Goal: Task Accomplishment & Management: Manage account settings

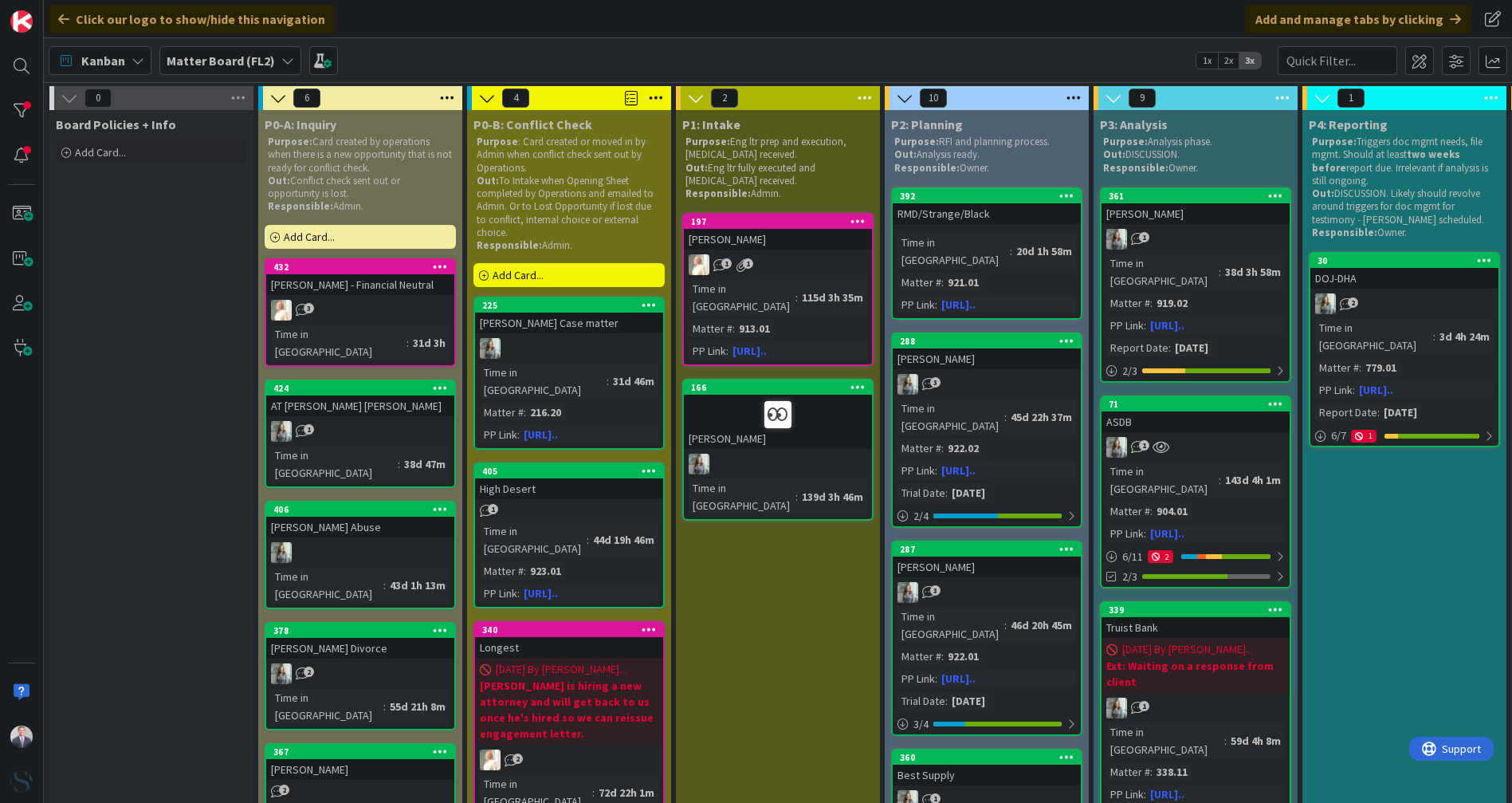
click at [214, 65] on b "Matter Board (FL2)" at bounding box center [221, 61] width 109 height 16
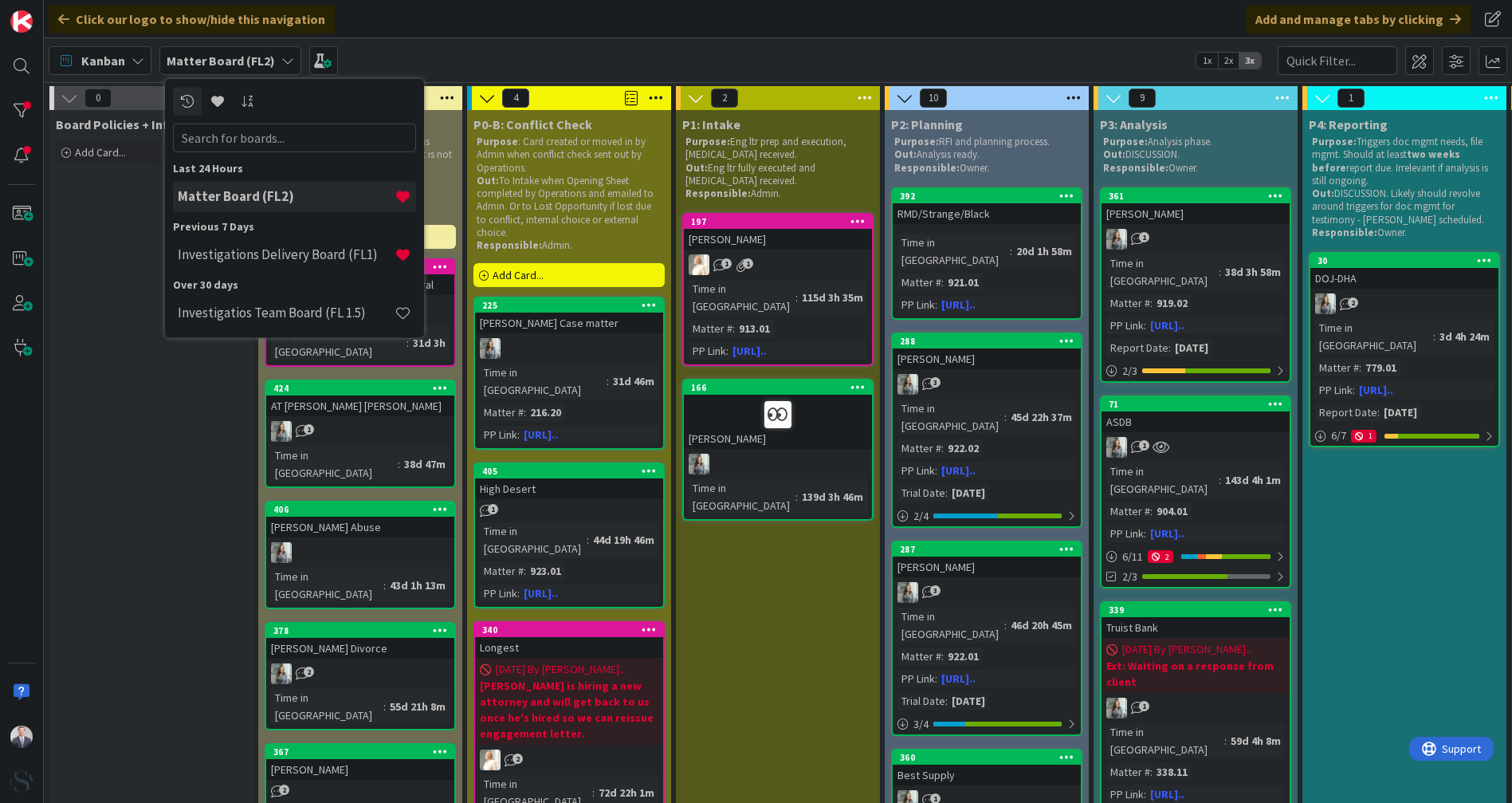
click at [263, 256] on h4 "Investigations Delivery Board (FL1)" at bounding box center [287, 254] width 217 height 16
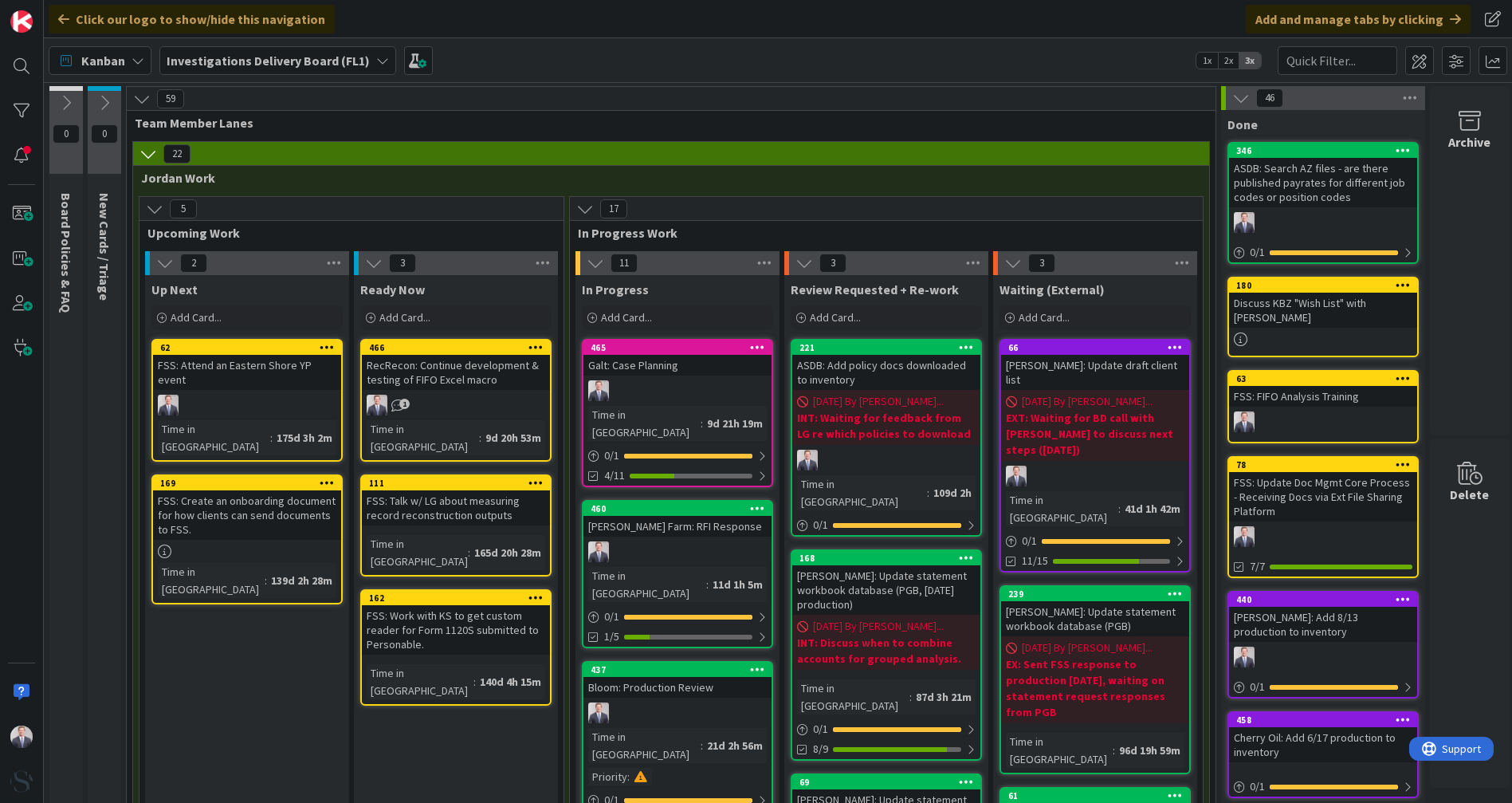
click at [615, 366] on div "Galt: Case Planning" at bounding box center [677, 364] width 188 height 21
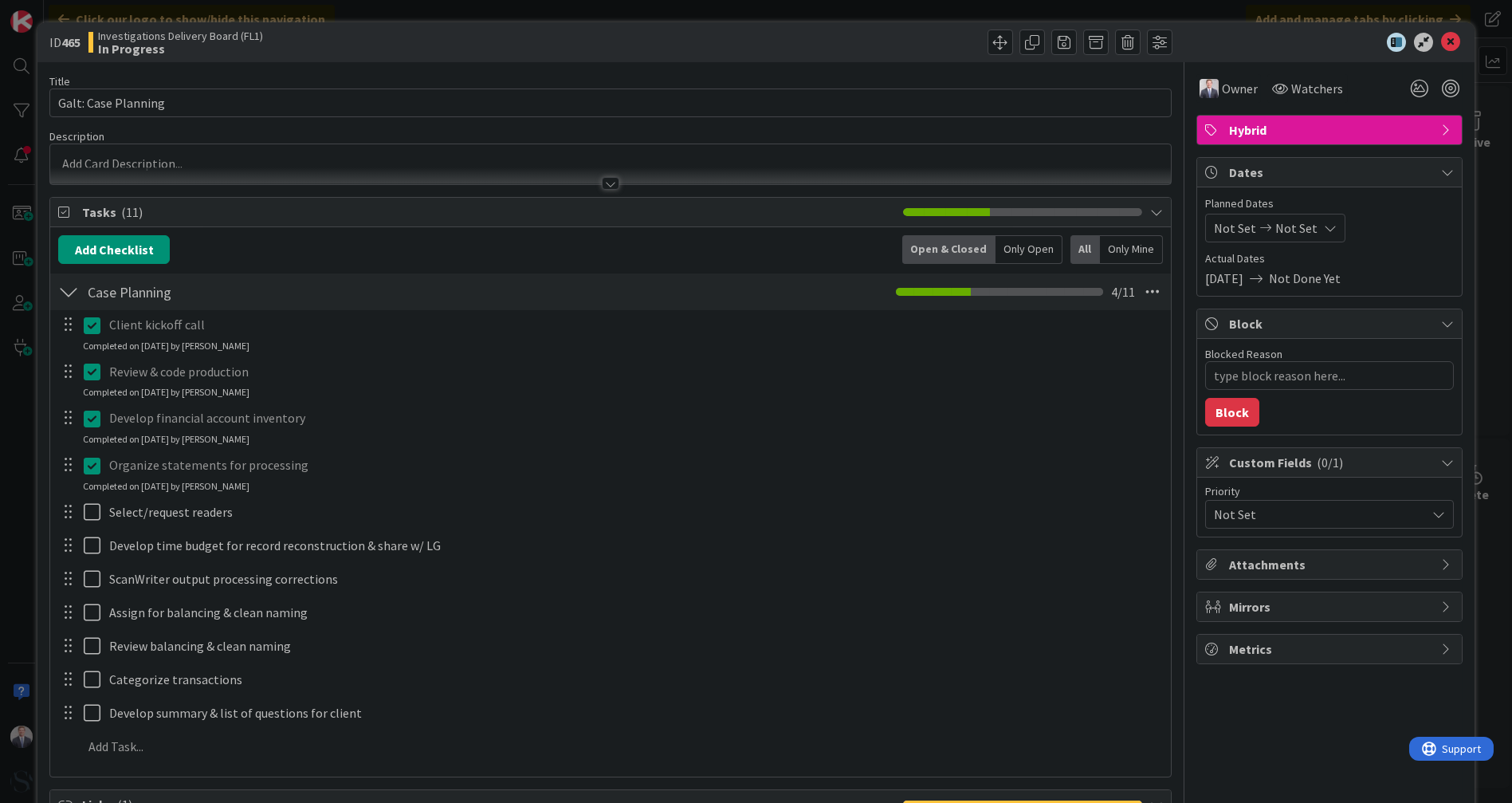
scroll to position [89, 0]
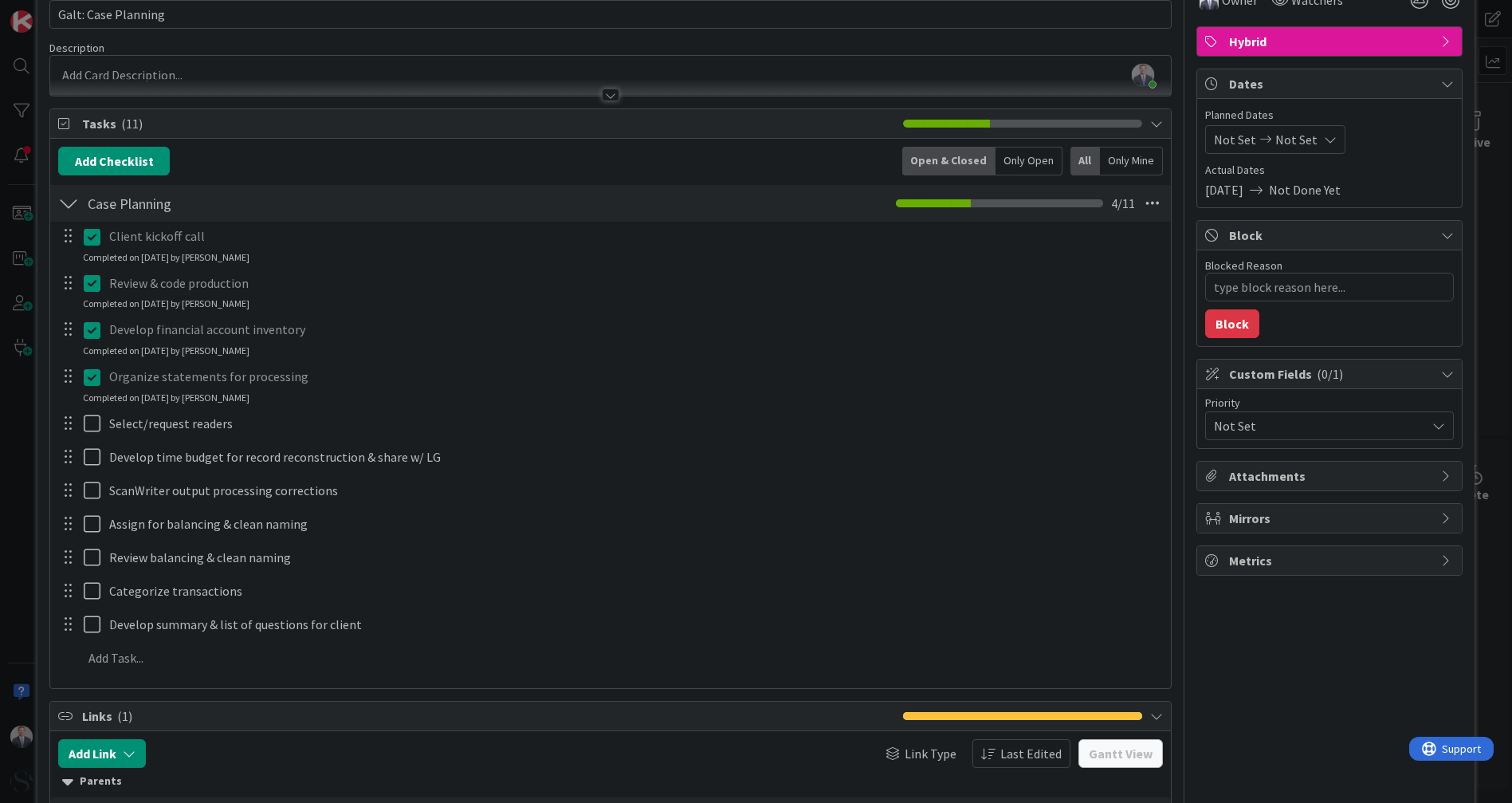
click at [276, 155] on div "Add Checklist Open & Closed Only Open All Only Mine" at bounding box center [610, 161] width 1104 height 29
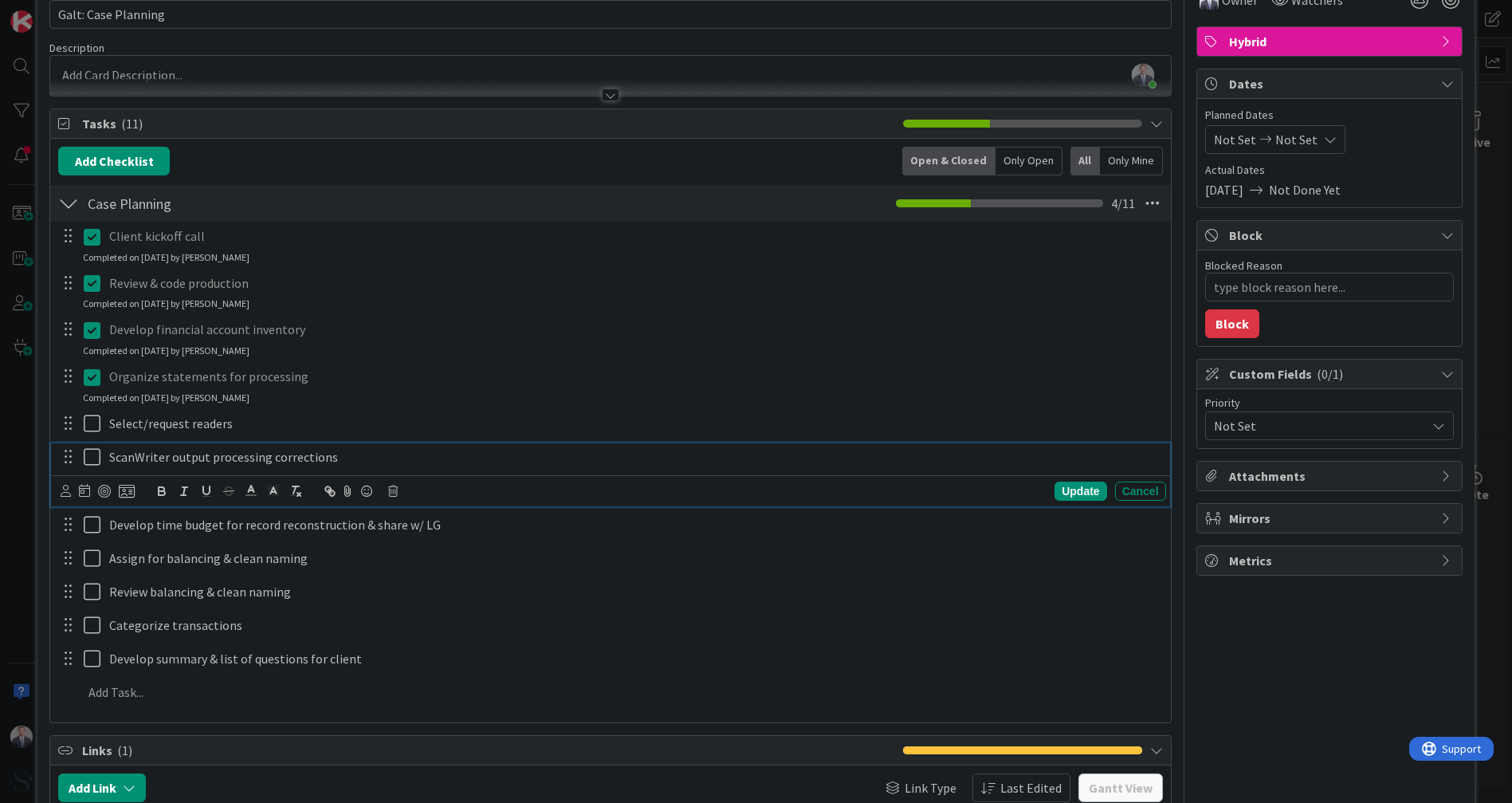
click at [86, 457] on icon at bounding box center [92, 456] width 17 height 19
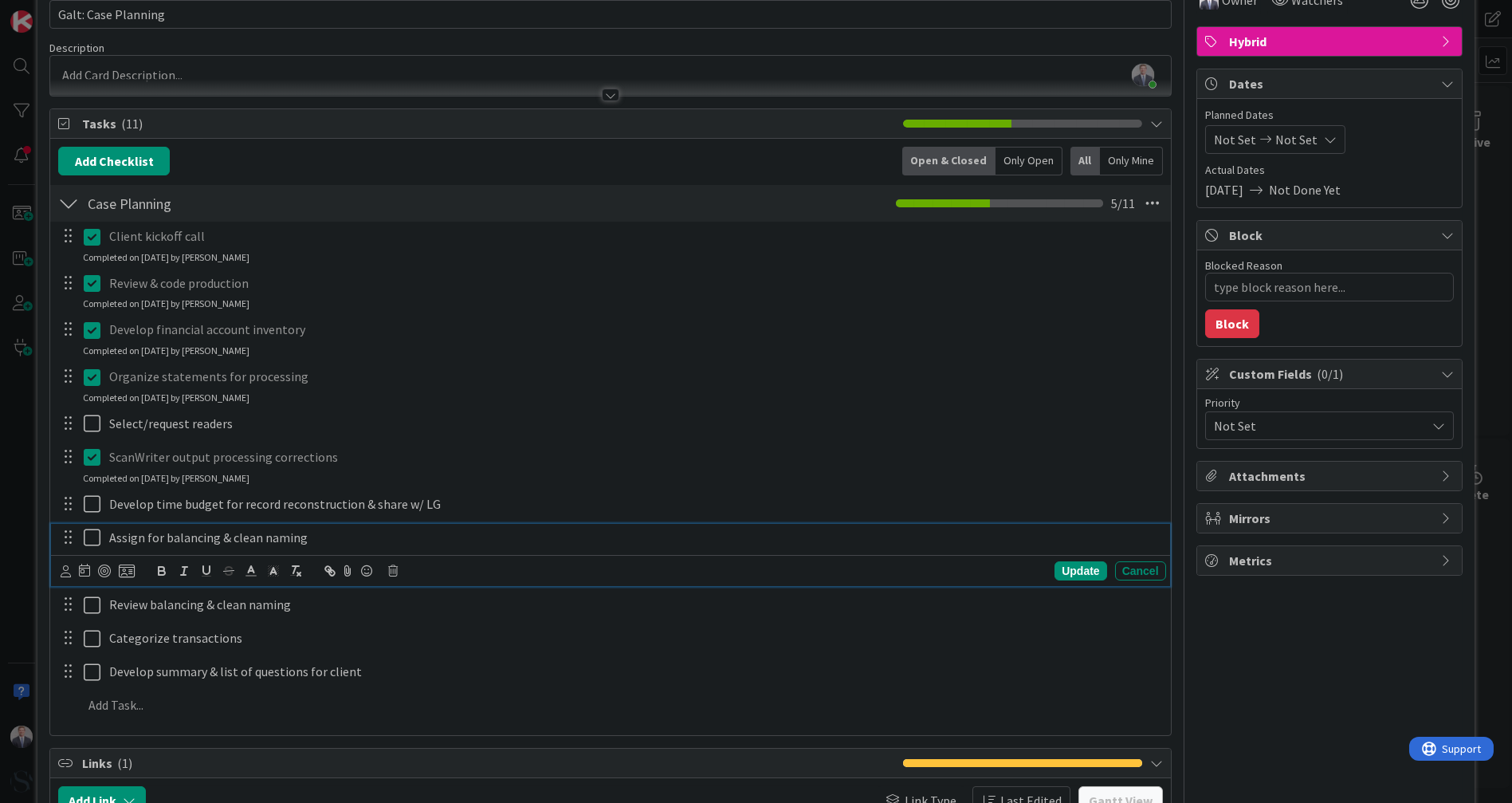
click at [95, 529] on icon at bounding box center [92, 537] width 17 height 19
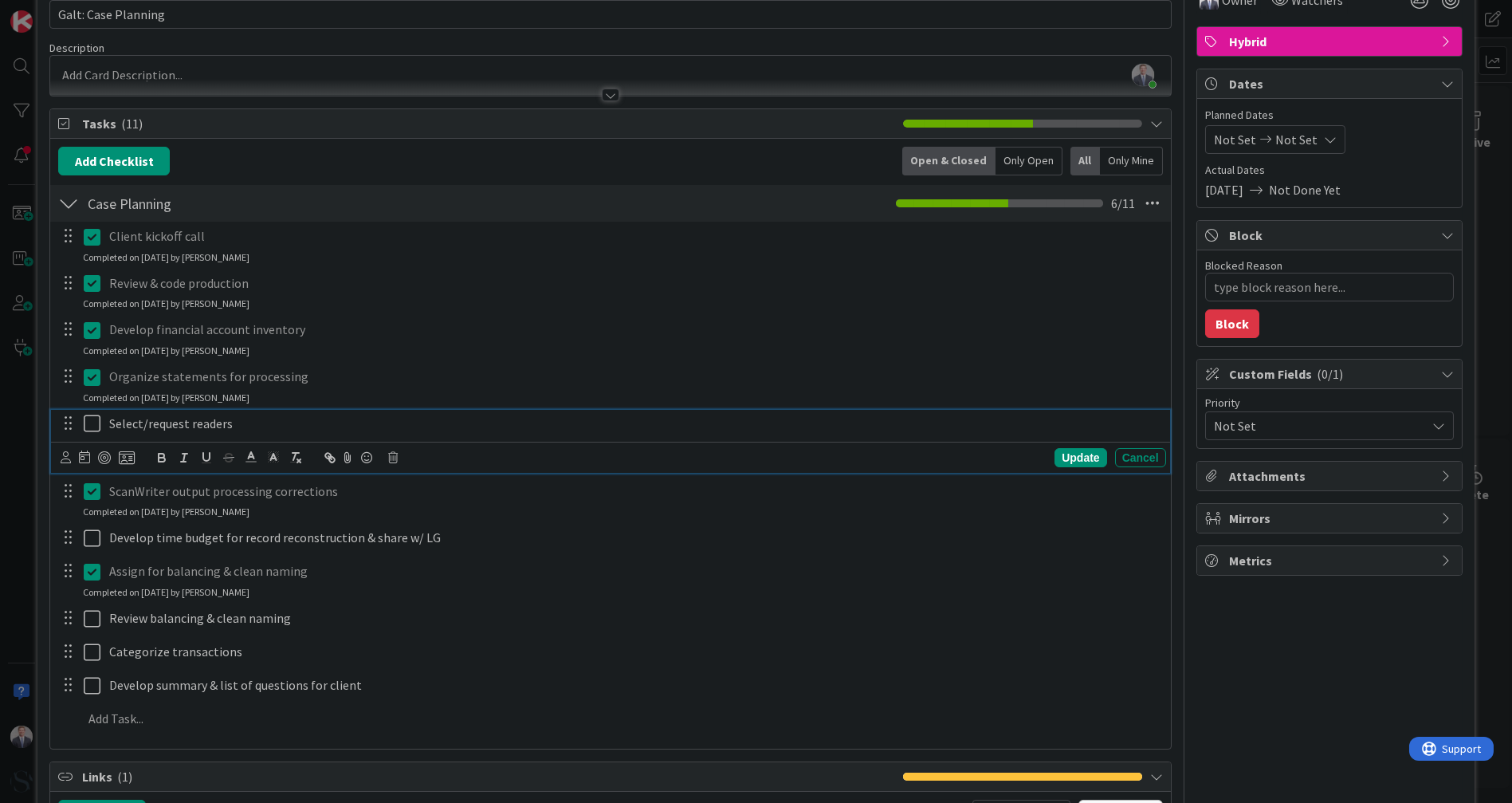
click at [86, 424] on icon at bounding box center [92, 422] width 17 height 19
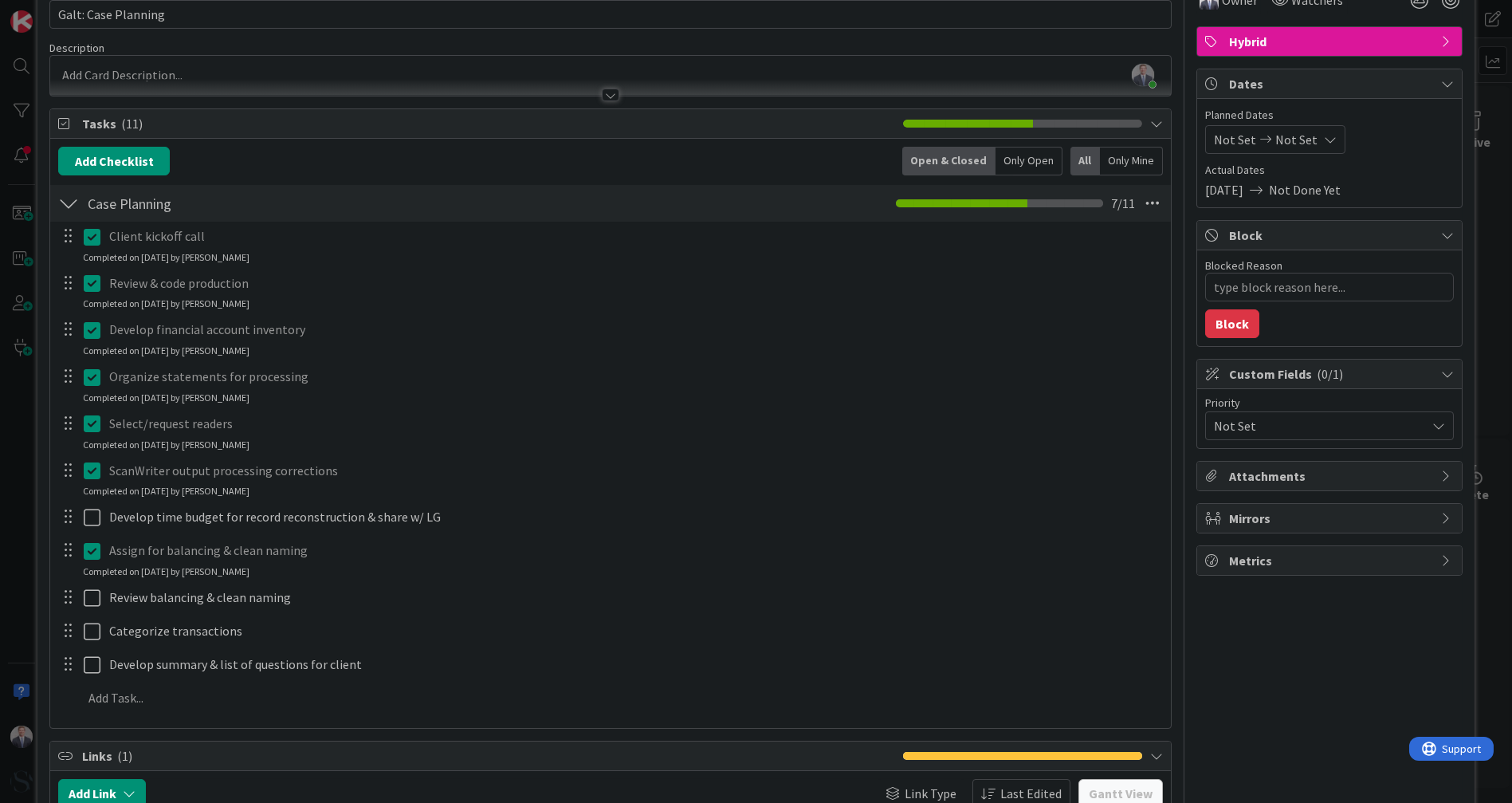
type textarea "x"
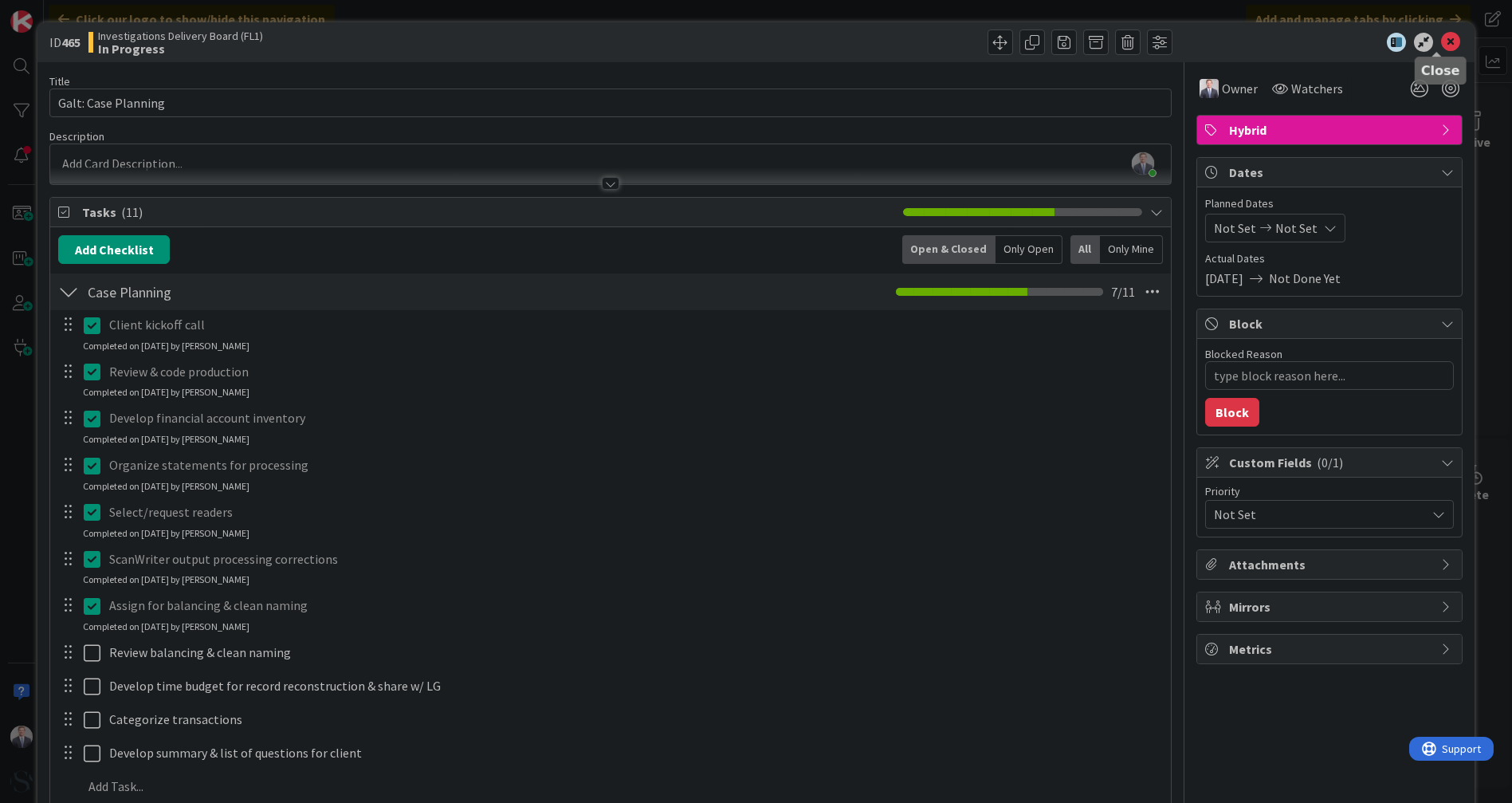
click at [1442, 40] on icon at bounding box center [1451, 42] width 19 height 19
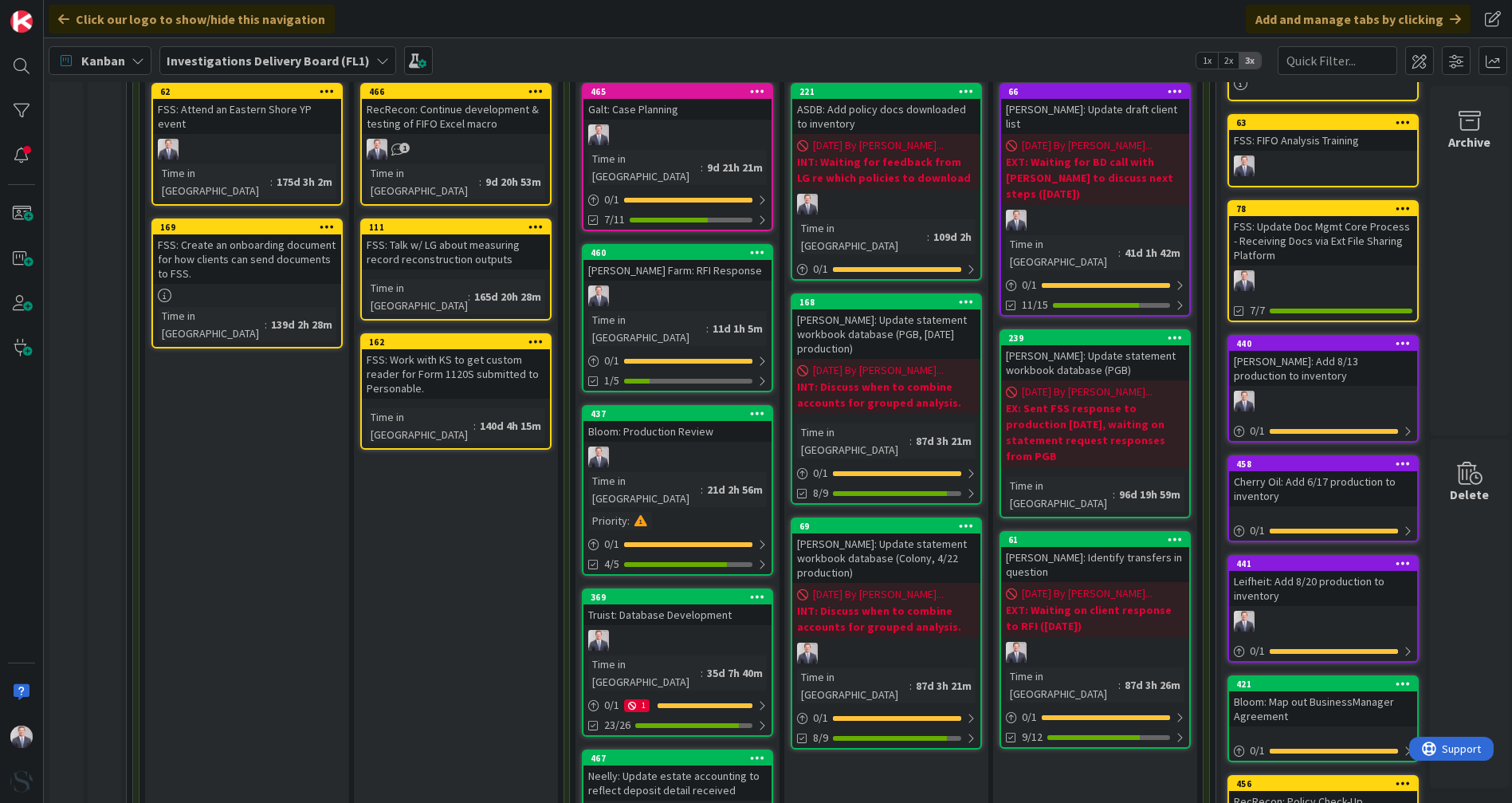
scroll to position [177, 0]
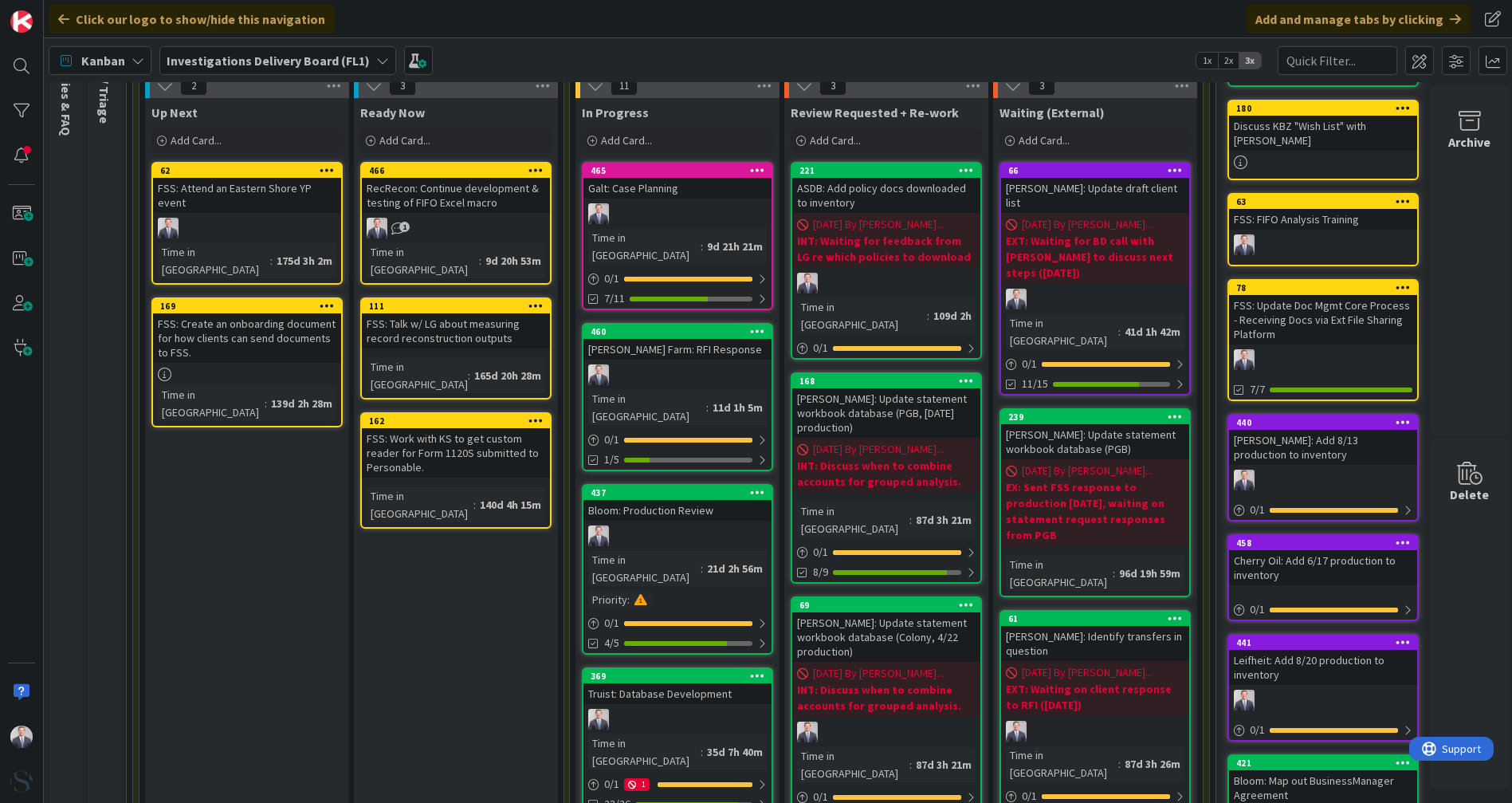
click at [1094, 224] on span "[DATE] By [PERSON_NAME]..." at bounding box center [1087, 224] width 131 height 17
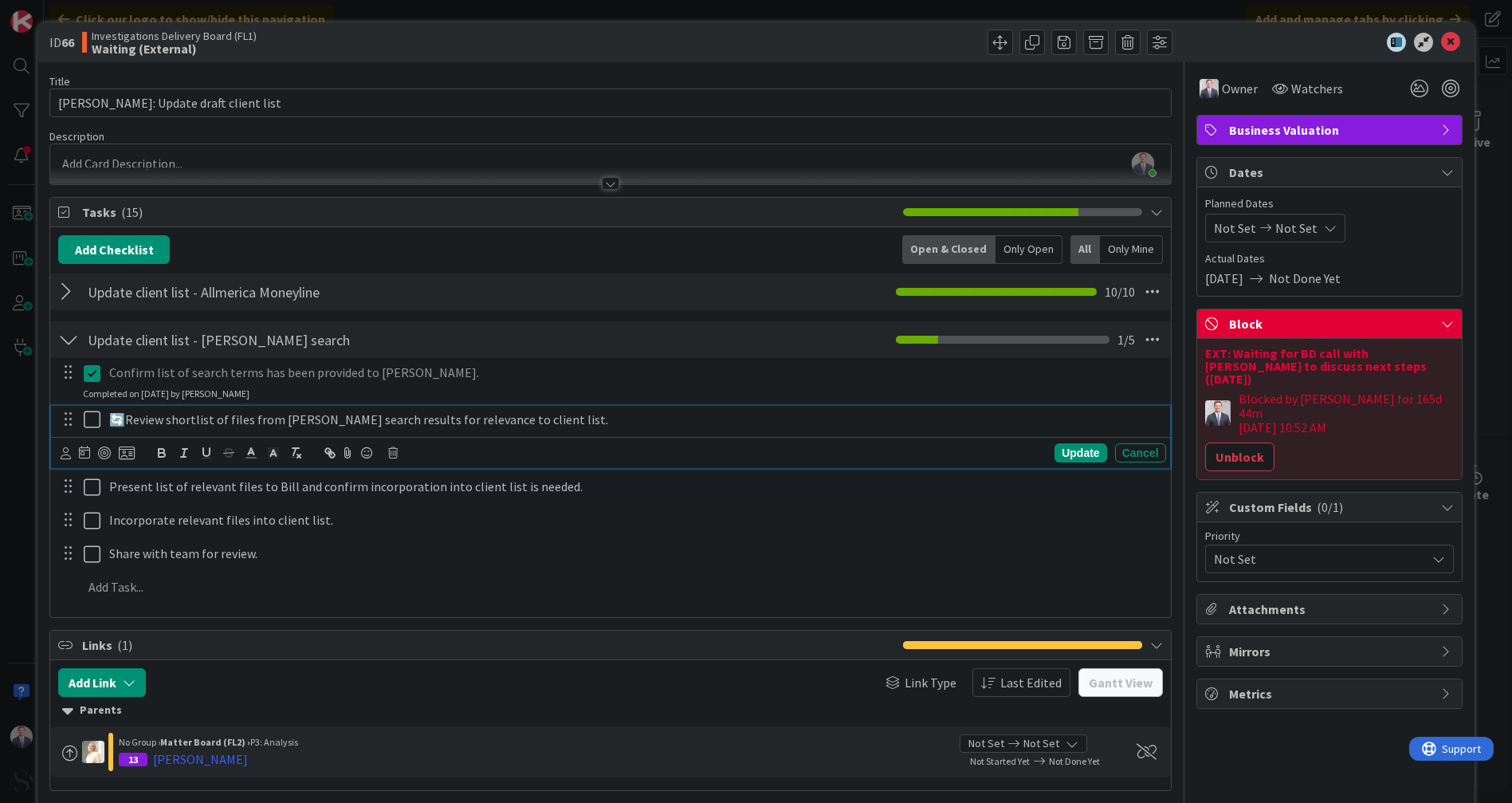
click at [200, 427] on div "🔄Review shortlist of files from [PERSON_NAME] search results for relevance to c…" at bounding box center [635, 420] width 1063 height 28
click at [168, 415] on p "🔄Review shortlist of files from [PERSON_NAME] search results for relevance to c…" at bounding box center [635, 420] width 1051 height 18
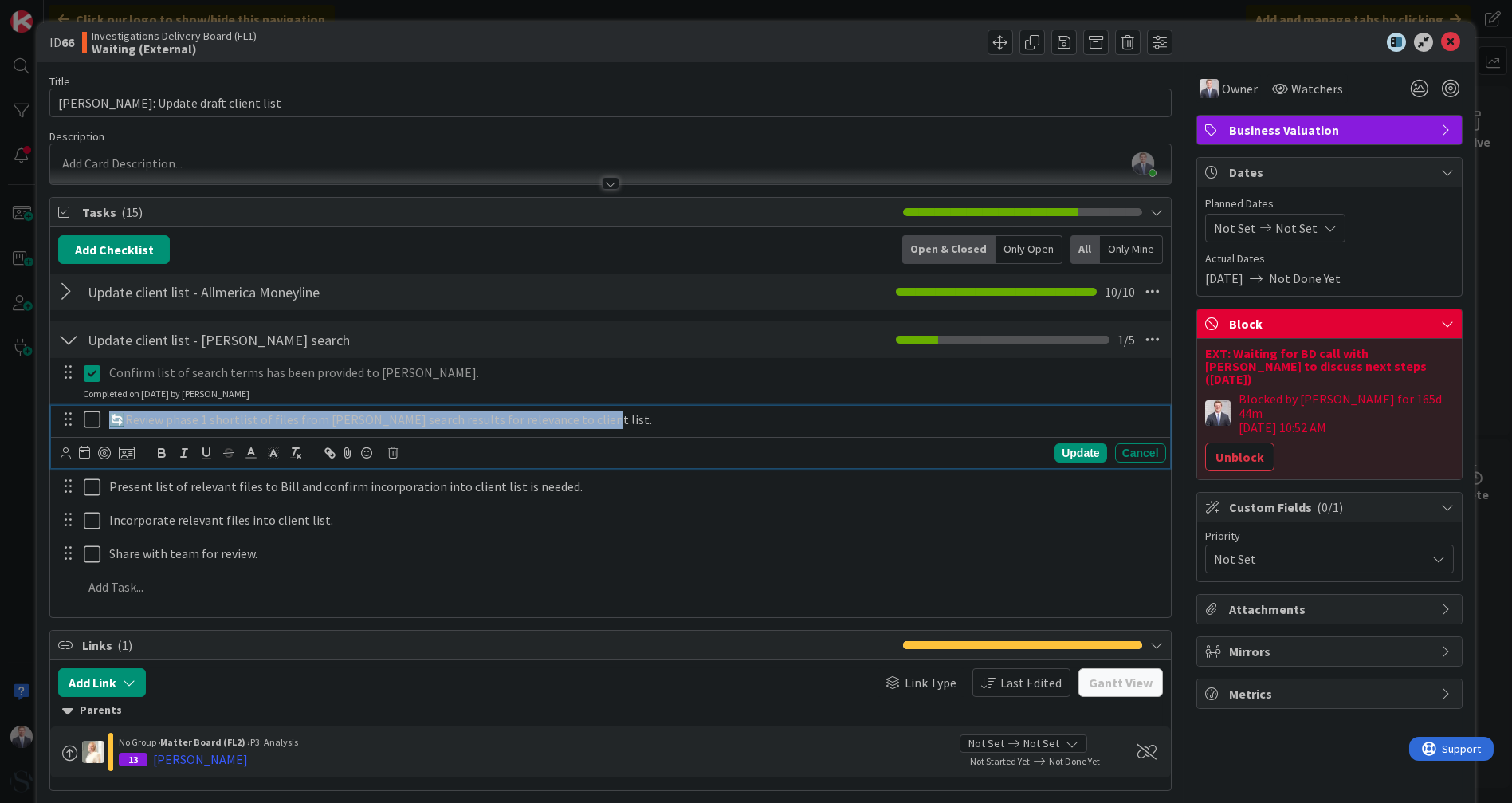
drag, startPoint x: 618, startPoint y: 428, endPoint x: 92, endPoint y: 409, distance: 526.3
click at [92, 409] on div "🔄Review phase 1 shortlist of files from [PERSON_NAME] search results for releva…" at bounding box center [610, 420] width 1108 height 28
copy p "🔄Review phase 1 shortlist of files from [PERSON_NAME] search results for releva…"
click at [128, 414] on p "🔄Review phase 1 shortlist of files from [PERSON_NAME] search results for releva…" at bounding box center [635, 420] width 1051 height 18
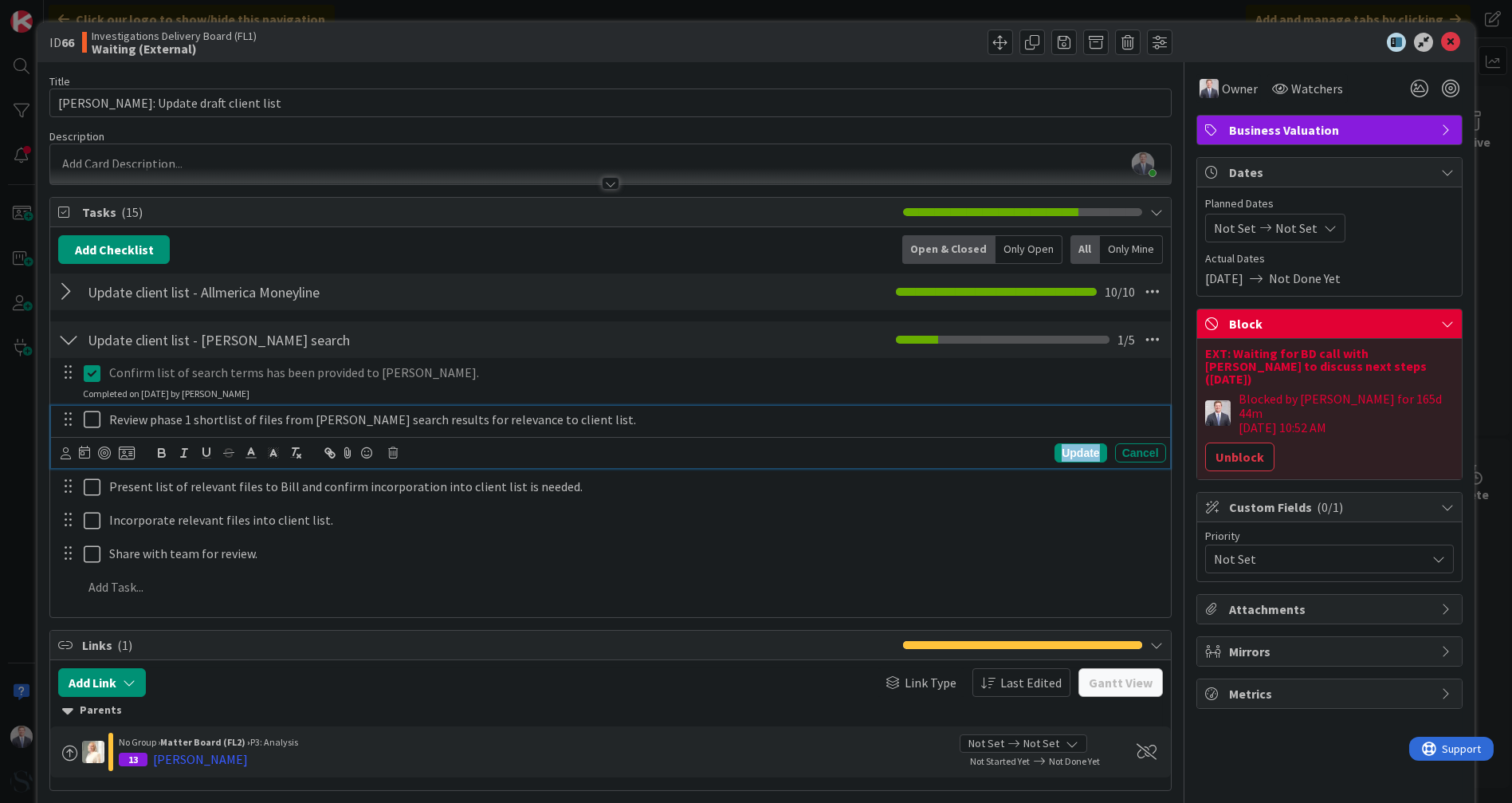
click at [1065, 452] on div "Update" at bounding box center [1080, 452] width 52 height 19
click at [84, 424] on icon at bounding box center [92, 419] width 17 height 19
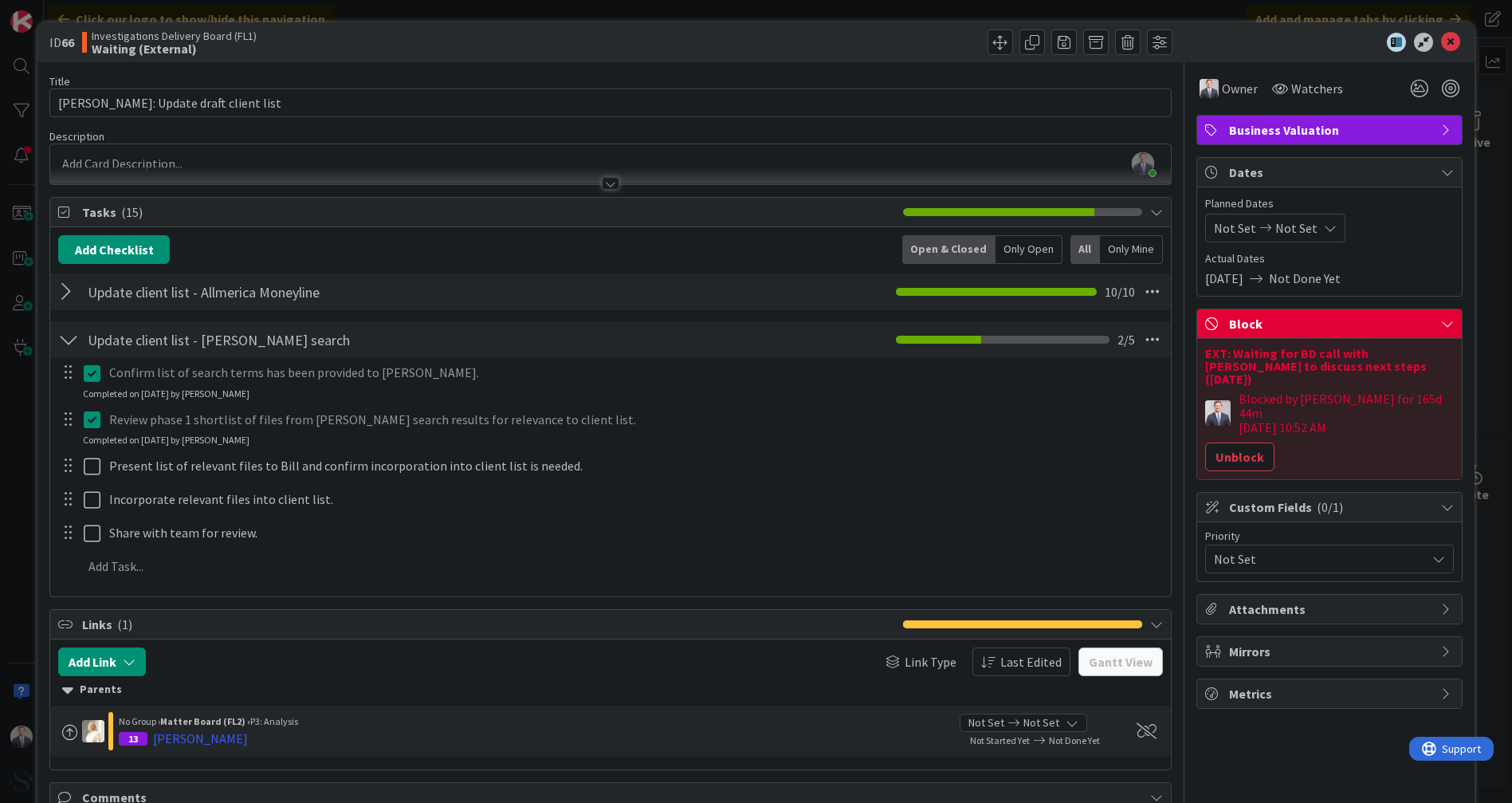
click at [141, 581] on div "Confirm list of search terms has been provided to [PERSON_NAME]. Update Cancel …" at bounding box center [610, 472] width 1104 height 229
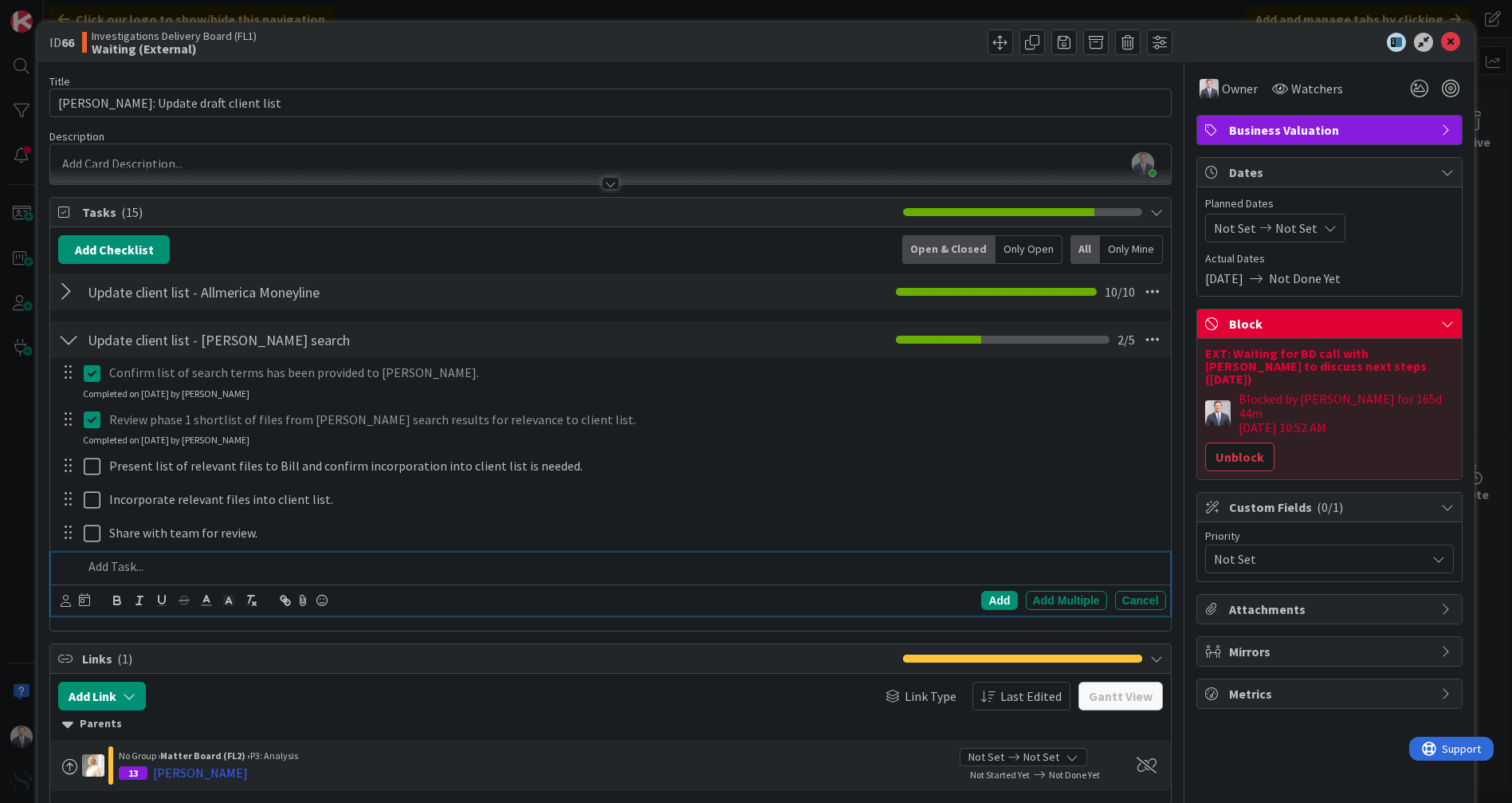
click at [134, 568] on p at bounding box center [621, 566] width 1076 height 18
paste div
click at [173, 564] on p "🔄Review phase 1 shortlist of files from [PERSON_NAME] search results for releva…" at bounding box center [621, 566] width 1076 height 18
click at [997, 601] on div "Add" at bounding box center [999, 600] width 36 height 19
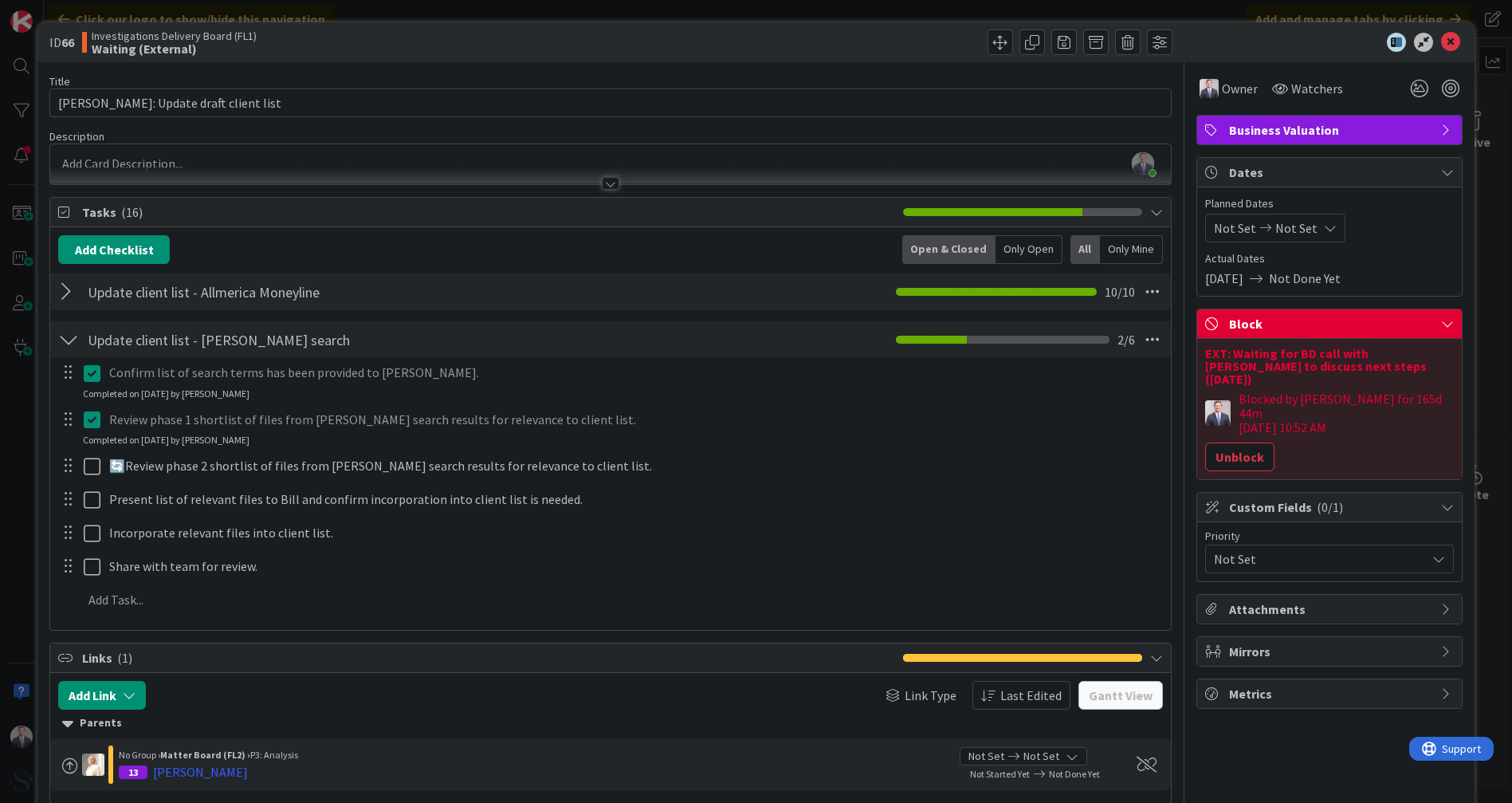
click at [1235, 442] on button "Unblock" at bounding box center [1240, 457] width 70 height 29
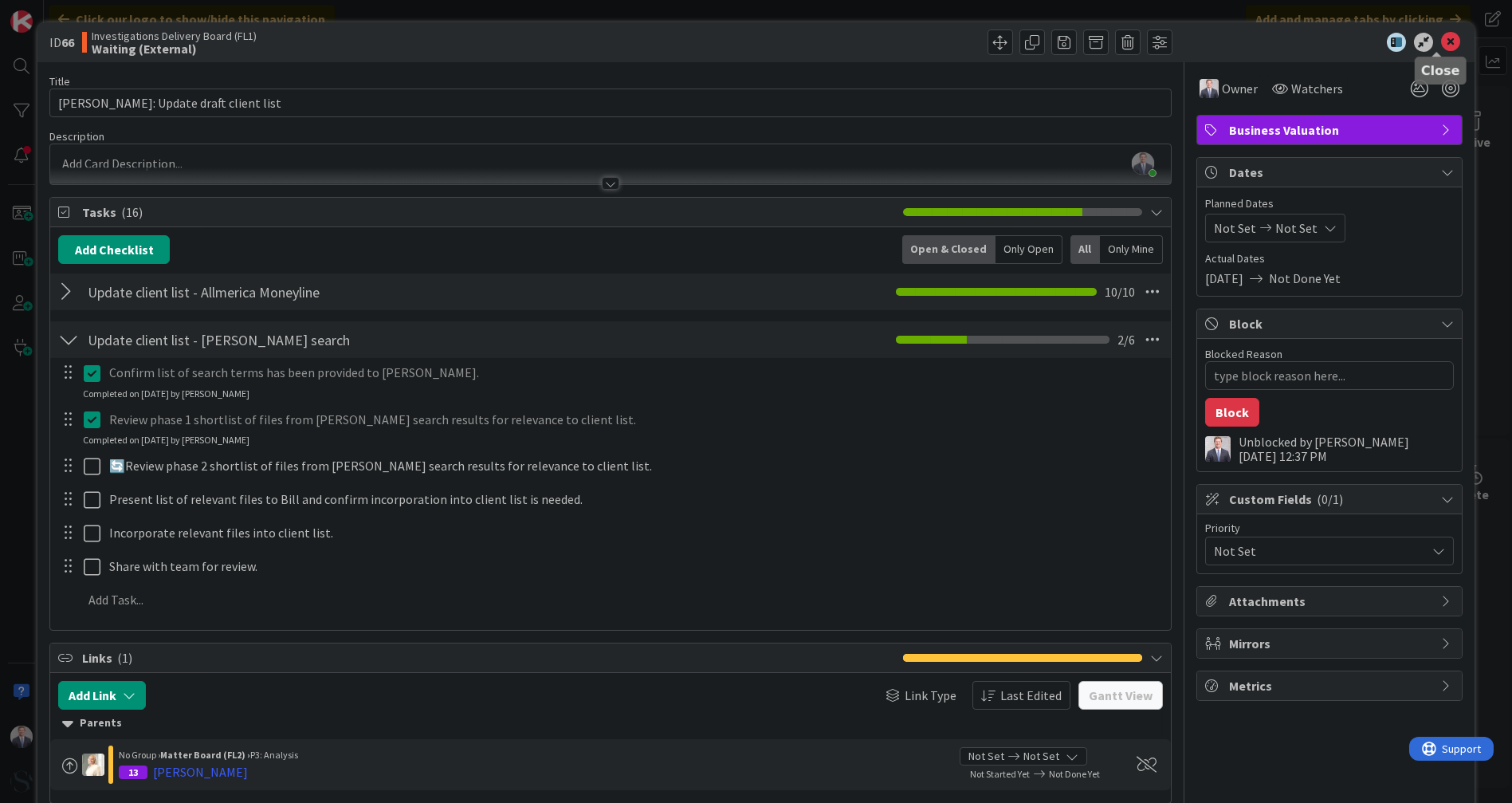
click at [1441, 41] on icon at bounding box center [1451, 42] width 19 height 19
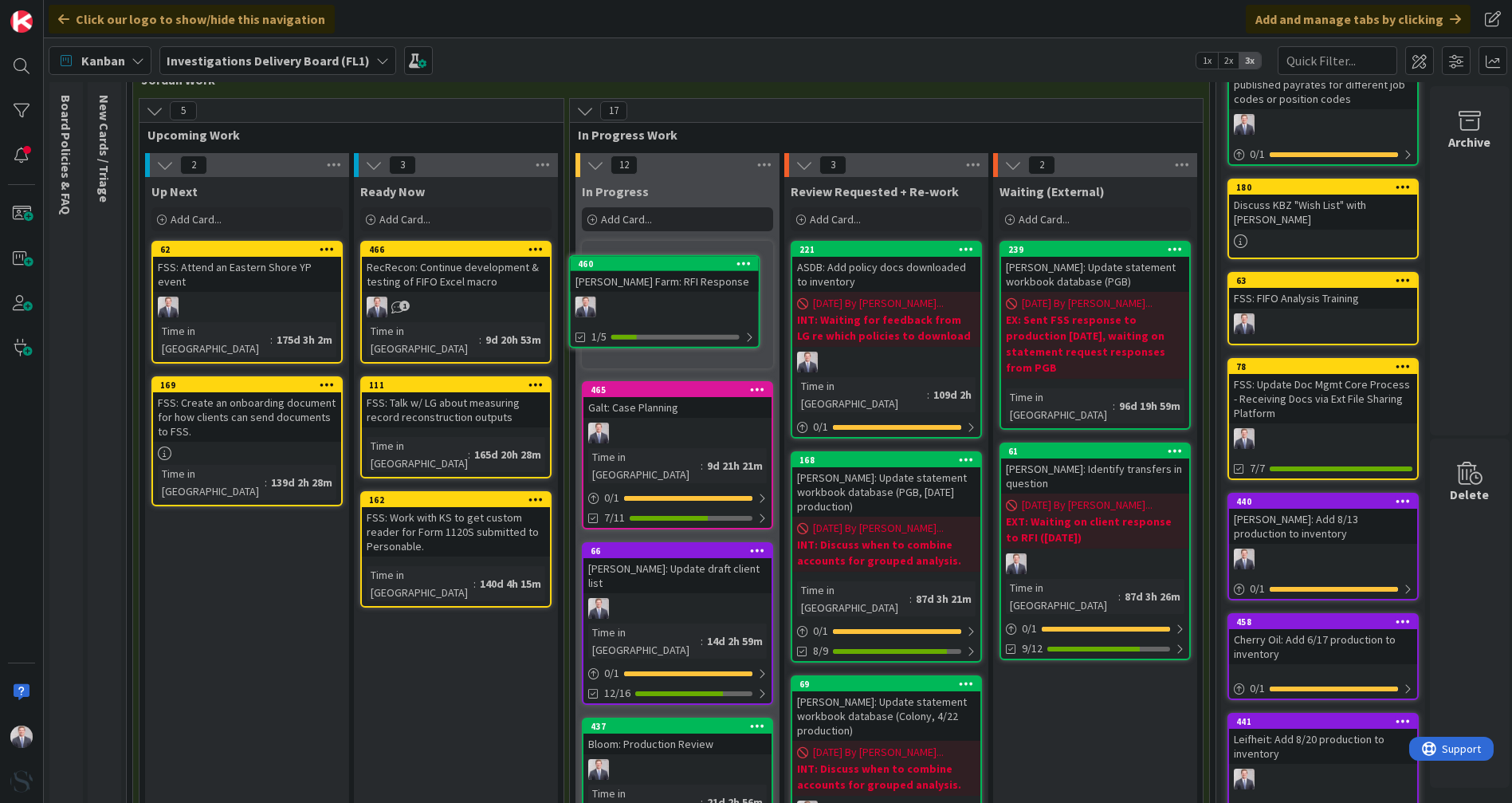
scroll to position [96, 0]
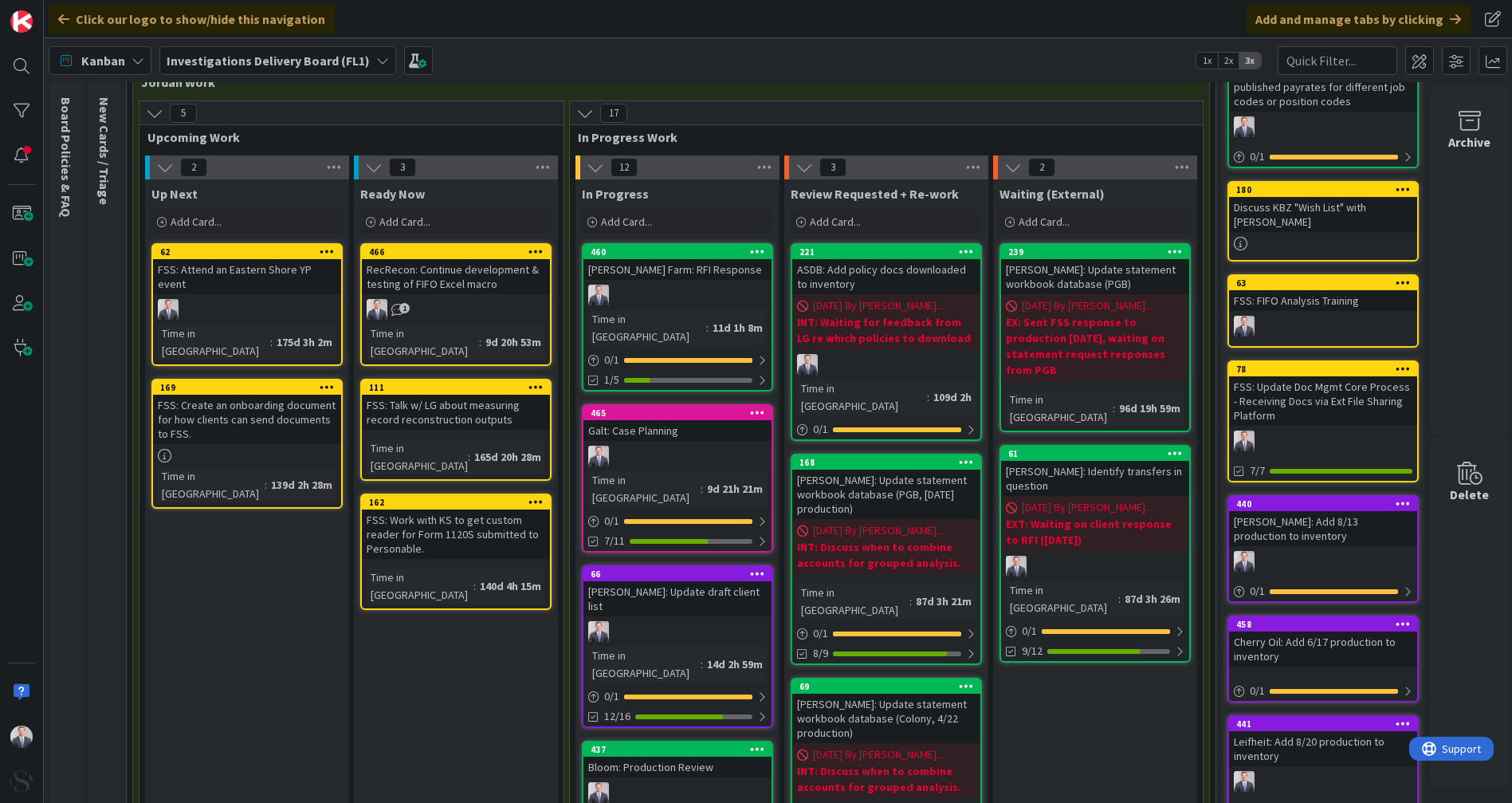
click at [709, 325] on div "11d 1h 8m" at bounding box center [738, 327] width 58 height 17
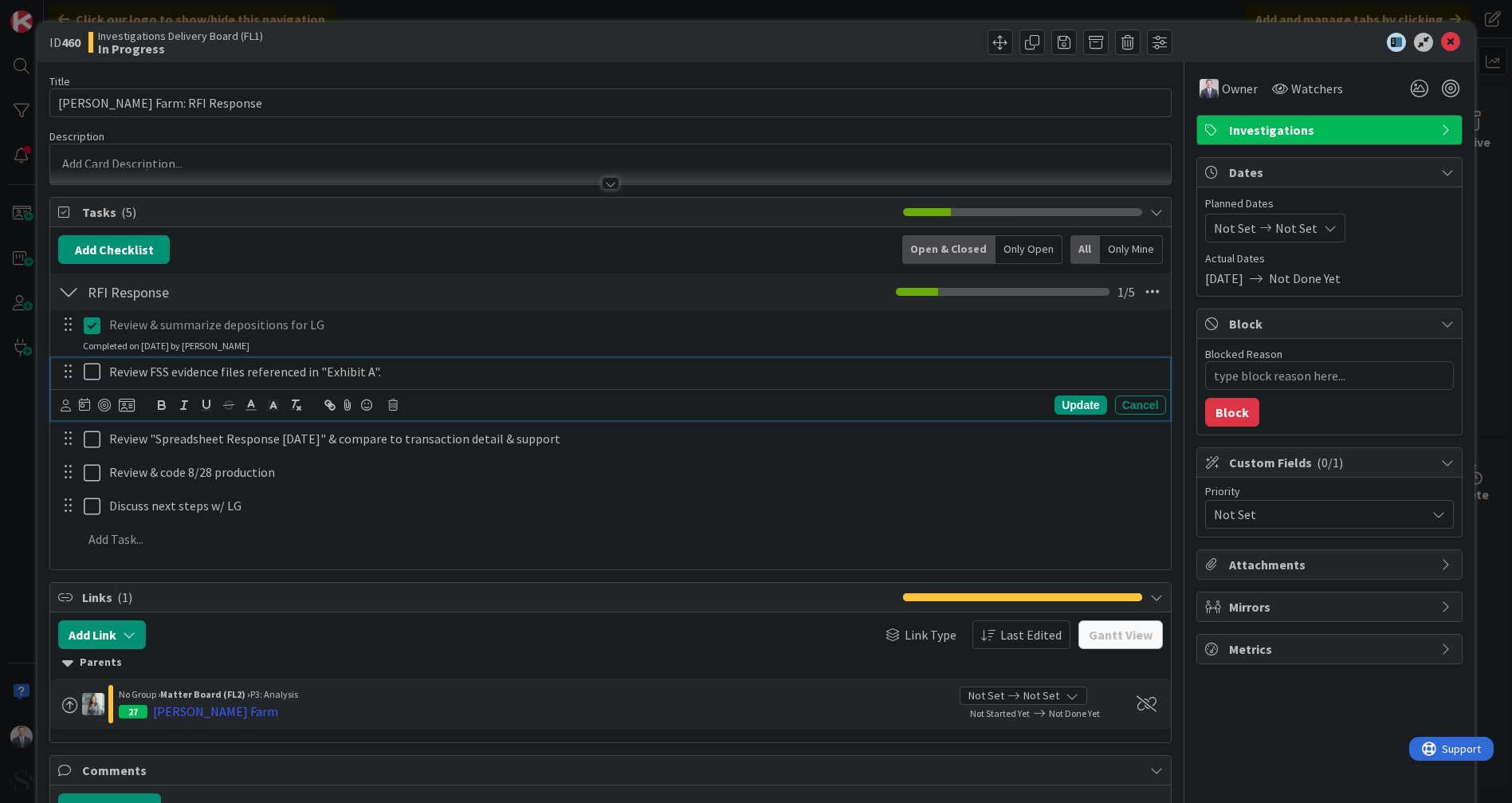
click at [100, 371] on button at bounding box center [93, 373] width 19 height 25
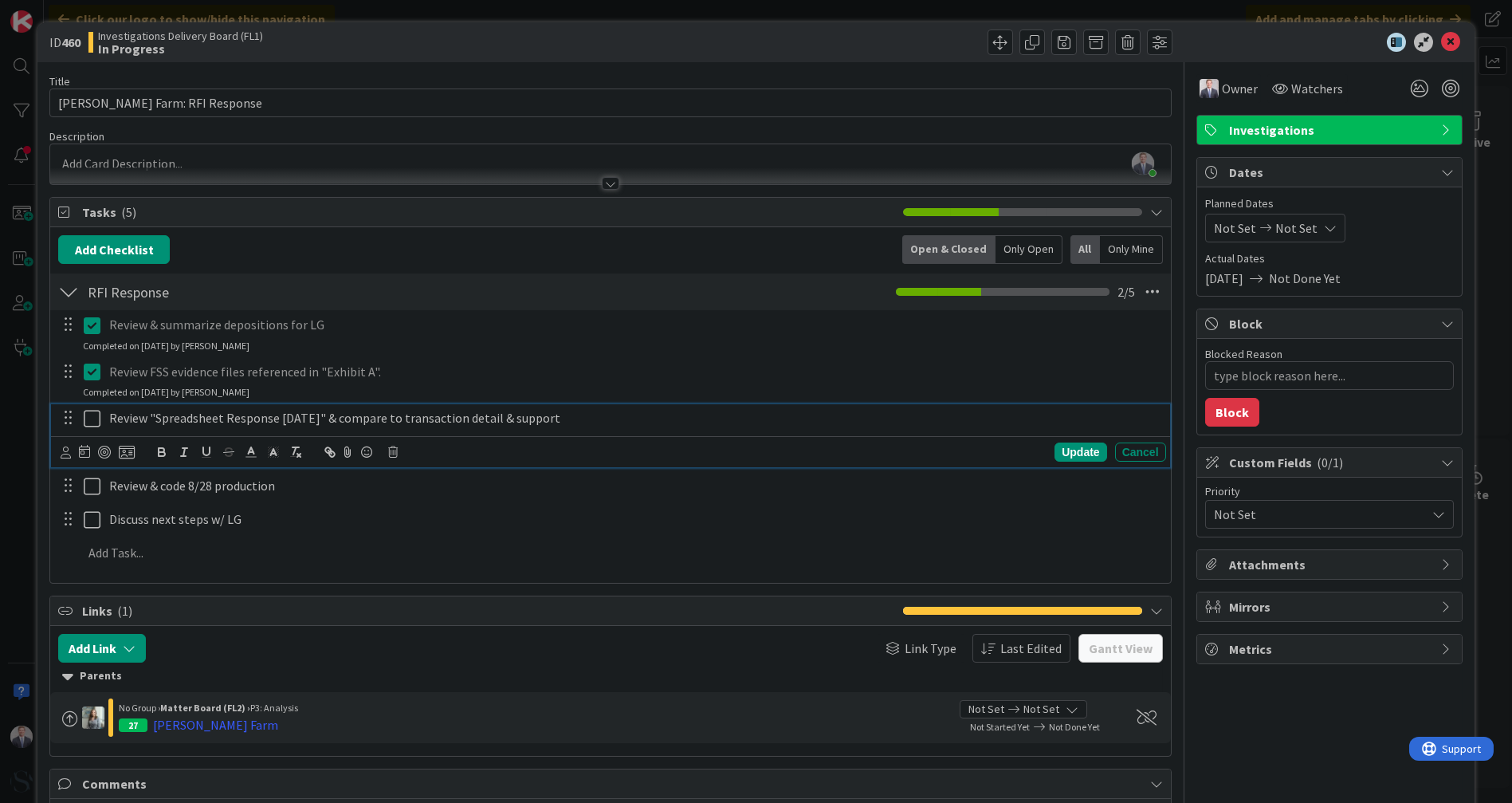
click at [90, 420] on icon at bounding box center [92, 418] width 17 height 19
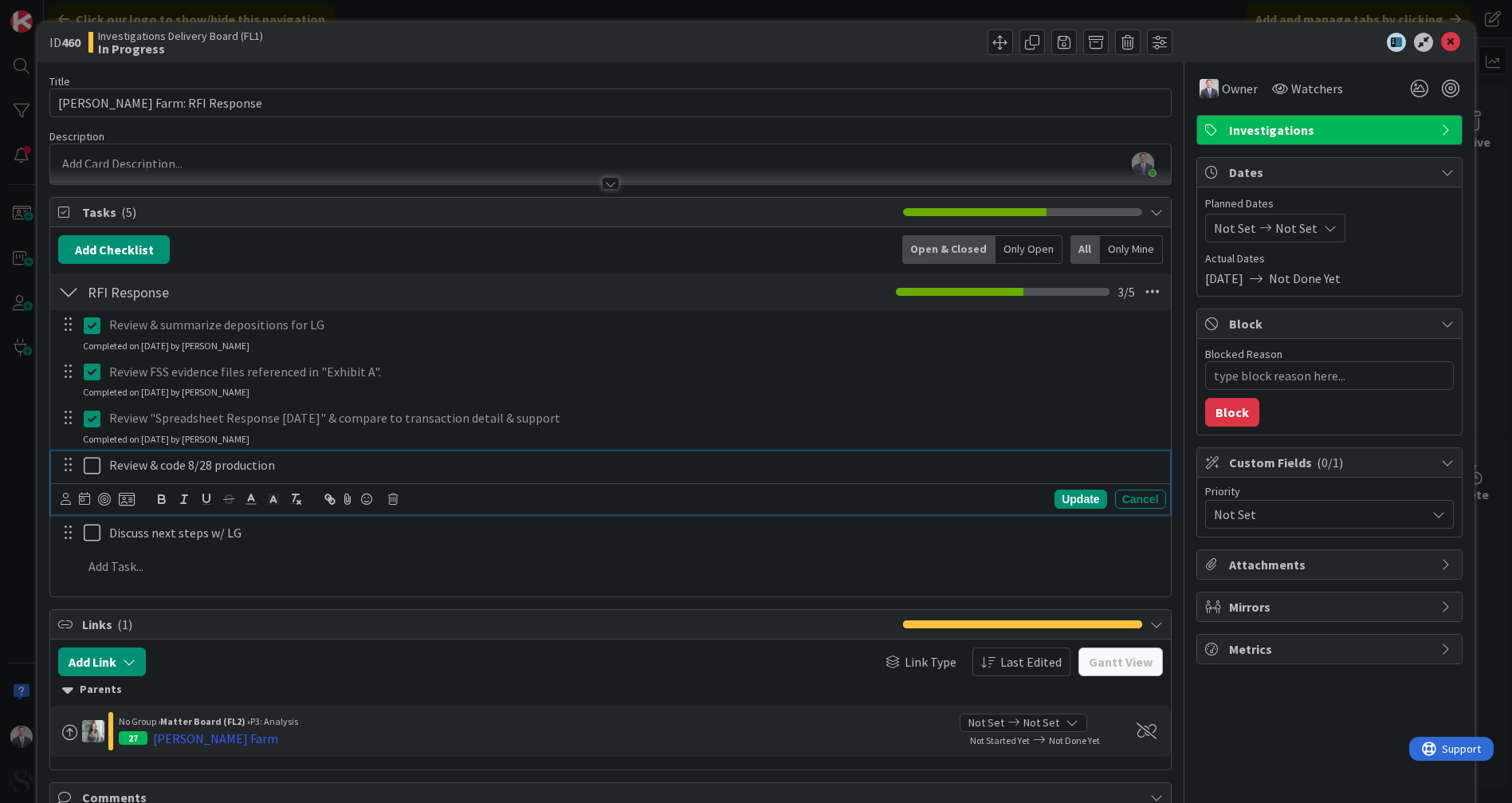
click at [91, 468] on icon at bounding box center [92, 465] width 17 height 19
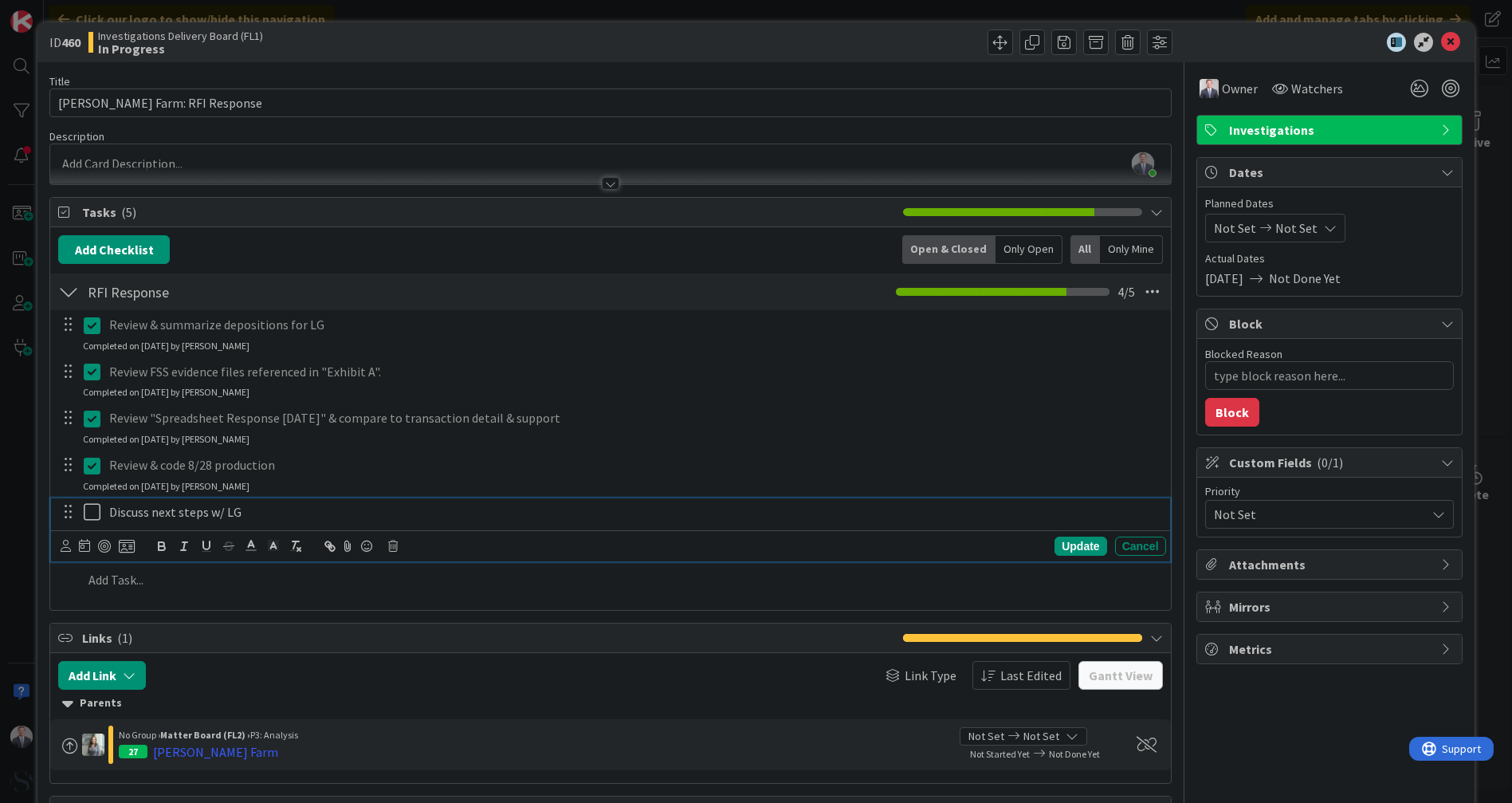
click at [86, 515] on icon at bounding box center [92, 511] width 17 height 19
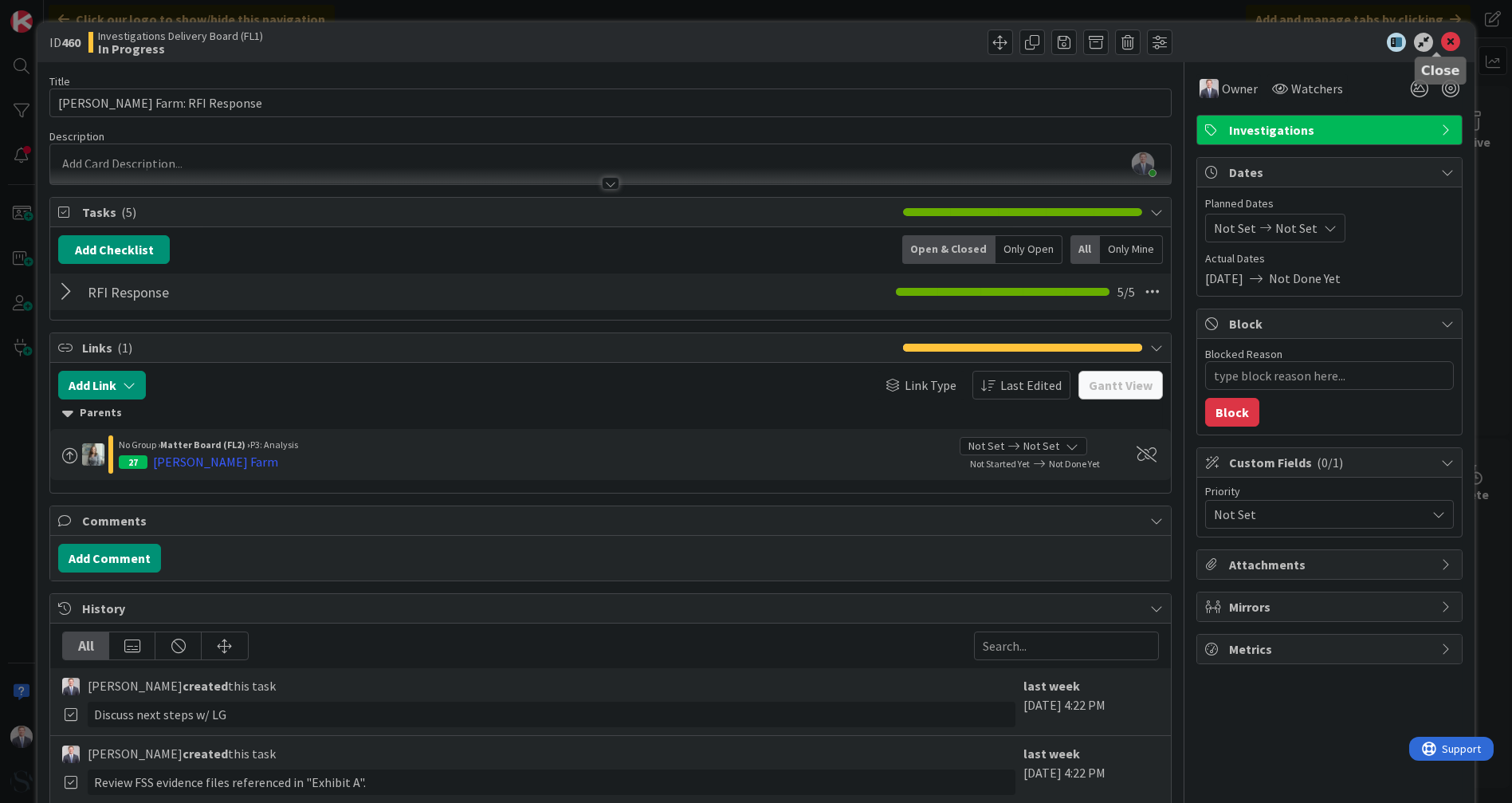
click at [1441, 38] on icon at bounding box center [1451, 42] width 19 height 19
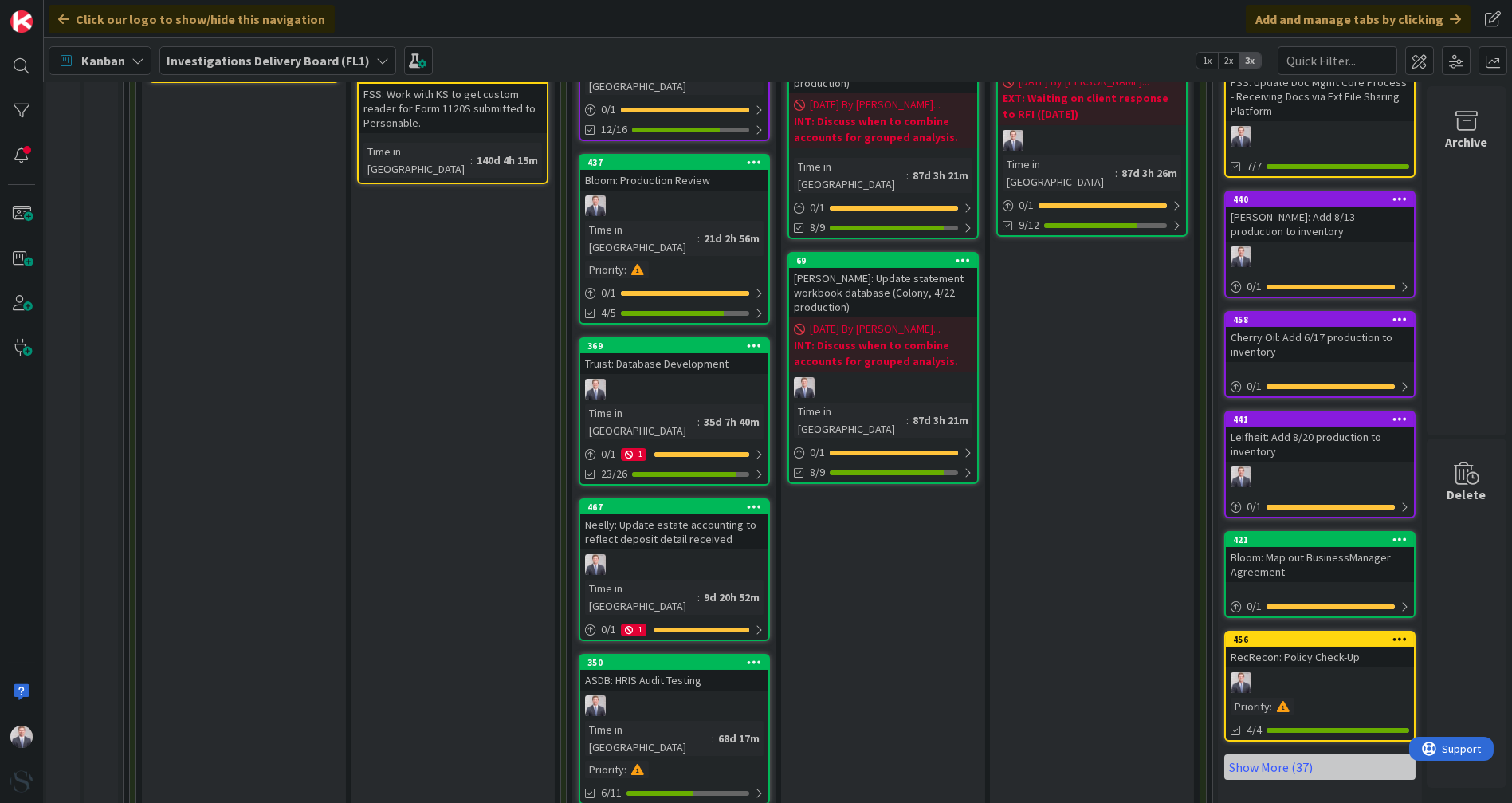
scroll to position [611, 14]
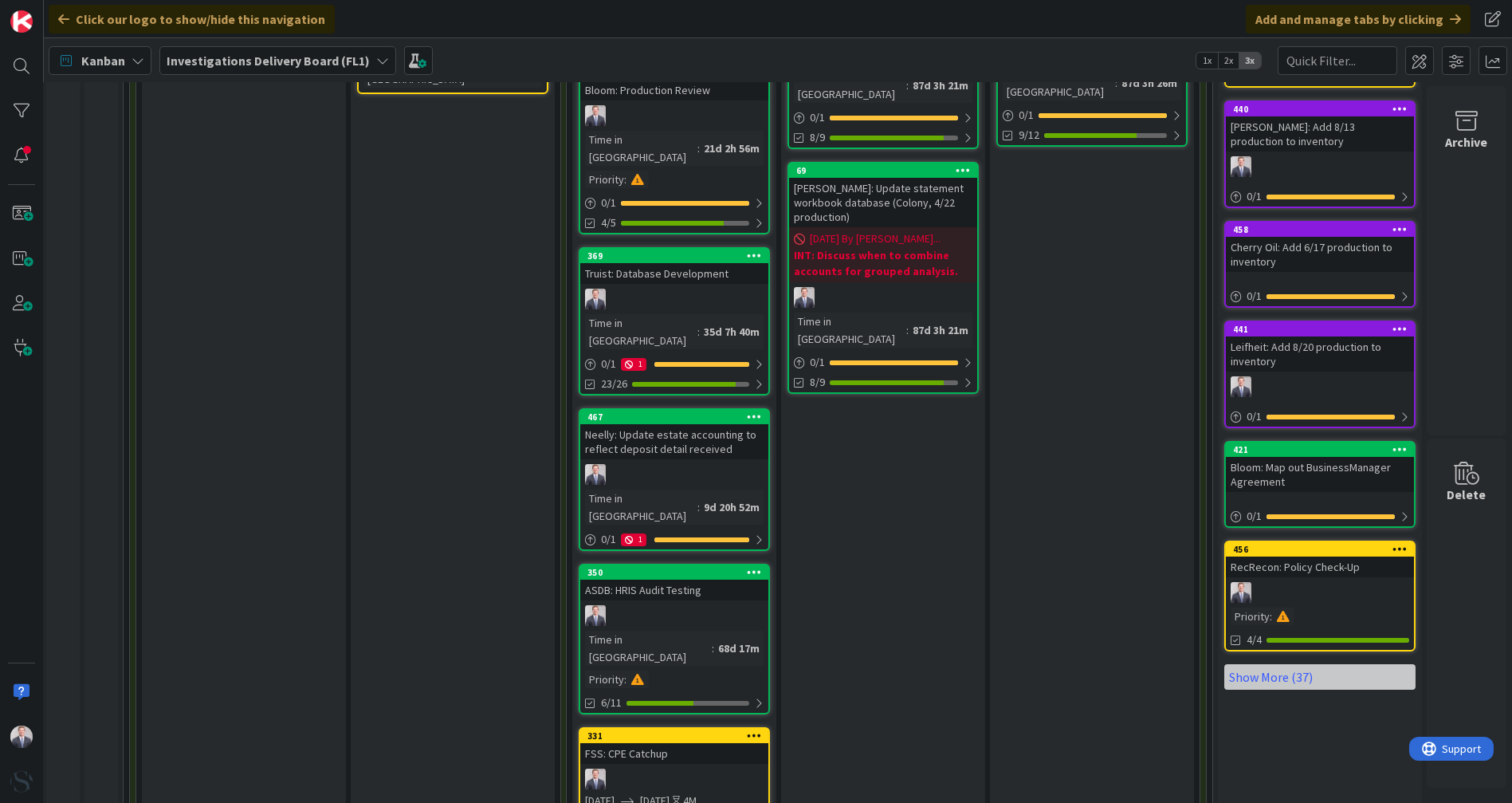
click at [662, 247] on link "369 Truist: Database Development Time in [GEOGRAPHIC_DATA] : 35d 7h 40m 0 / 1 1…" at bounding box center [675, 321] width 192 height 148
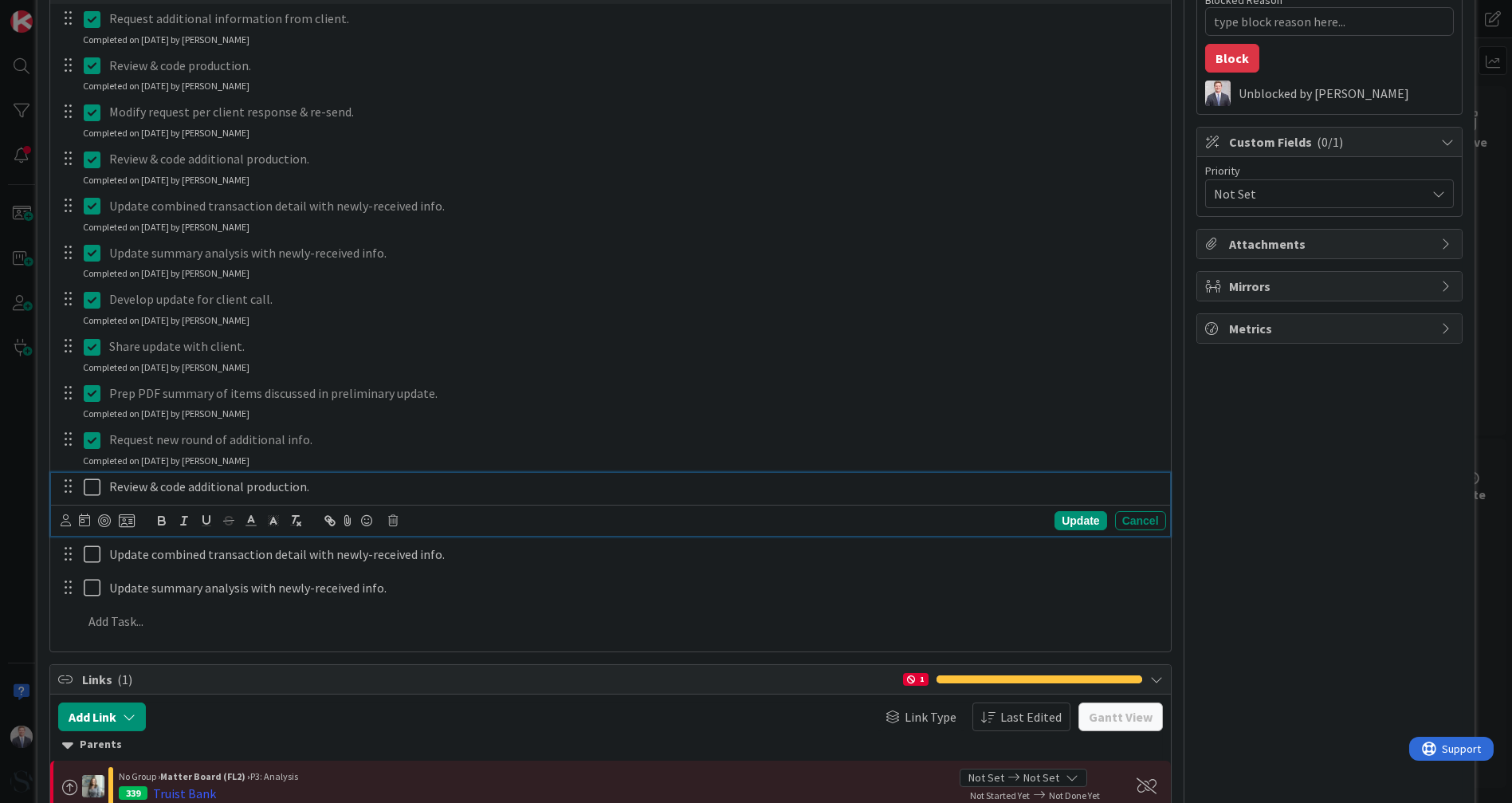
click at [91, 487] on icon at bounding box center [92, 487] width 17 height 19
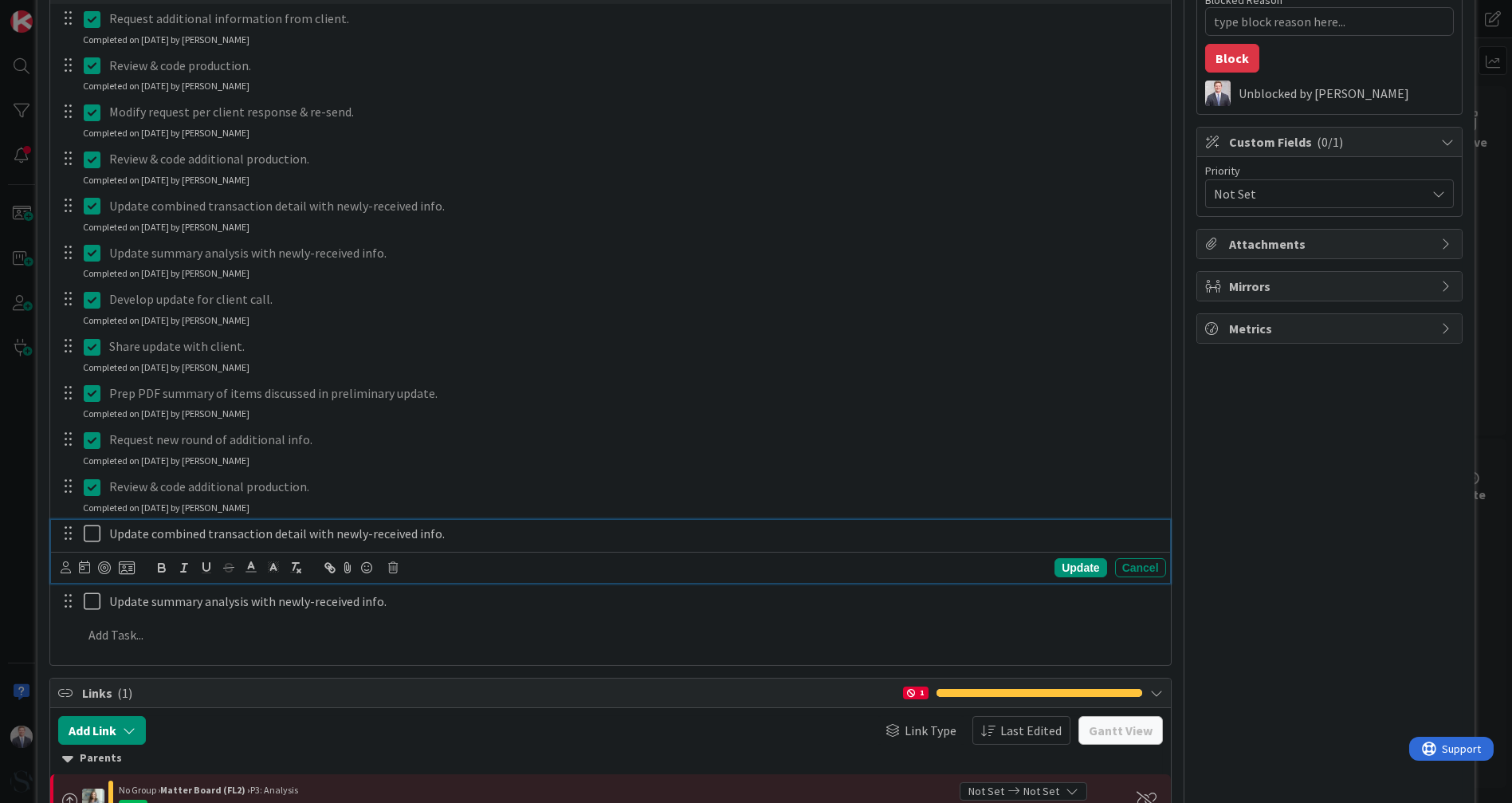
click at [520, 535] on p "Update combined transaction detail with newly-received info." at bounding box center [635, 534] width 1051 height 18
click at [393, 567] on icon at bounding box center [392, 567] width 10 height 11
click at [446, 629] on div "Delete" at bounding box center [433, 636] width 59 height 29
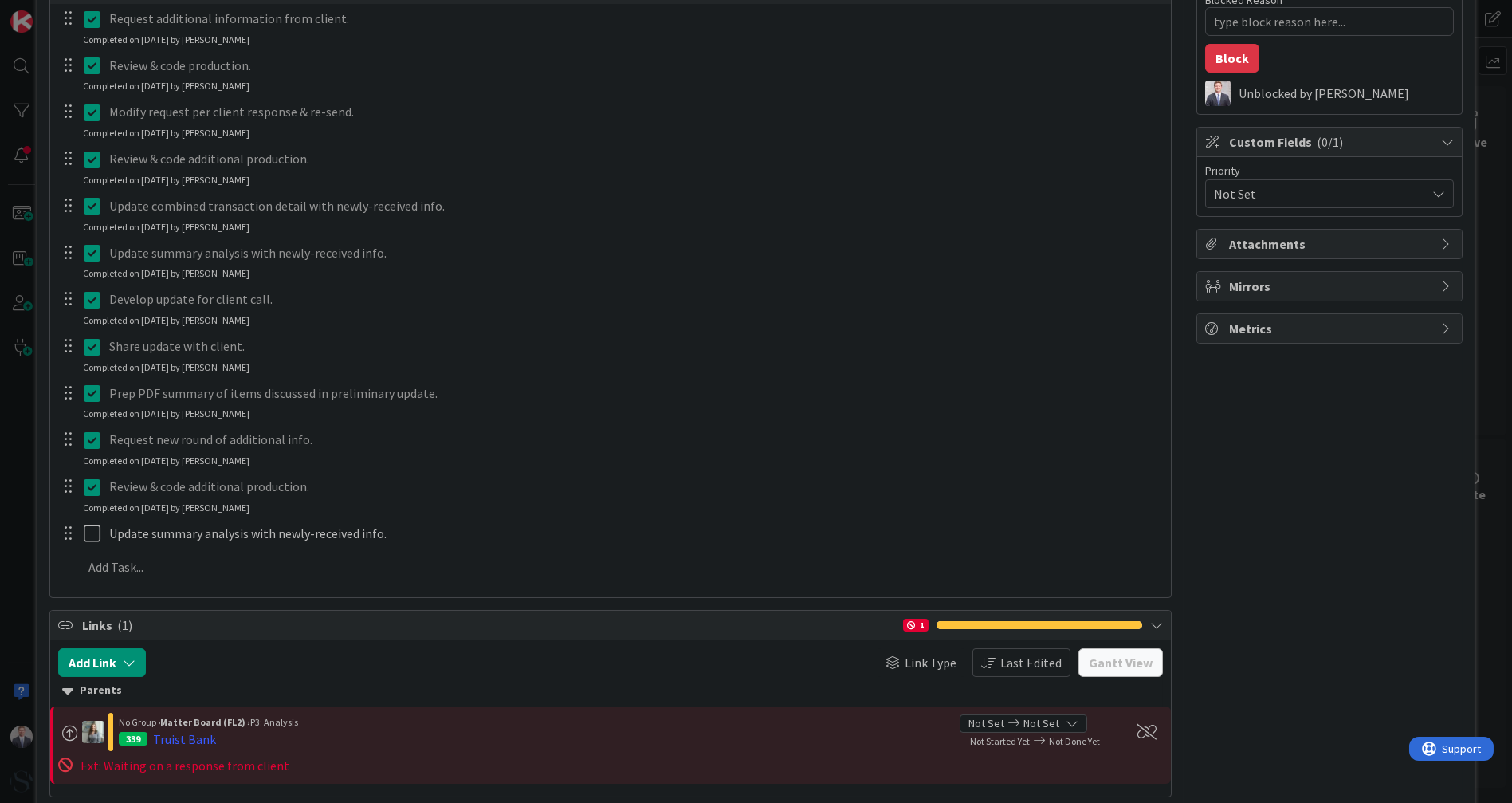
type textarea "x"
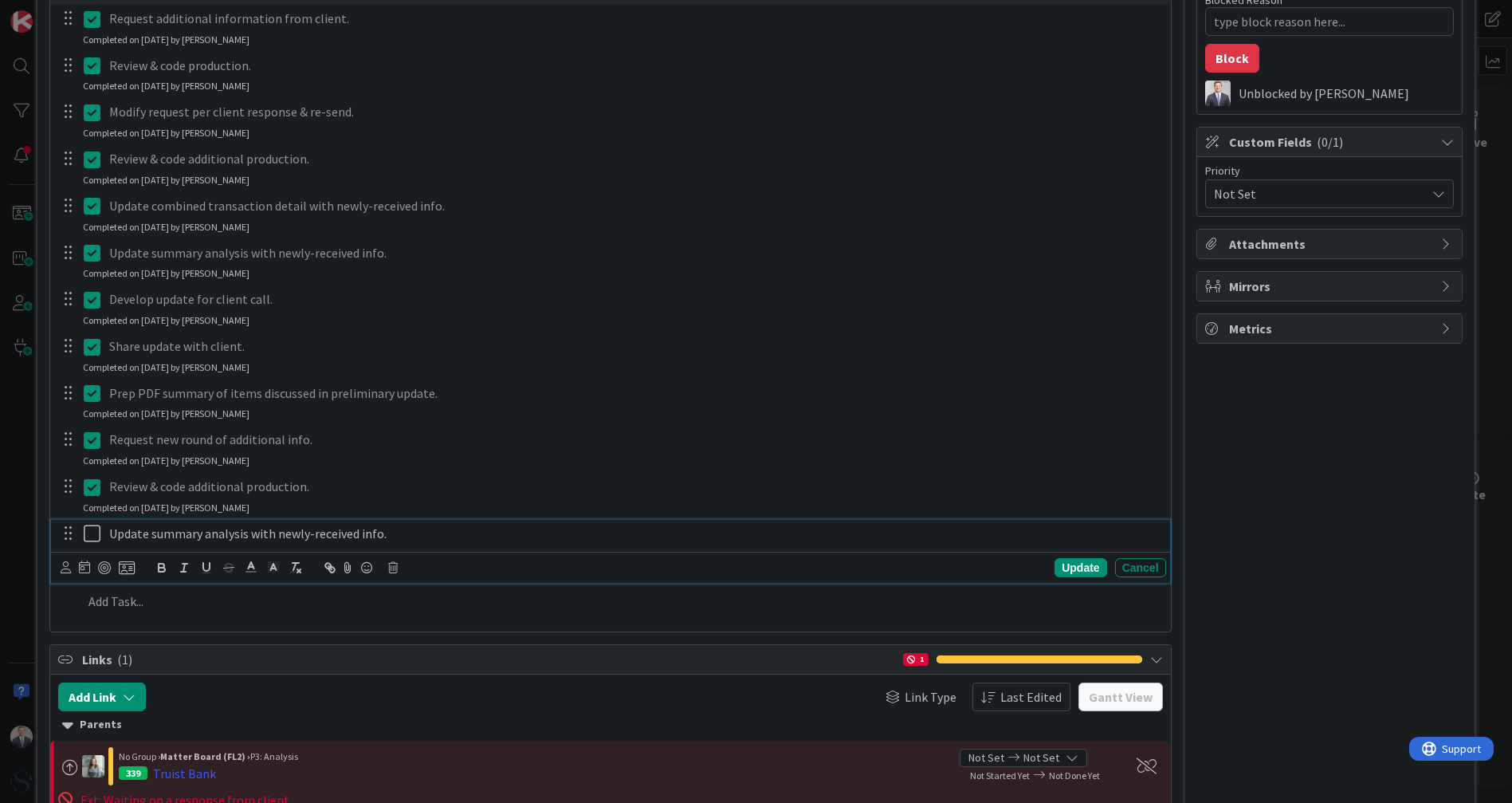
click at [335, 541] on div "Update summary analysis with newly-received info." at bounding box center [635, 534] width 1063 height 28
drag, startPoint x: 411, startPoint y: 538, endPoint x: 0, endPoint y: 532, distance: 411.0
click at [0, 532] on div "ID 369 Investigations Delivery Board (FL1) In Progress Title 28 / 128 Truist: D…" at bounding box center [756, 402] width 1512 height 803
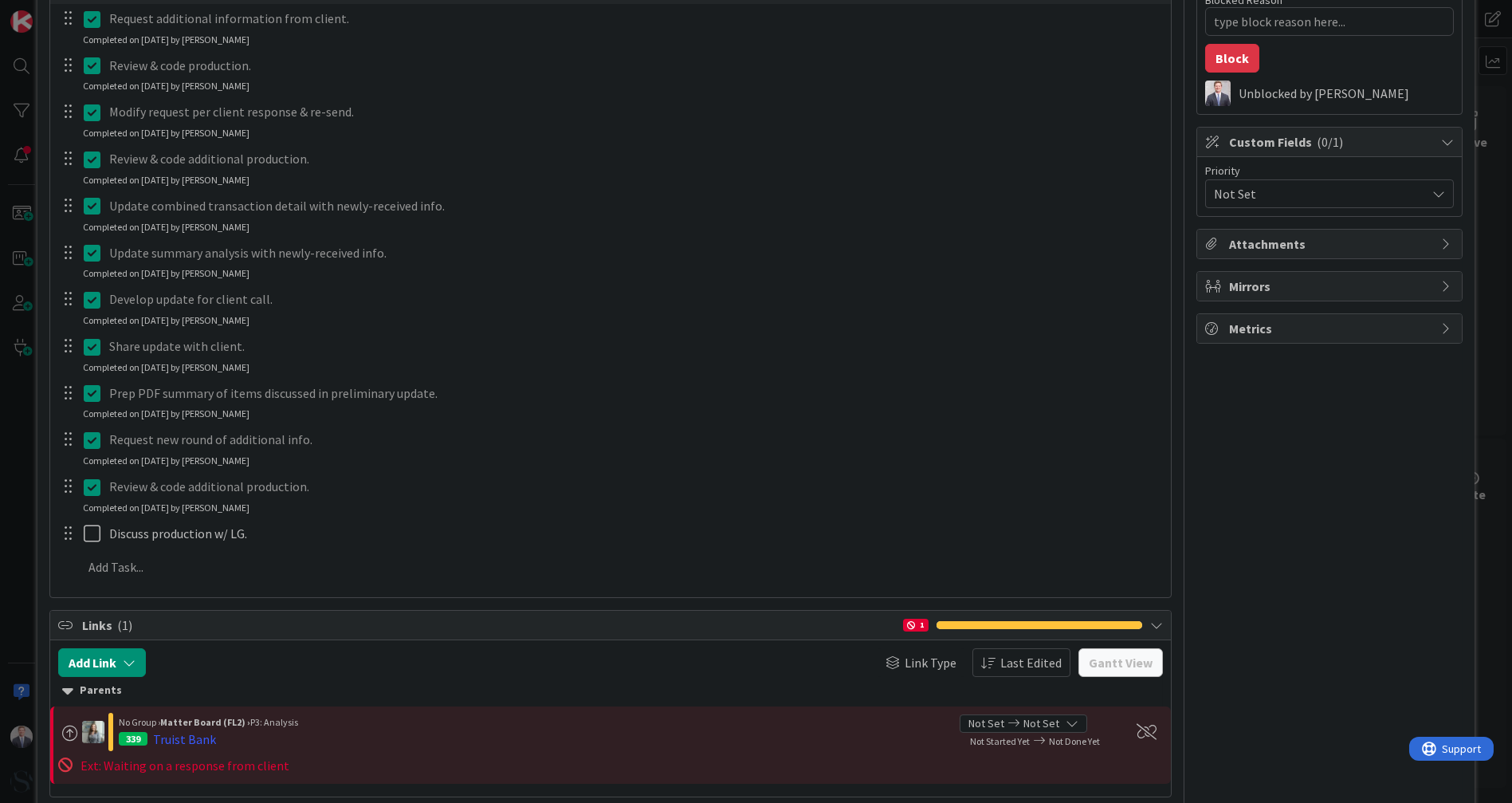
click at [1073, 568] on div "Request additional information from client. Update Cancel Completed on [DATE] b…" at bounding box center [610, 295] width 1104 height 583
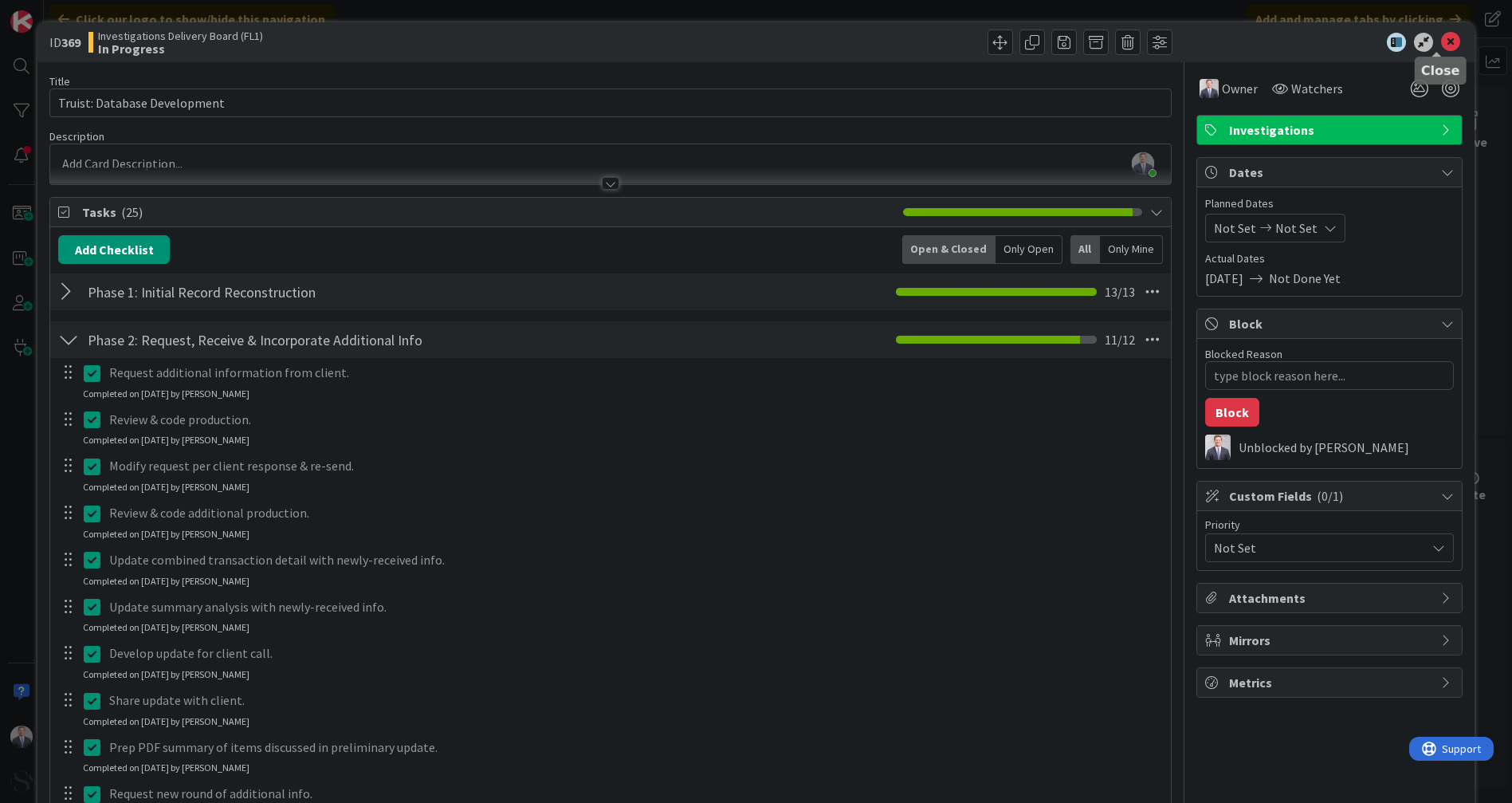
click at [1441, 42] on icon at bounding box center [1451, 42] width 19 height 19
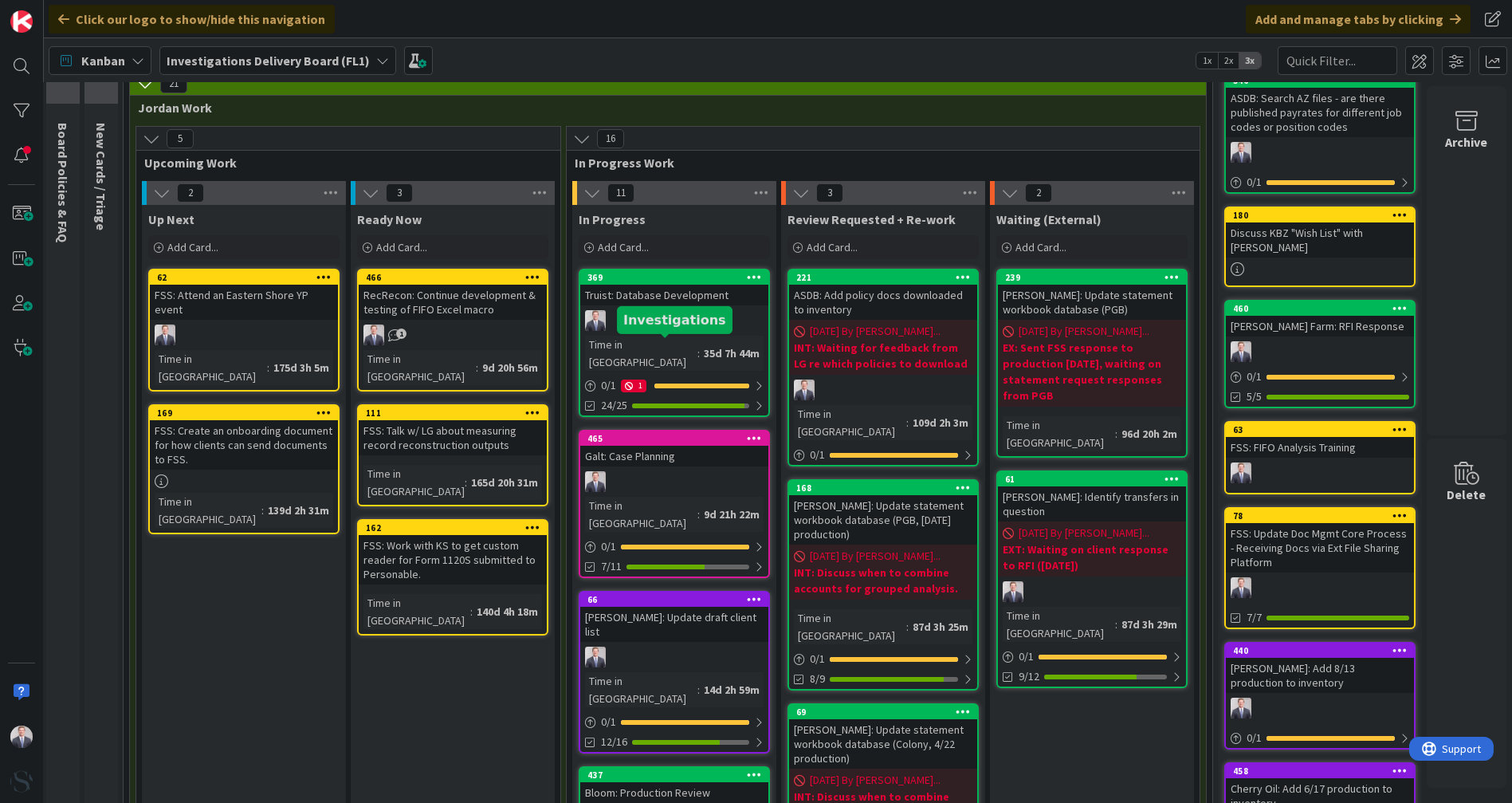
scroll to position [0, 14]
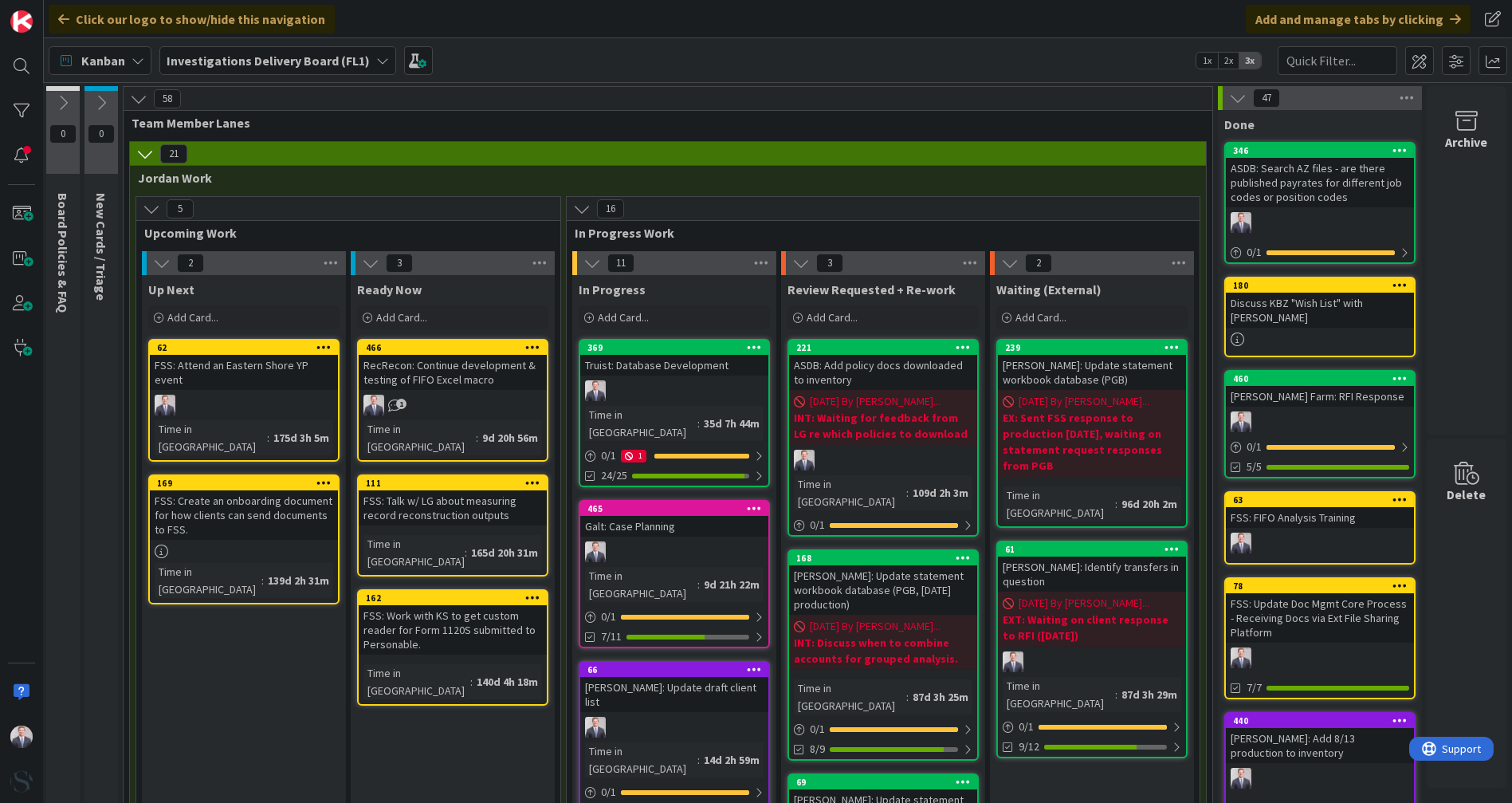
click at [245, 314] on div "Add Card..." at bounding box center [244, 317] width 192 height 24
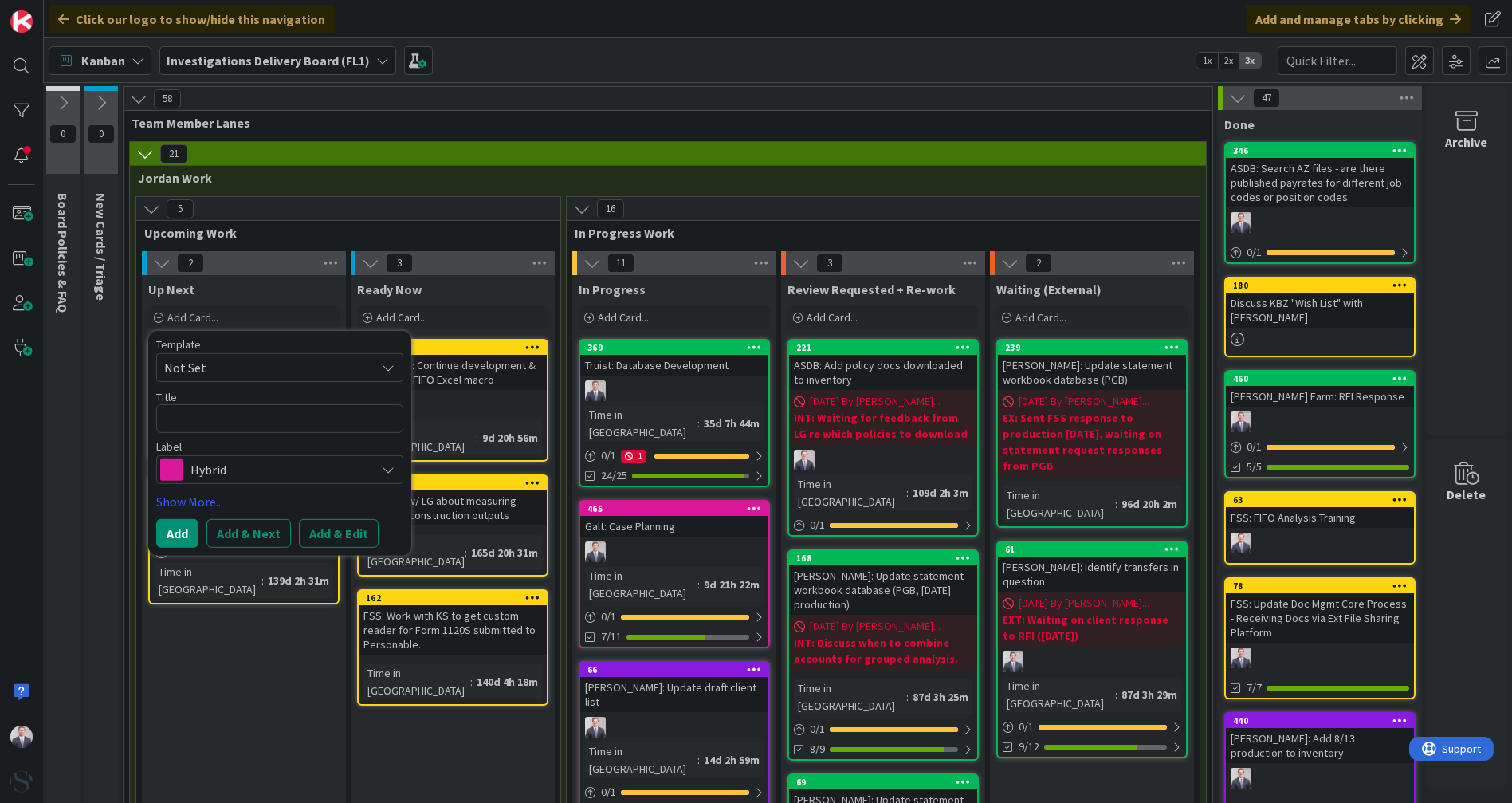
click at [198, 463] on span "Hybrid" at bounding box center [279, 469] width 177 height 23
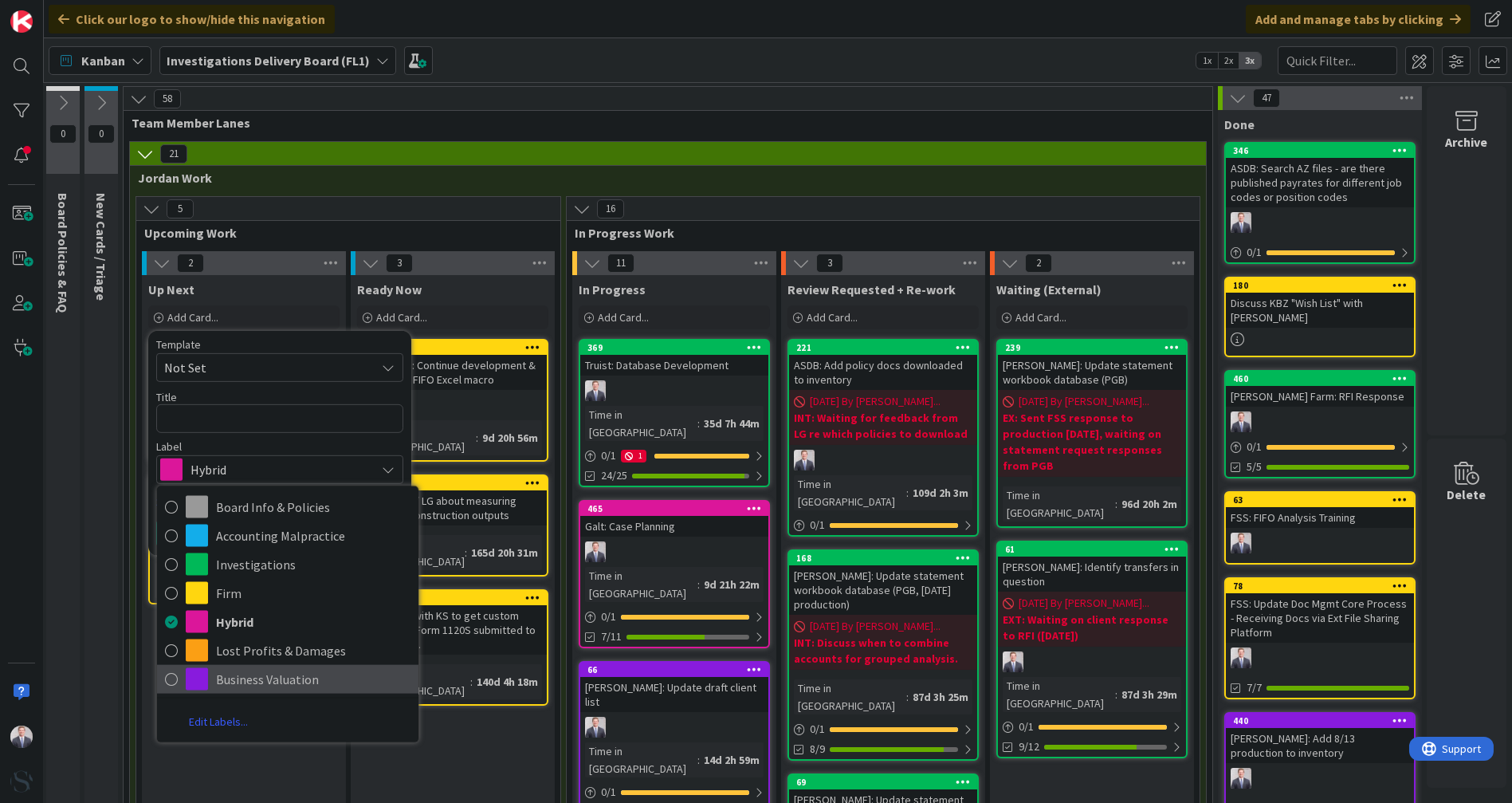
click at [242, 665] on link "Business Valuation" at bounding box center [288, 679] width 261 height 29
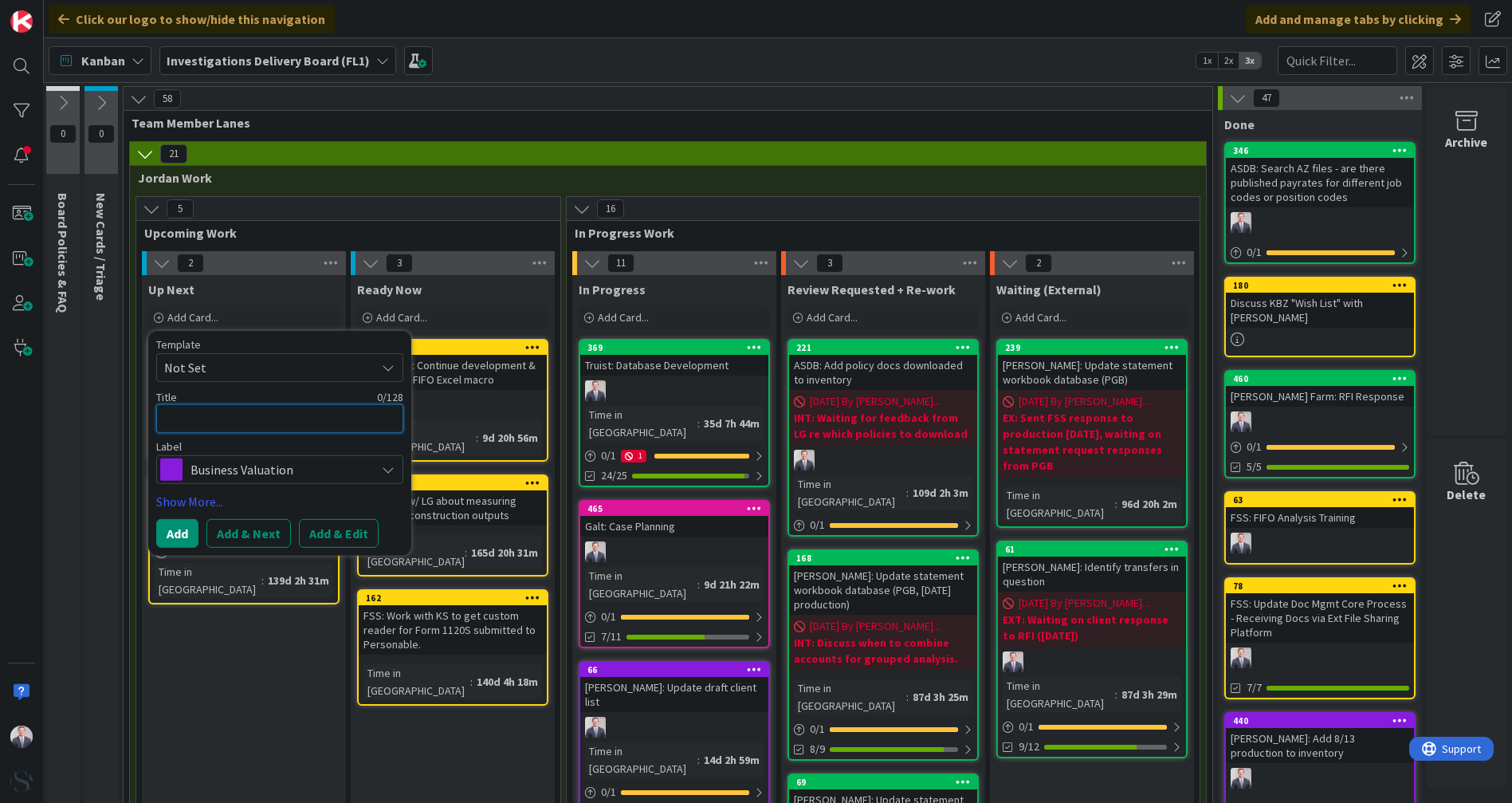
click at [228, 420] on textarea at bounding box center [279, 419] width 247 height 29
type textarea "x"
type textarea "H"
type textarea "x"
type textarea "Hon"
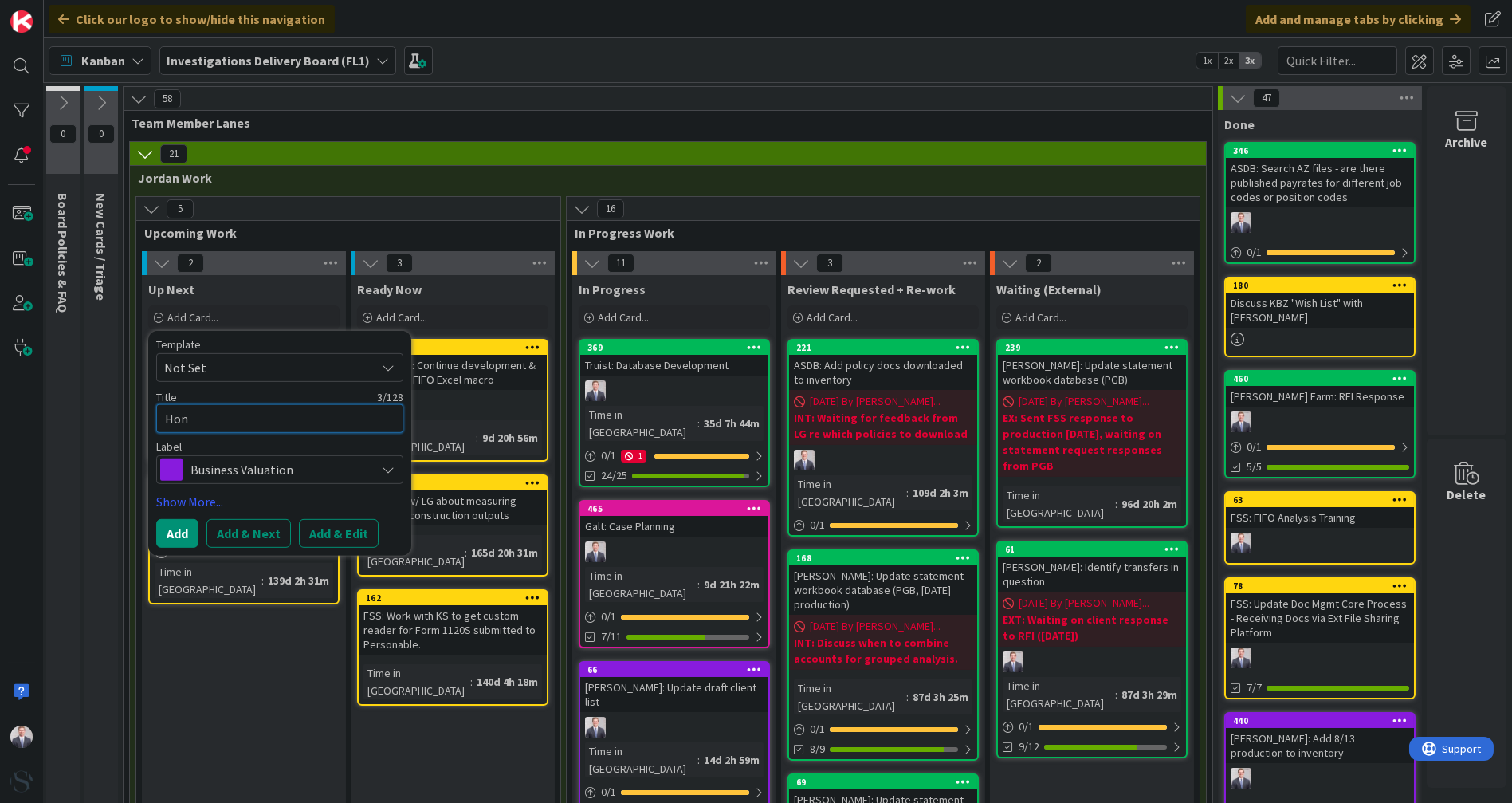
type textarea "x"
type textarea "Hone"
type textarea "x"
type textarea "Honey"
type textarea "x"
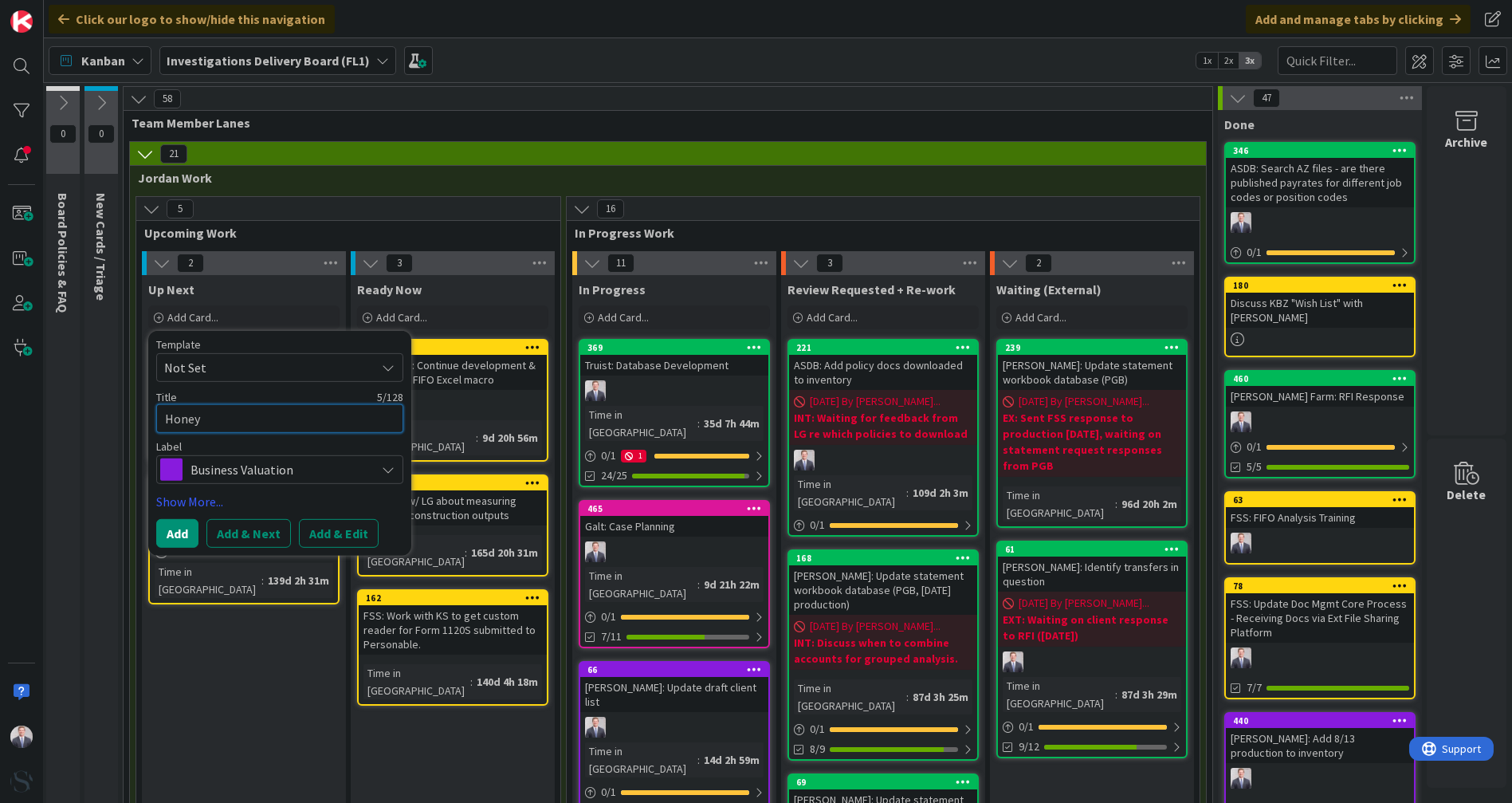
type textarea "Honeyc"
type textarea "x"
type textarea "Honeyco"
type textarea "x"
type textarea "Honeyc"
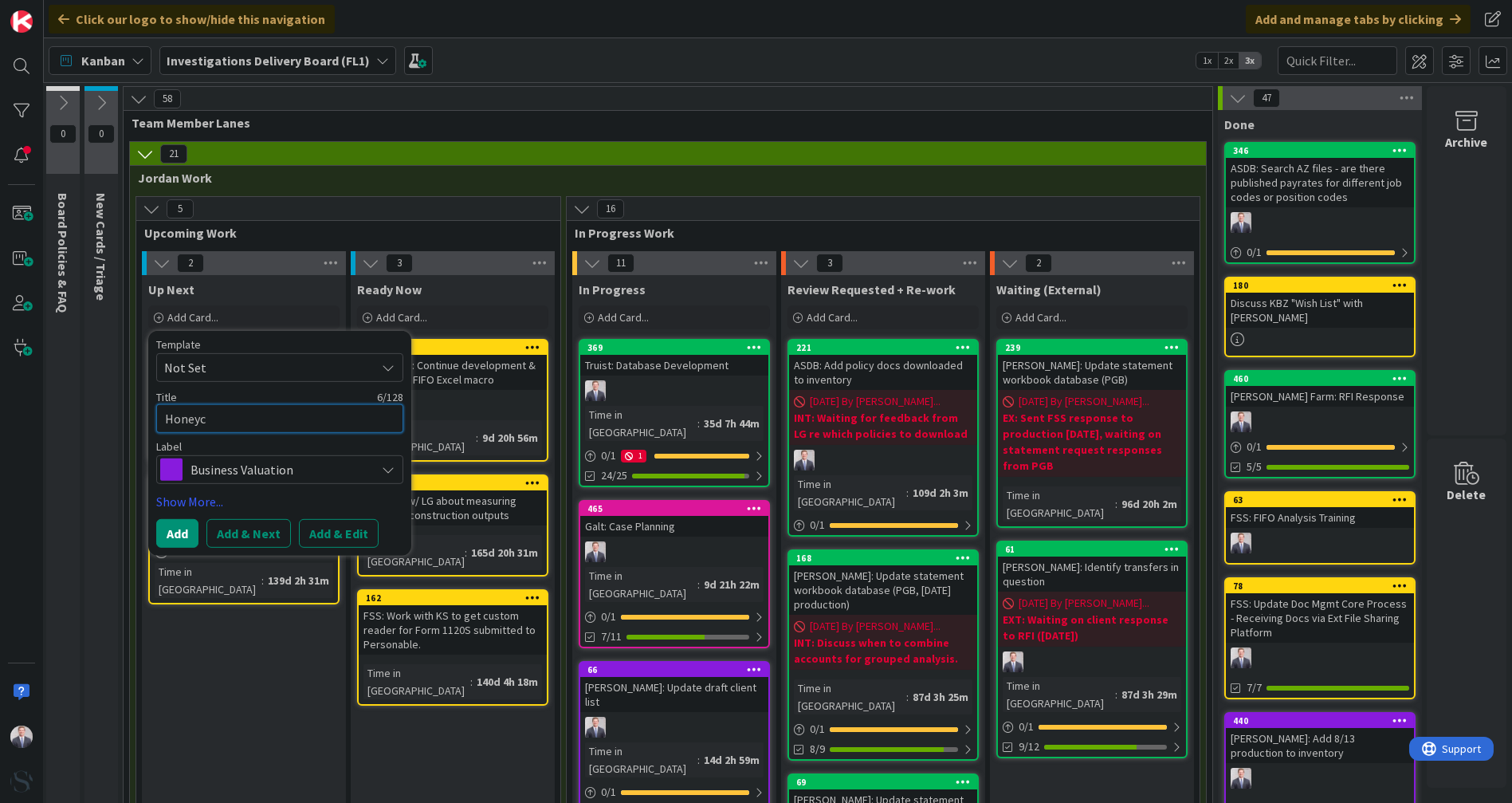
type textarea "x"
type textarea "[PERSON_NAME]"
type textarea "x"
type textarea "[PERSON_NAME]"
type textarea "x"
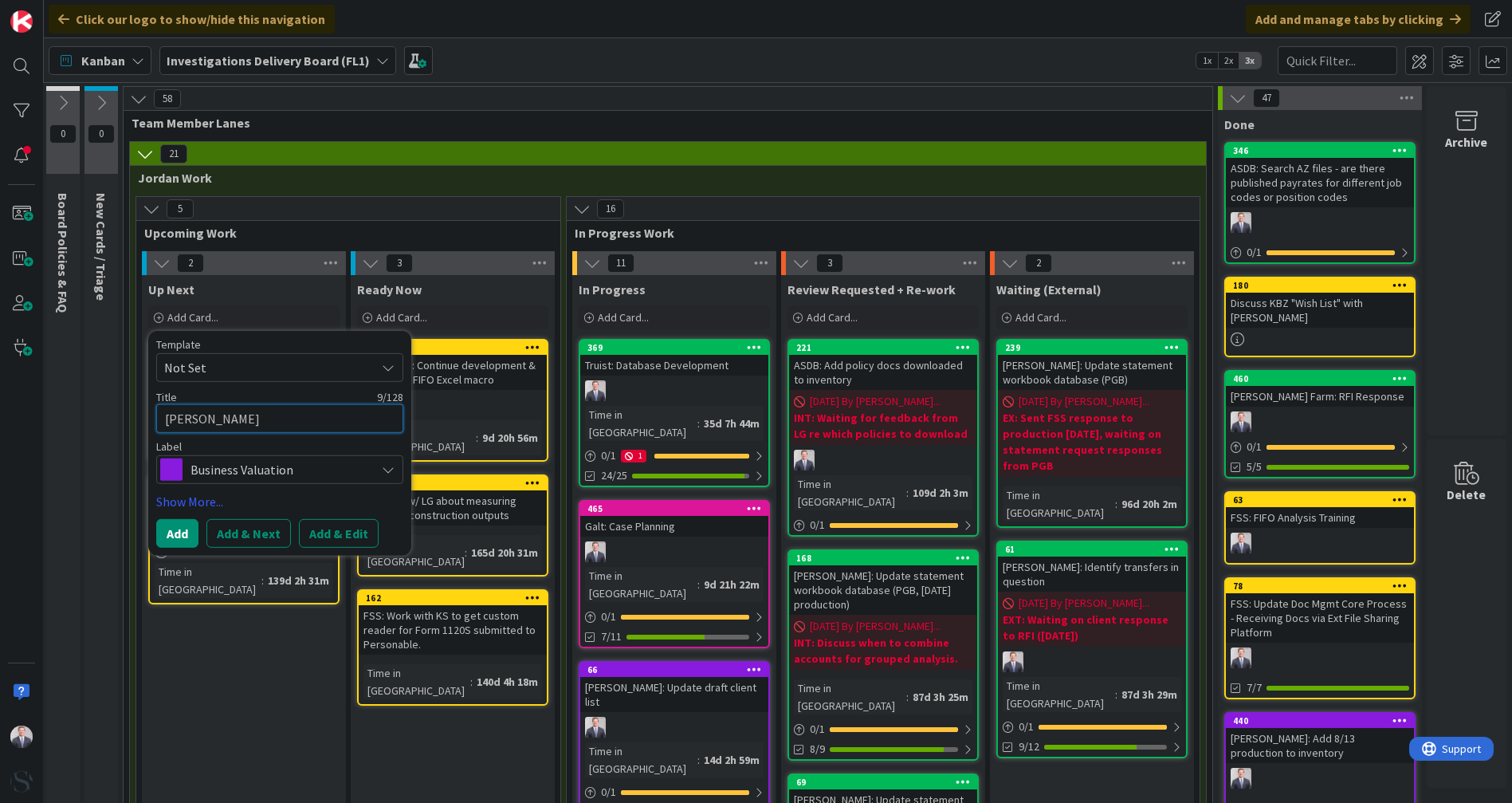
type textarea "[PERSON_NAME]:"
type textarea "x"
type textarea "[PERSON_NAME]:"
type textarea "x"
type textarea "[PERSON_NAME]: A"
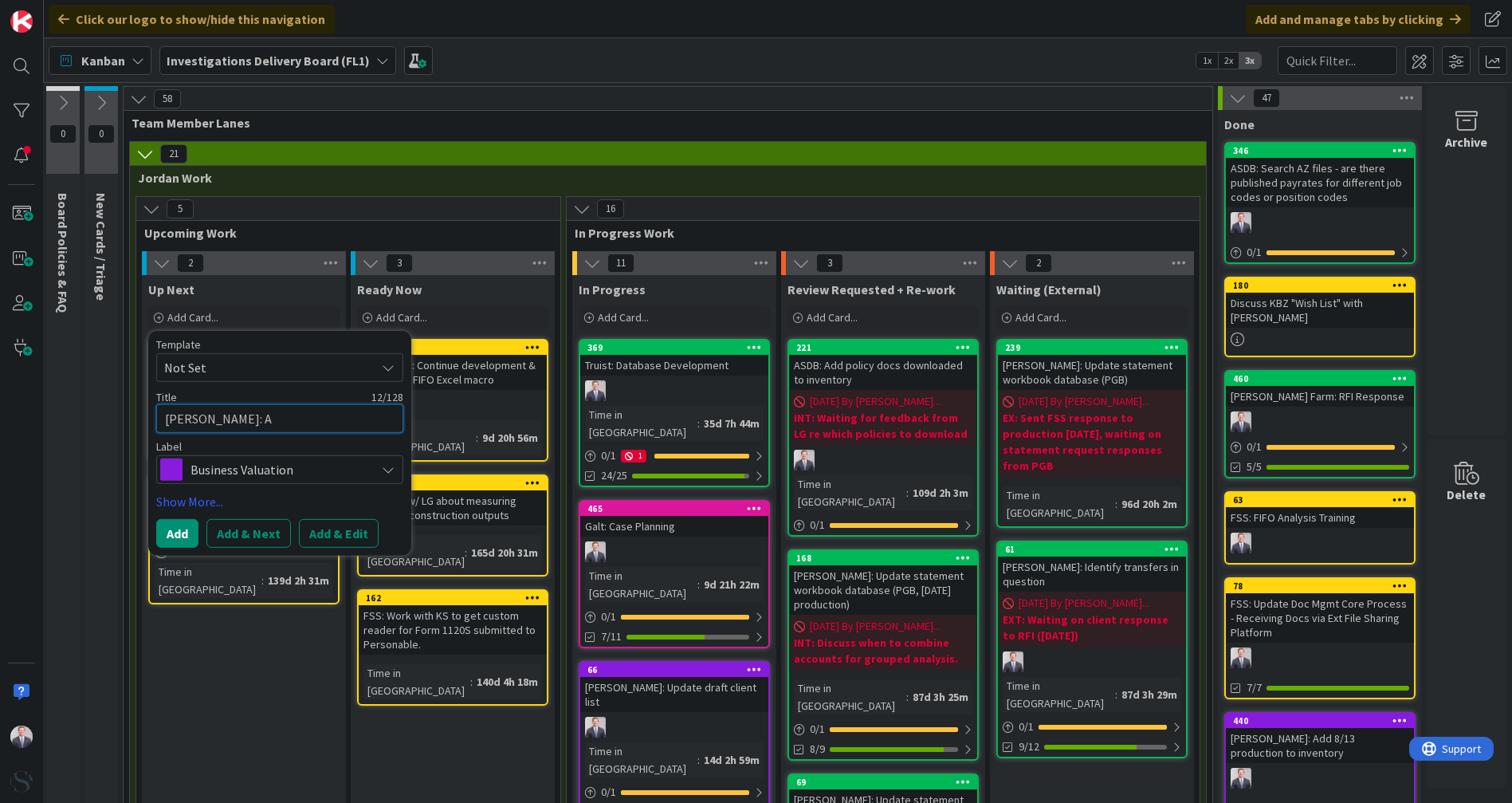
type textarea "x"
type textarea "[PERSON_NAME]: Ad"
type textarea "x"
type textarea "[PERSON_NAME]: Add"
type textarea "x"
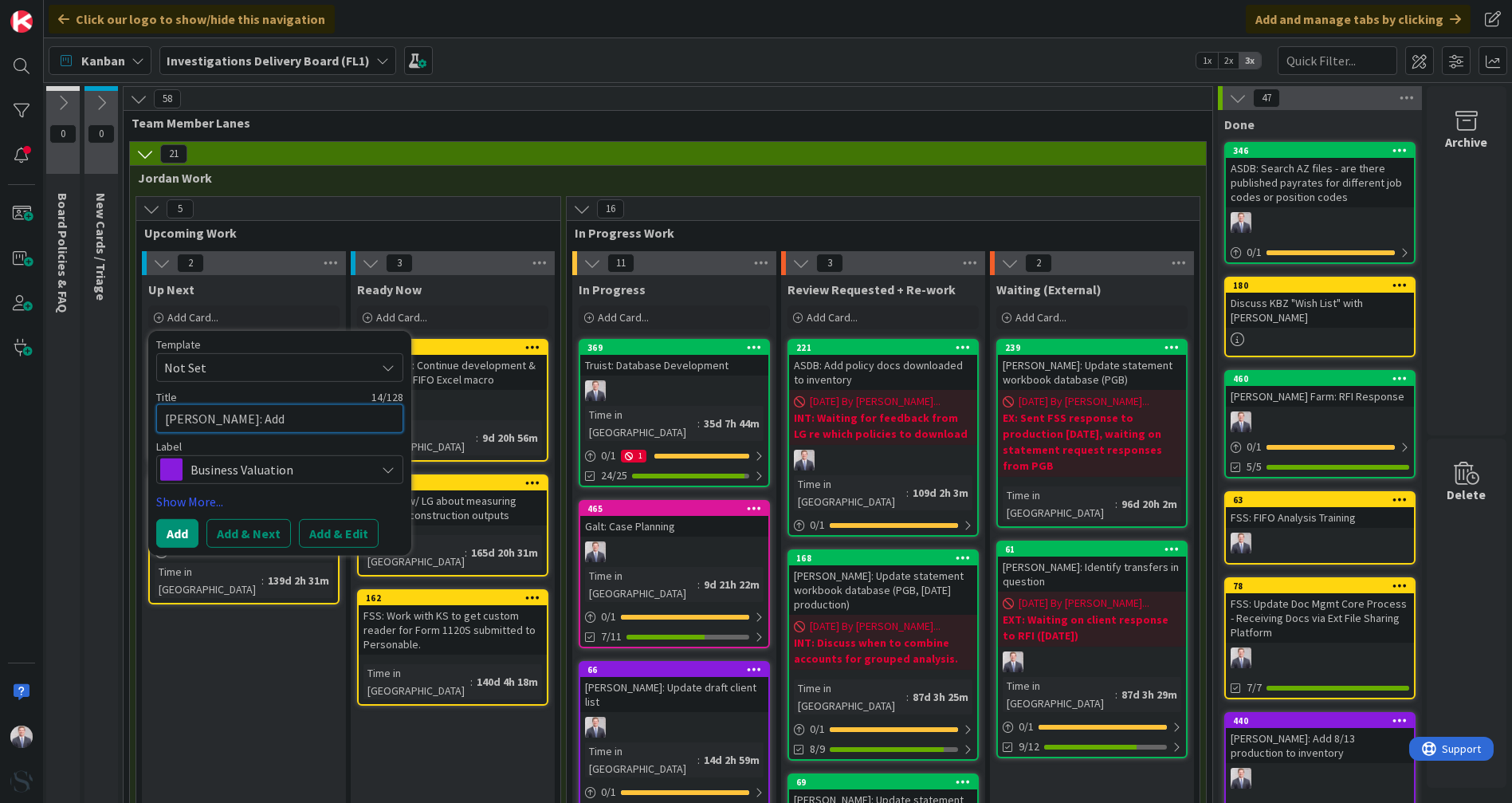
type textarea "[PERSON_NAME]: Add"
type textarea "x"
type textarea "[PERSON_NAME]: Add 4"
type textarea "x"
type textarea "[PERSON_NAME]: Add 4/"
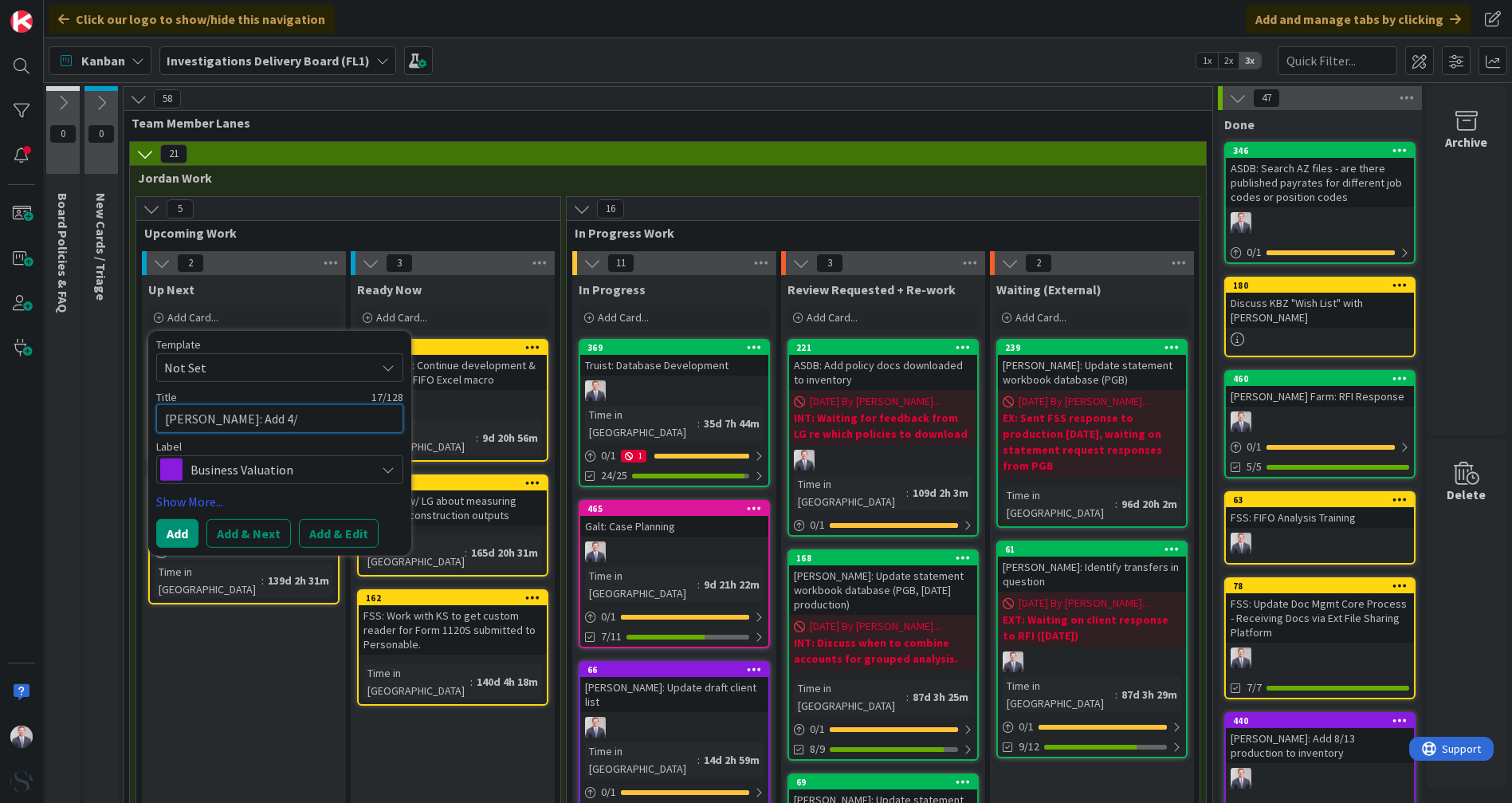
type textarea "x"
type textarea "[PERSON_NAME]: Add 4/1"
type textarea "x"
type textarea "[PERSON_NAME]: Add 4/11"
type textarea "x"
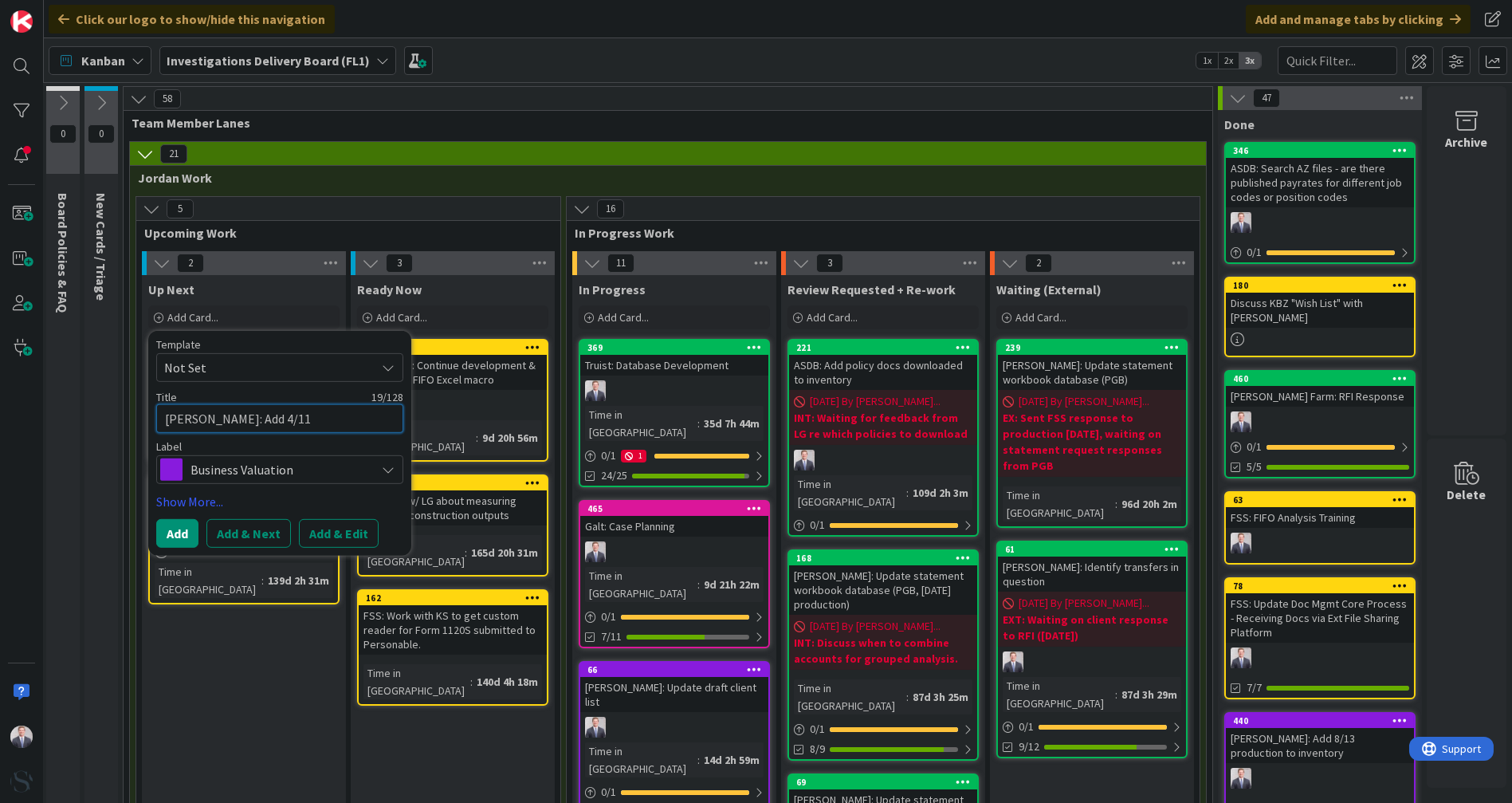
type textarea "[PERSON_NAME]: Add 4/11"
type textarea "x"
type textarea "[PERSON_NAME]: Add 4/11 p"
type textarea "x"
type textarea "[PERSON_NAME]: Add 4/11 pr"
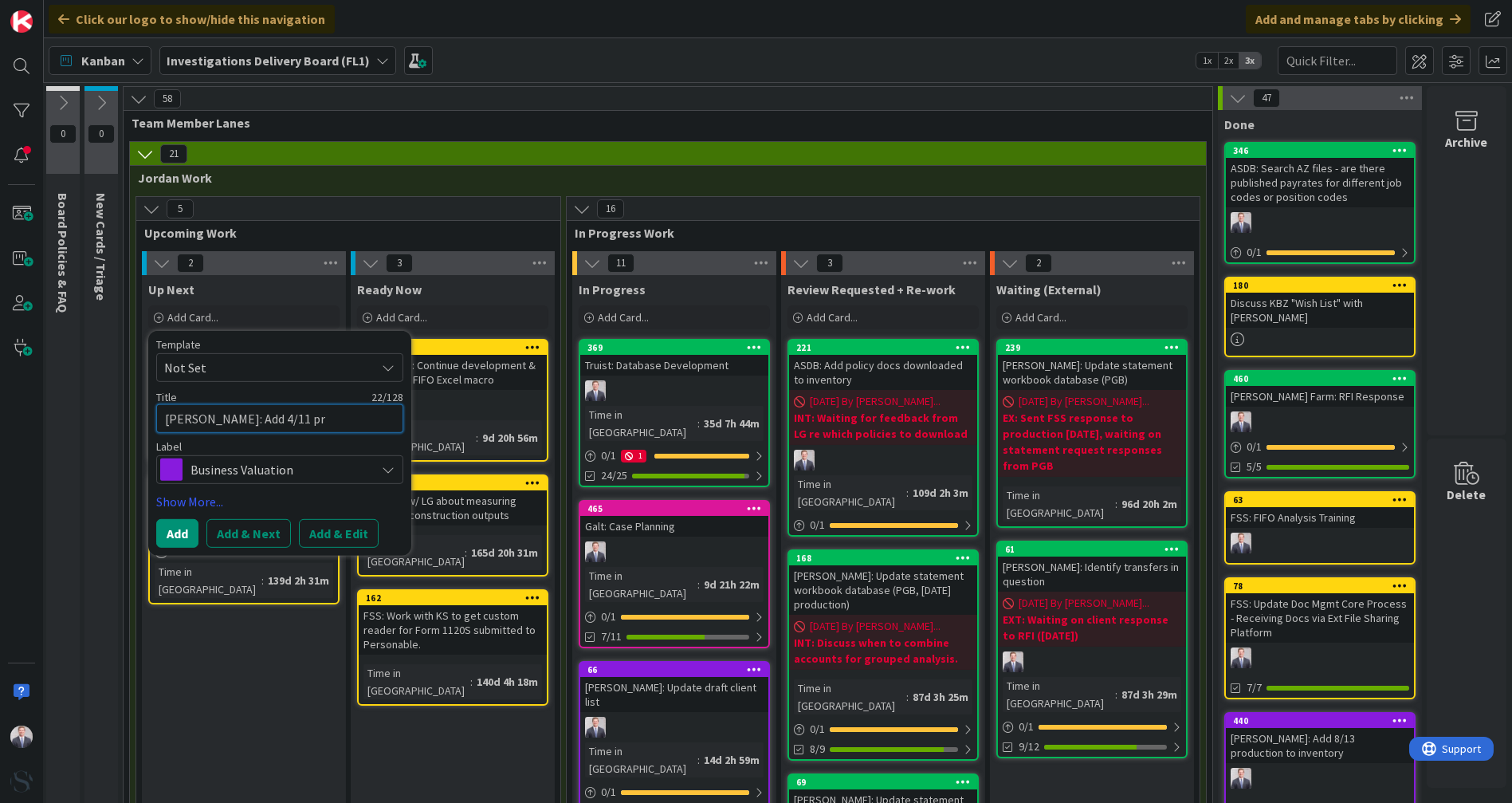
type textarea "x"
type textarea "[PERSON_NAME]: Add 4/11 pro"
type textarea "x"
type textarea "[PERSON_NAME]: Add 4/11 prod"
type textarea "x"
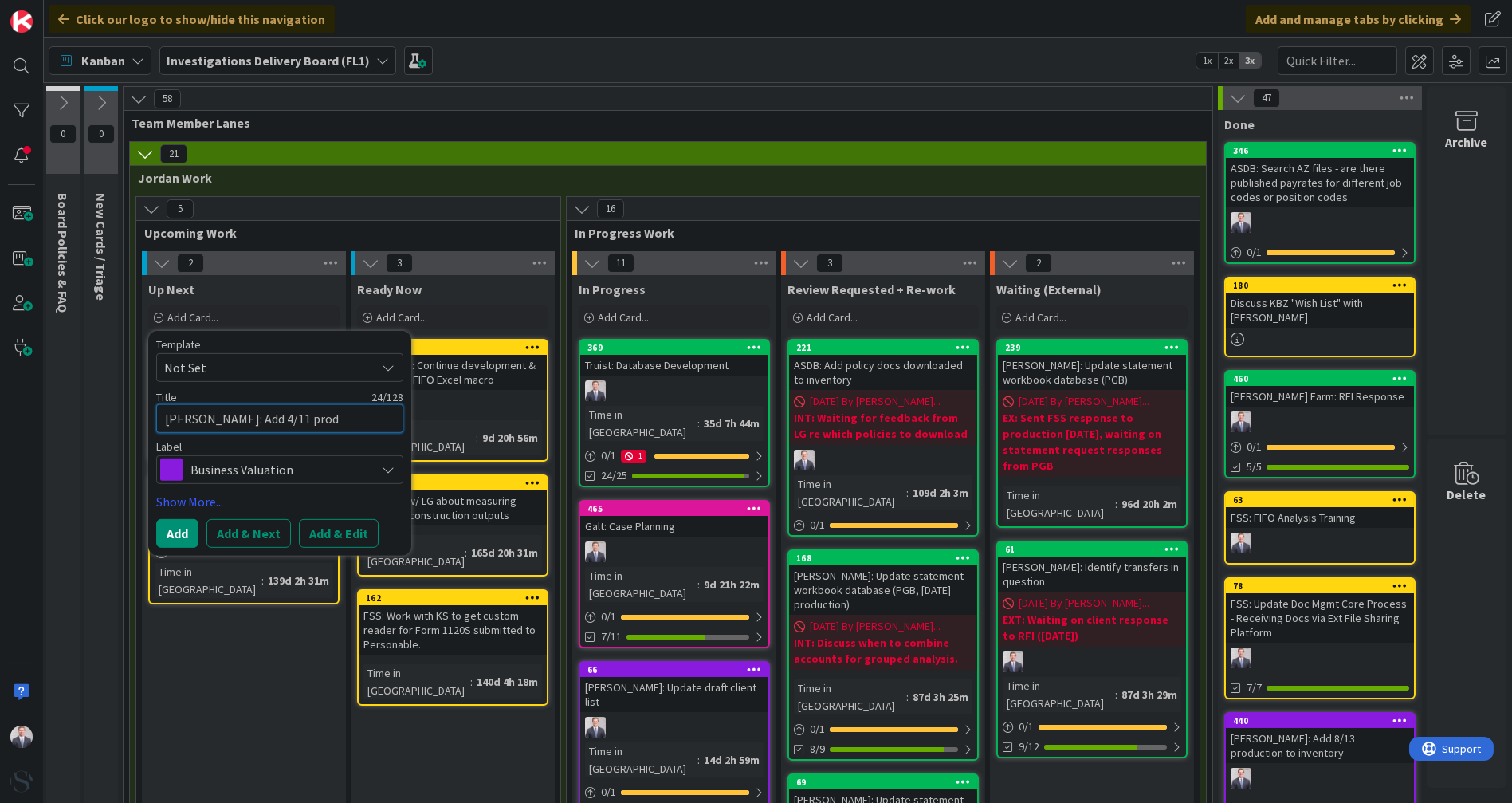
type textarea "[PERSON_NAME]: Add 4/11 produ"
type textarea "x"
type textarea "[PERSON_NAME]: Add 4/11 produc"
type textarea "x"
type textarea "[PERSON_NAME]: Add 4/11 product"
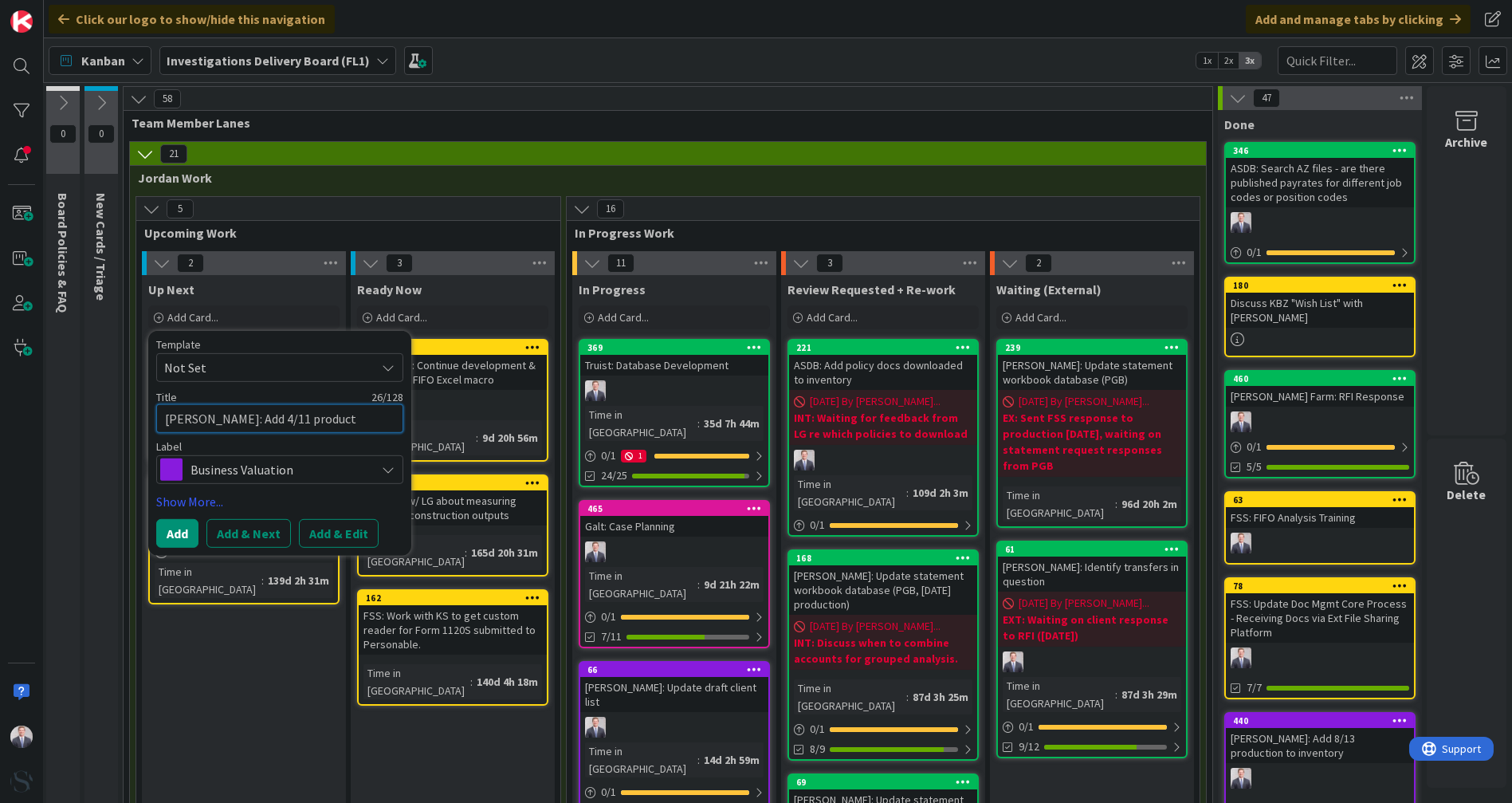
type textarea "x"
type textarea "[PERSON_NAME]: Add 4/11 producti"
type textarea "x"
type textarea "[PERSON_NAME]: Add 4/11 productio"
type textarea "x"
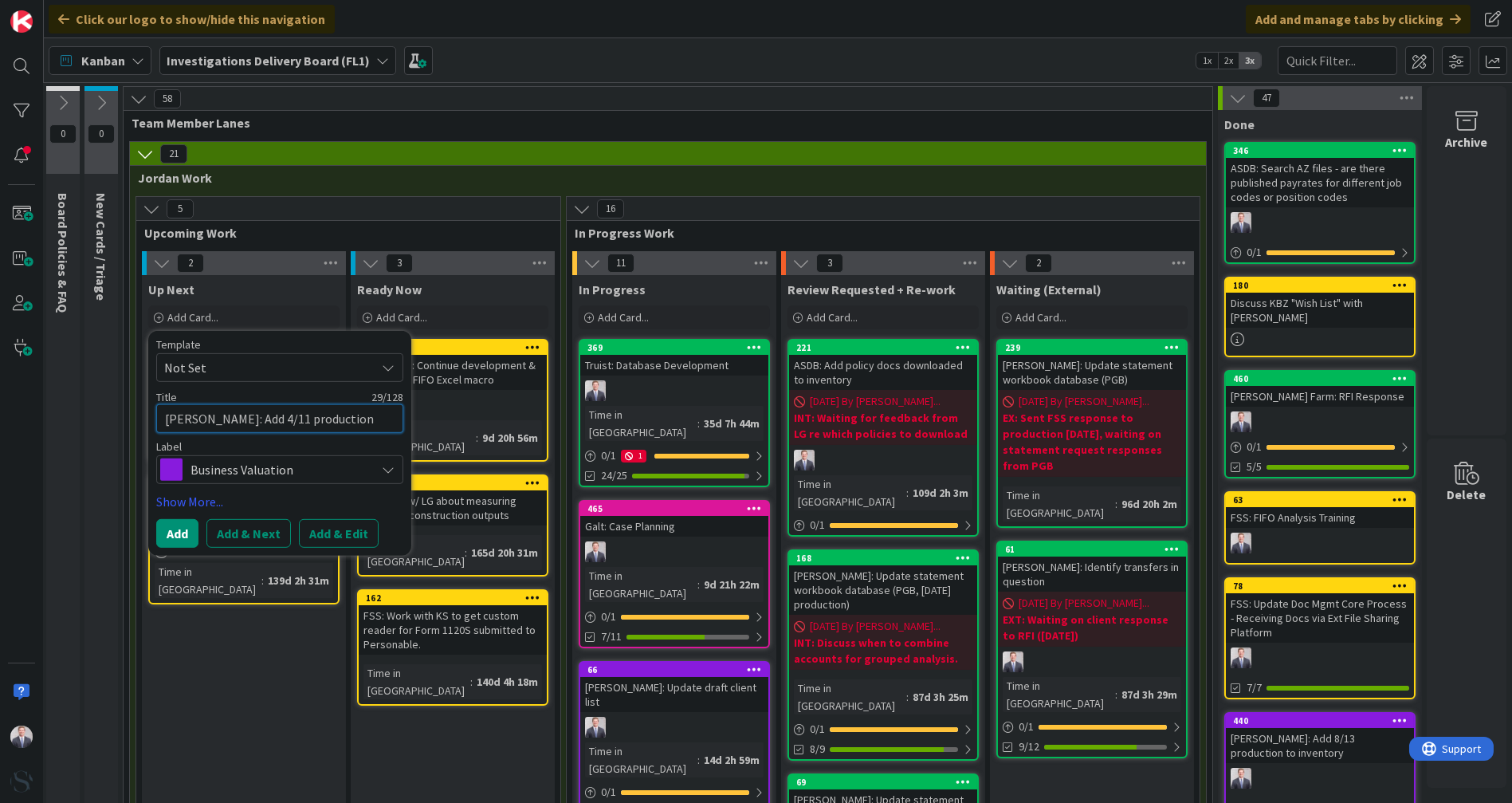
type textarea "[PERSON_NAME]: Add 4/11 production"
type textarea "x"
type textarea "[PERSON_NAME]: Add 4/11 production t"
type textarea "x"
type textarea "[PERSON_NAME]: Add 4/11 production to"
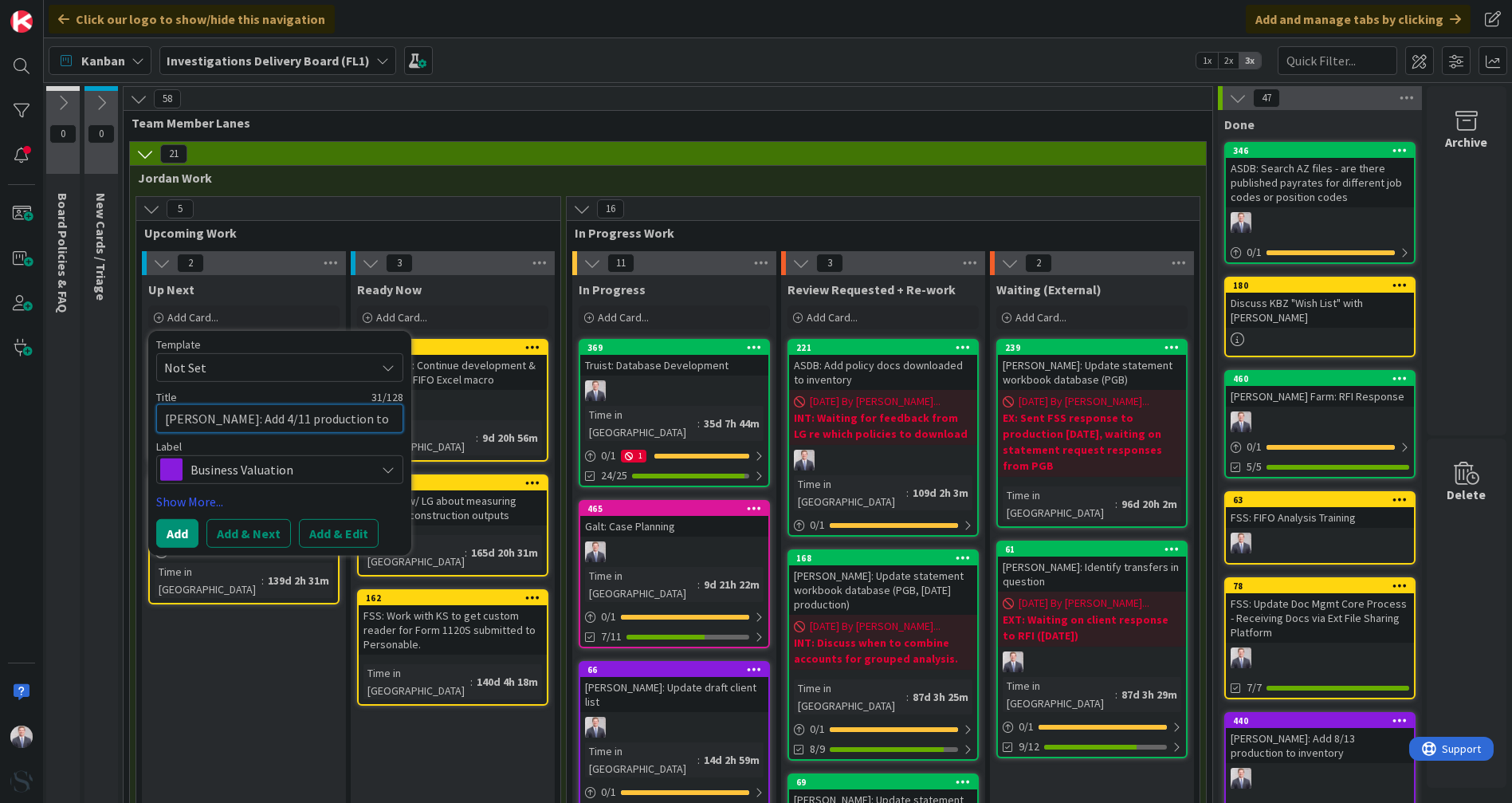
type textarea "x"
type textarea "[PERSON_NAME]: Add 4/11 production to"
type textarea "x"
type textarea "[PERSON_NAME]: Add 4/11 production to i"
type textarea "x"
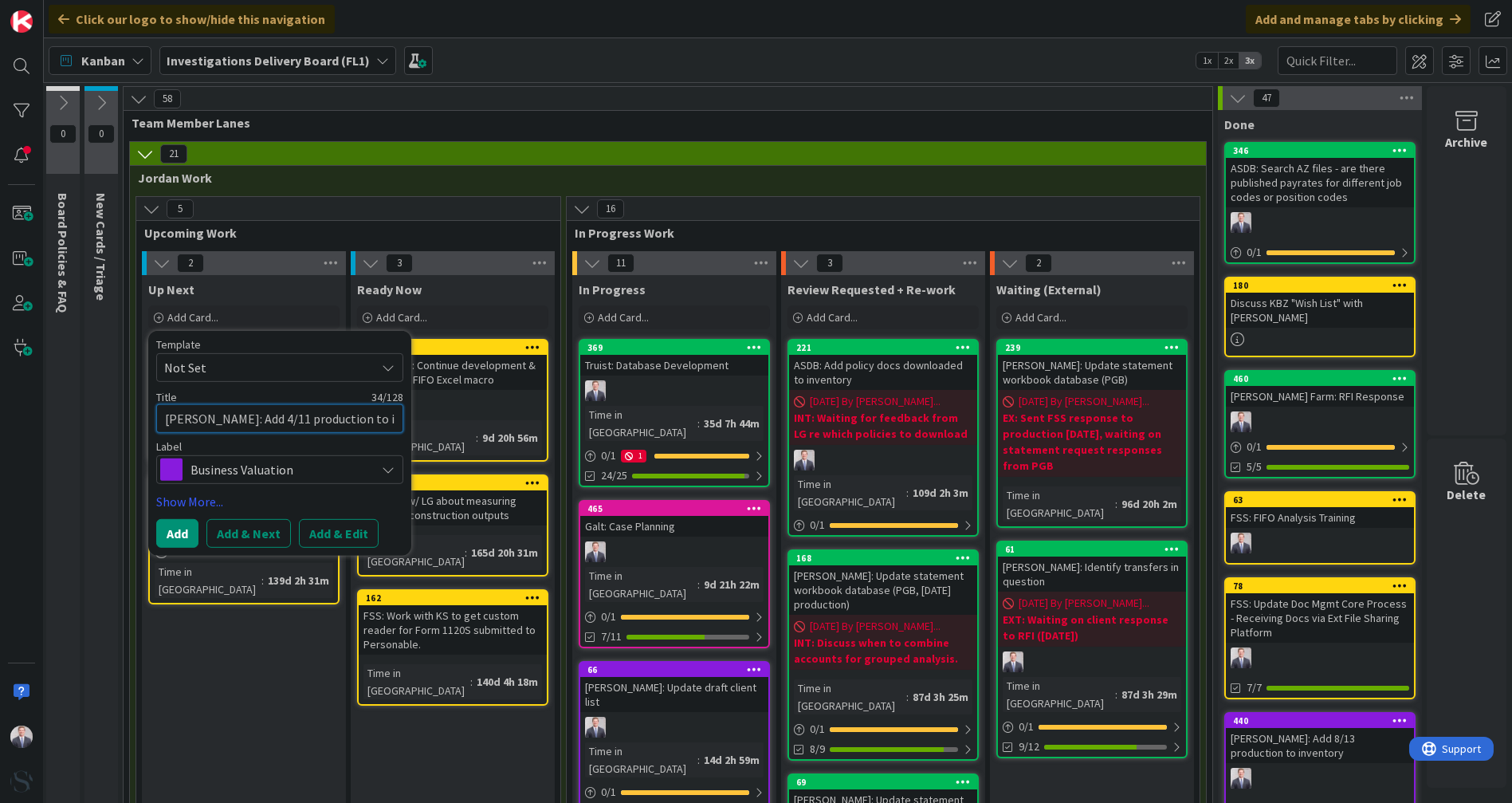
type textarea "[PERSON_NAME]: Add 4/11 production to in"
type textarea "x"
type textarea "[PERSON_NAME]: Add 4/11 production to inv"
type textarea "x"
type textarea "[PERSON_NAME]: Add 4/11 production to inve"
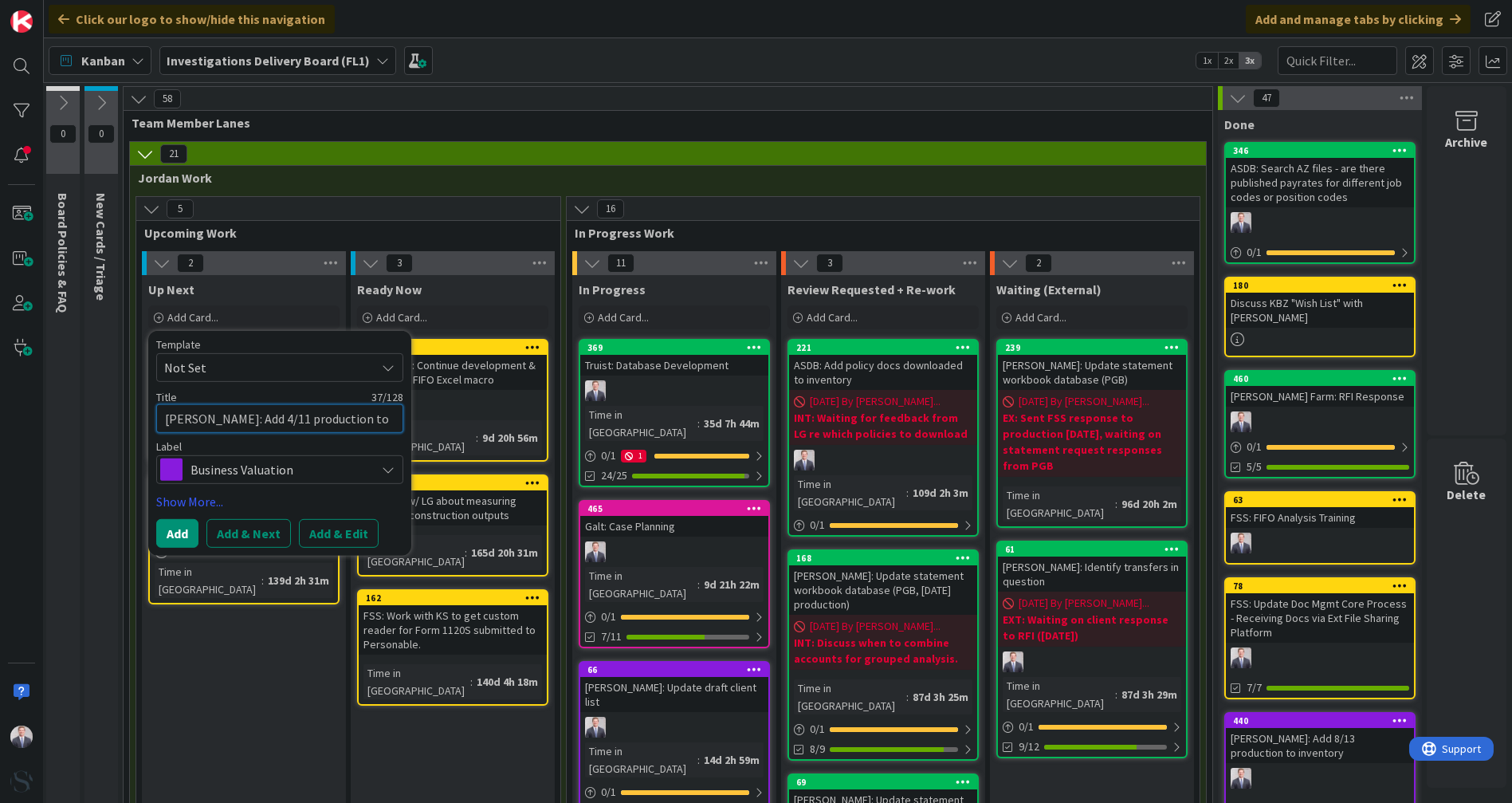
type textarea "x"
type textarea "[PERSON_NAME]: Add 4/11 production to inven"
type textarea "x"
type textarea "[PERSON_NAME]: Add 4/11 production to invent"
type textarea "x"
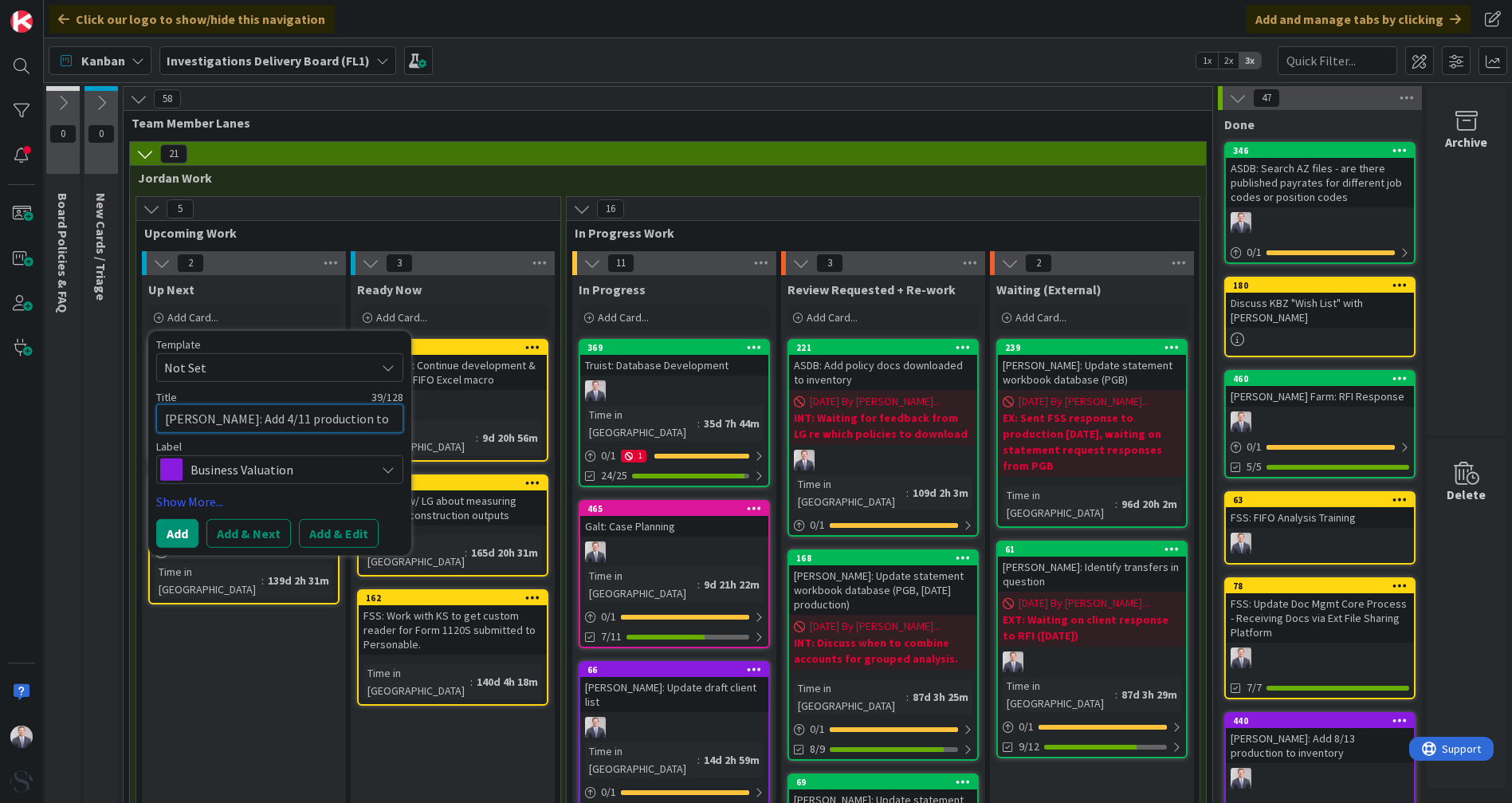
type textarea "[PERSON_NAME]: Add 4/11 production to invento"
type textarea "x"
type textarea "[PERSON_NAME]: Add 4/11 production to inventor"
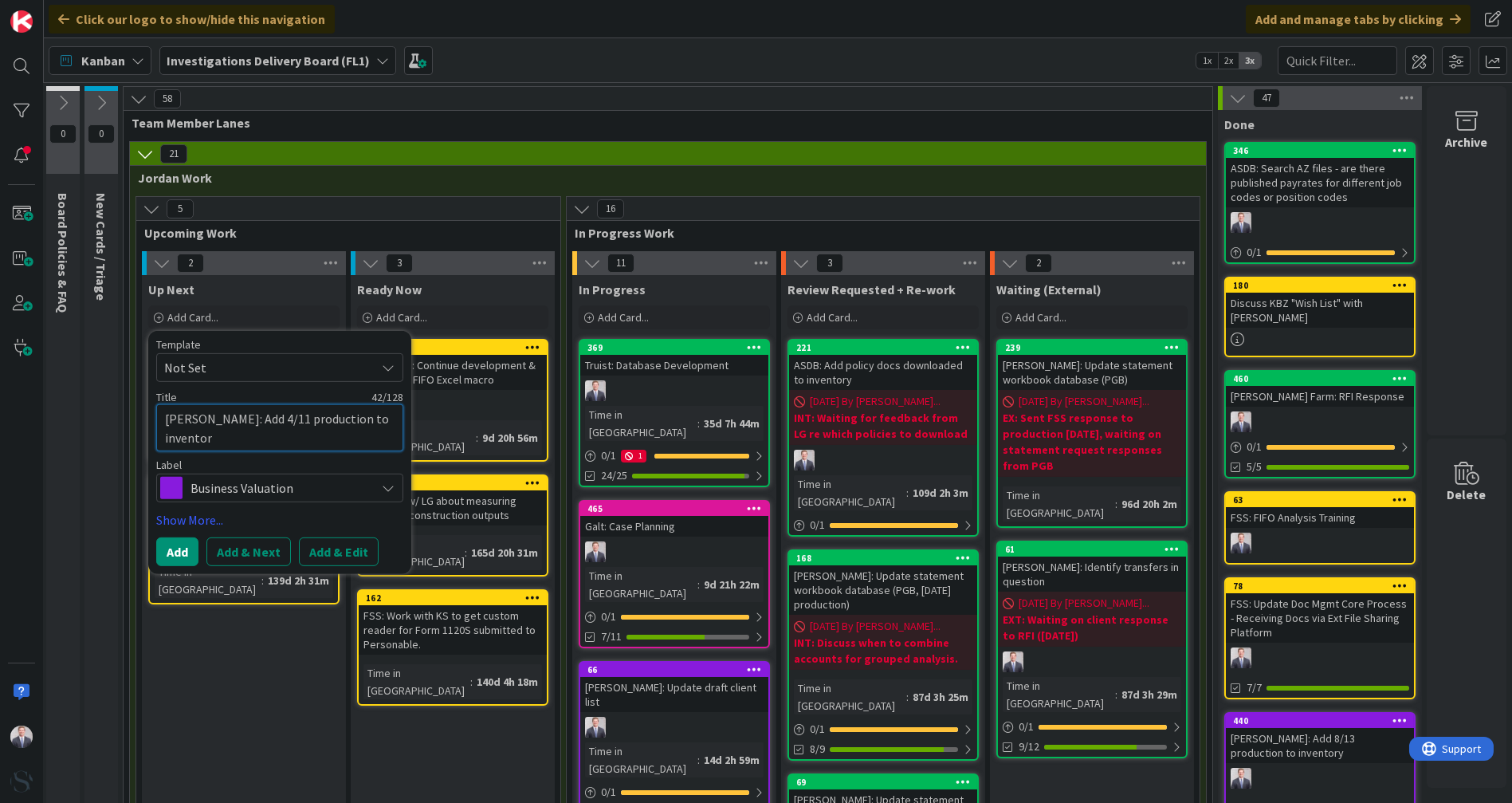
type textarea "x"
type textarea "[PERSON_NAME]: Add 4/11 production to inventory"
click at [312, 546] on button "Add & Edit" at bounding box center [339, 552] width 80 height 29
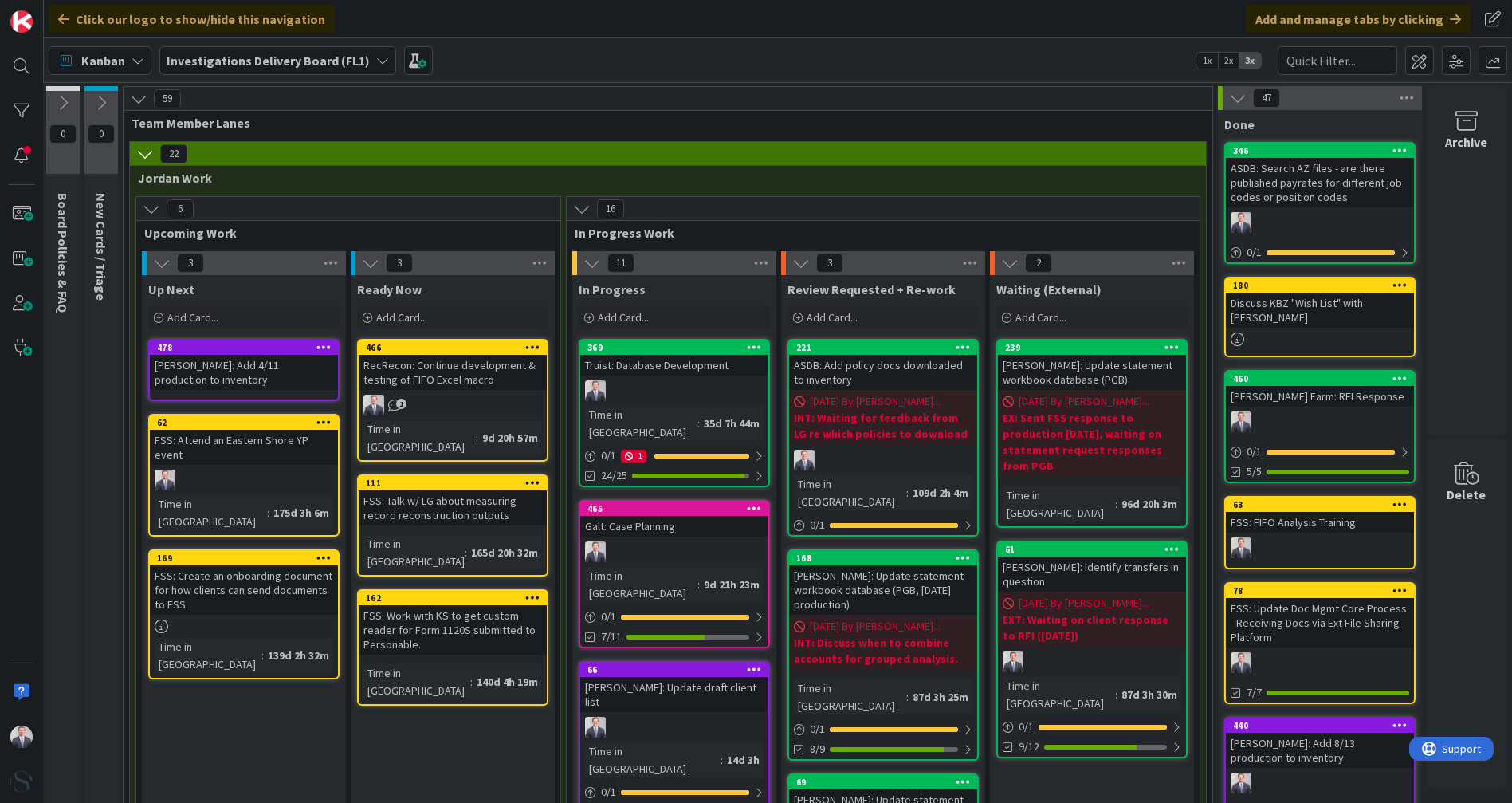
type textarea "x"
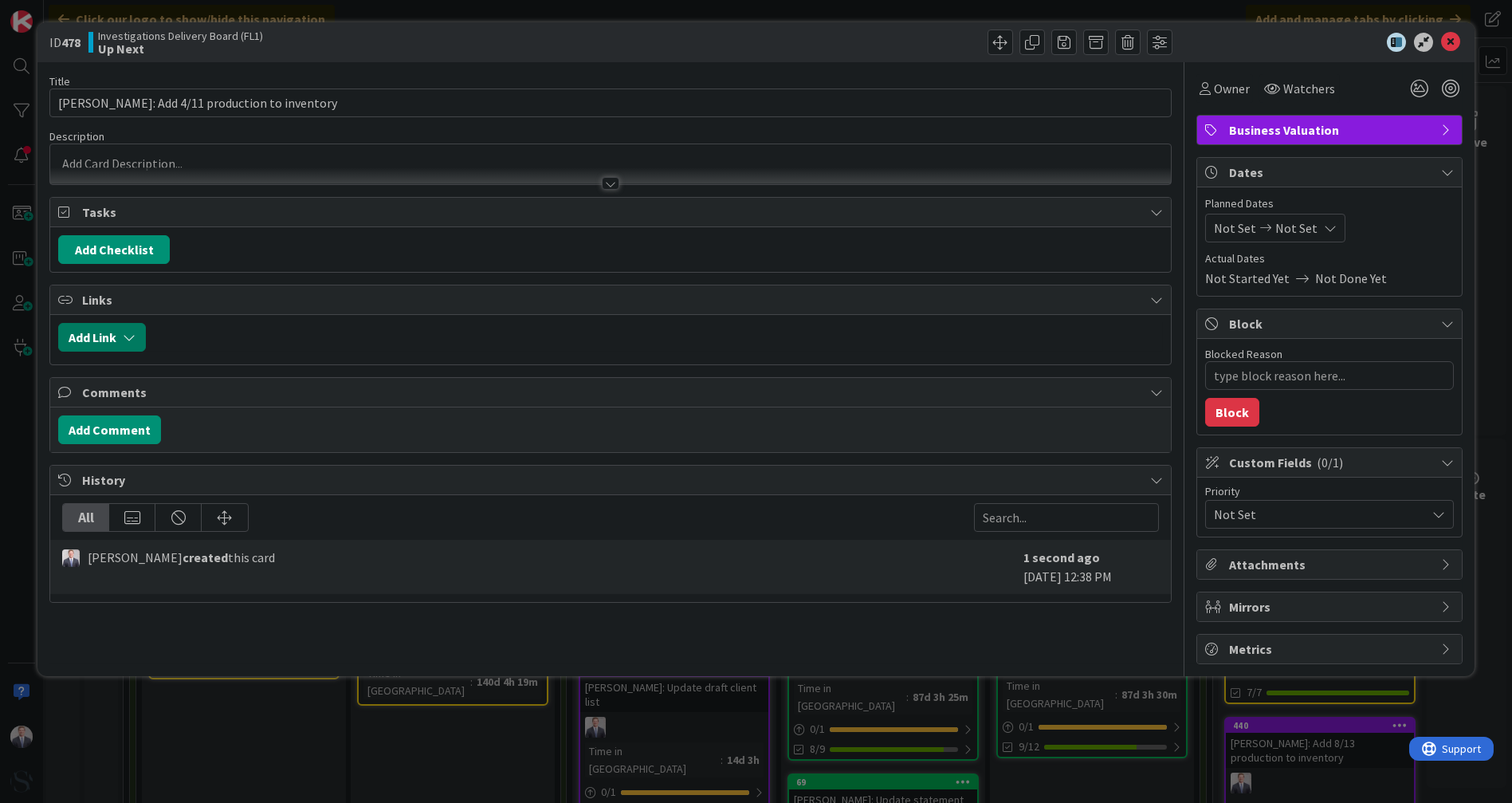
click at [107, 336] on button "Add Link" at bounding box center [101, 337] width 88 height 29
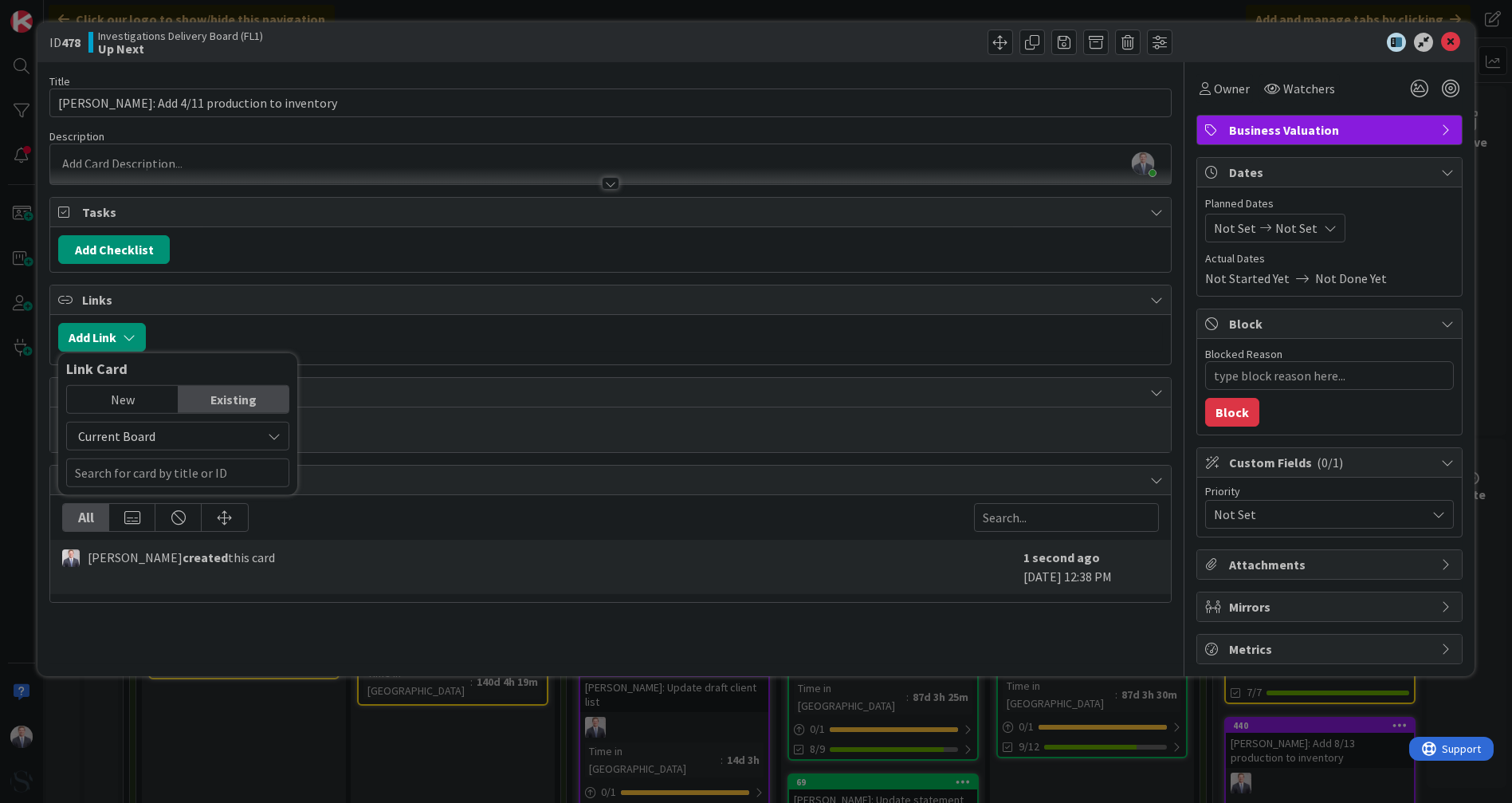
click at [159, 404] on div "New" at bounding box center [122, 400] width 111 height 27
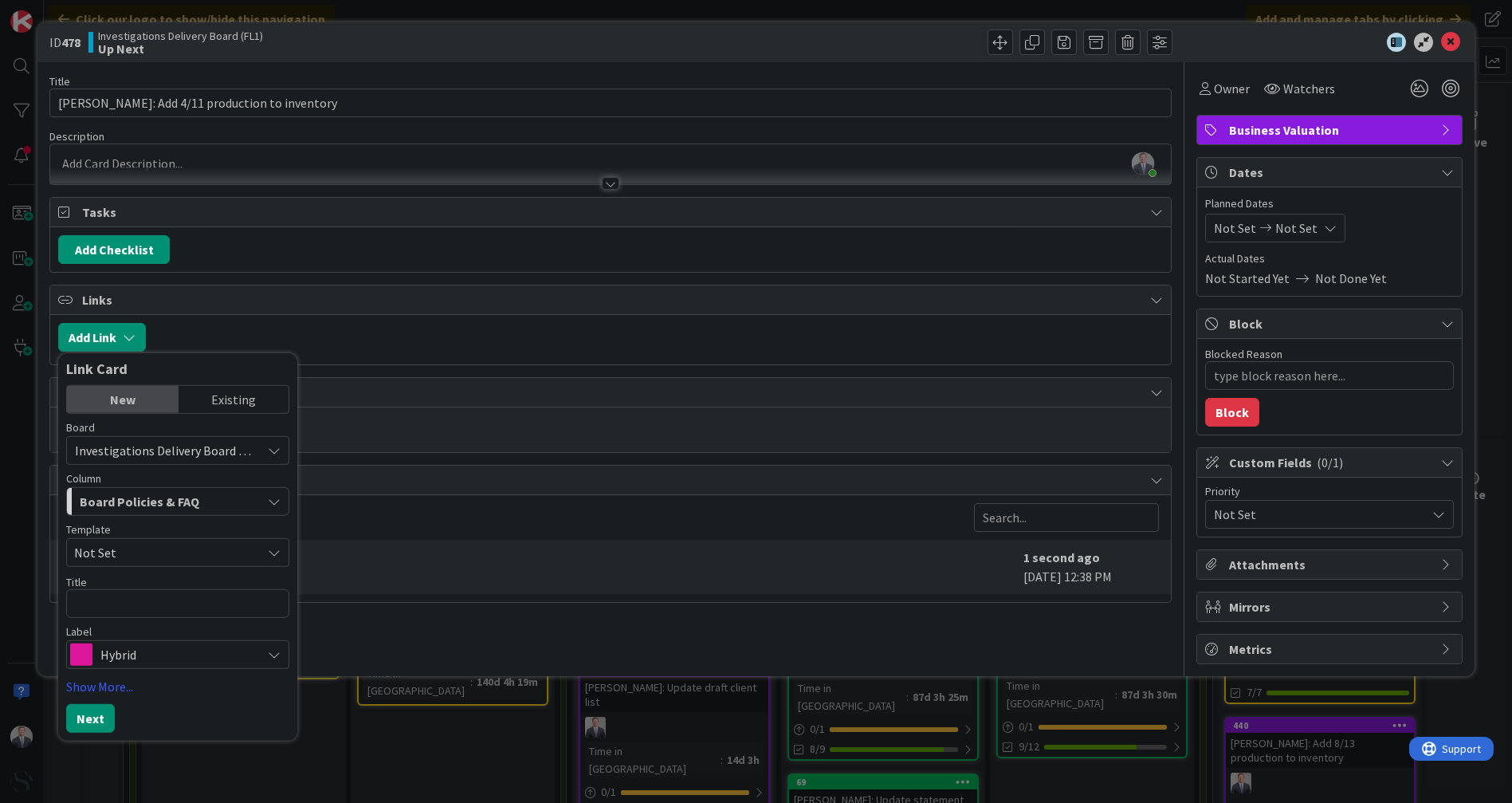
click at [202, 404] on div "Existing" at bounding box center [233, 400] width 111 height 27
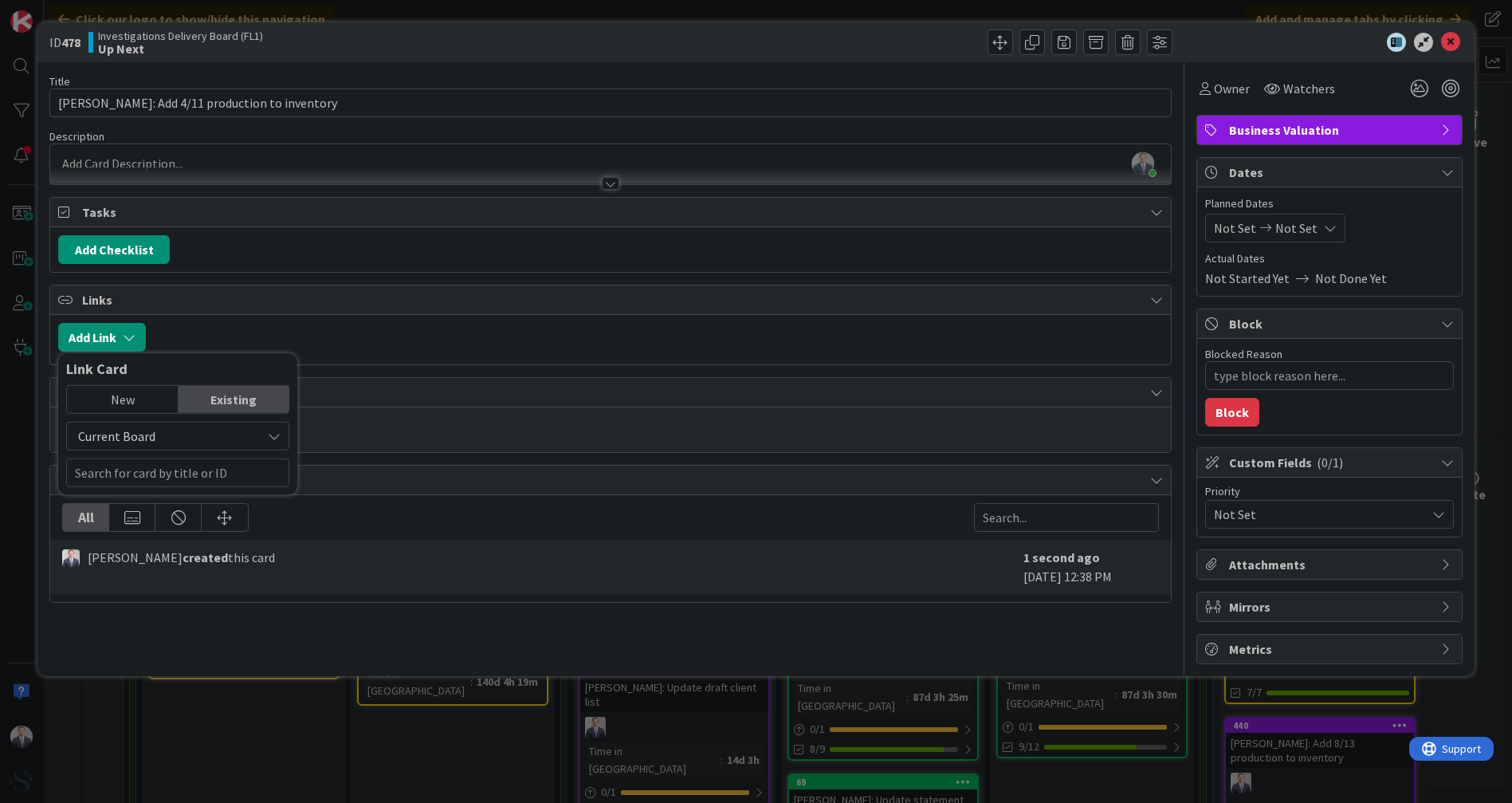
click at [153, 429] on span "Current Board" at bounding box center [164, 436] width 178 height 23
click at [145, 490] on span "All Boards" at bounding box center [185, 502] width 222 height 24
click at [154, 468] on input "text" at bounding box center [177, 473] width 223 height 29
type input "[PERSON_NAME]"
click at [138, 403] on div "New" at bounding box center [122, 400] width 111 height 27
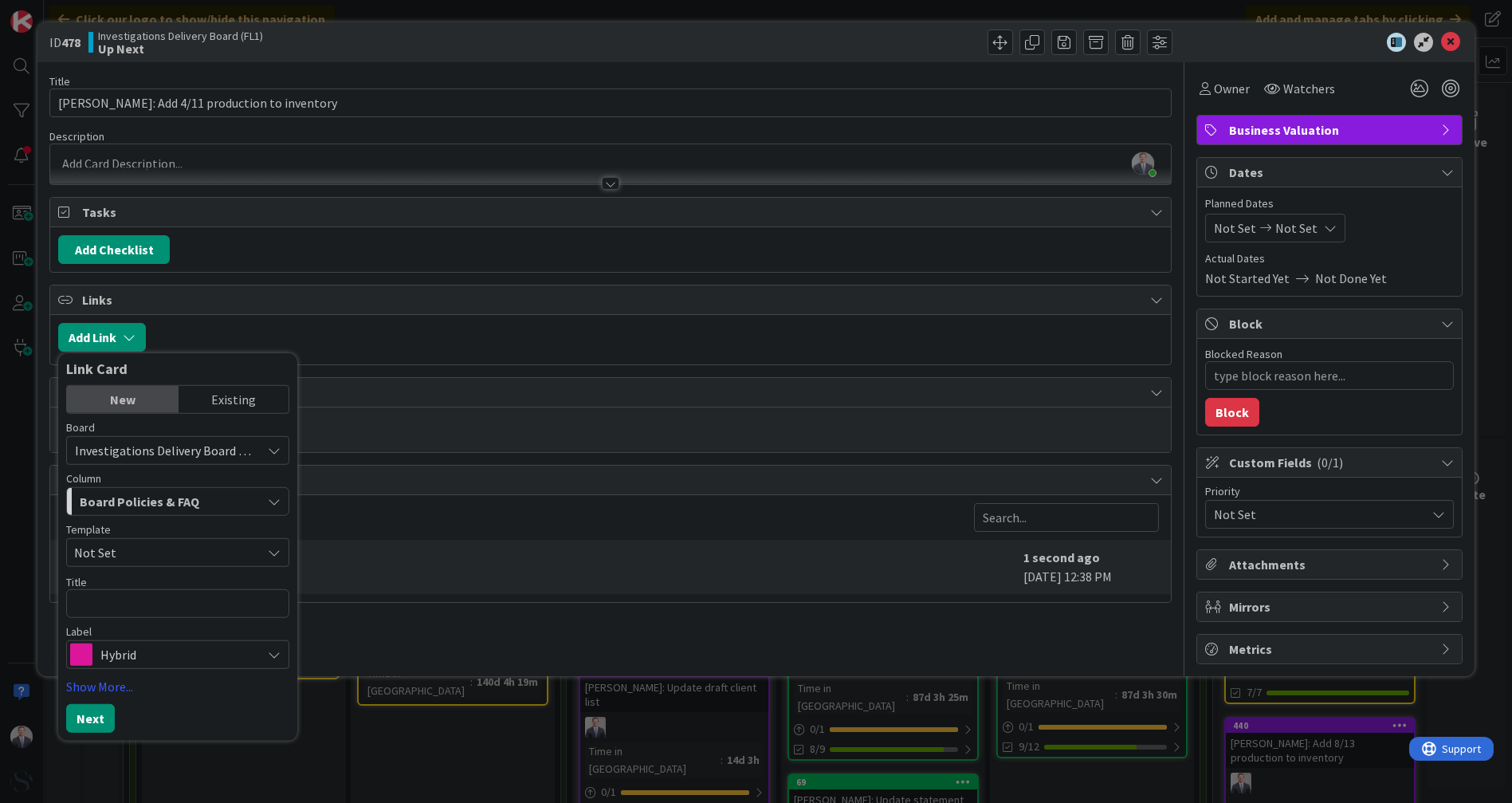
click at [244, 402] on div "Existing" at bounding box center [233, 400] width 111 height 27
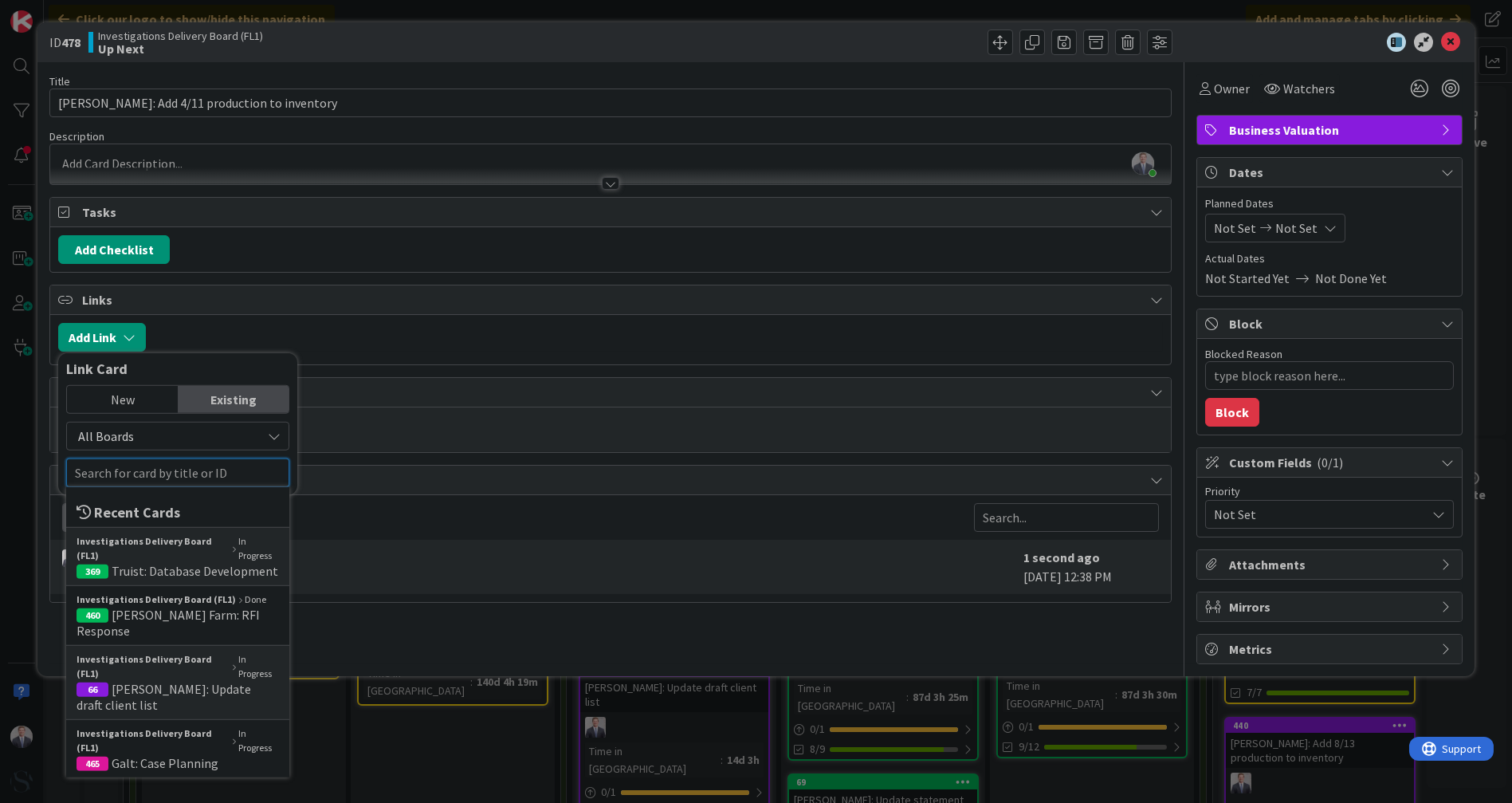
click at [151, 459] on input "text" at bounding box center [177, 473] width 223 height 29
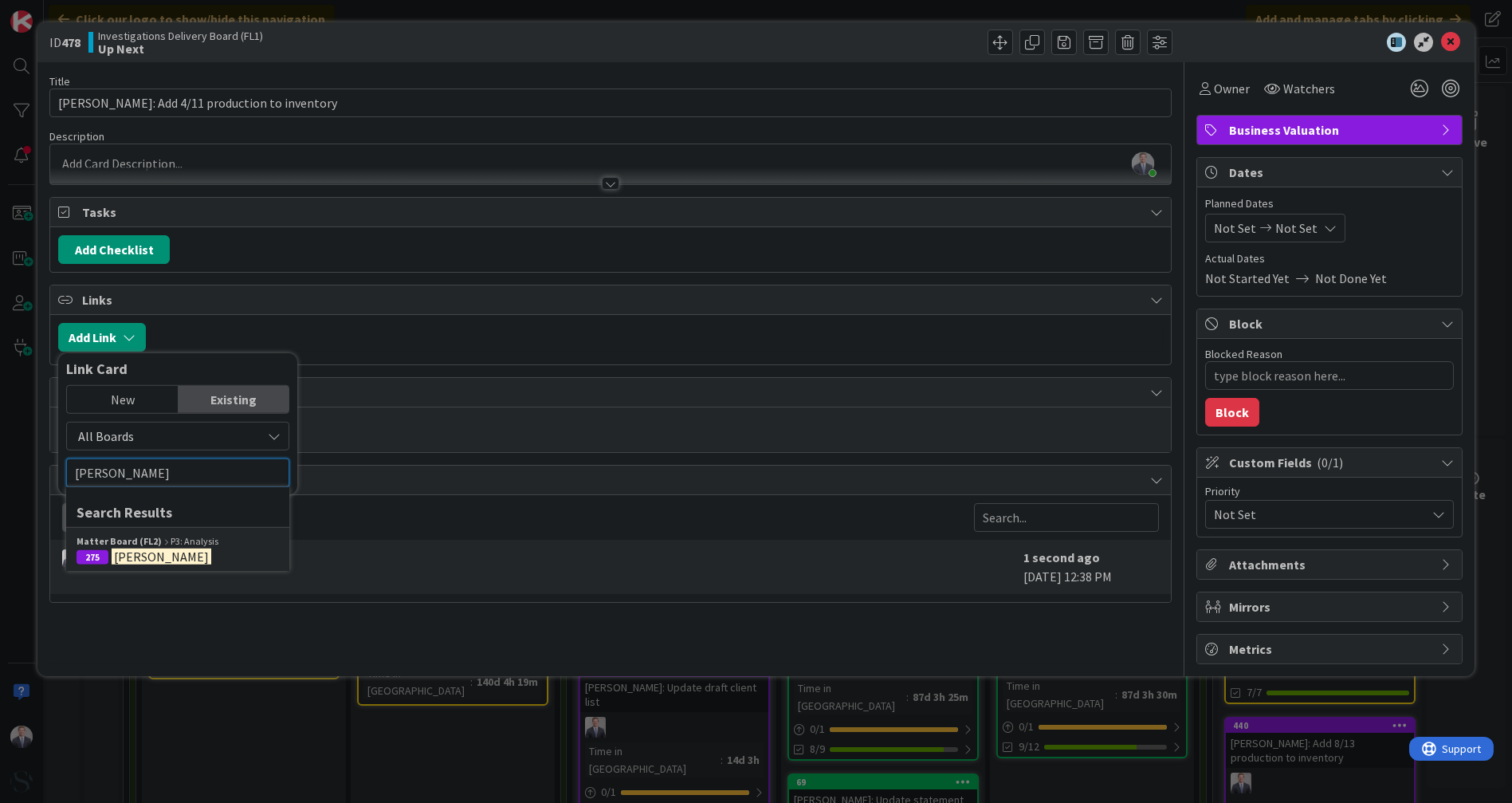
type input "[PERSON_NAME]"
click at [141, 536] on b "Matter Board (FL2)" at bounding box center [119, 542] width 85 height 14
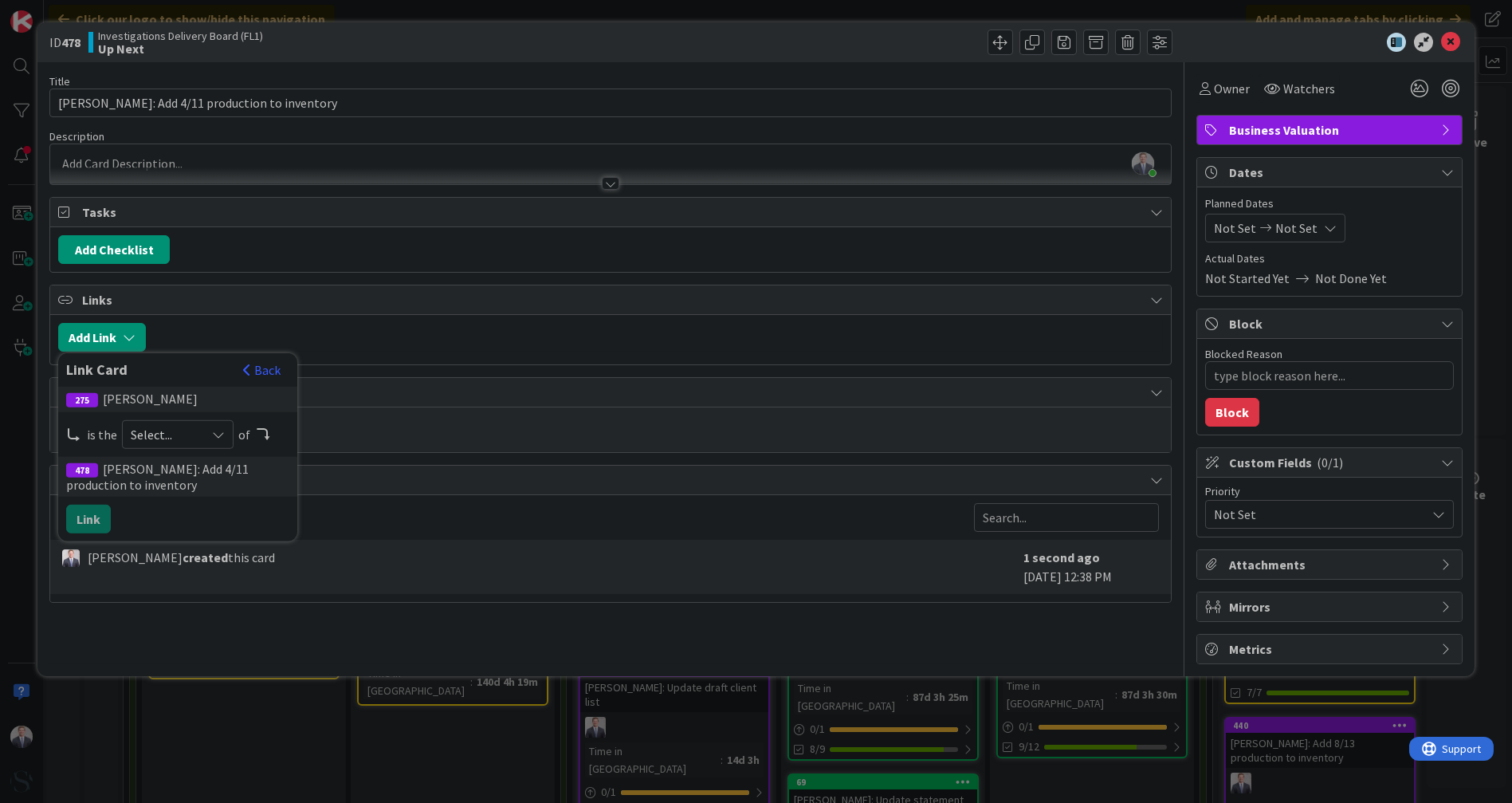
click at [178, 435] on span "Select..." at bounding box center [165, 434] width 67 height 23
click at [181, 471] on span "parent" at bounding box center [261, 472] width 180 height 24
click at [82, 511] on button "Link" at bounding box center [88, 519] width 44 height 29
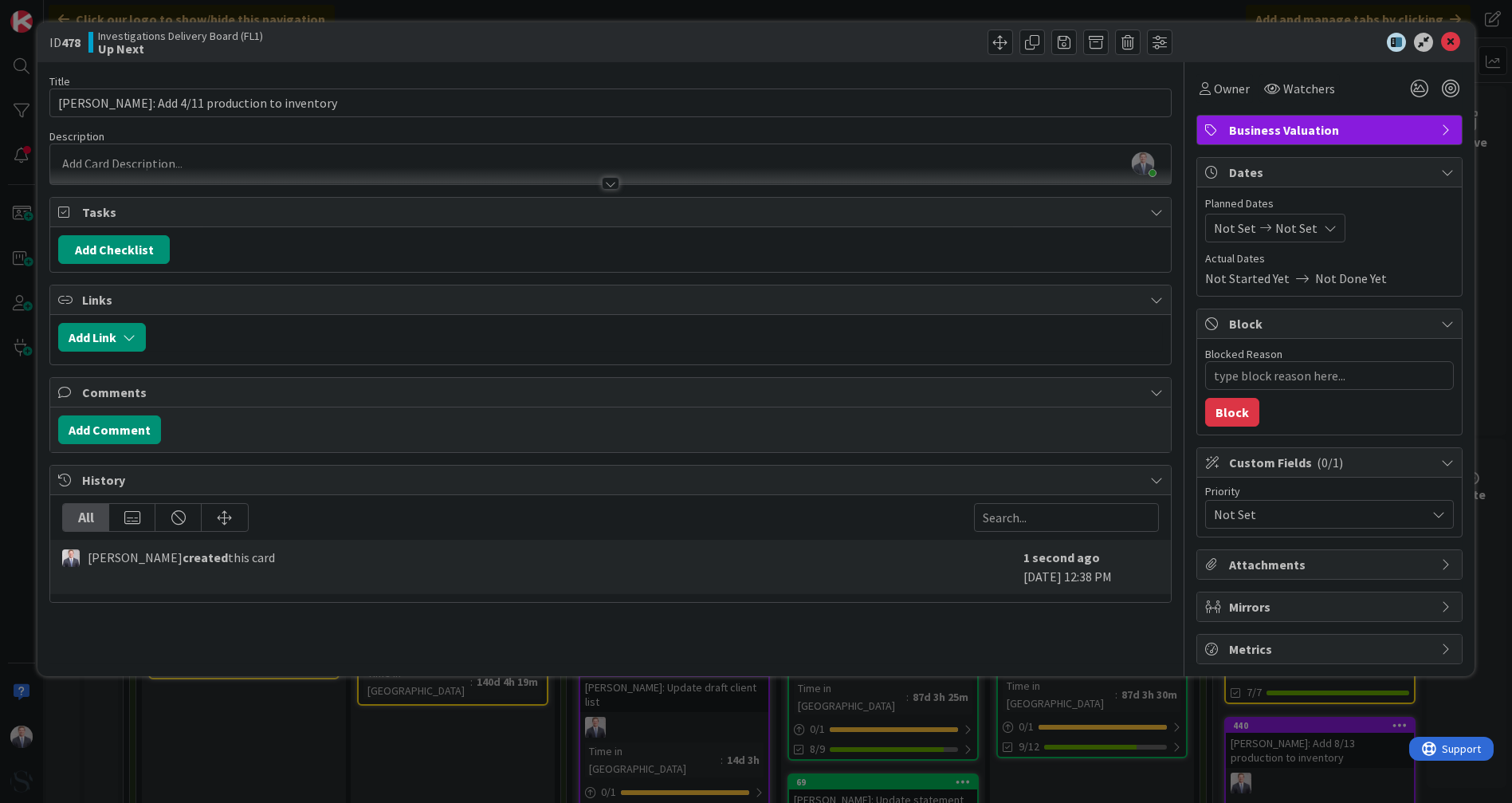
type textarea "x"
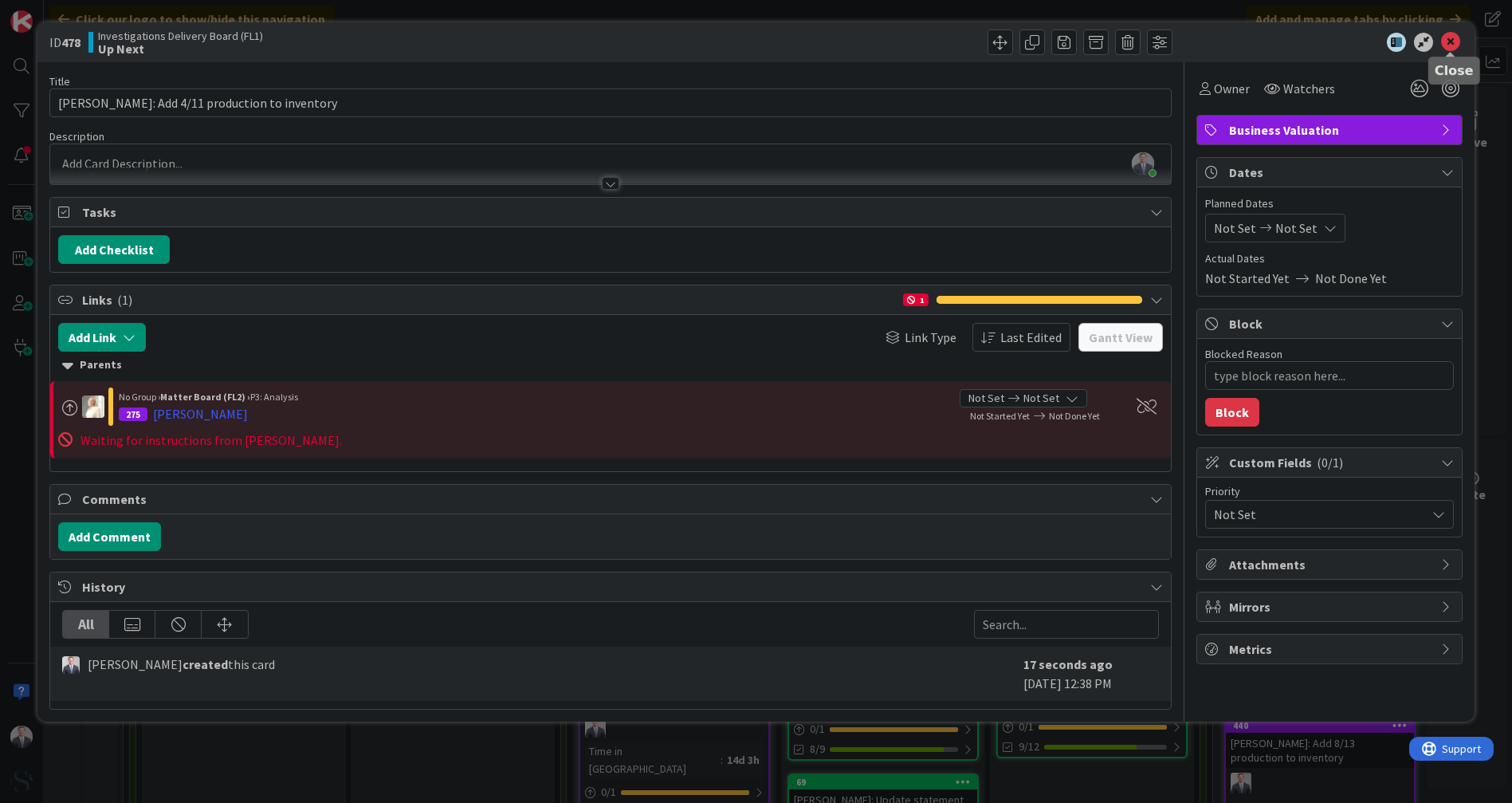
click at [1454, 36] on icon at bounding box center [1451, 42] width 19 height 19
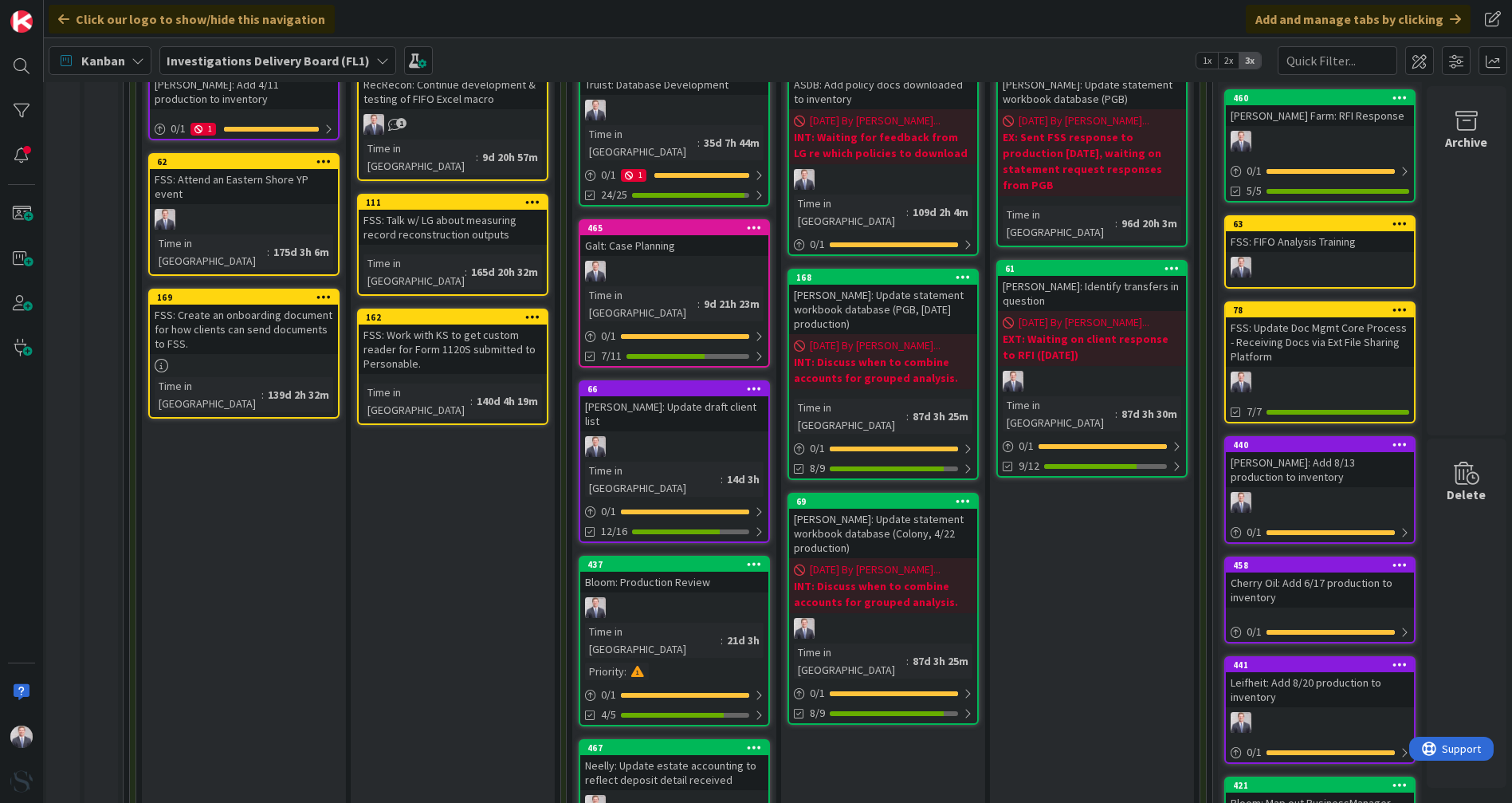
scroll to position [177, 14]
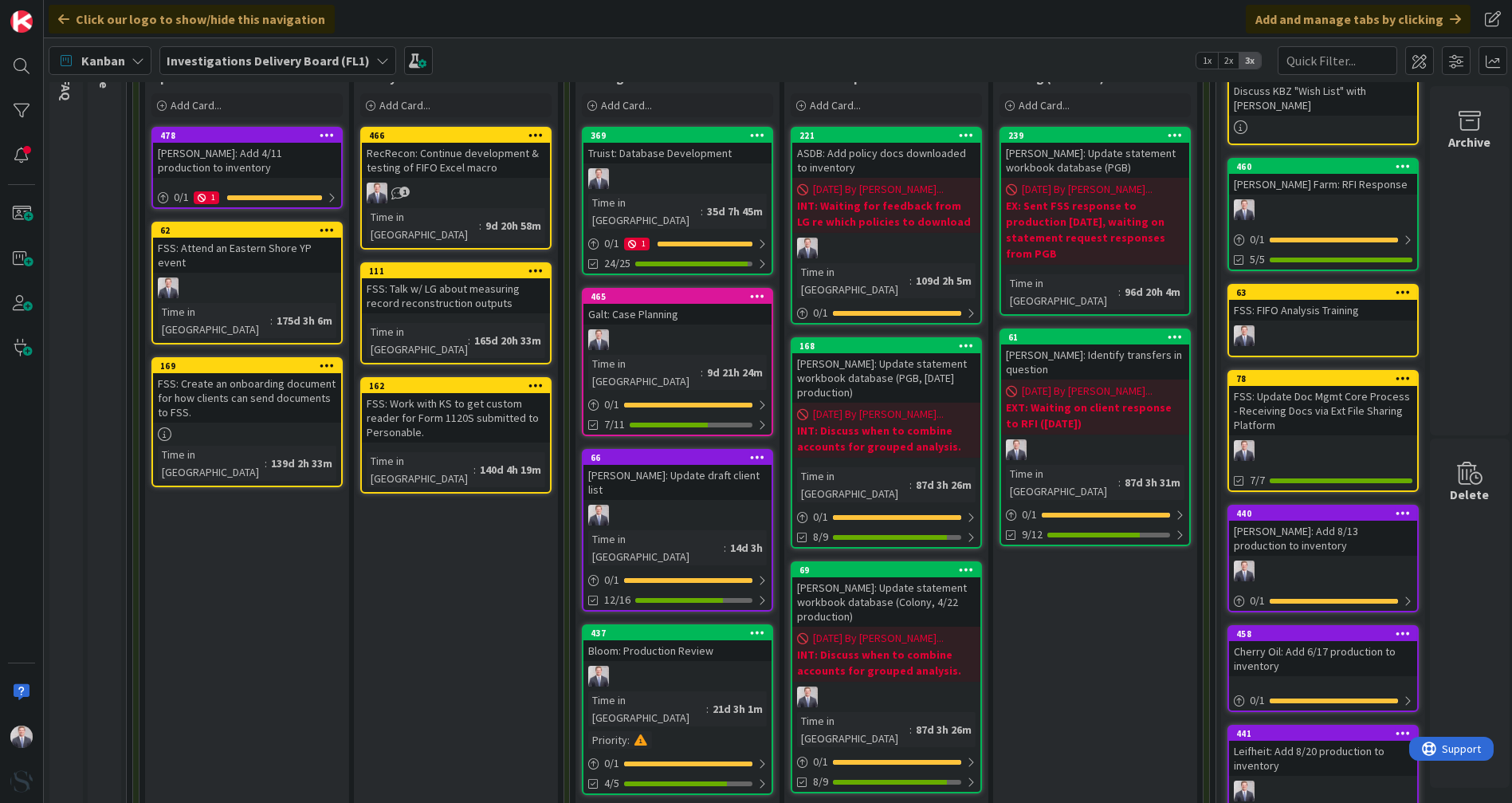
scroll to position [177, 0]
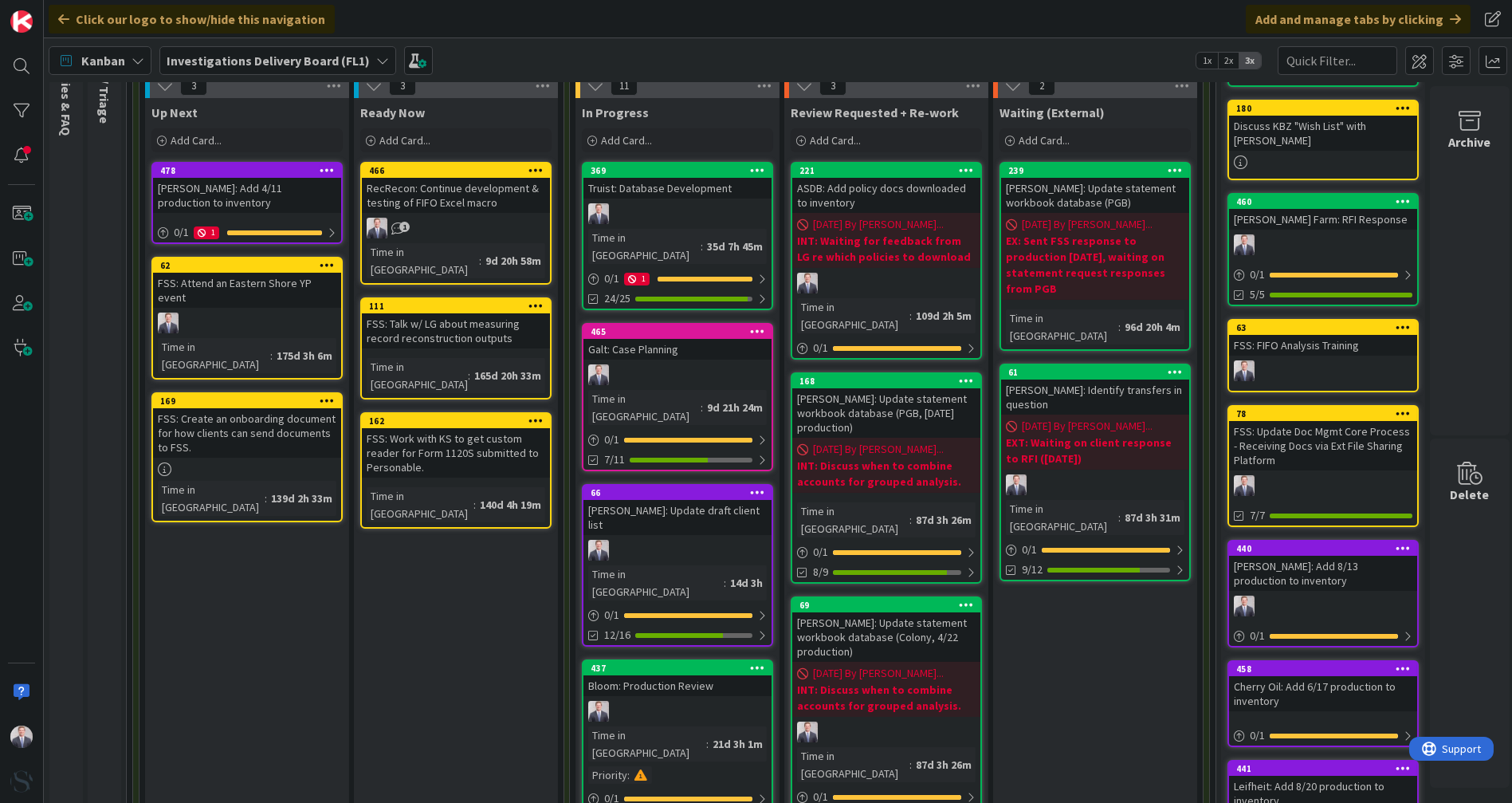
click at [637, 141] on span "Add Card..." at bounding box center [627, 140] width 51 height 14
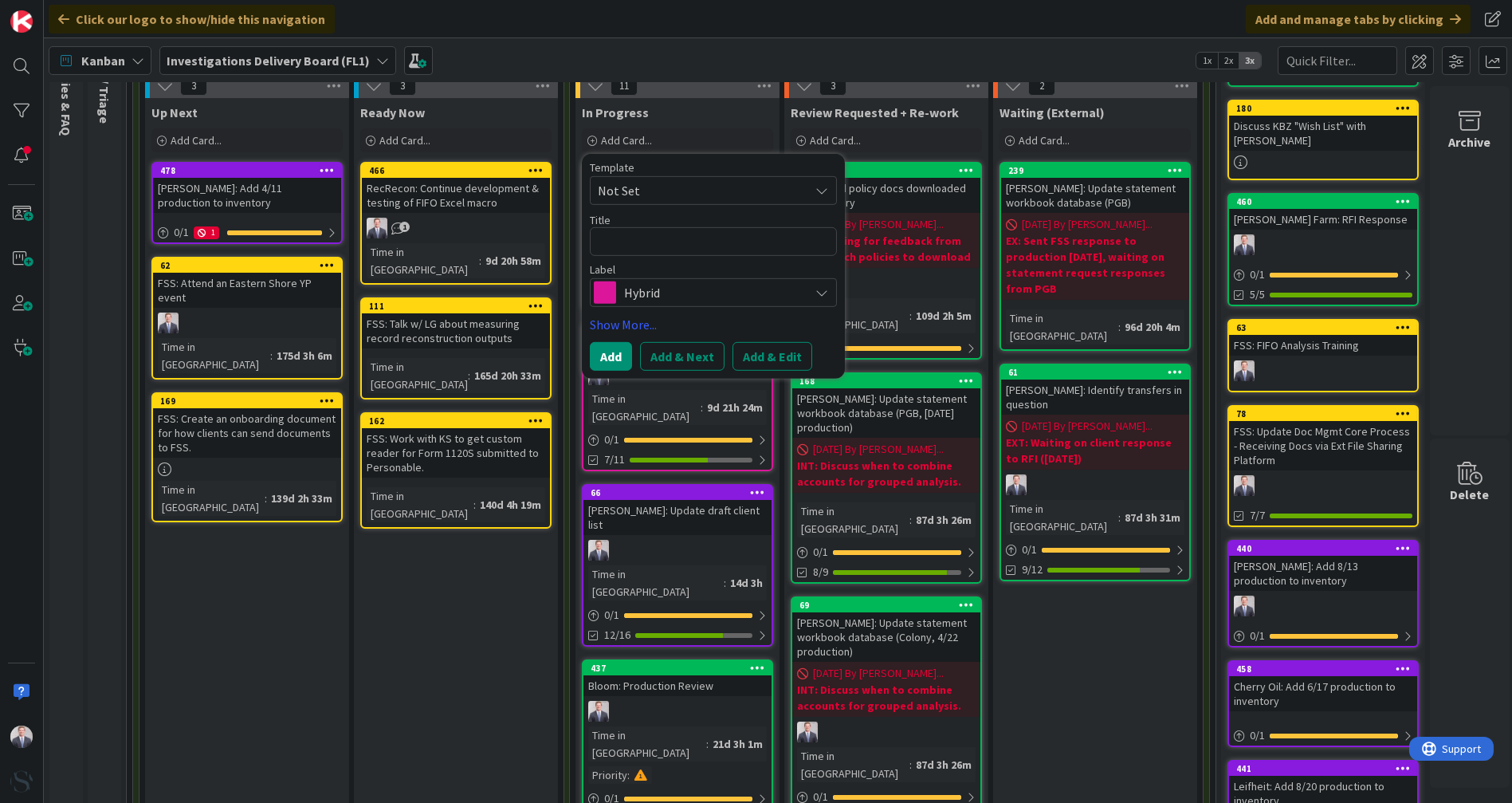
click at [619, 290] on div "Hybrid" at bounding box center [713, 293] width 247 height 29
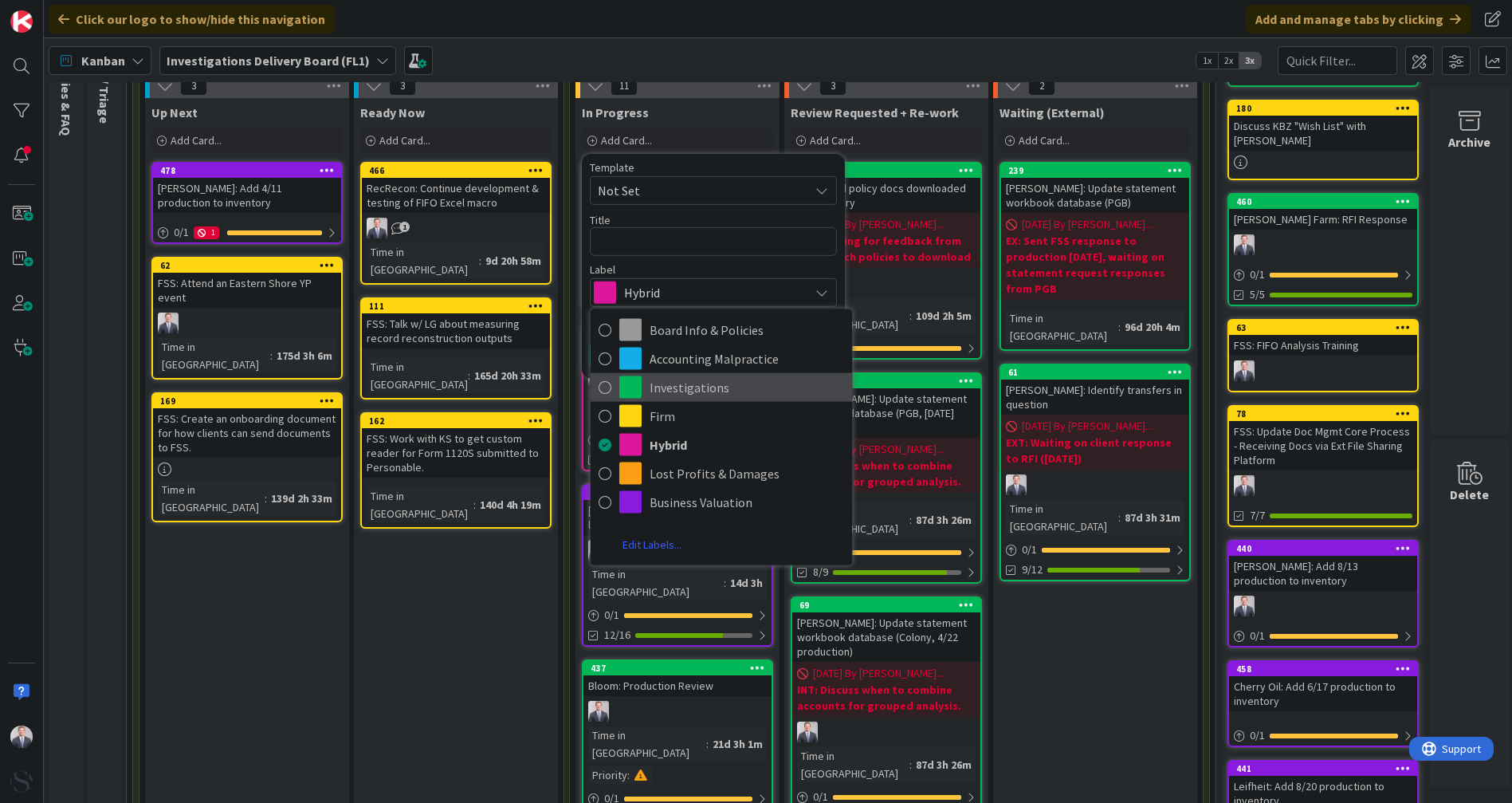
click at [669, 389] on span "Investigations" at bounding box center [746, 387] width 194 height 24
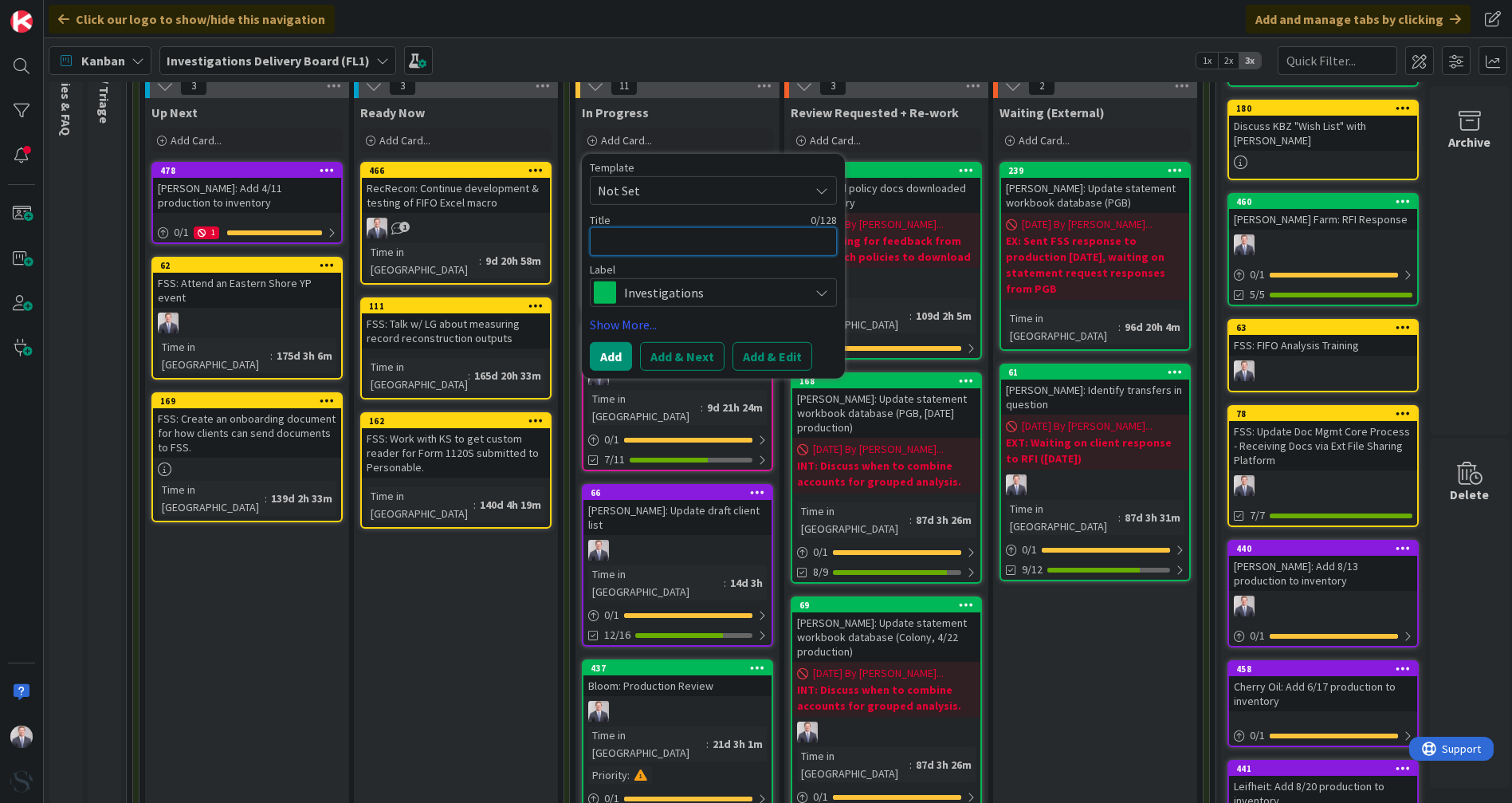
click at [648, 233] on textarea at bounding box center [713, 241] width 247 height 29
type textarea "x"
type textarea "M"
type textarea "x"
type textarea "Mi"
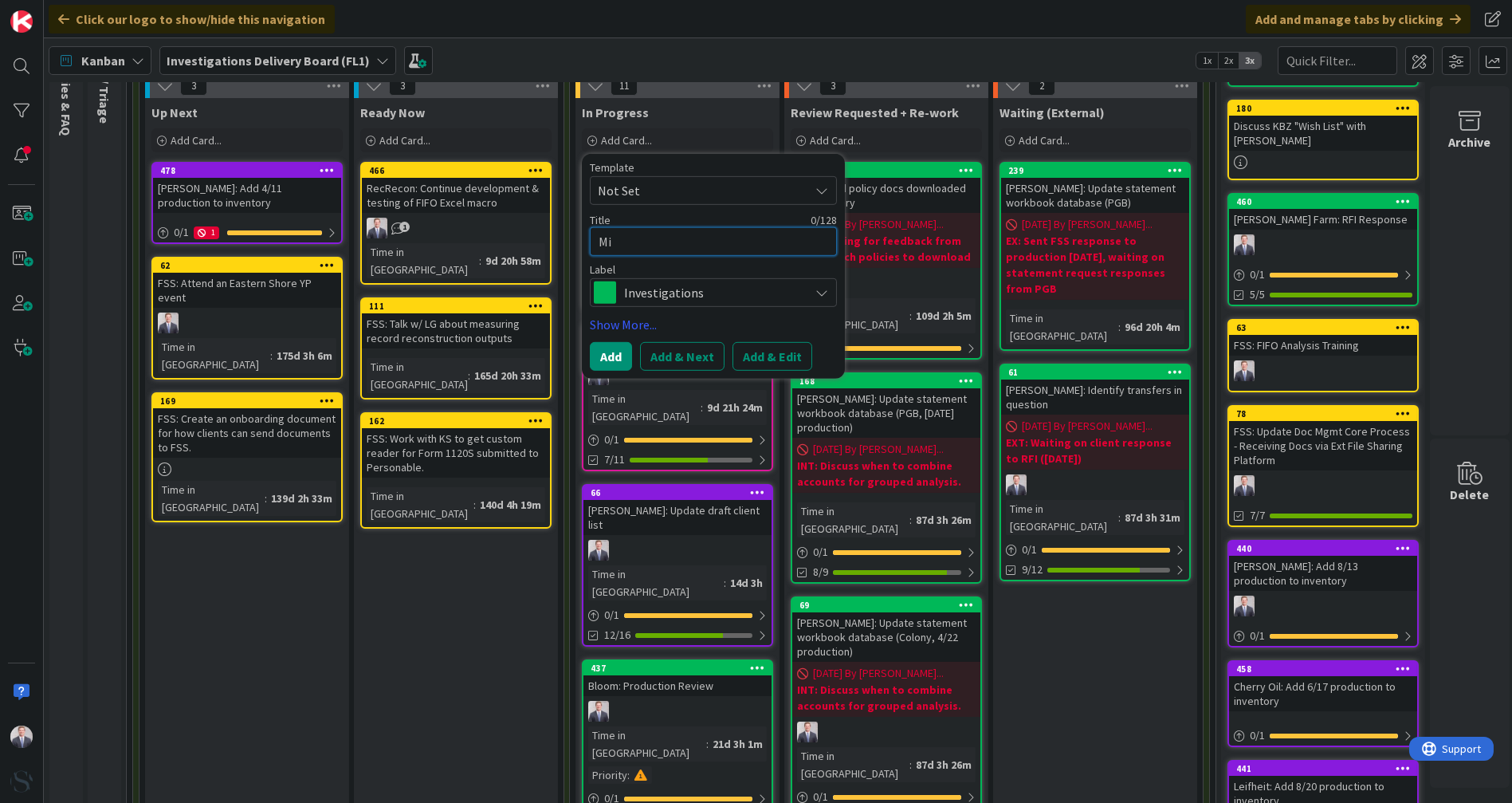
type textarea "x"
type textarea "Mit"
type textarea "x"
type textarea "Mitc"
type textarea "x"
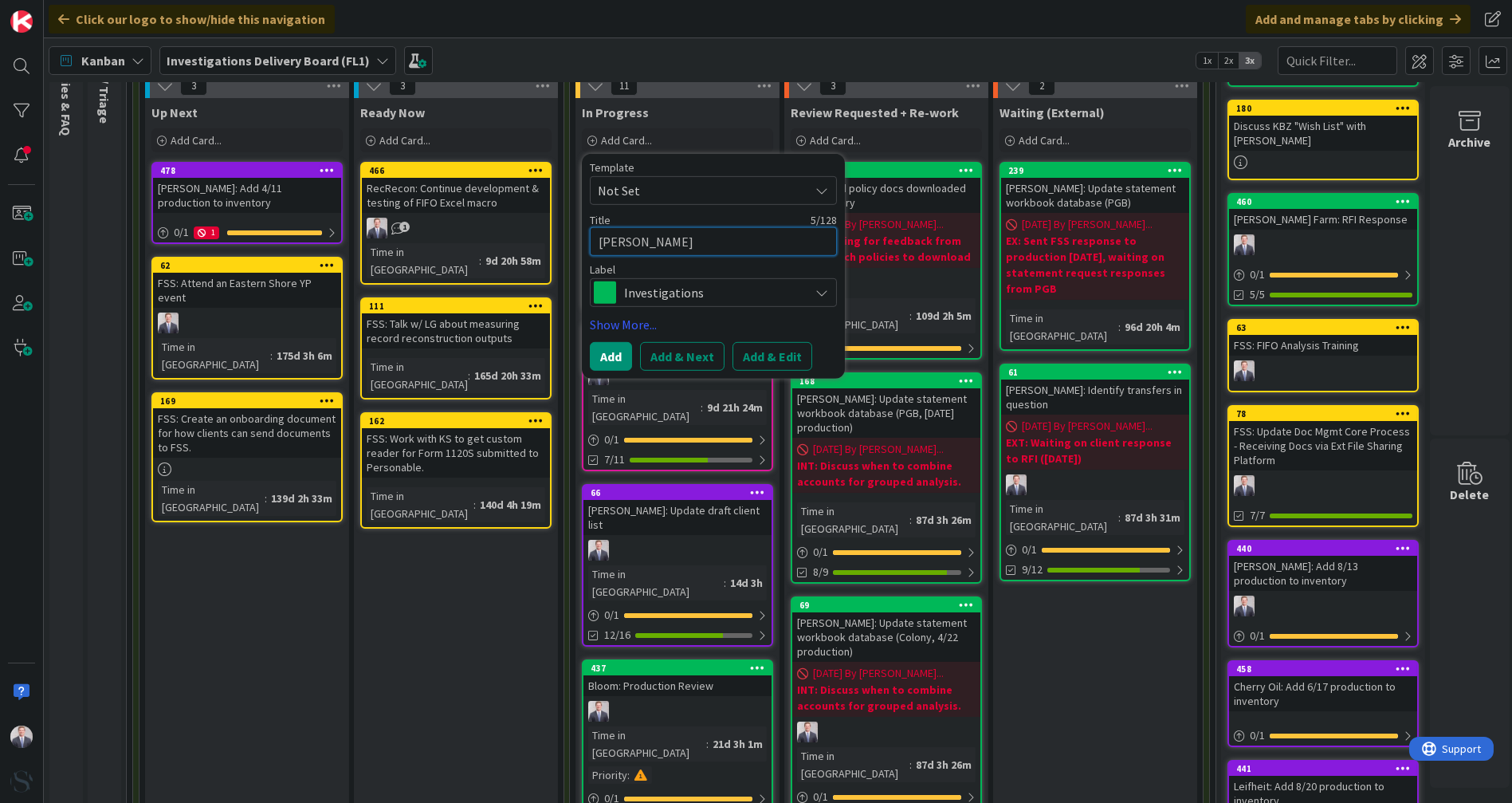
type textarea "Mitche"
type textarea "x"
type textarea "Mitchel"
type textarea "x"
type textarea "Mitchell"
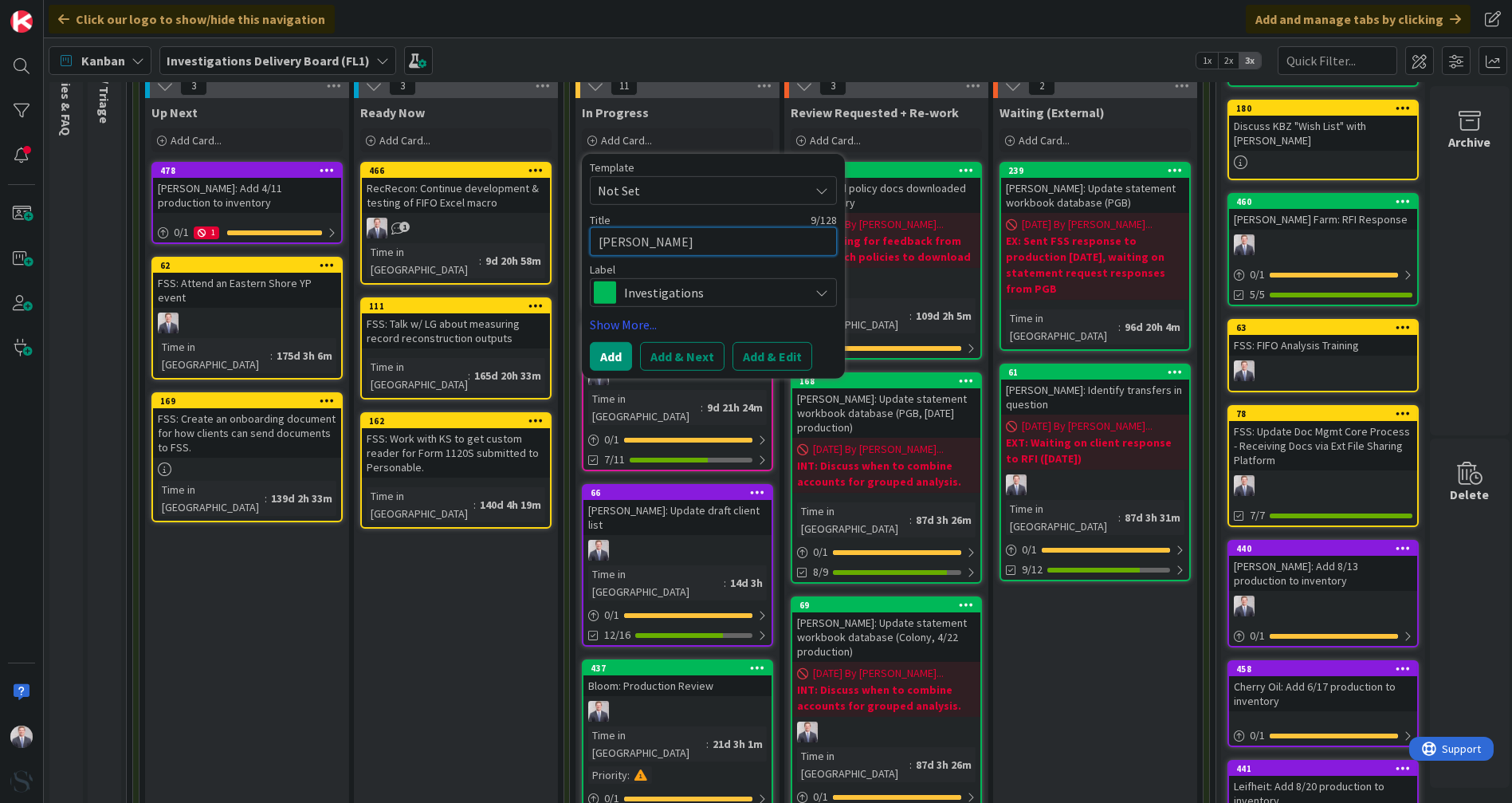
type textarea "x"
type textarea "Mitchell F"
type textarea "x"
type textarea "Mitchell Fa"
type textarea "x"
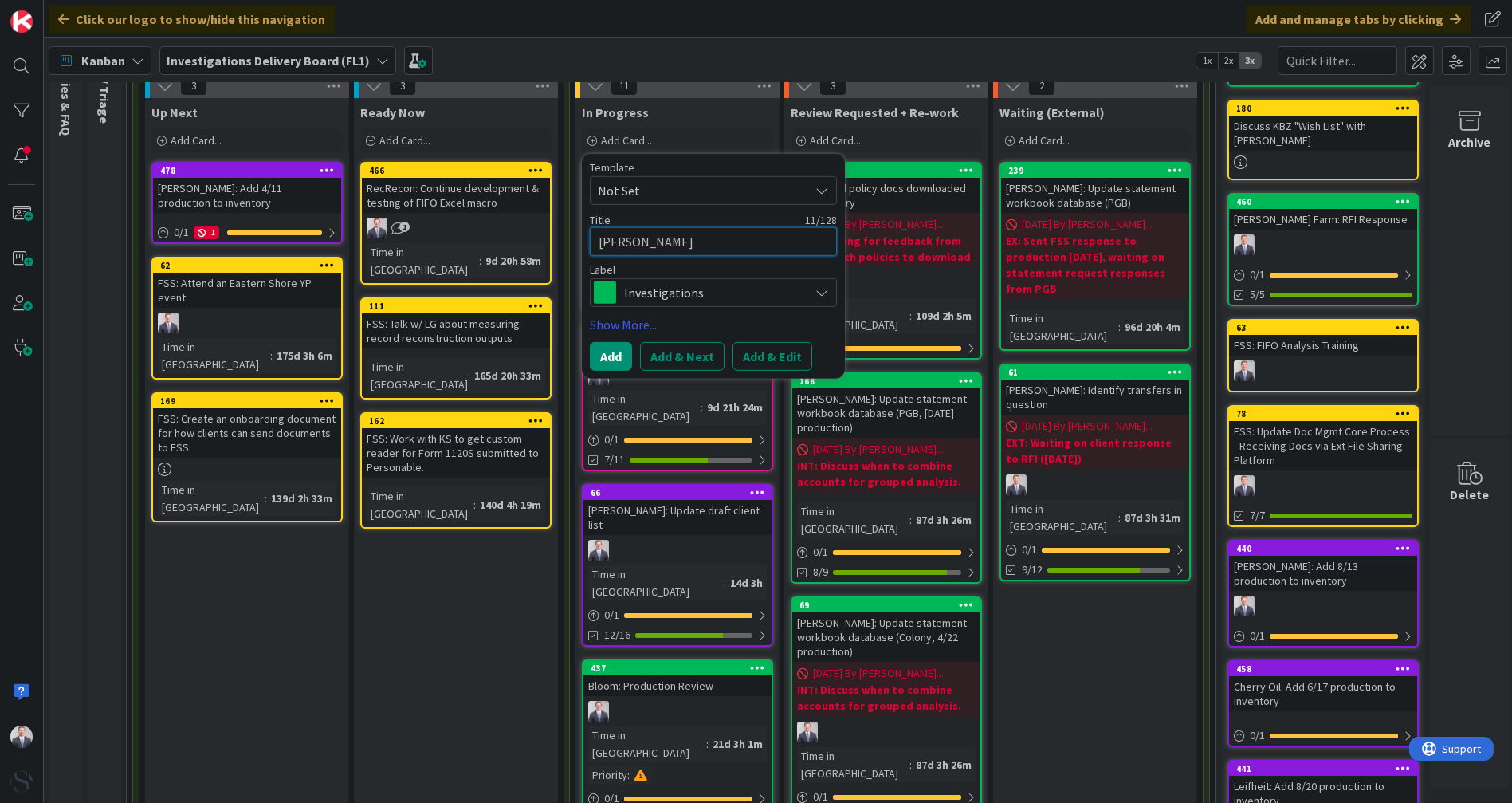
type textarea "Mitchell Far"
type textarea "x"
type textarea "[PERSON_NAME] Farm"
type textarea "x"
type textarea "Mitchell Farm:"
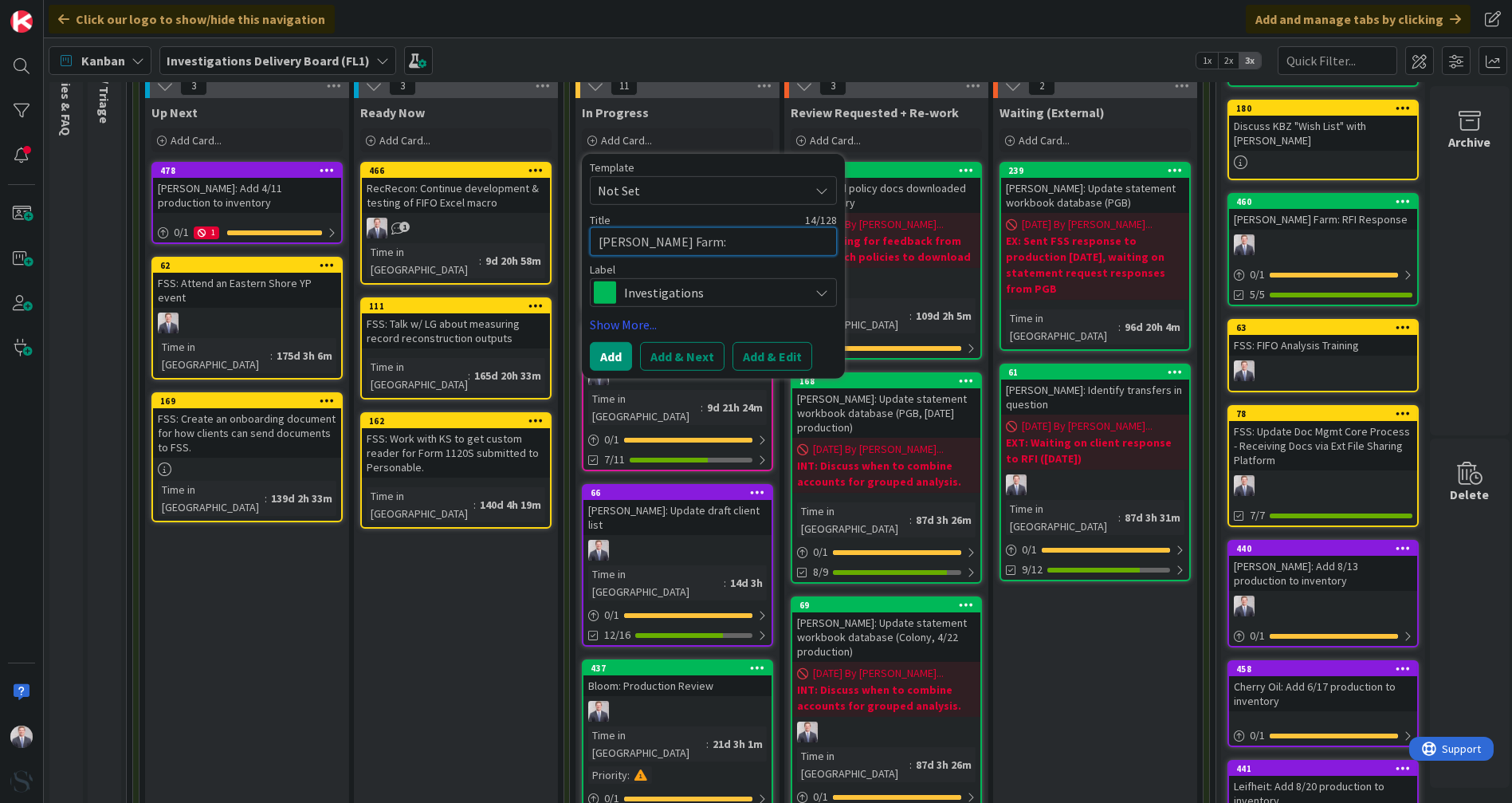
type textarea "x"
type textarea "Mitchell Farm:"
type textarea "x"
type textarea "Mitchell Farm: R"
type textarea "x"
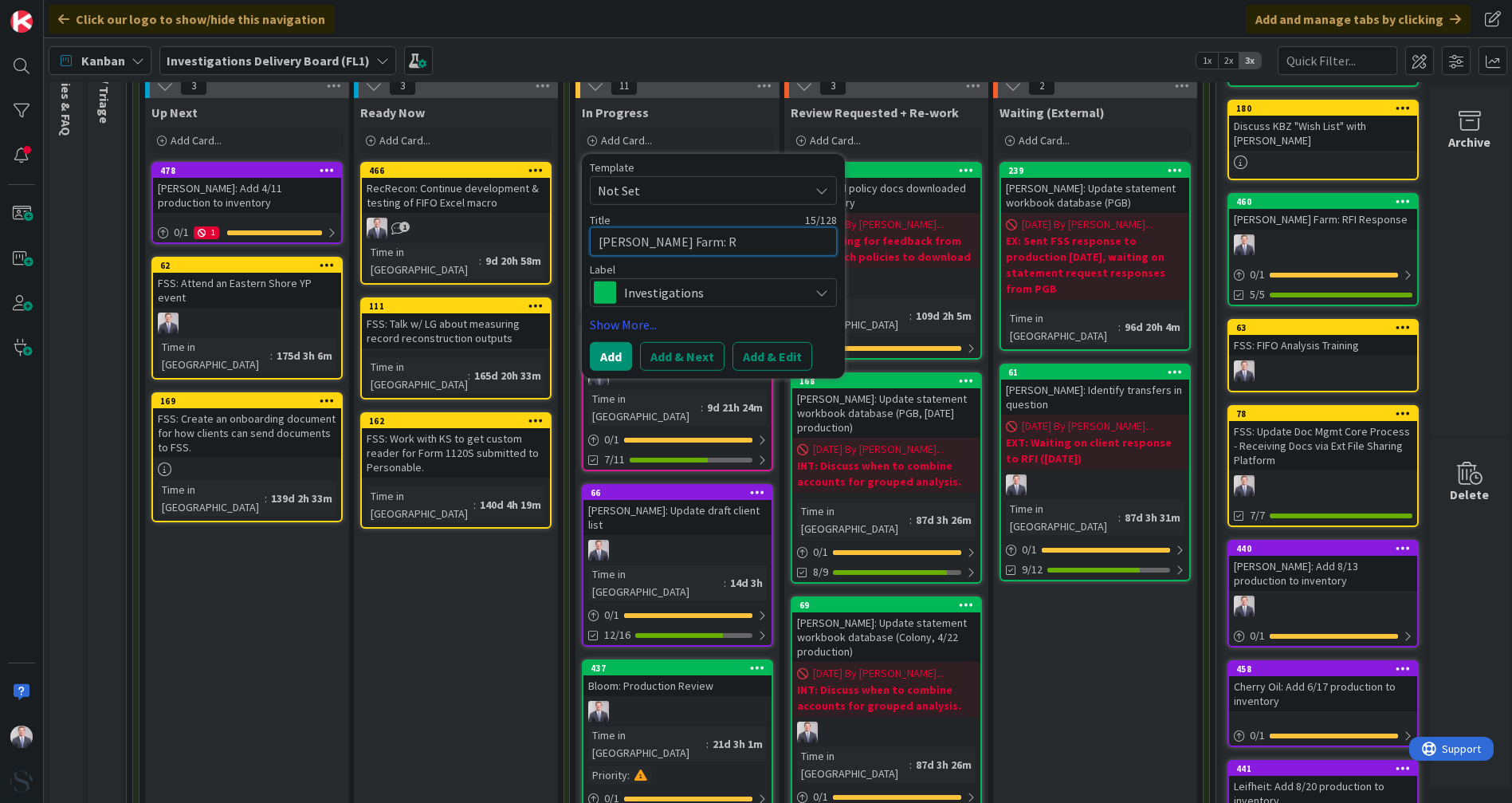
type textarea "Mitchell Farm: Re"
type textarea "x"
type textarea "Mitchell Farm: Rep"
type textarea "x"
type textarea "Mitchell Farm: Repo"
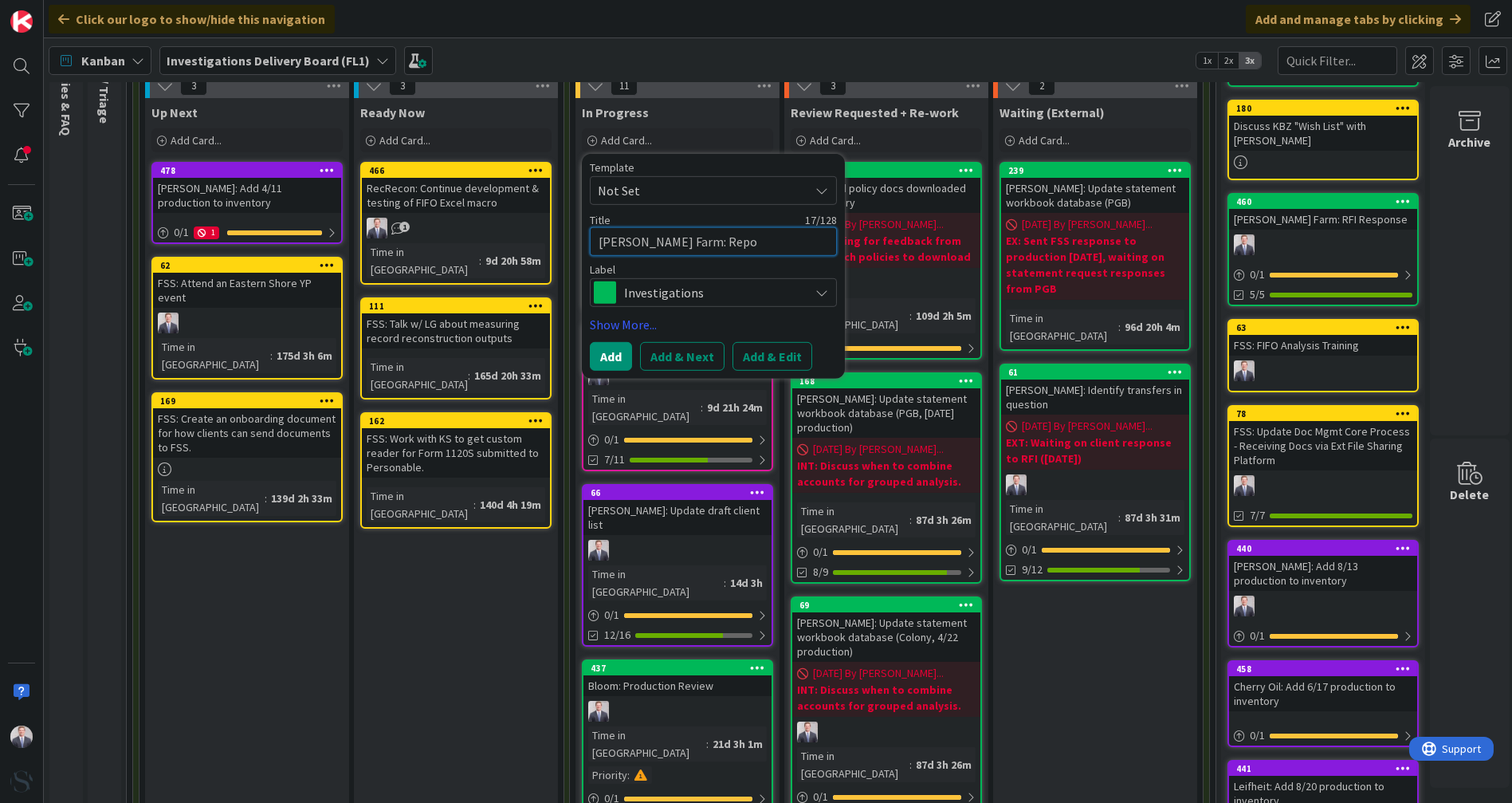
type textarea "x"
type textarea "Mitchell Farm: Repor"
type textarea "x"
type textarea "Mitchell Farm: Report"
type textarea "x"
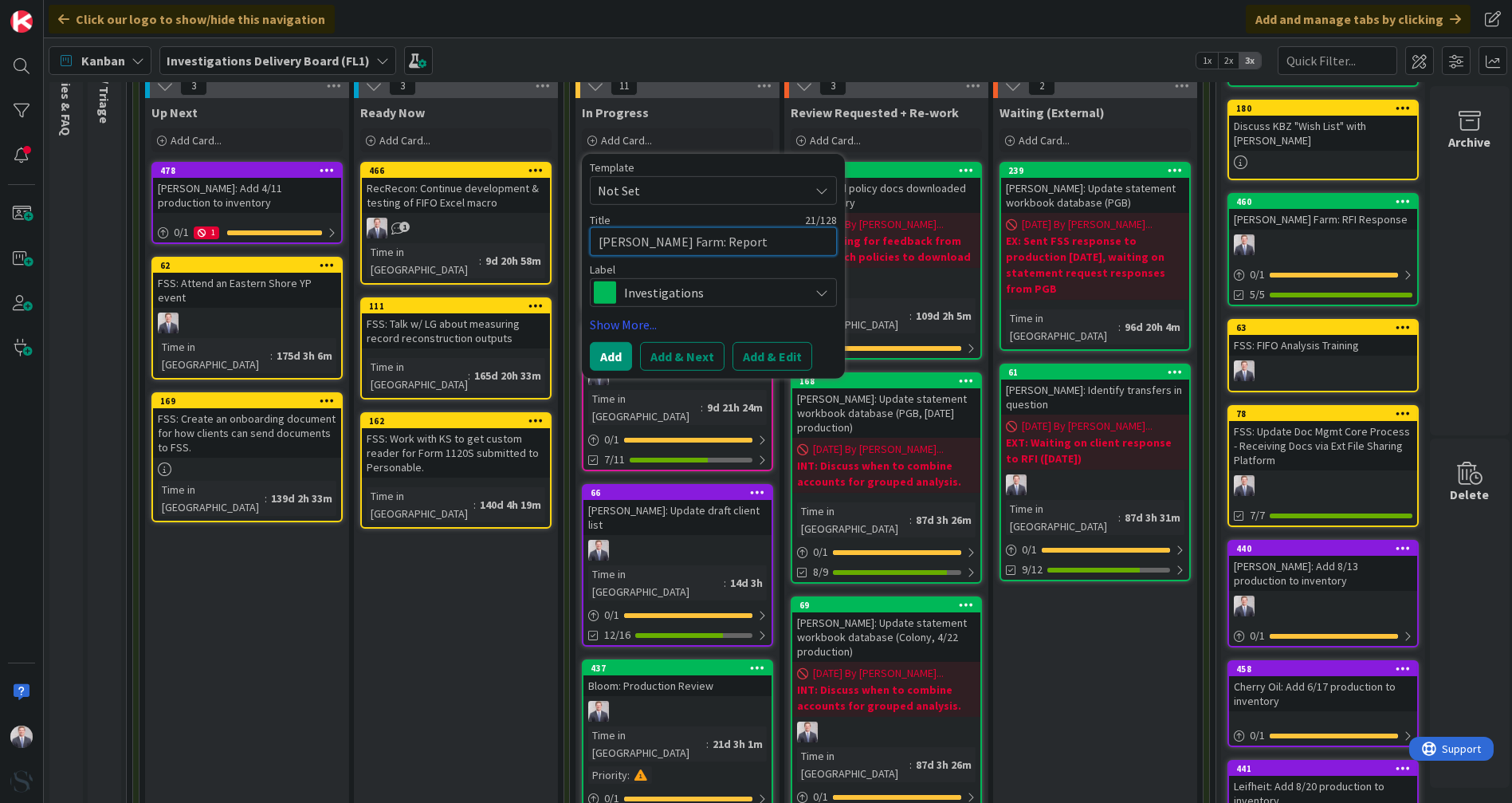
type textarea "Mitchell Farm: Report"
type textarea "x"
type textarea "Mitchell Farm: Report P"
type textarea "x"
type textarea "Mitchell Farm: Report Pre"
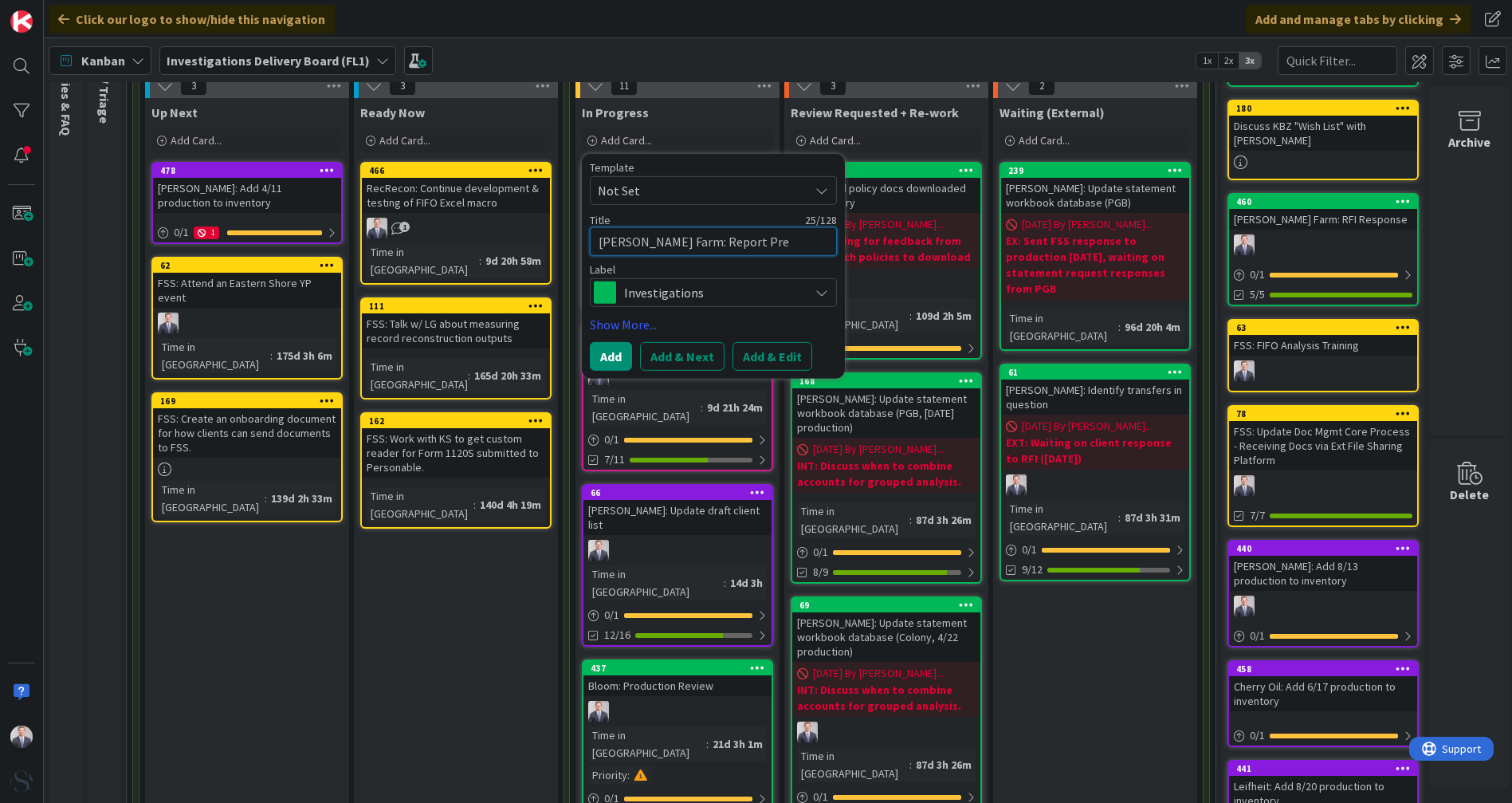
type textarea "x"
type textarea "Mitchell Farm: Report Prep"
click at [628, 328] on link "Show More..." at bounding box center [713, 324] width 247 height 19
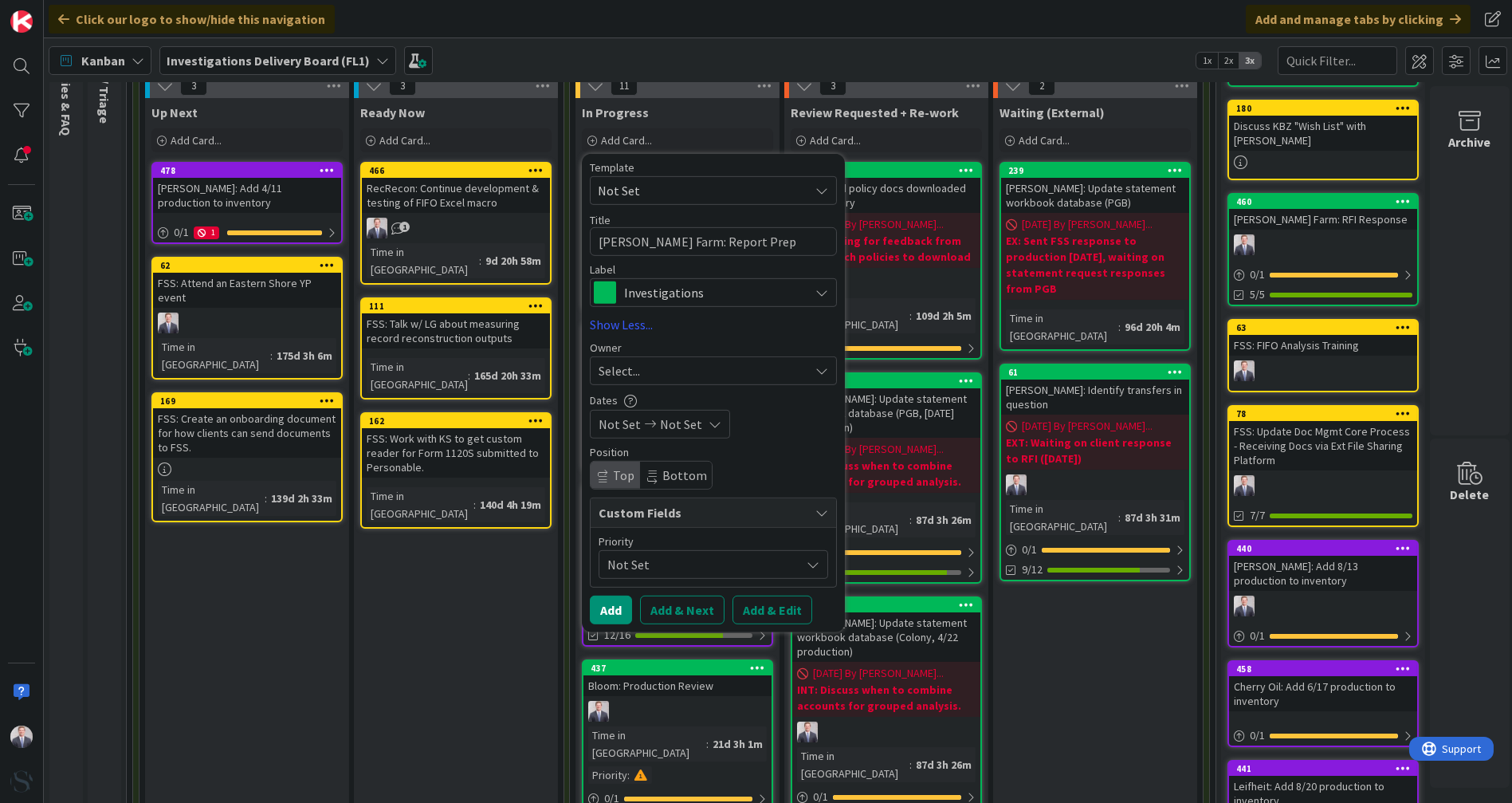
click at [777, 606] on button "Add & Edit" at bounding box center [772, 609] width 80 height 29
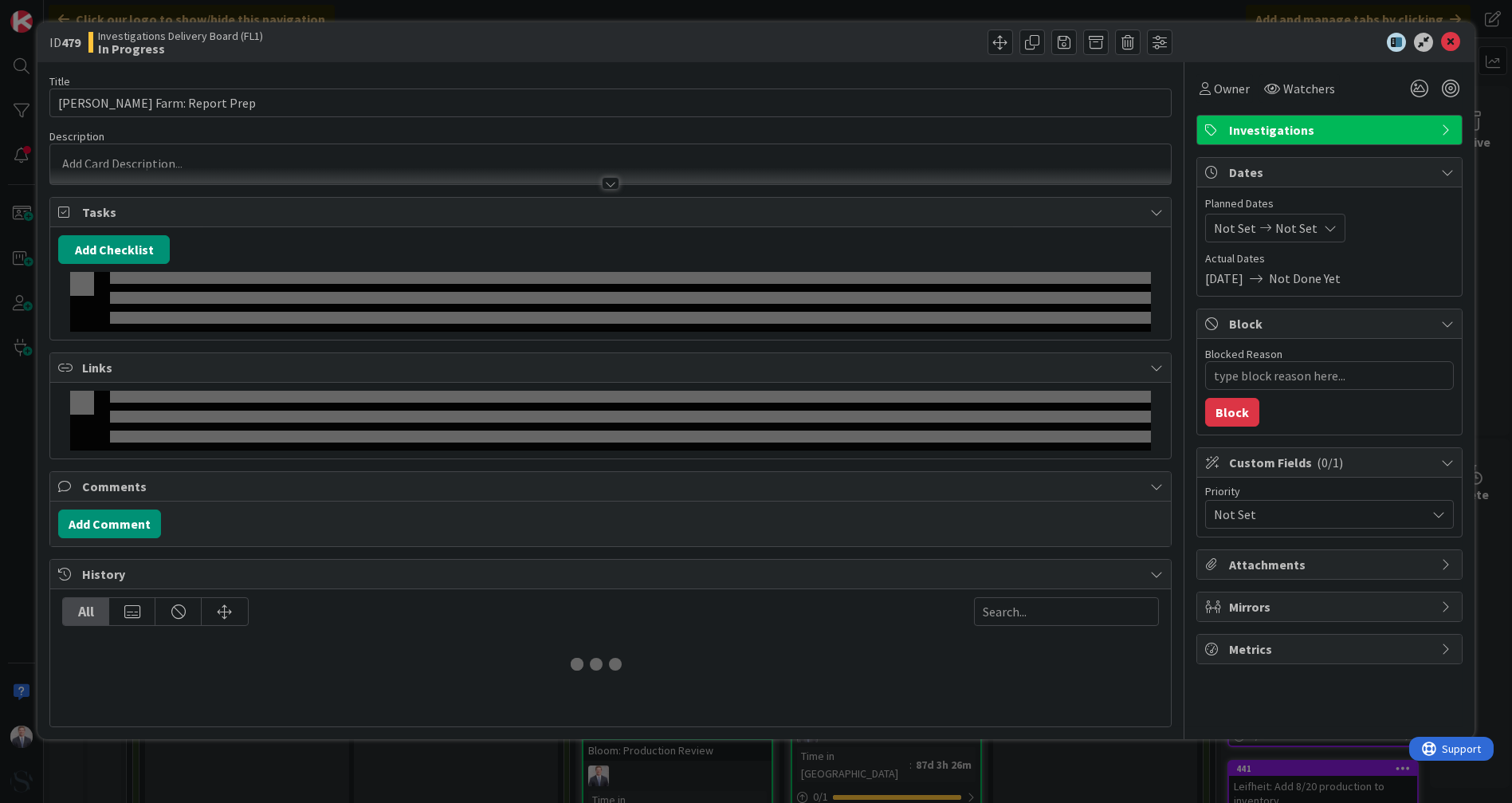
type textarea "x"
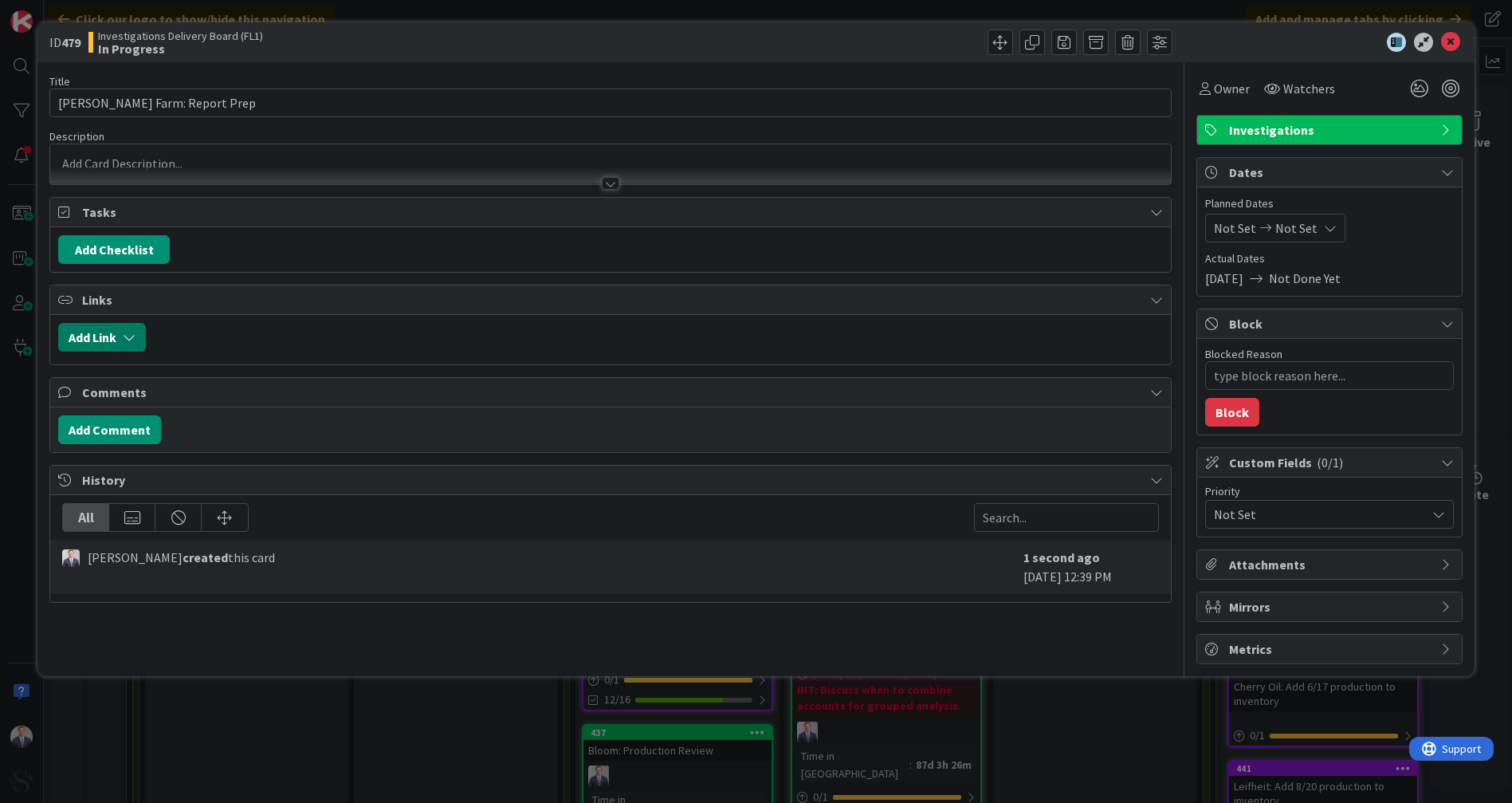
click at [116, 333] on button "Add Link" at bounding box center [101, 337] width 88 height 29
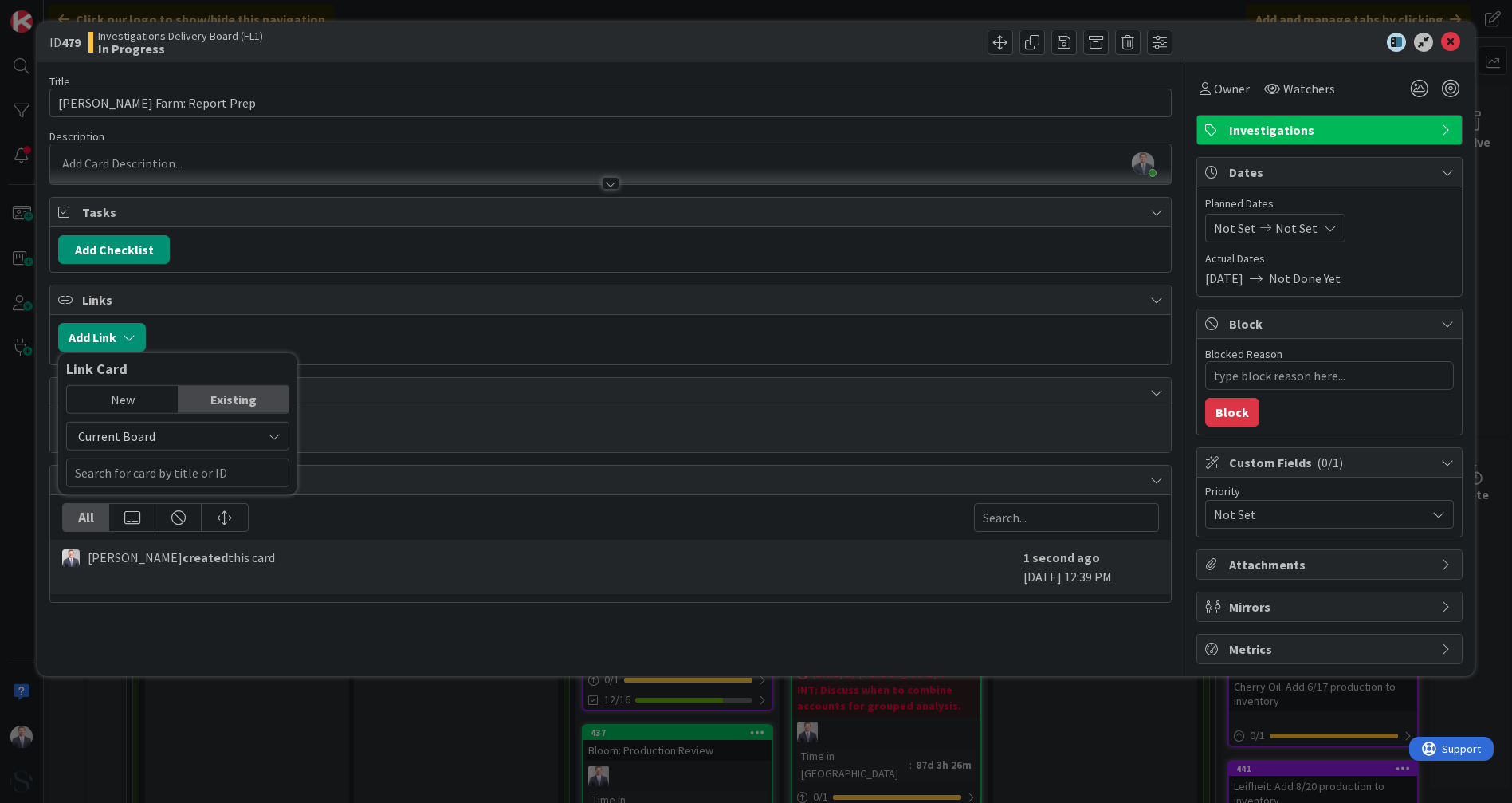
click at [191, 434] on span "Current Board" at bounding box center [164, 436] width 178 height 23
click at [158, 500] on span "All Boards" at bounding box center [185, 502] width 222 height 24
click at [131, 398] on div "New" at bounding box center [122, 400] width 111 height 27
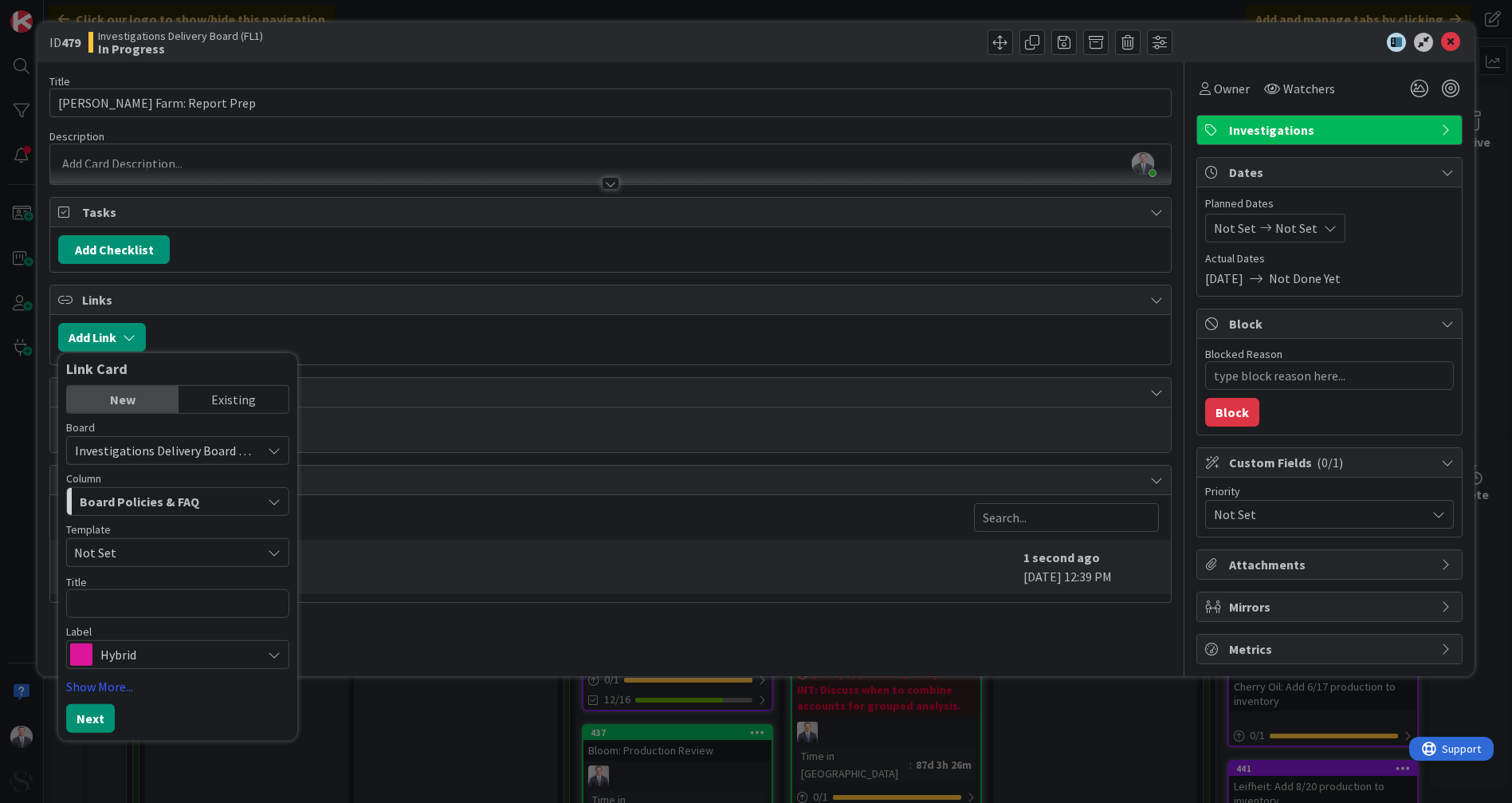
click at [231, 399] on div "Existing" at bounding box center [233, 400] width 111 height 27
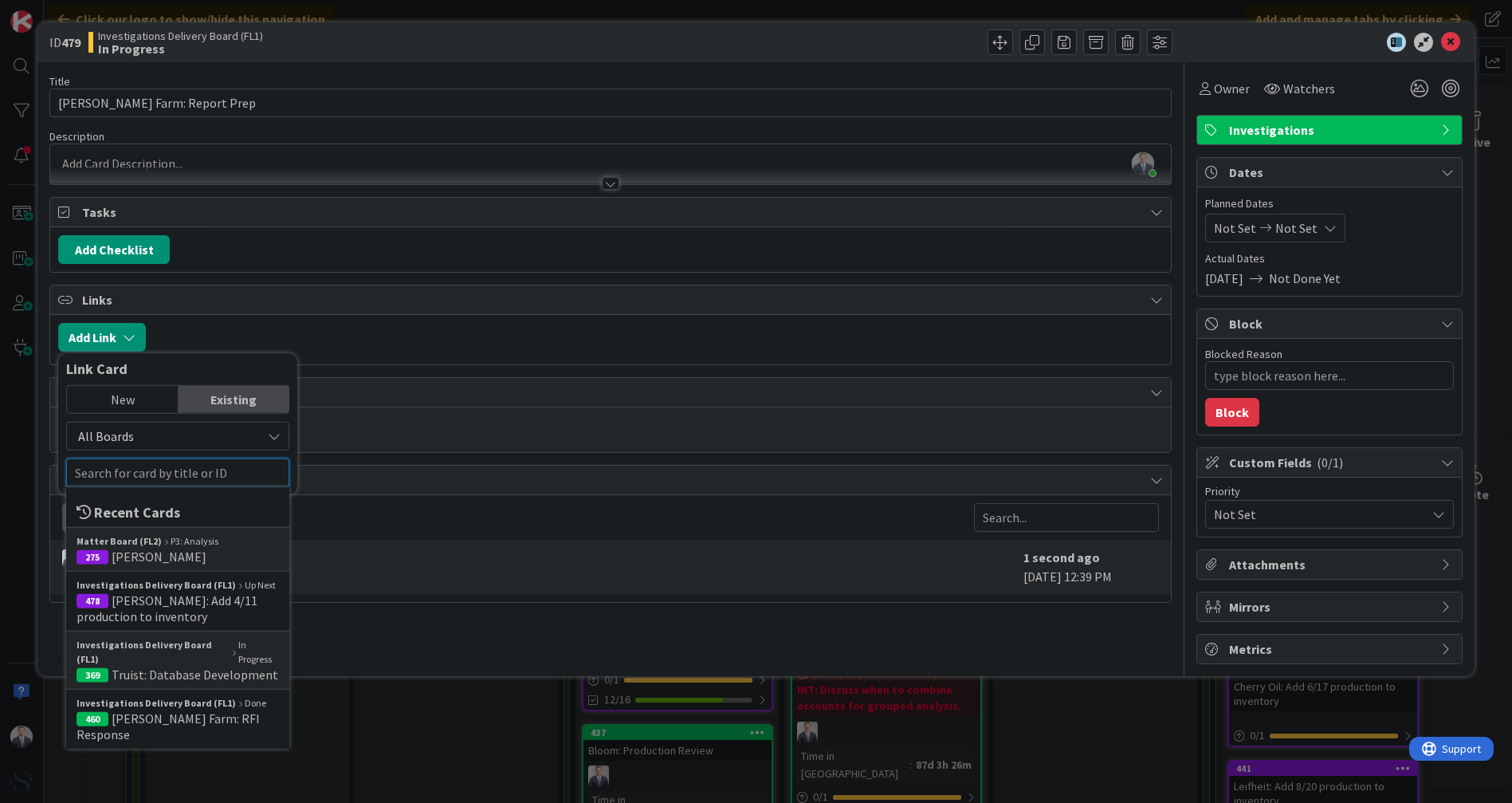
click at [165, 473] on input "text" at bounding box center [177, 473] width 223 height 29
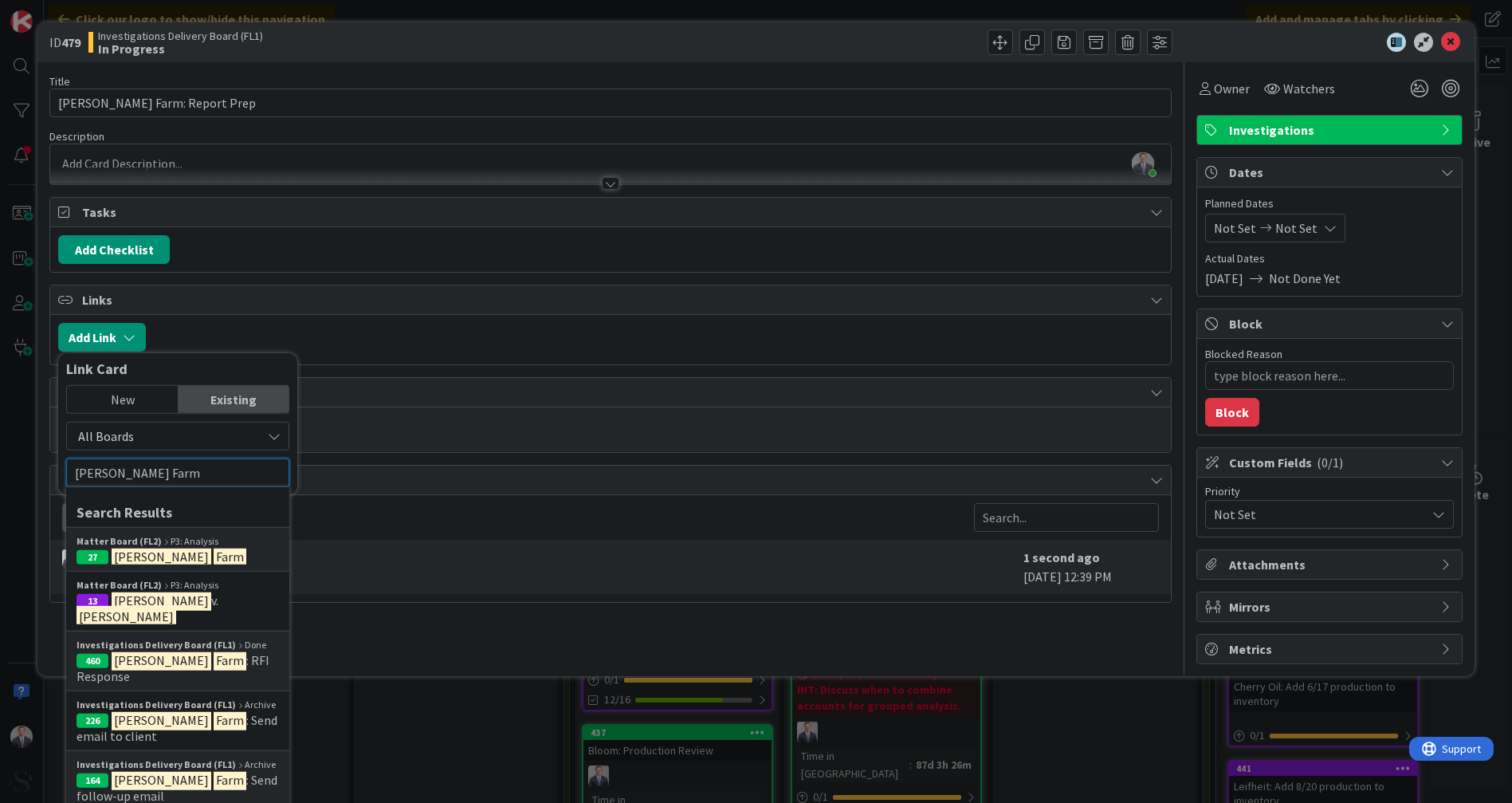
type input "[PERSON_NAME] Farm"
click at [230, 535] on div "Matter Board (FL2) P3: Analysis" at bounding box center [178, 542] width 203 height 14
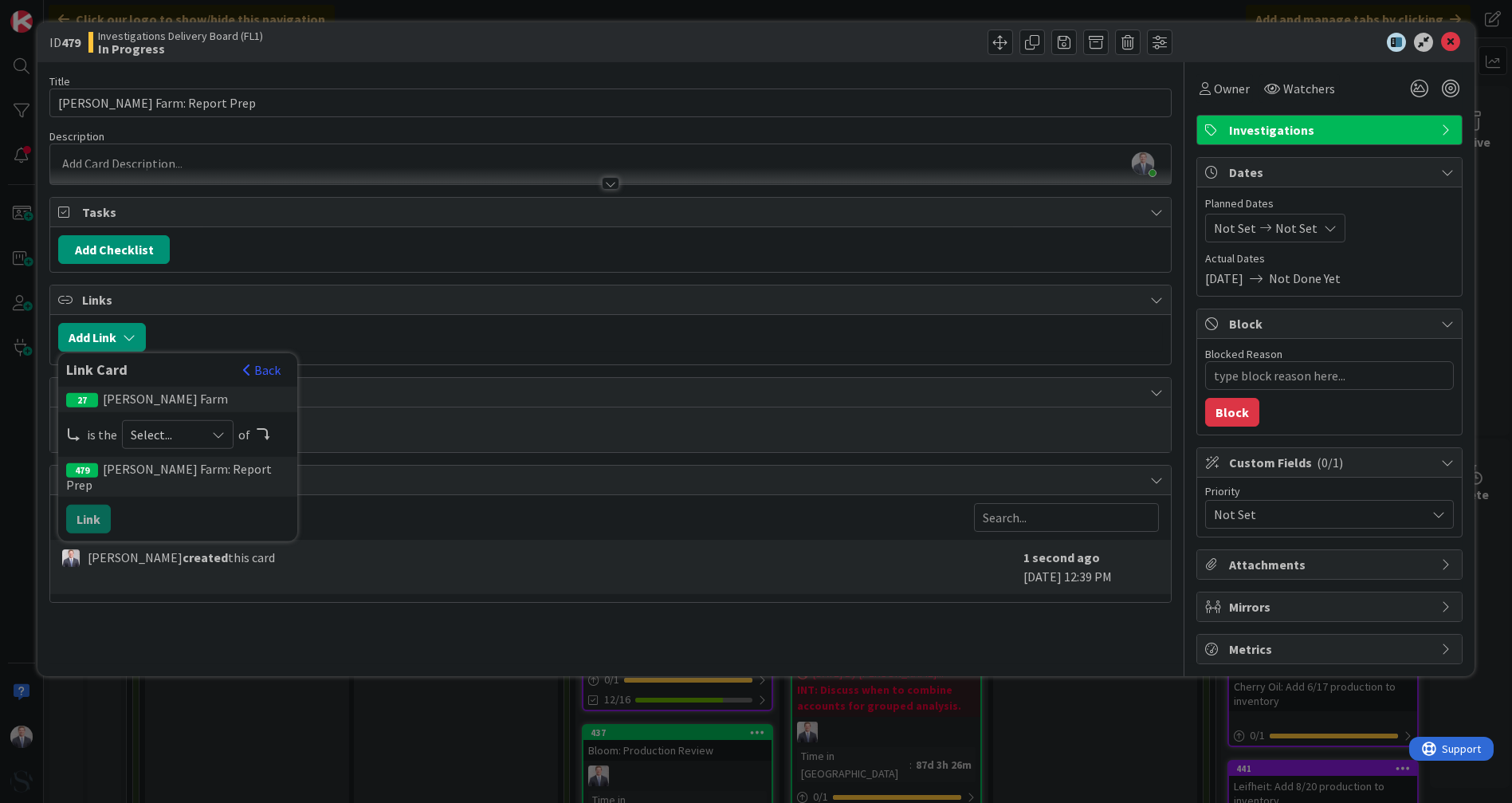
click at [192, 427] on span "Select..." at bounding box center [165, 434] width 67 height 23
click at [184, 472] on span "parent" at bounding box center [261, 472] width 180 height 24
click at [98, 505] on button "Link" at bounding box center [88, 519] width 44 height 29
type textarea "x"
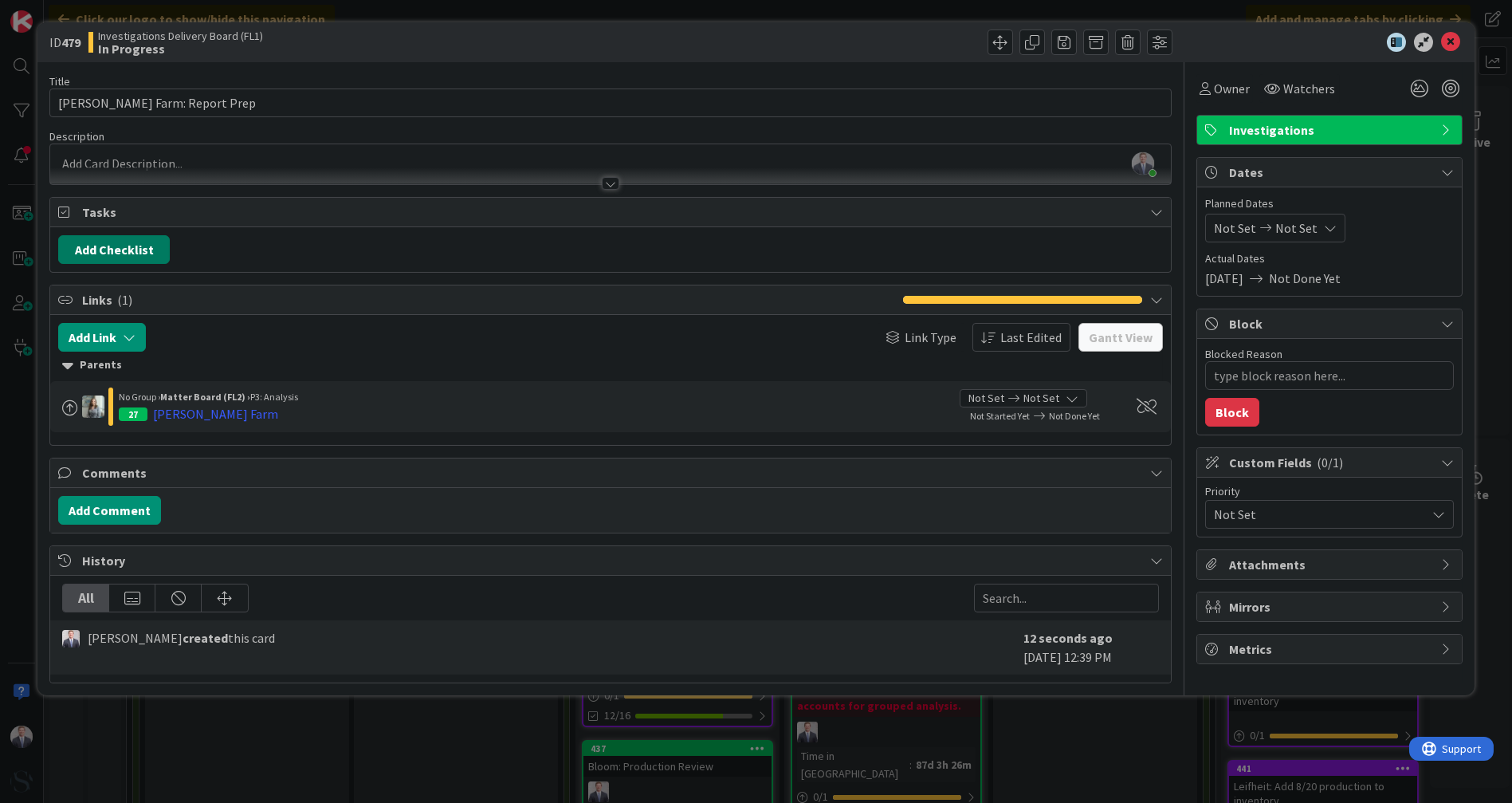
click at [101, 245] on button "Add Checklist" at bounding box center [113, 250] width 111 height 29
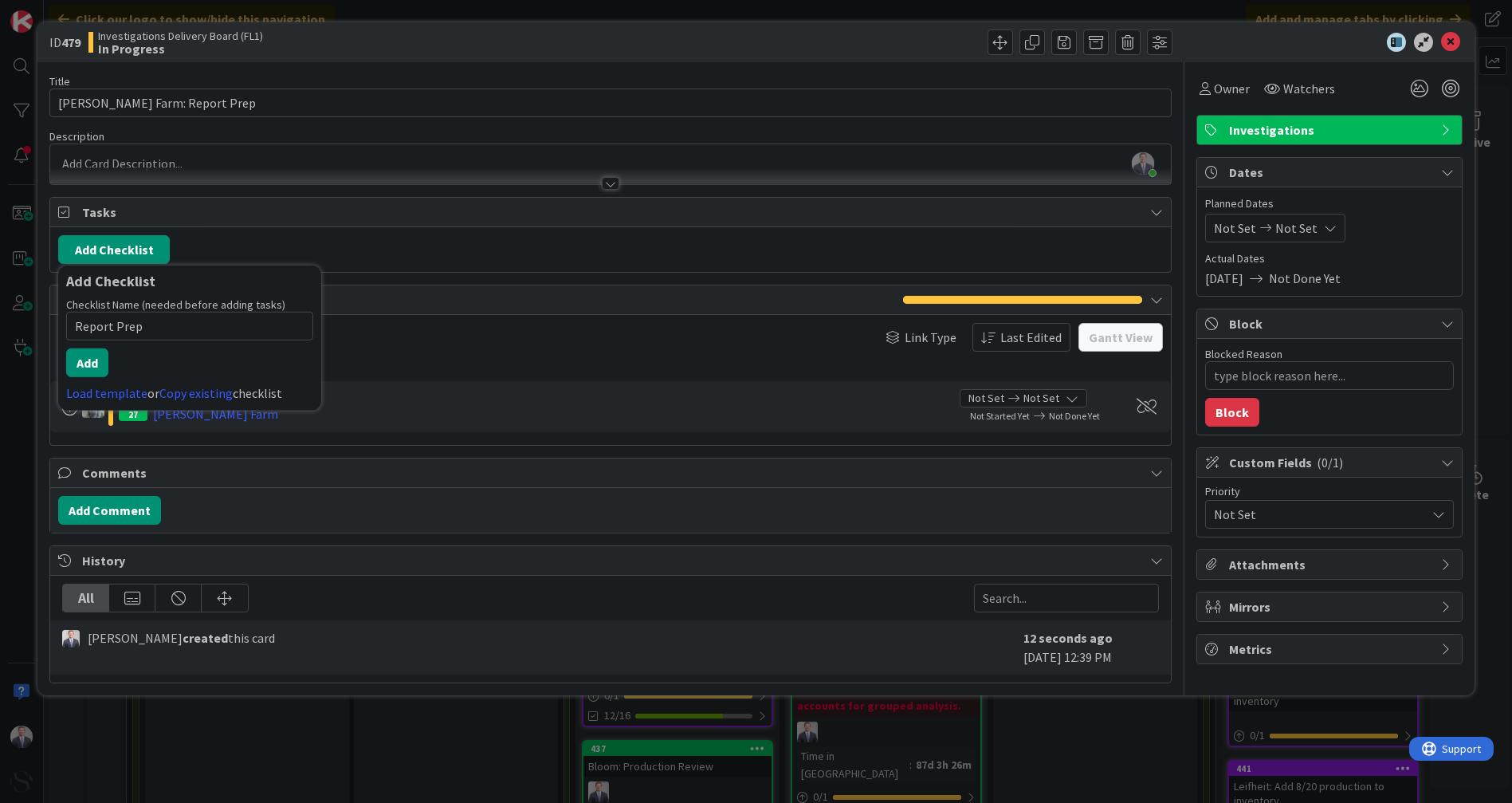
type input "Report Prep"
click at [99, 354] on button "Add" at bounding box center [87, 363] width 43 height 29
type textarea "x"
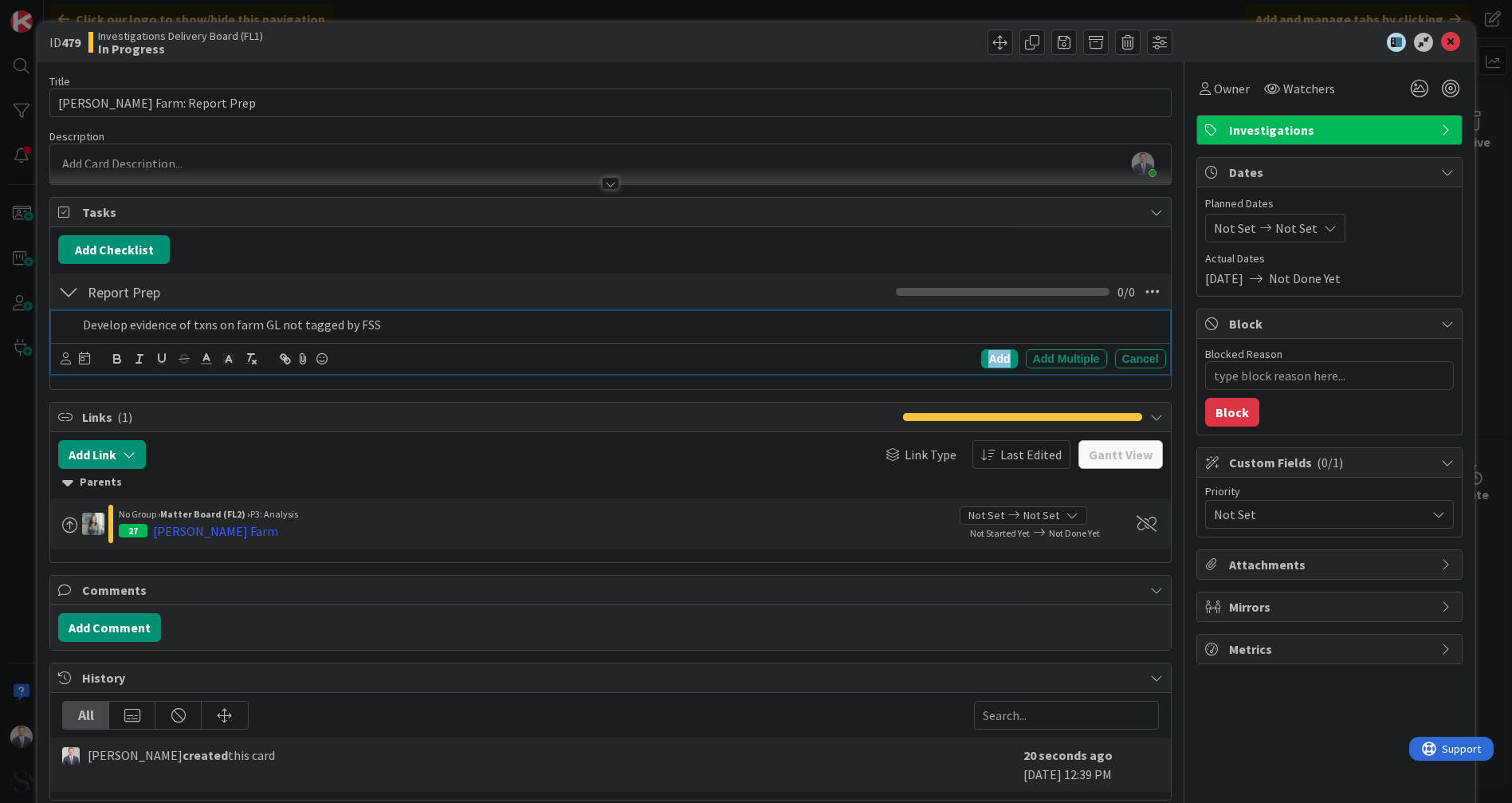
click at [983, 360] on div "Add" at bounding box center [999, 358] width 36 height 19
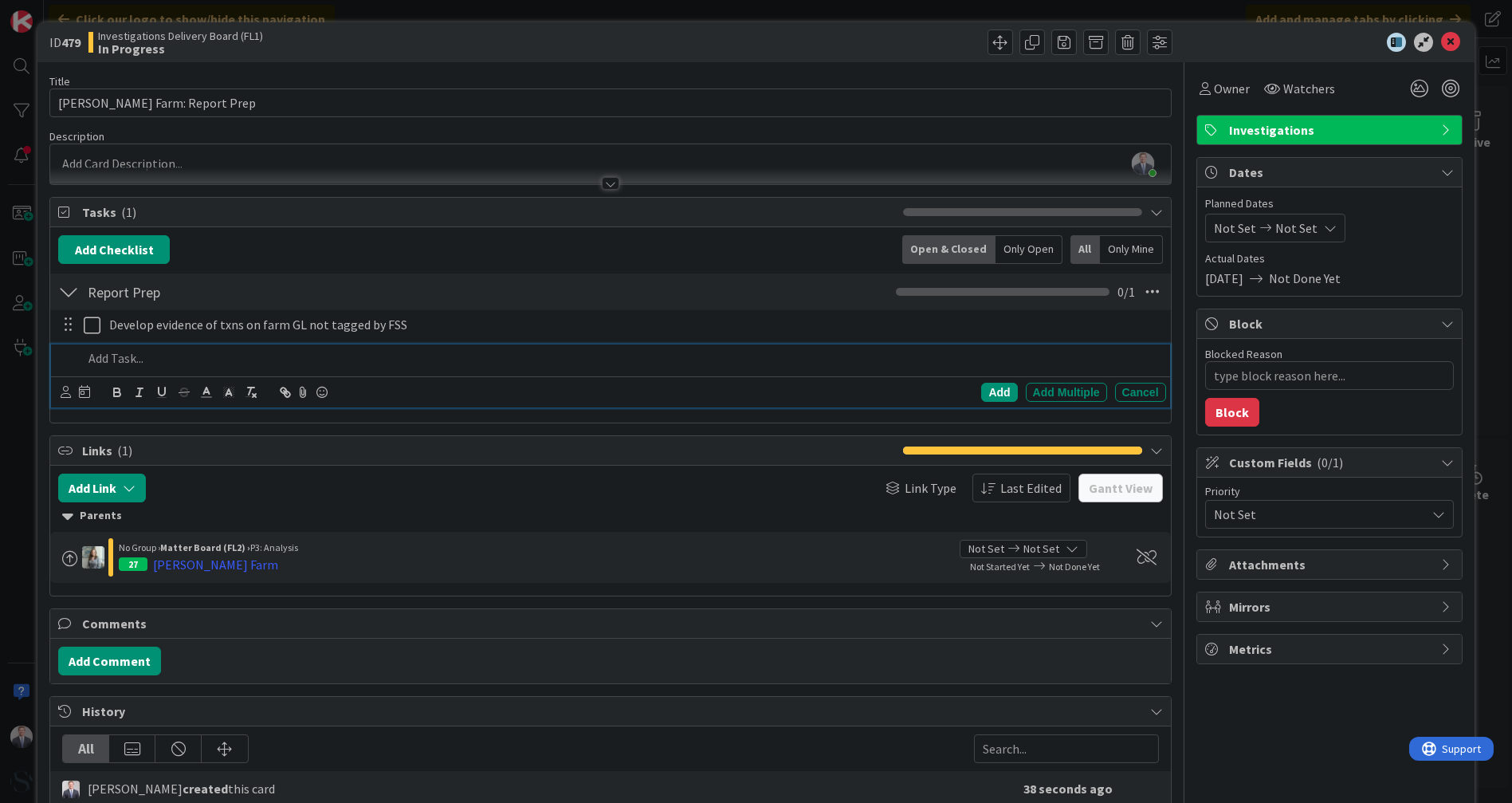
click at [215, 349] on p at bounding box center [621, 358] width 1076 height 18
click at [991, 388] on div "Add" at bounding box center [999, 392] width 36 height 19
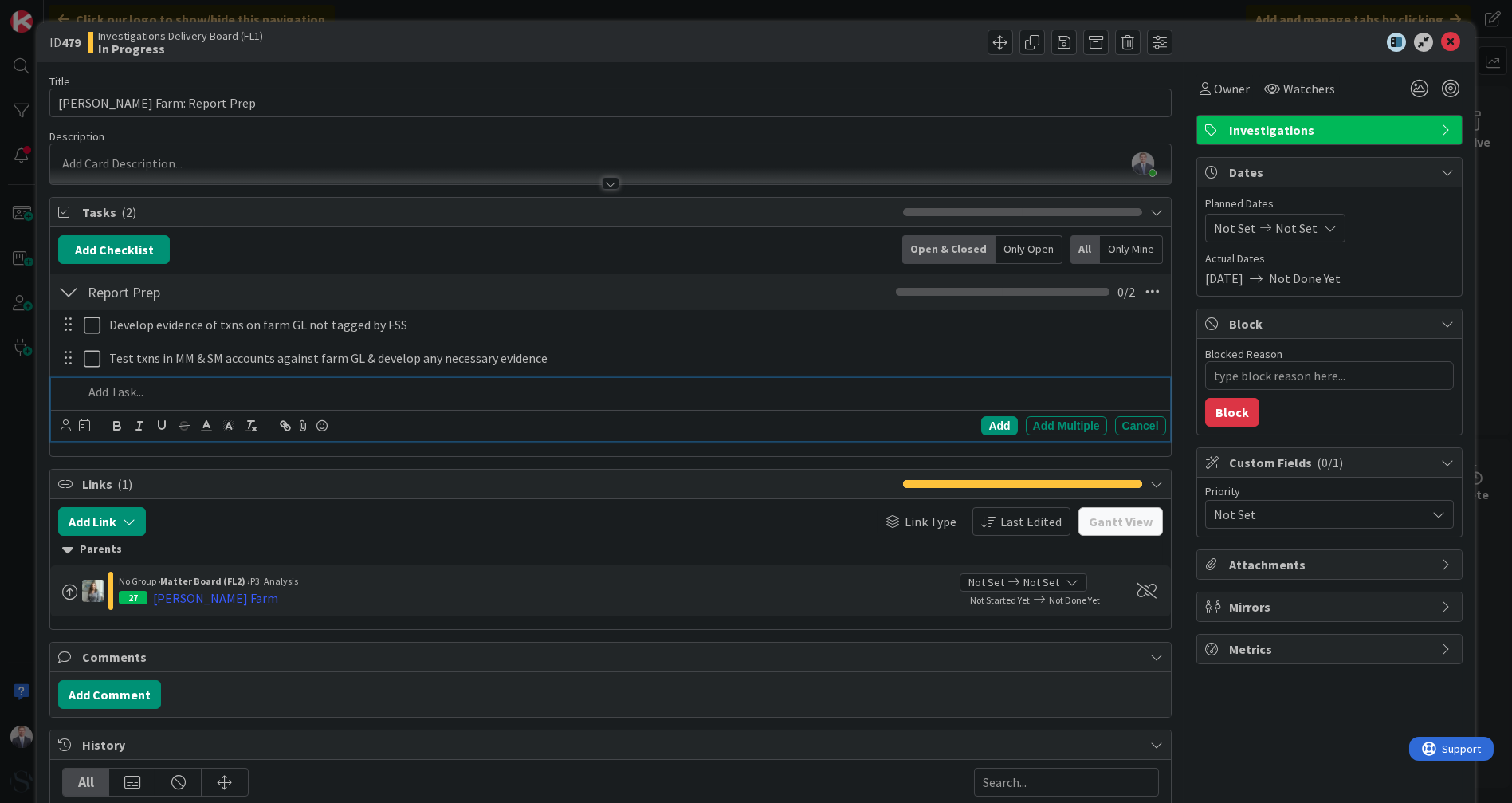
click at [209, 394] on p at bounding box center [621, 392] width 1076 height 18
click at [990, 420] on div "Add" at bounding box center [999, 425] width 36 height 19
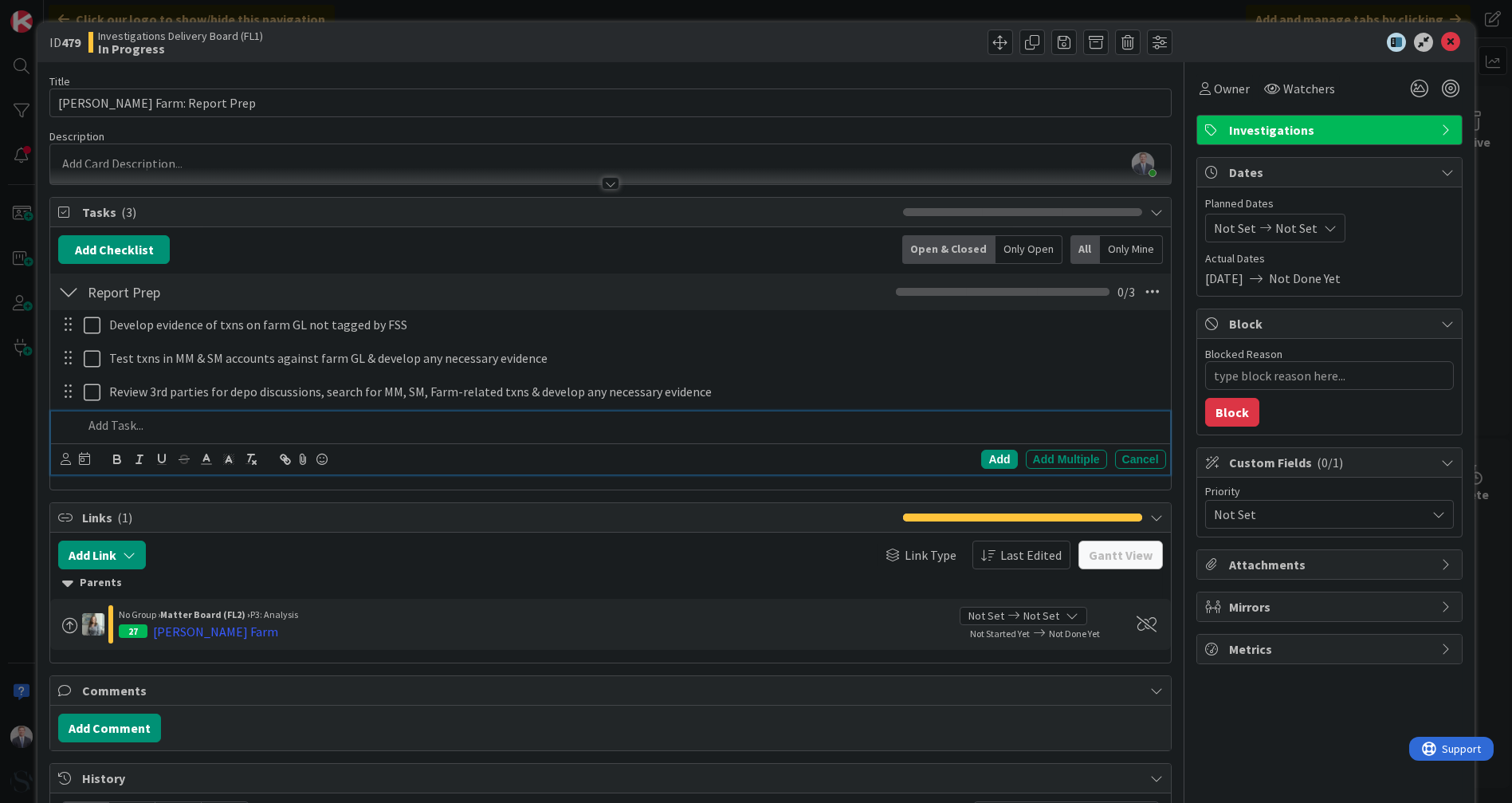
click at [174, 418] on p at bounding box center [621, 425] width 1076 height 18
click at [984, 451] on div "Add" at bounding box center [999, 458] width 36 height 19
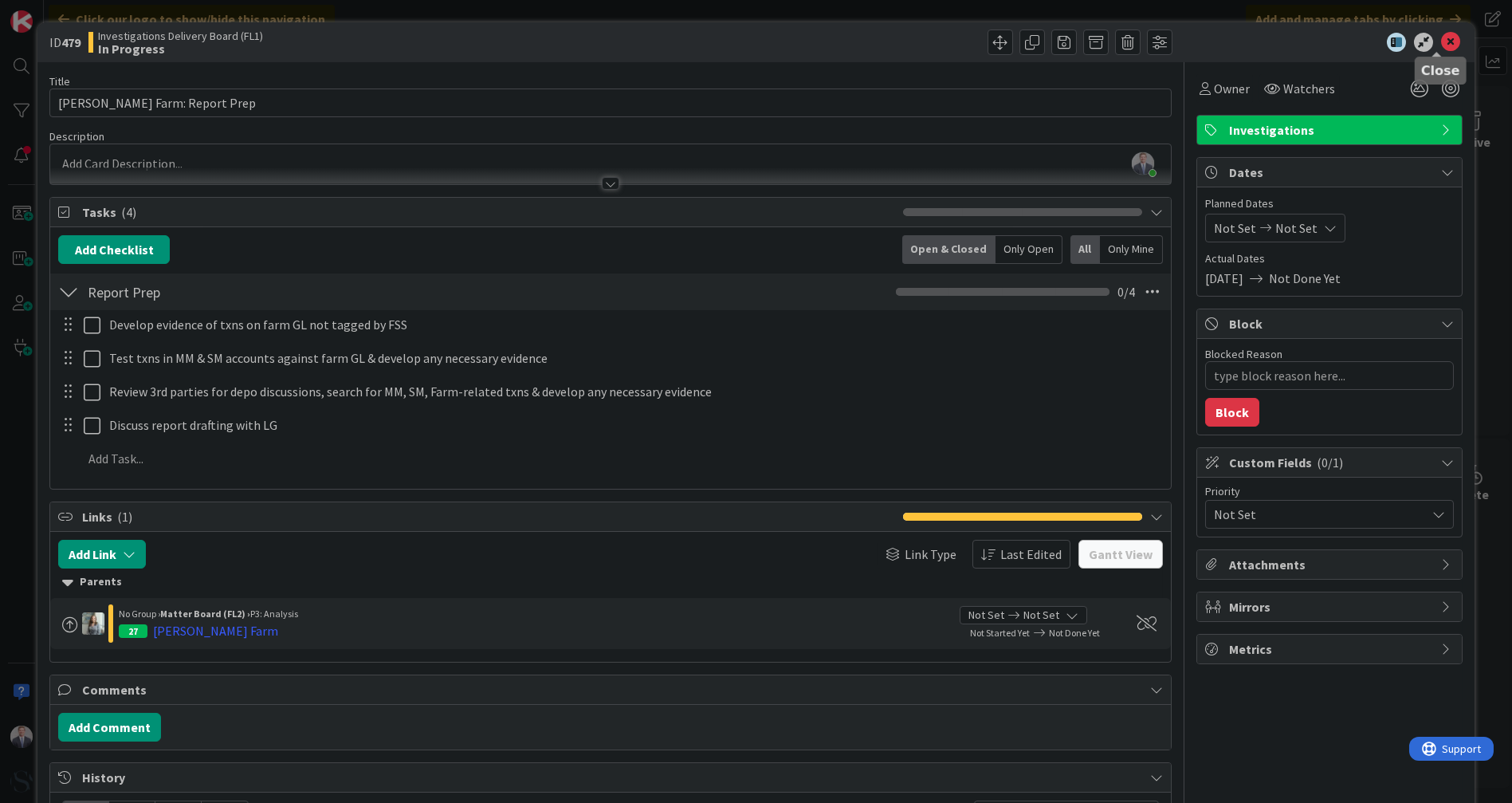
click at [1442, 41] on icon at bounding box center [1451, 42] width 19 height 19
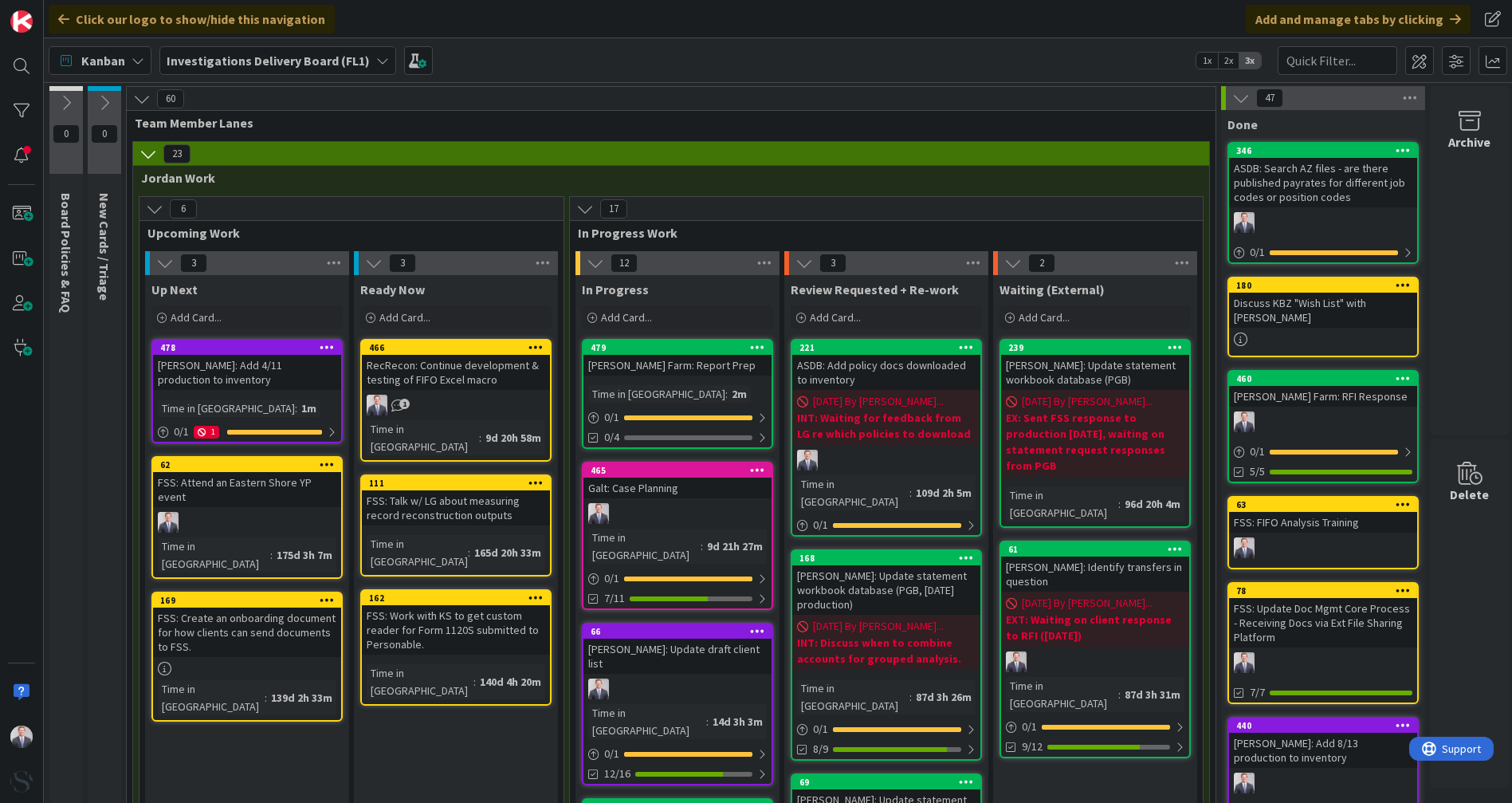
click at [400, 315] on span "Add Card..." at bounding box center [405, 317] width 51 height 14
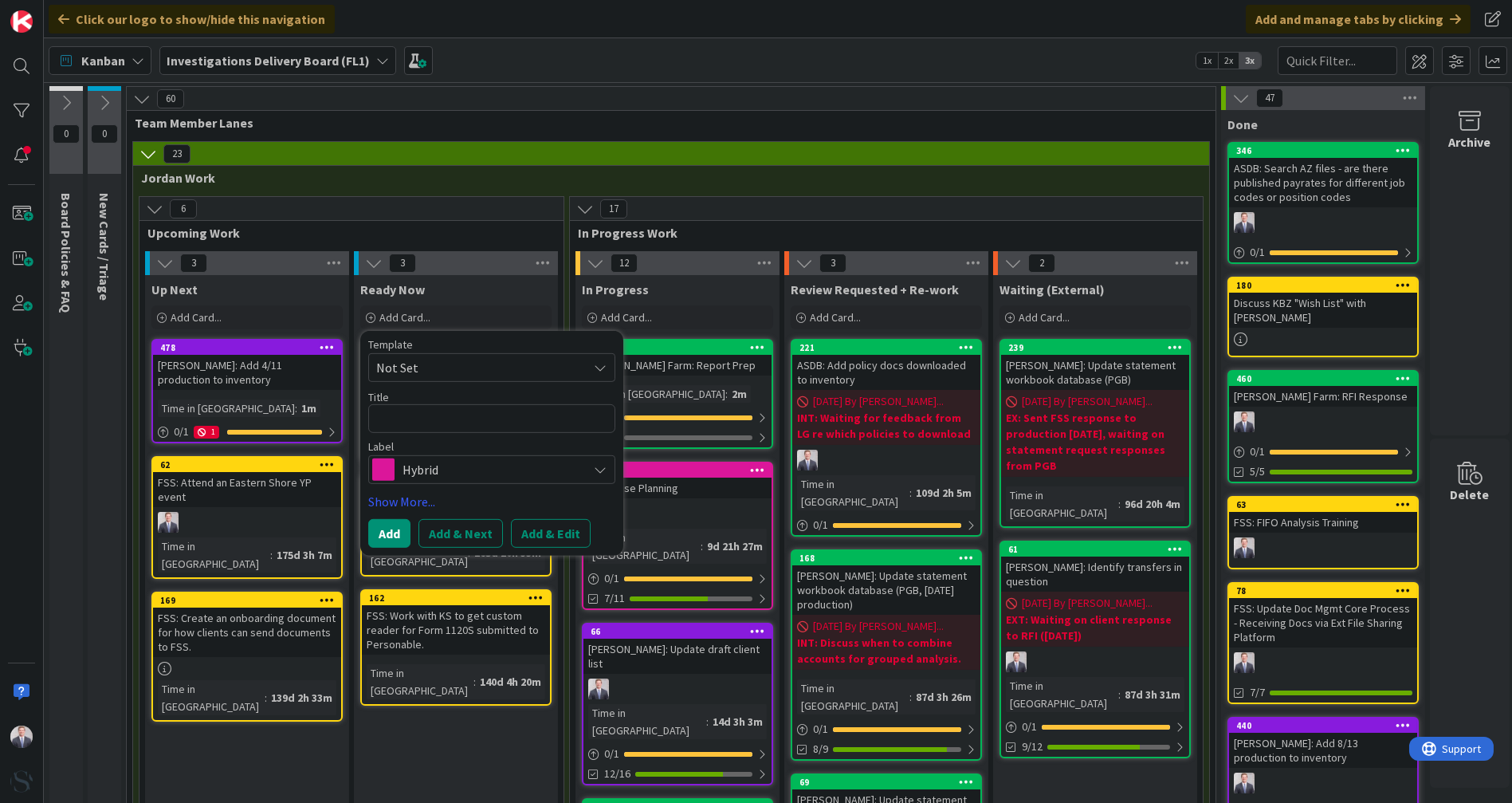
click at [402, 465] on span "Hybrid" at bounding box center [491, 469] width 177 height 23
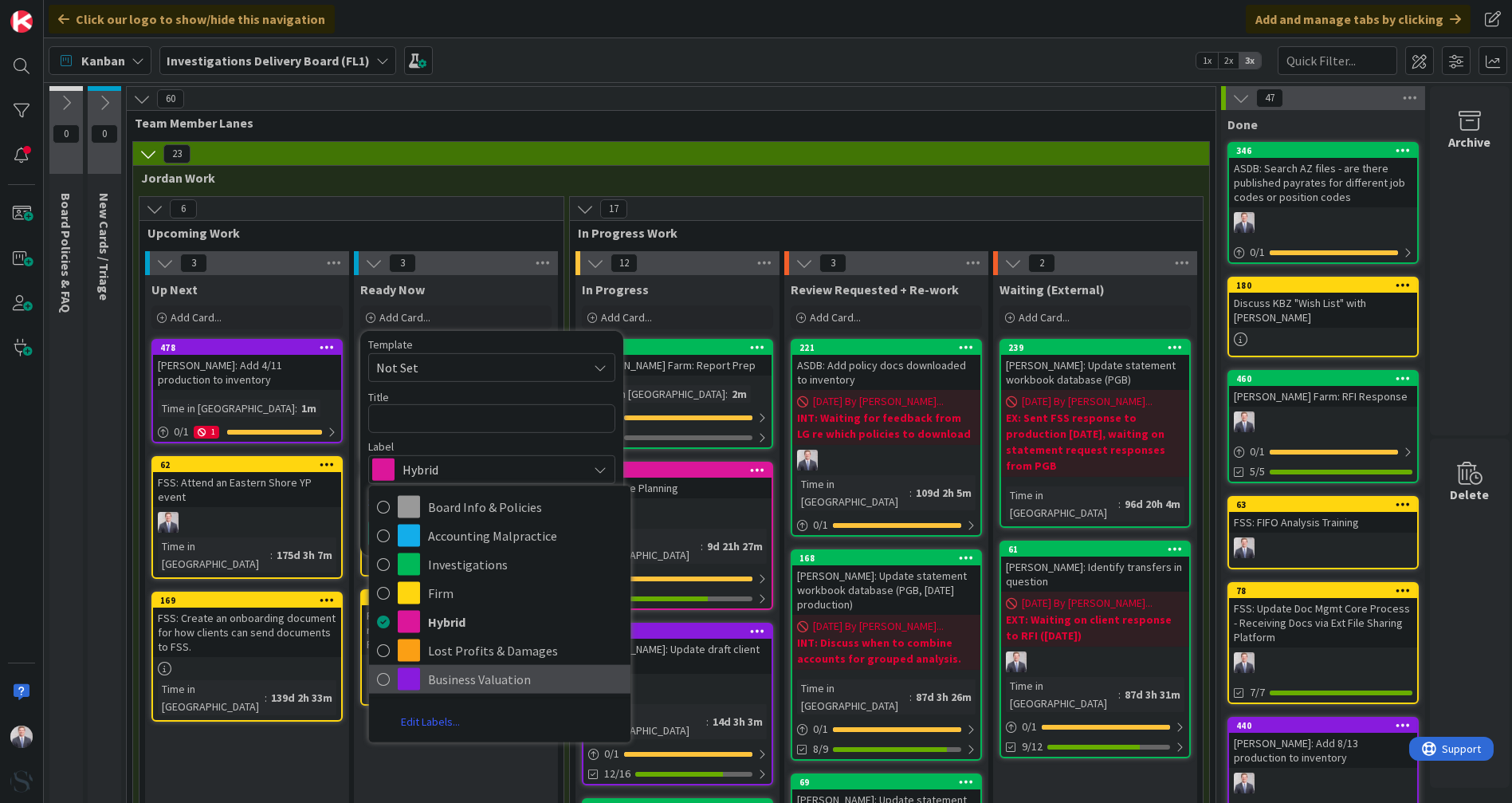
click at [462, 675] on span "Business Valuation" at bounding box center [524, 679] width 194 height 24
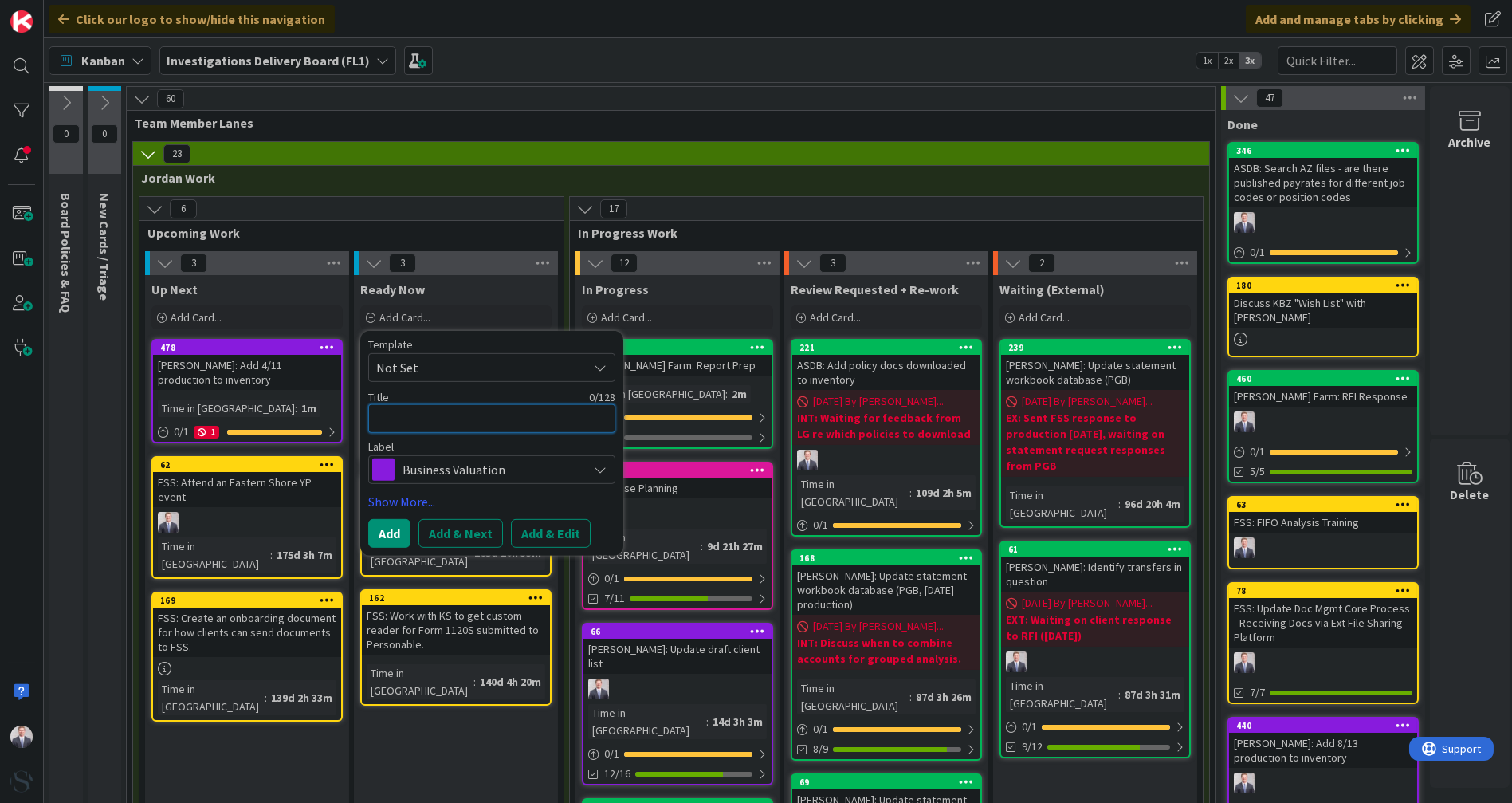
click at [407, 425] on textarea at bounding box center [491, 419] width 247 height 29
type textarea "x"
type textarea "C"
type textarea "x"
type textarea "Co"
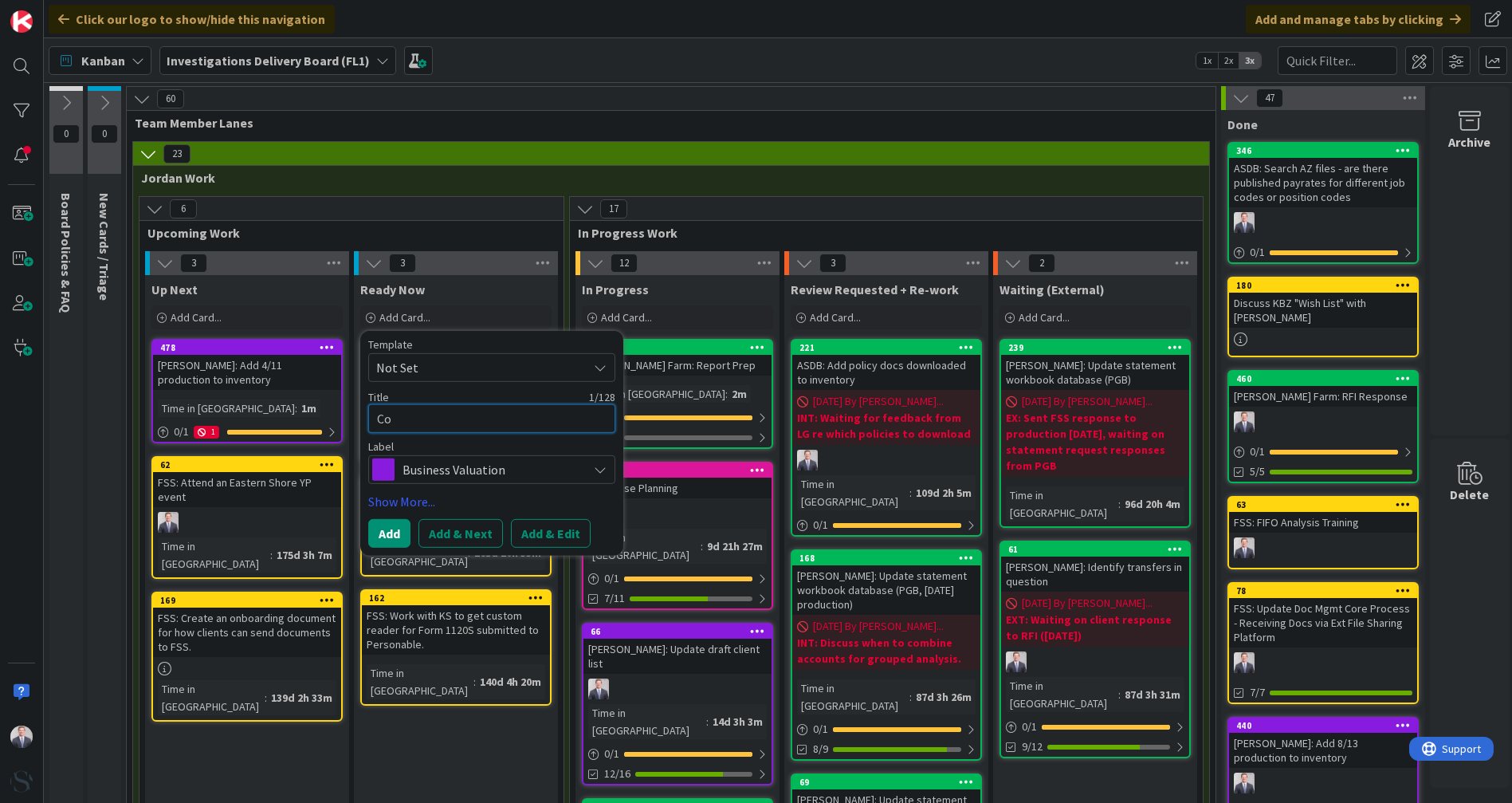
type textarea "x"
type textarea "Corn"
type textarea "x"
type textarea "Corne"
type textarea "x"
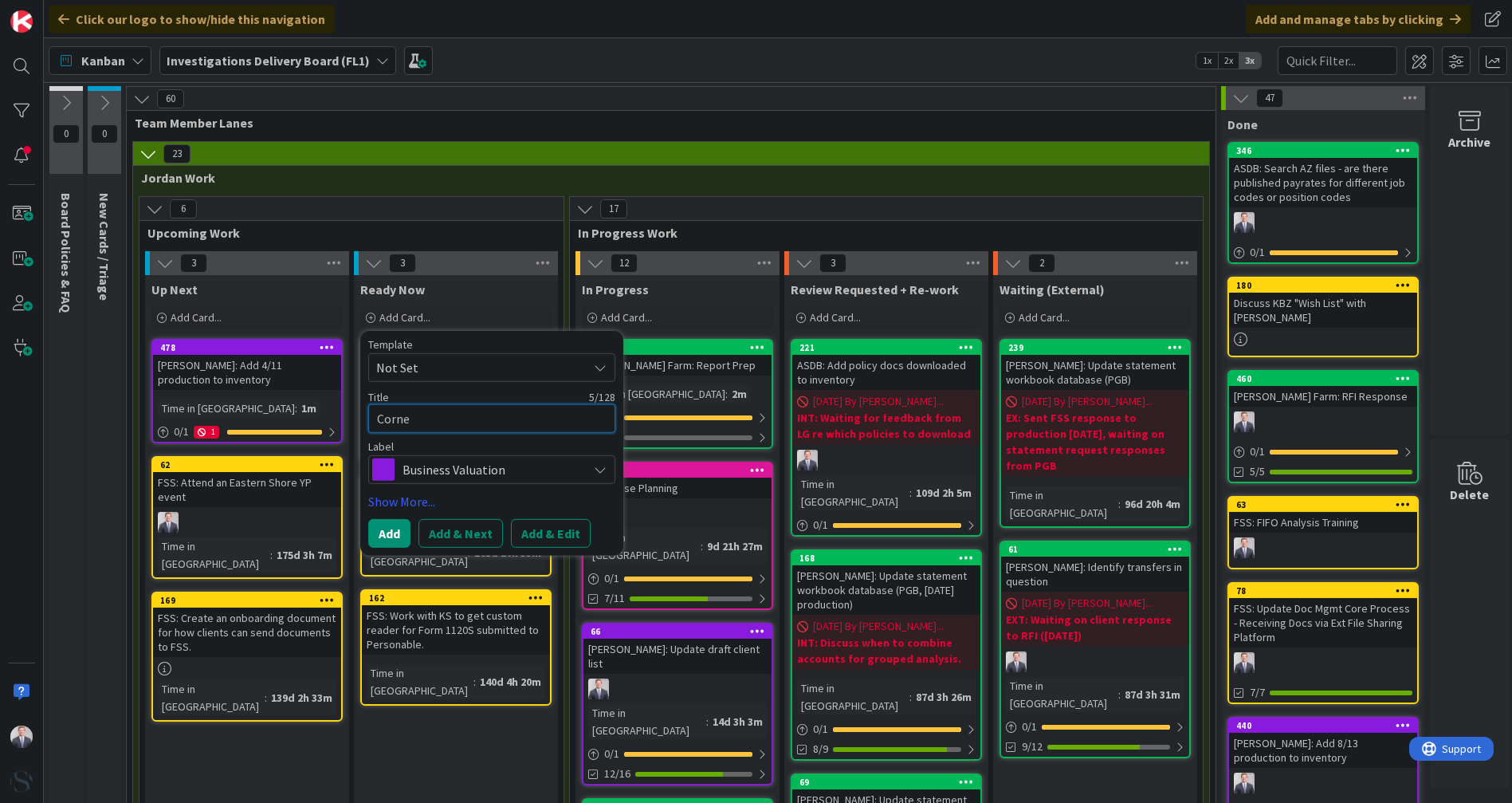
type textarea "Cornet"
type textarea "x"
type textarea "Cornett"
type textarea "x"
type textarea "Cornett:"
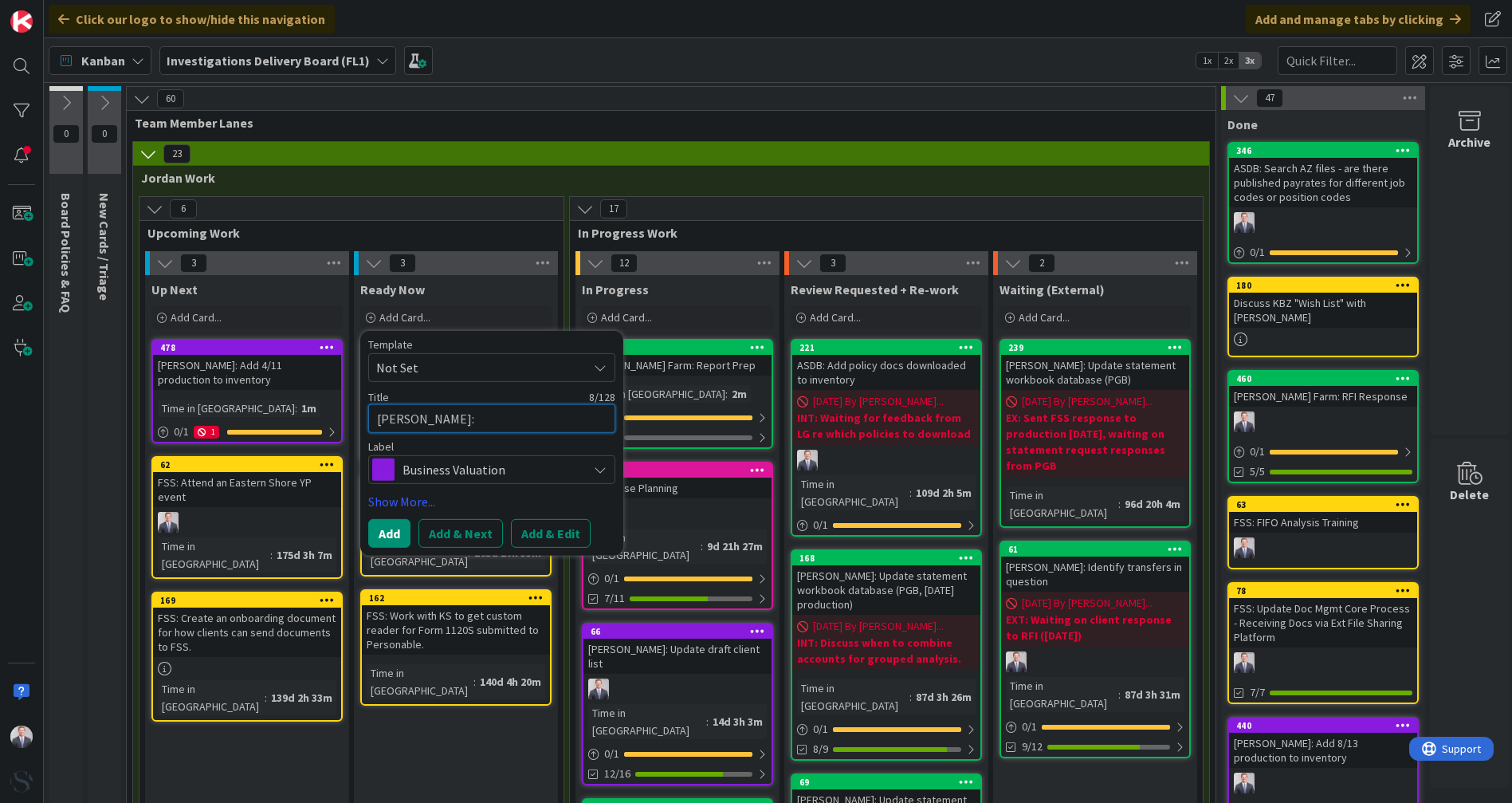
type textarea "x"
type textarea "Cornett:"
type textarea "x"
type textarea "Cornett: C"
type textarea "x"
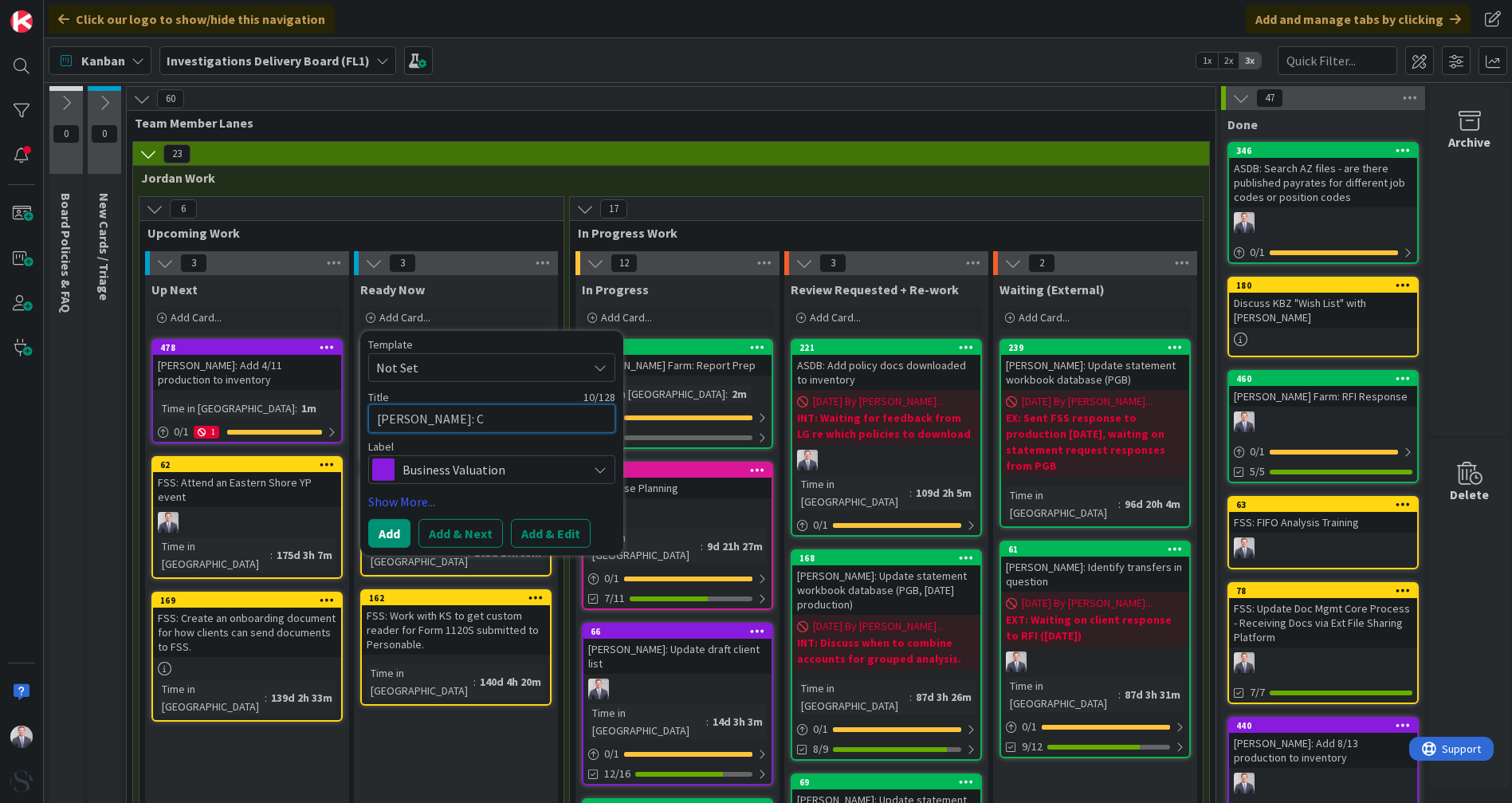
type textarea "Cornett: Co"
type textarea "x"
type textarea "Cornett: Con"
type textarea "x"
type textarea "Cornett: Conv"
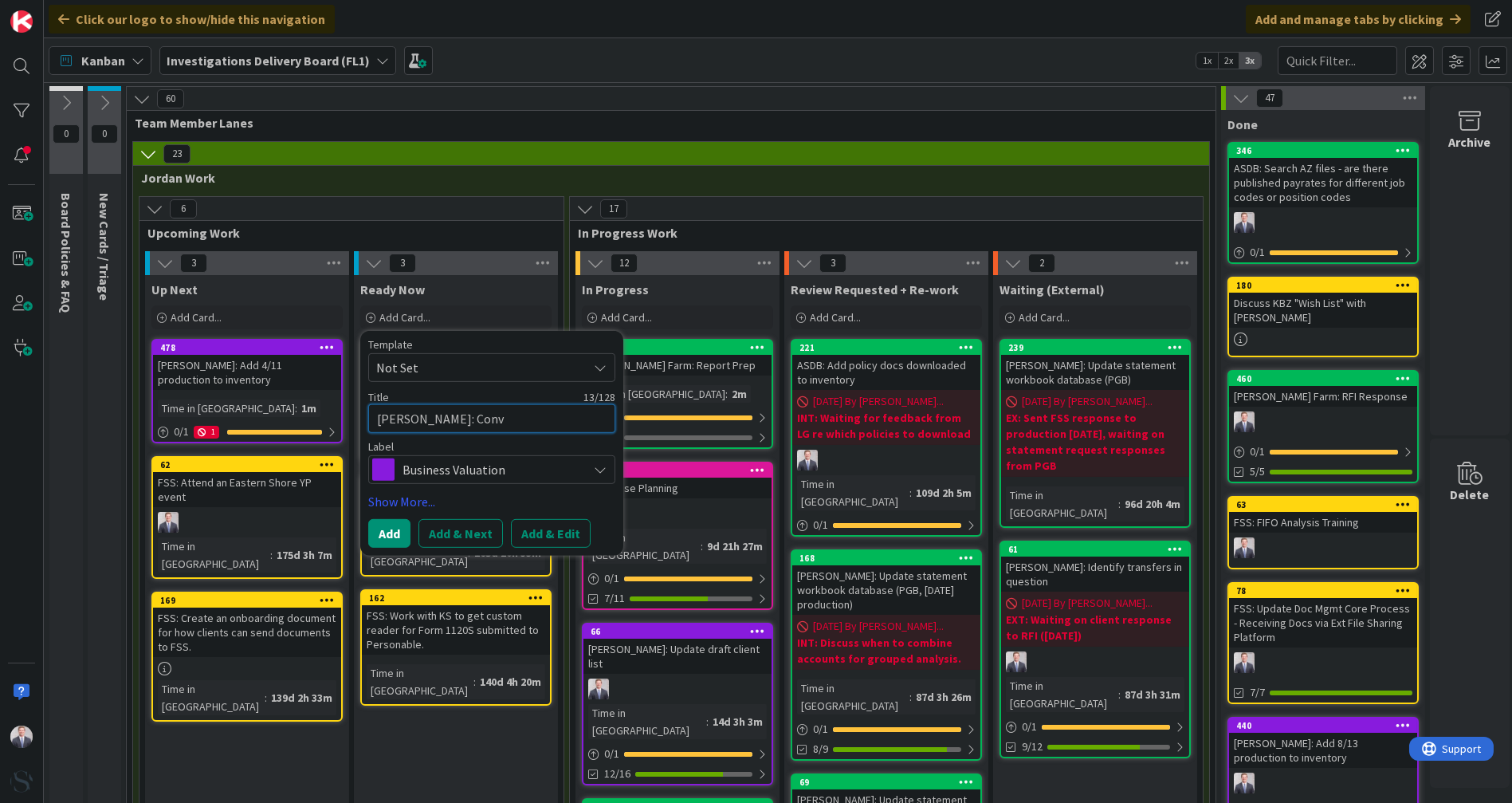
type textarea "x"
type textarea "Cornett: Conver"
type textarea "x"
type textarea "Cornett: Convert"
type textarea "x"
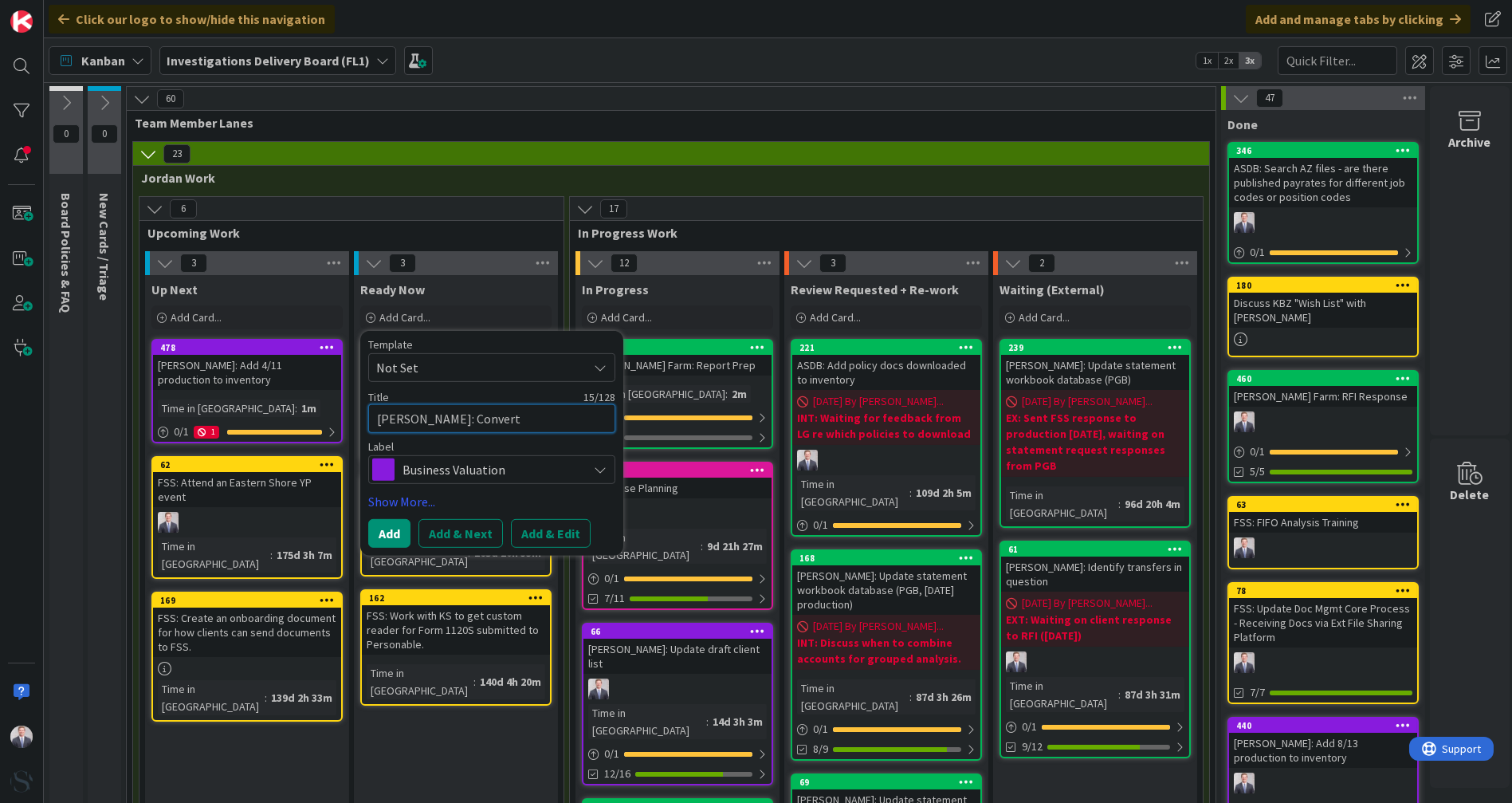
type textarea "Cornett: Convert"
type textarea "x"
type textarea "Cornett: Convert h"
type textarea "x"
type textarea "Cornett: Convert ha"
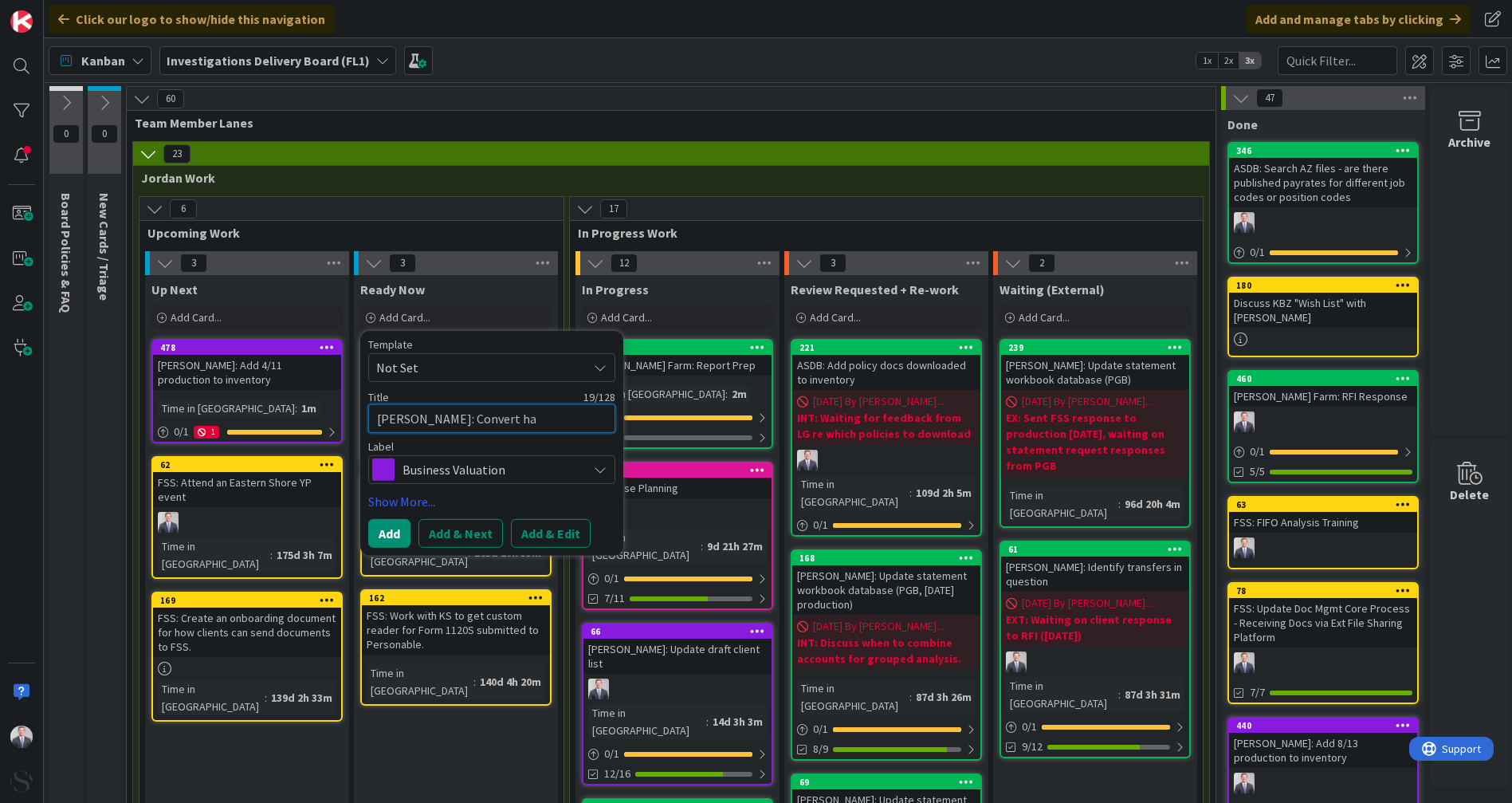
type textarea "x"
type textarea "Cornett: Convert h"
type textarea "x"
type textarea "Cornett: Convert"
type textarea "x"
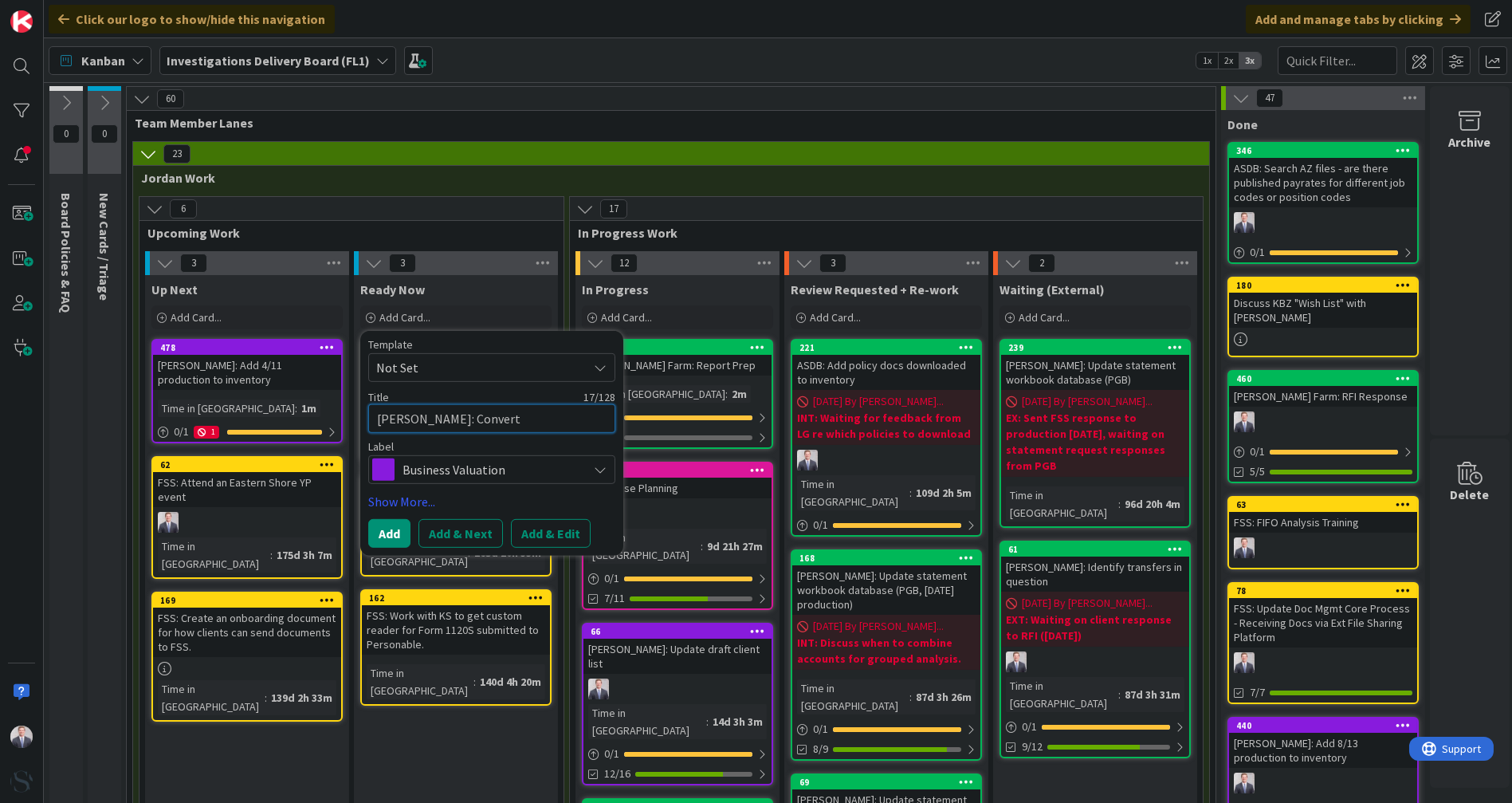
type textarea "Cornett: Convert o"
type textarea "x"
type textarea "Cornett: Convert or"
type textarea "x"
type textarea "Cornett: Convert org"
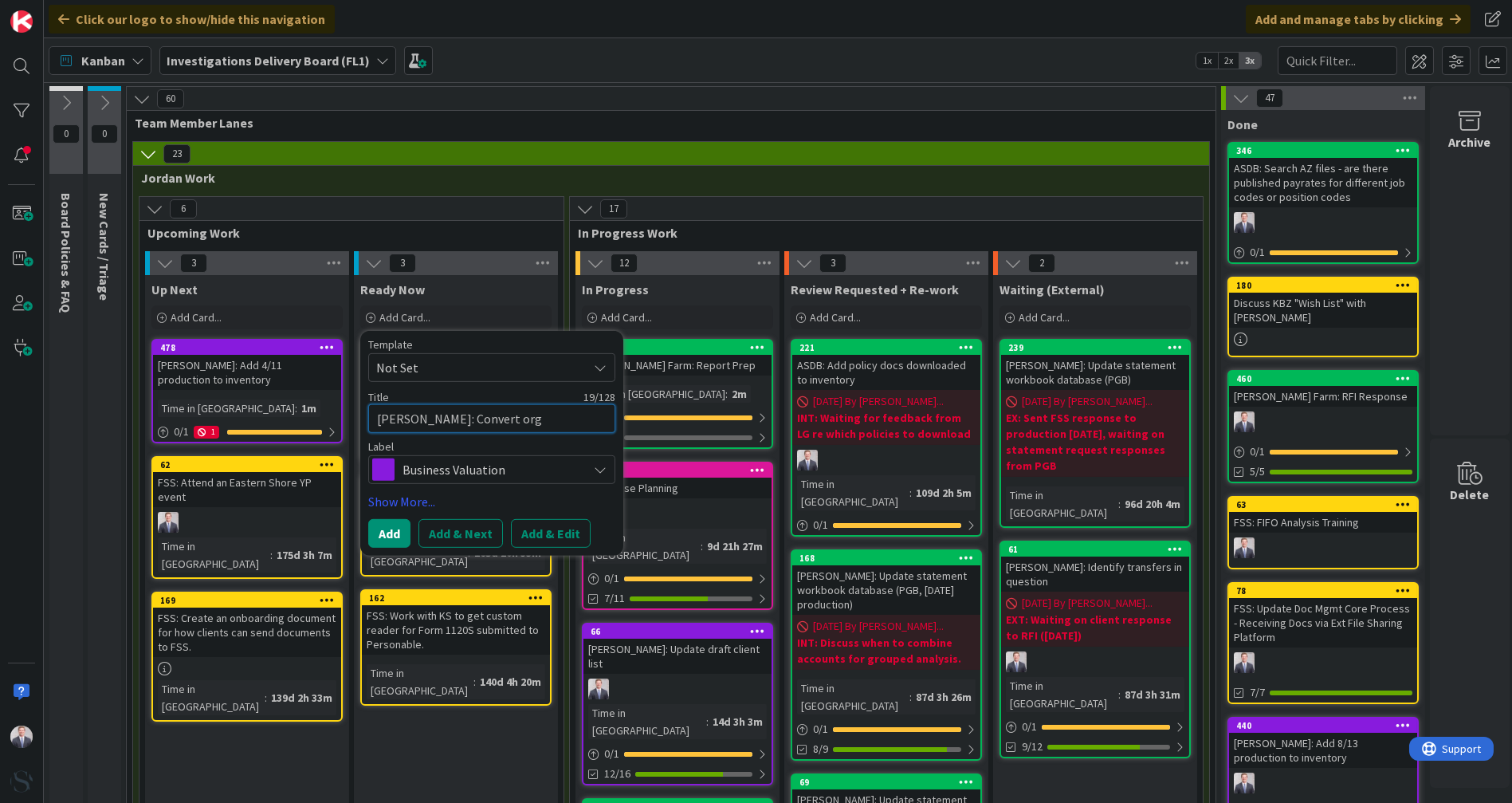
type textarea "x"
type textarea "Cornett: Convert org"
type textarea "x"
type textarea "Cornett: Convert org c"
type textarea "x"
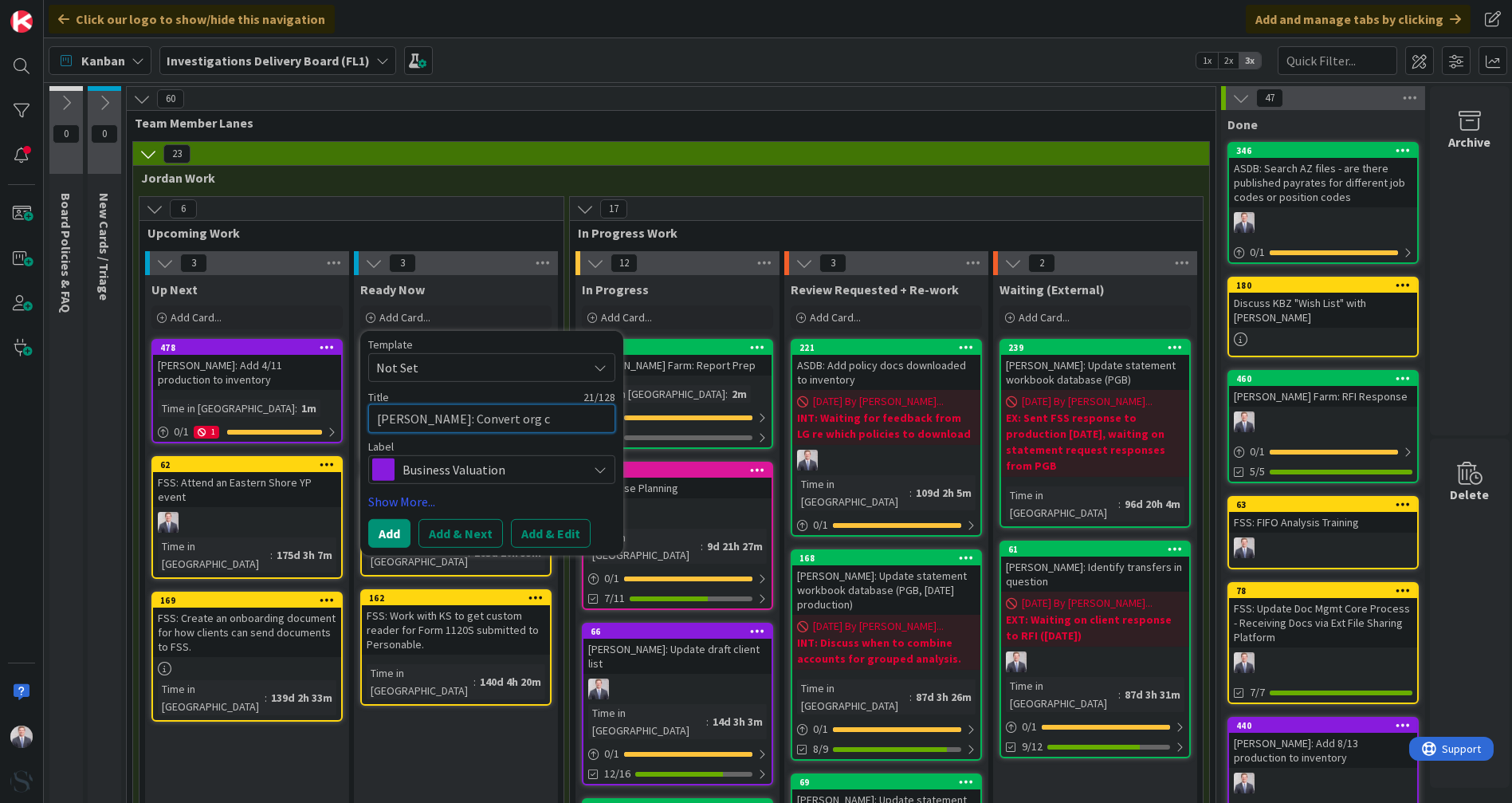
type textarea "Cornett: Convert org ch"
type textarea "x"
type textarea "Cornett: Convert org cha"
type textarea "x"
type textarea "Cornett: Convert org char"
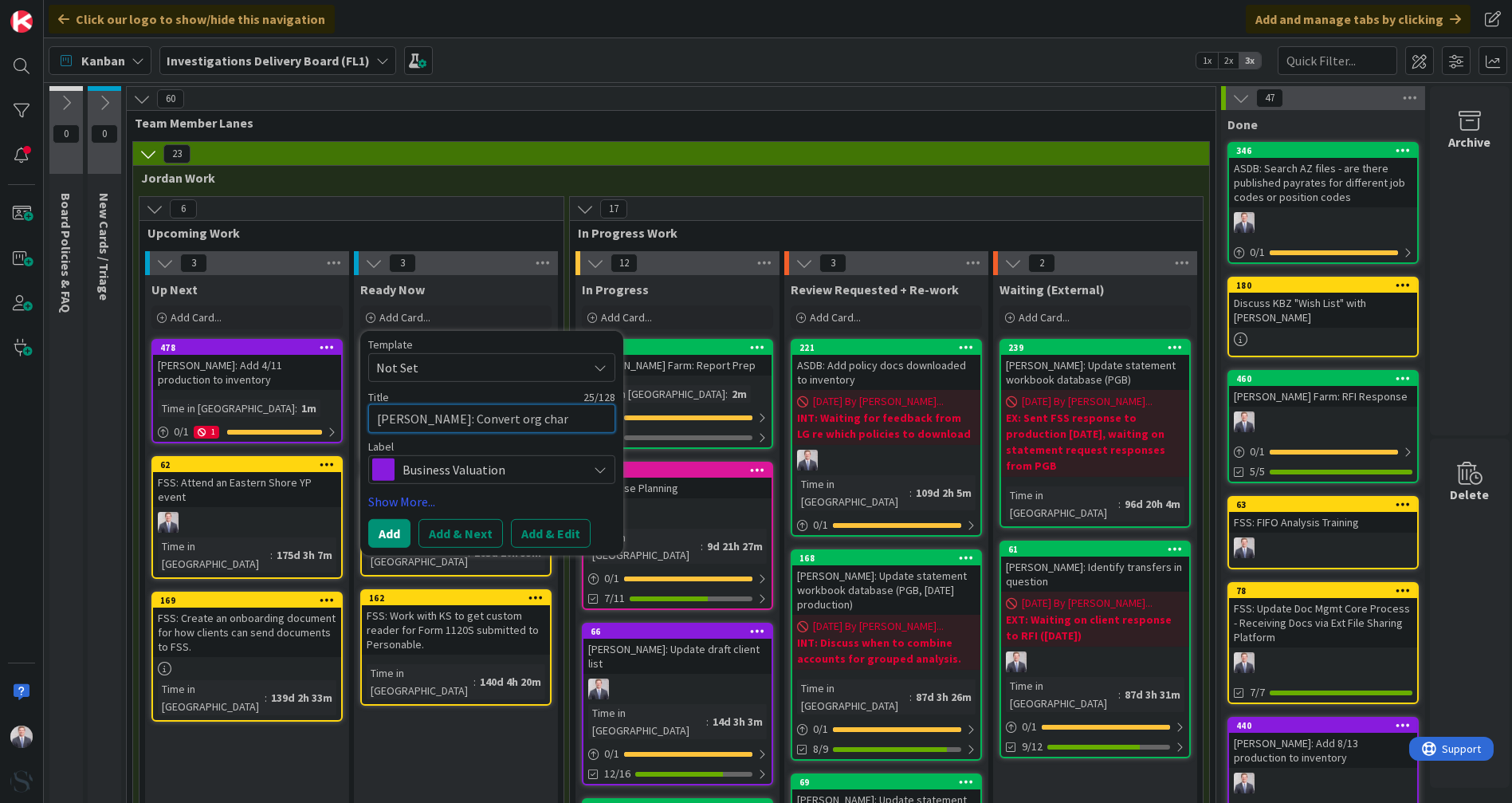
type textarea "x"
type textarea "Cornett: Convert org chart"
type textarea "x"
type textarea "Cornett: Convert org chart"
type textarea "x"
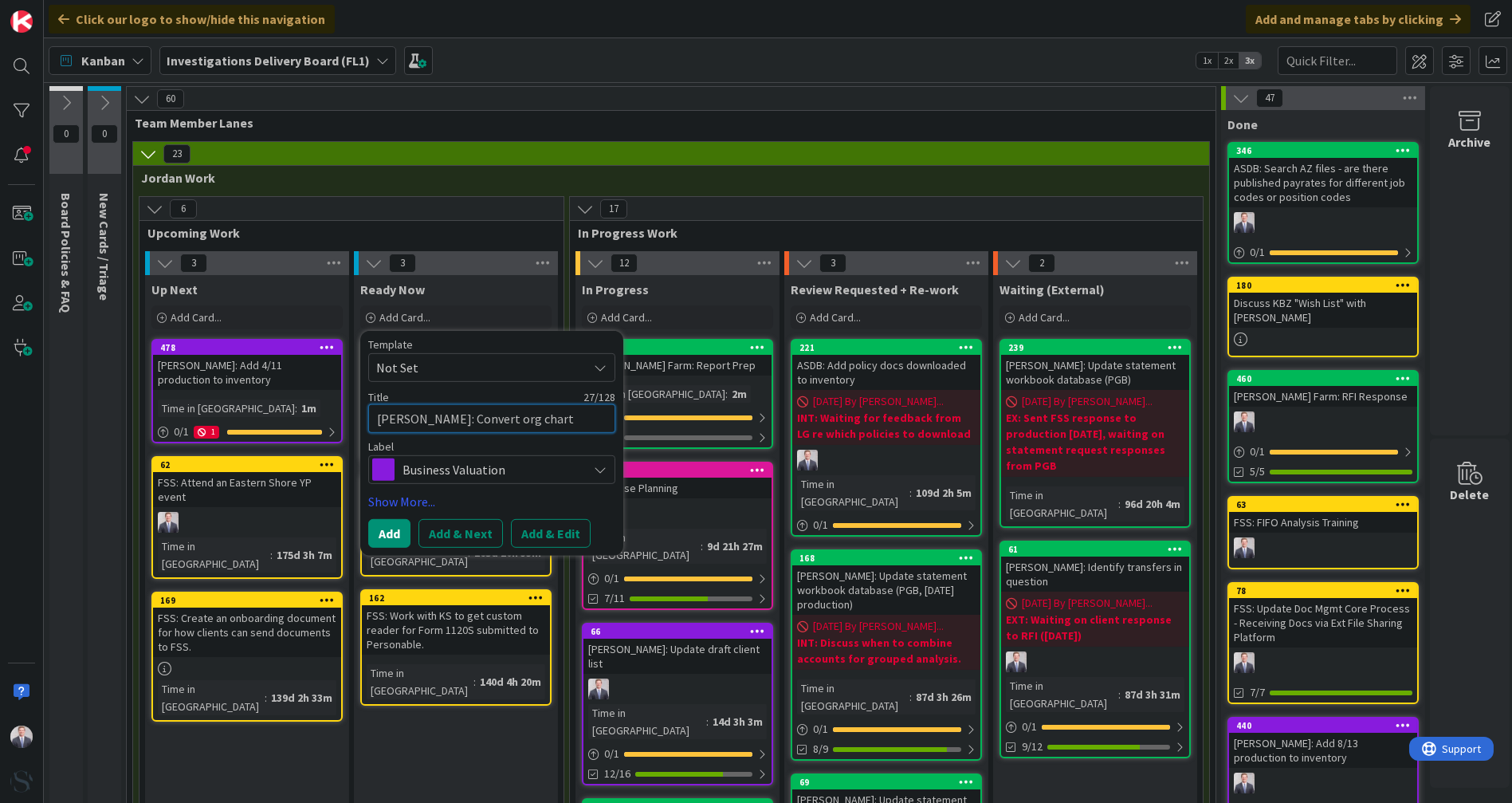
type textarea "Cornett: Convert org chart t"
type textarea "x"
type textarea "Cornett: Convert org chart to"
type textarea "x"
type textarea "Cornett: Convert org chart to"
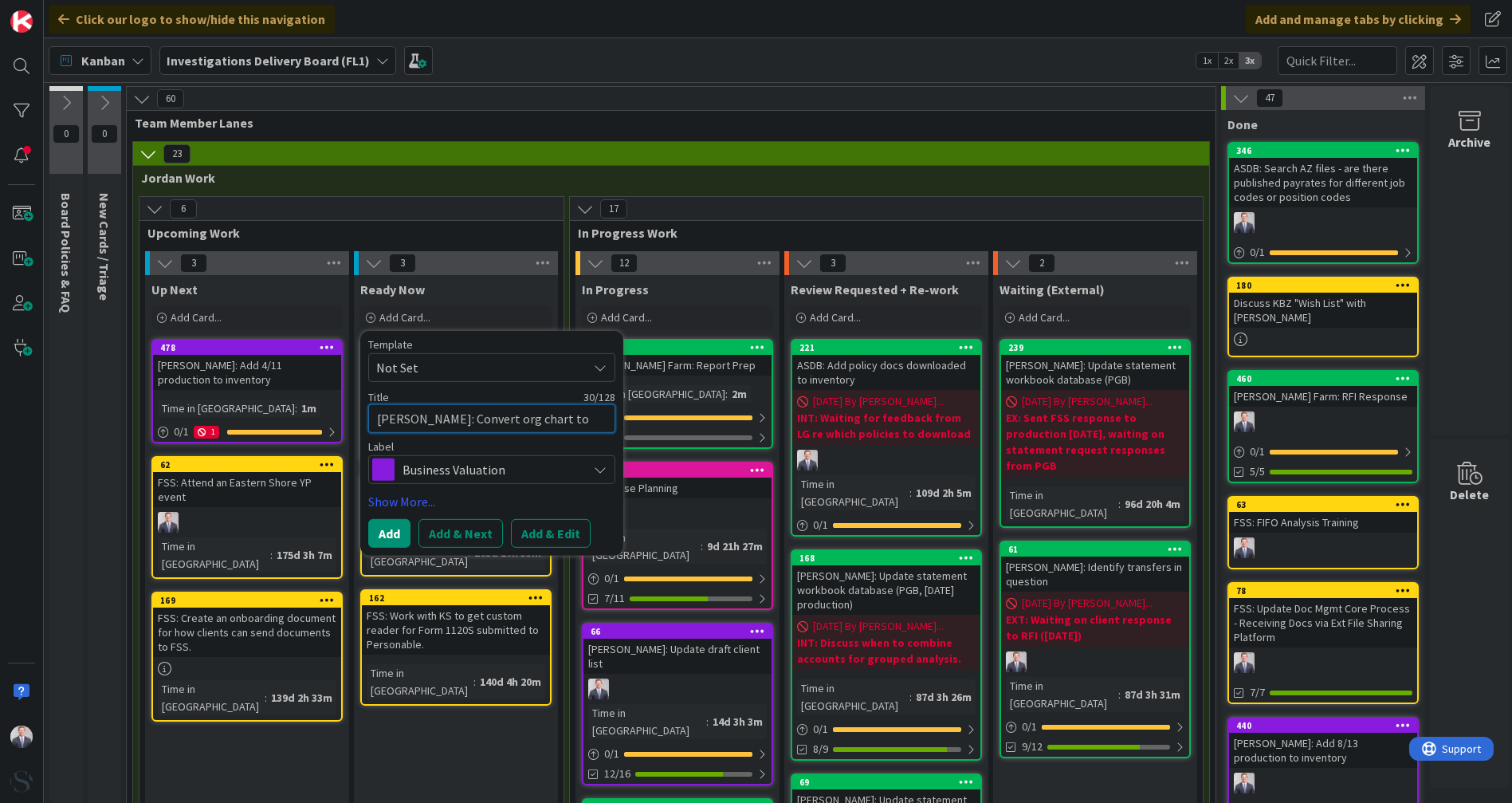
type textarea "x"
type textarea "Cornett: Convert org chart to d"
type textarea "x"
type textarea "Cornett: Convert org chart to di"
type textarea "x"
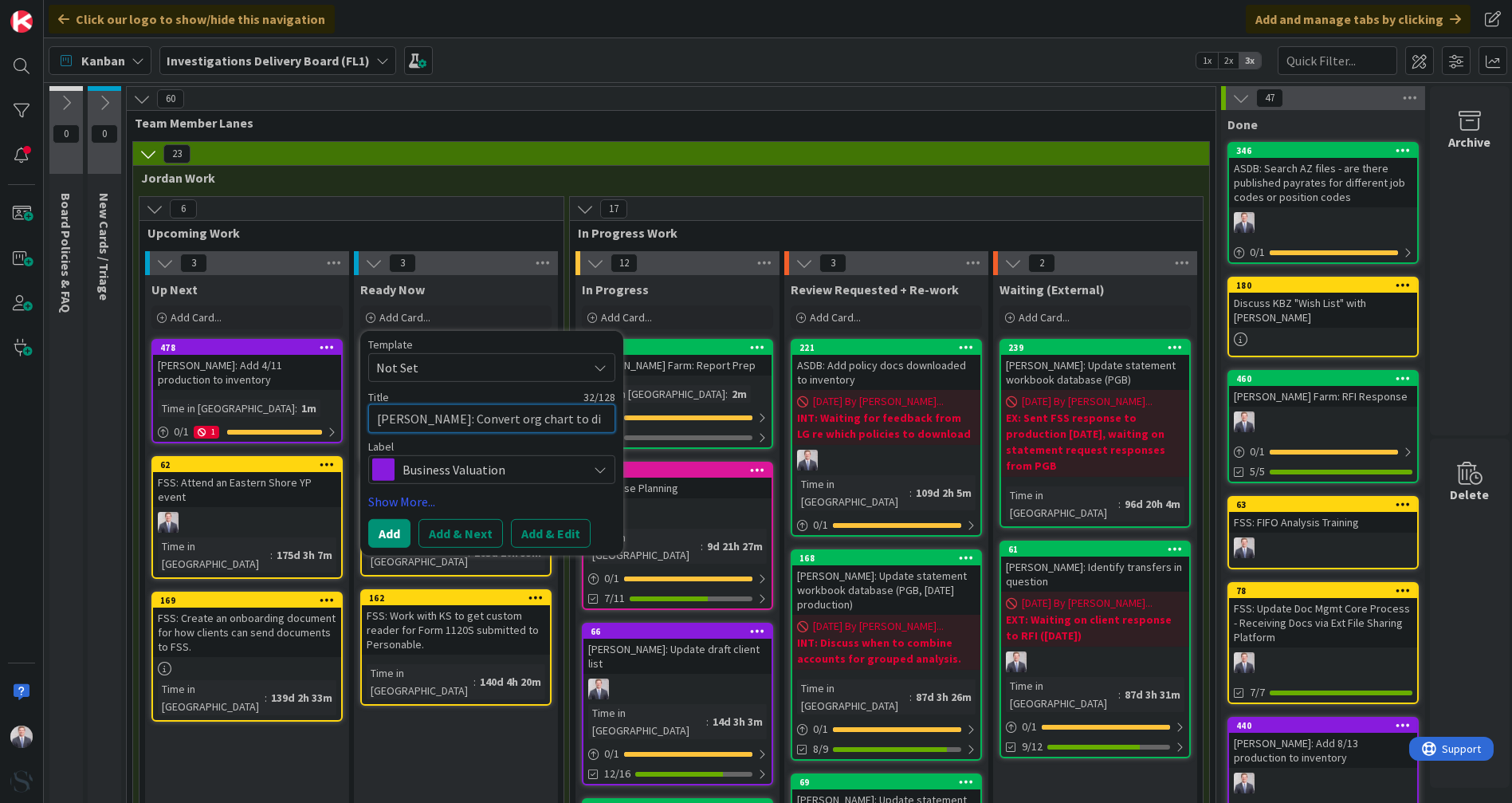
type textarea "Cornett: Convert org chart to d"
type textarea "x"
type textarea "Cornett: Convert org chart to"
type textarea "x"
type textarea "Cornett: Convert org chart to"
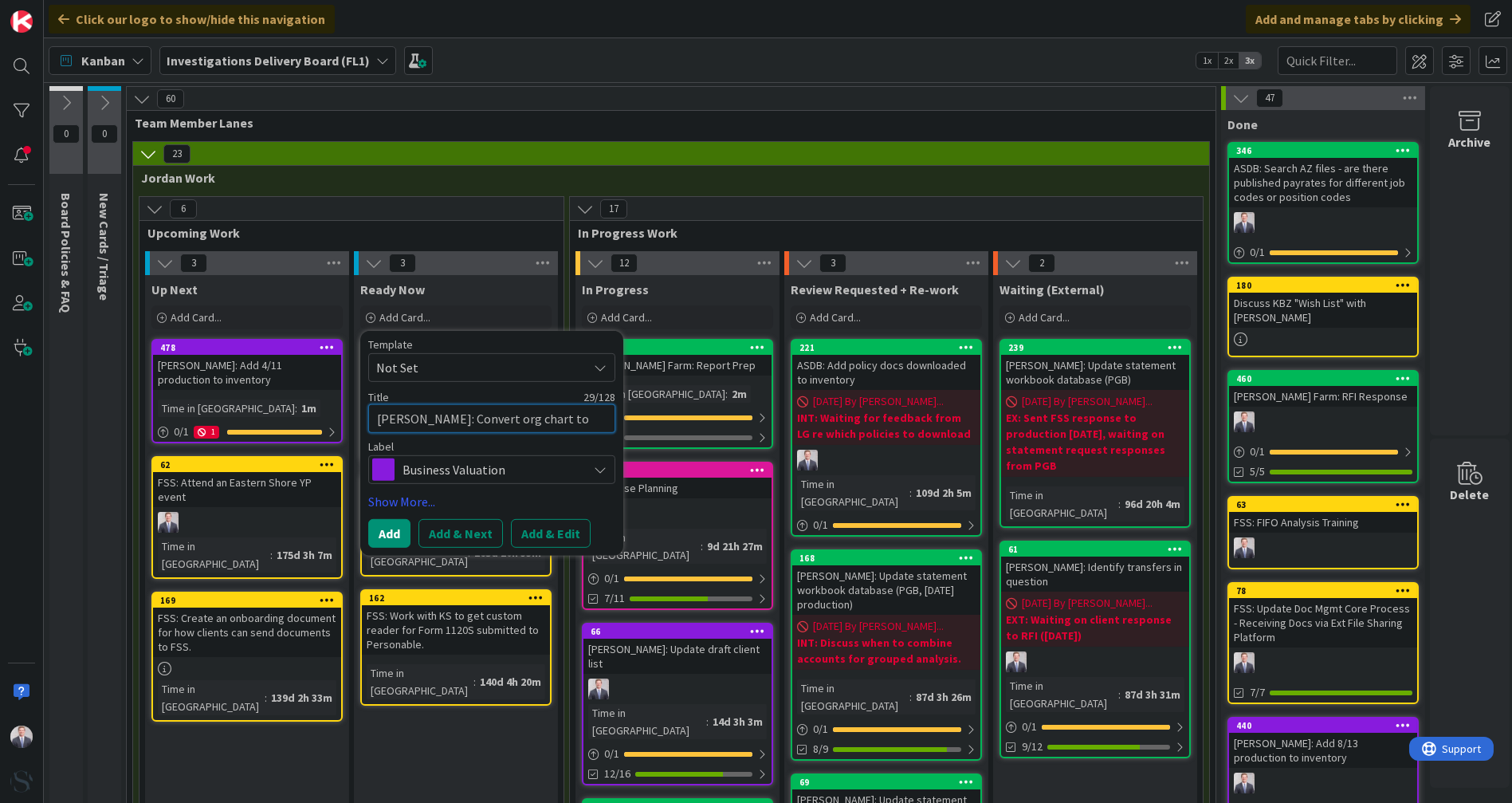
type textarea "x"
type textarea "Cornett: Convert org chart t"
type textarea "x"
type textarea "Cornett: Convert org chart"
type textarea "x"
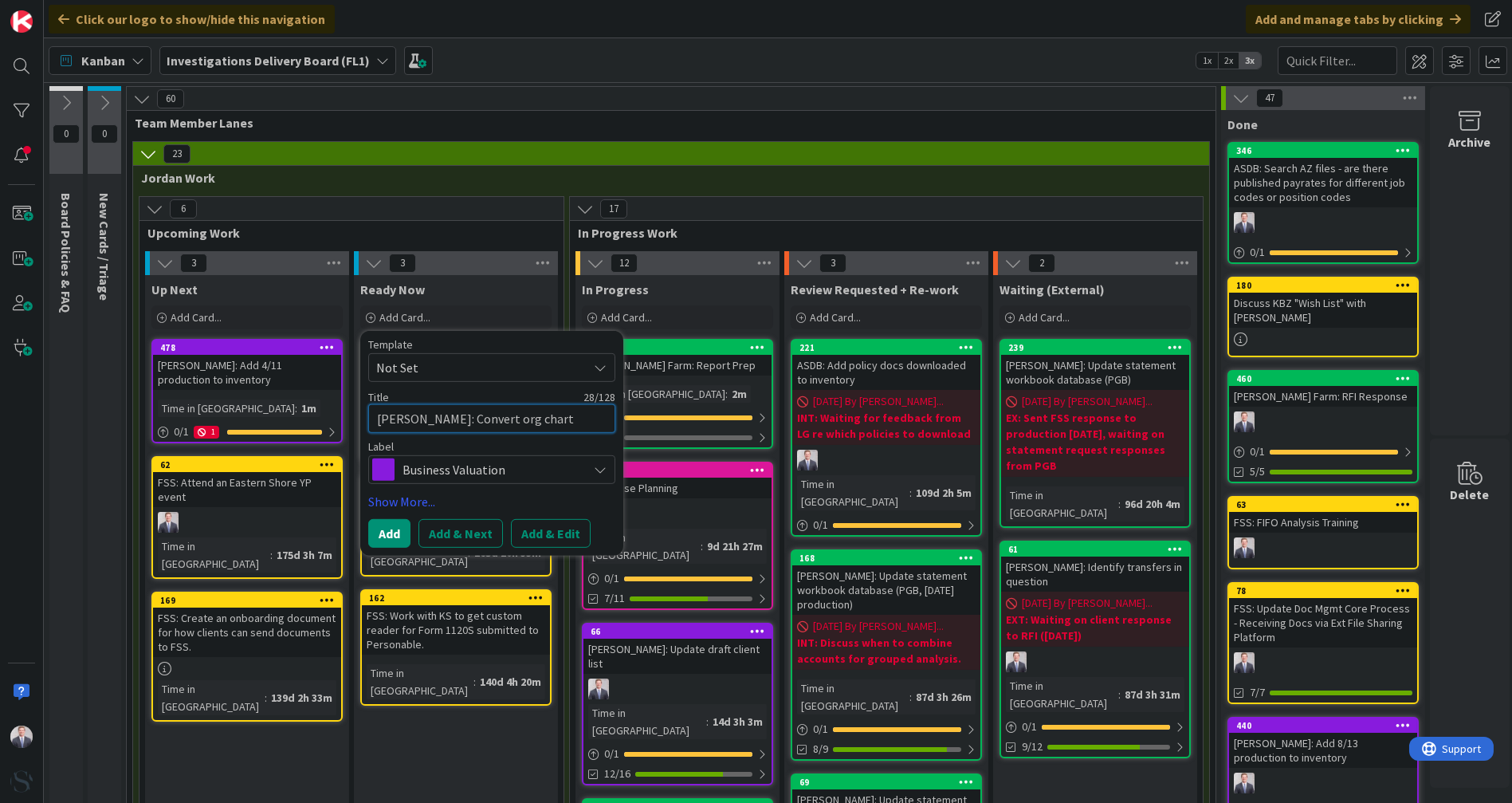
type textarea "Cornett: Convert org chart f"
type textarea "x"
type textarea "Cornett: Convert org chart fr"
type textarea "x"
type textarea "Cornett: Convert org chart fro"
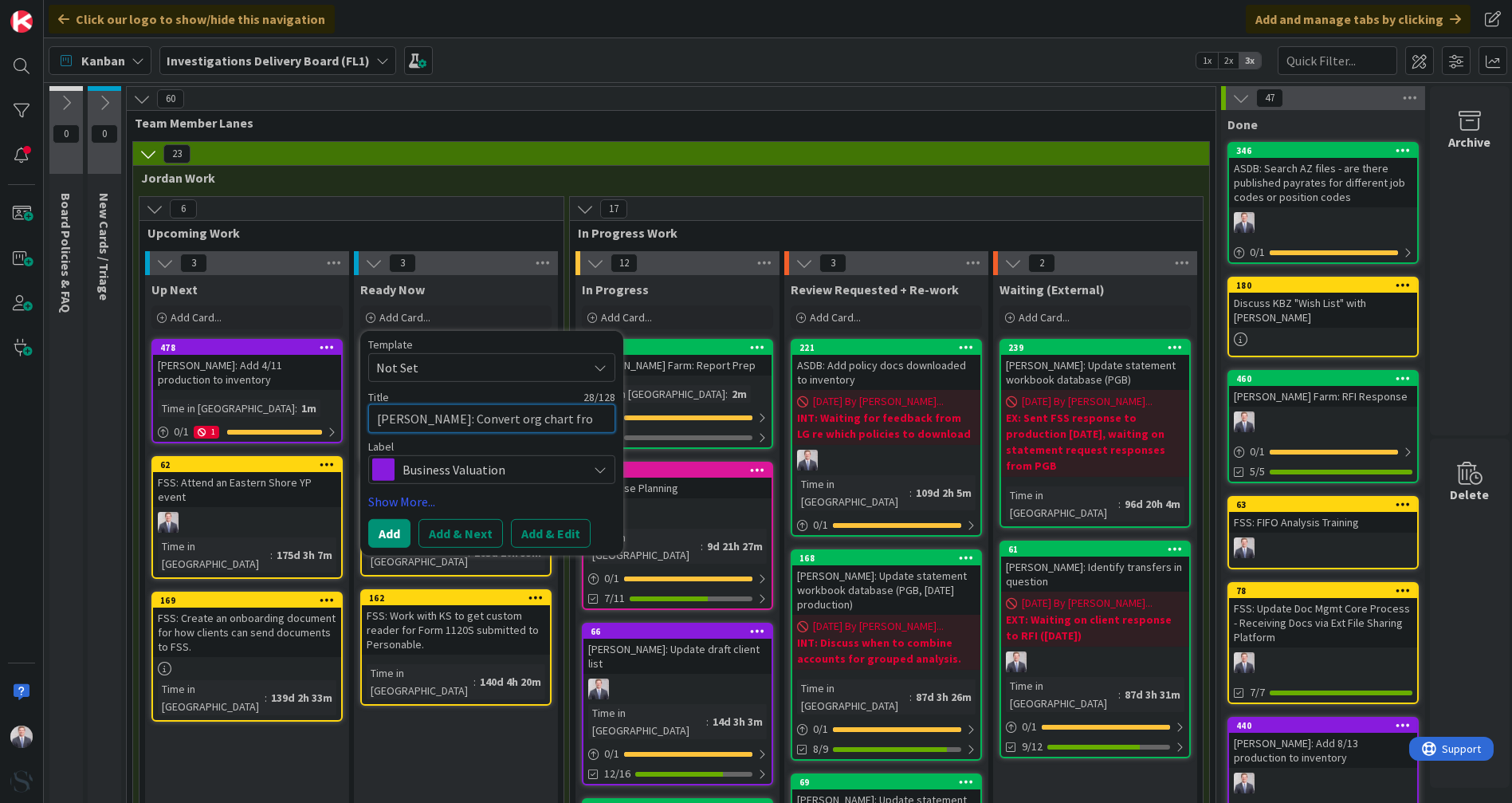
type textarea "x"
type textarea "Cornett: Convert org chart from"
type textarea "x"
type textarea "Cornett: Convert org chart from"
type textarea "x"
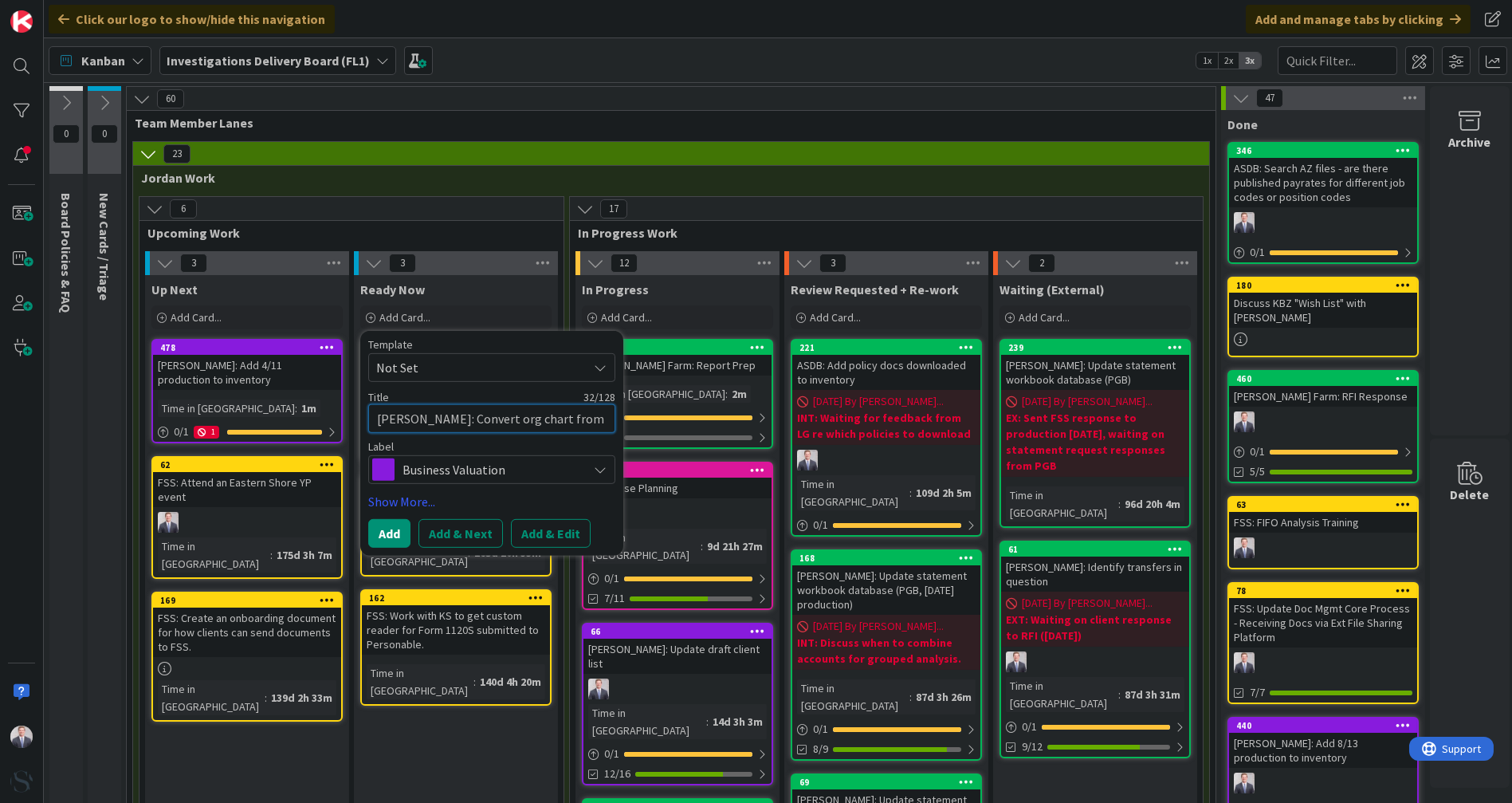
type textarea "Cornett: Convert org chart from h"
type textarea "x"
type textarea "Cornett: Convert org chart from ha"
type textarea "x"
type textarea "Cornett: Convert org chart from han"
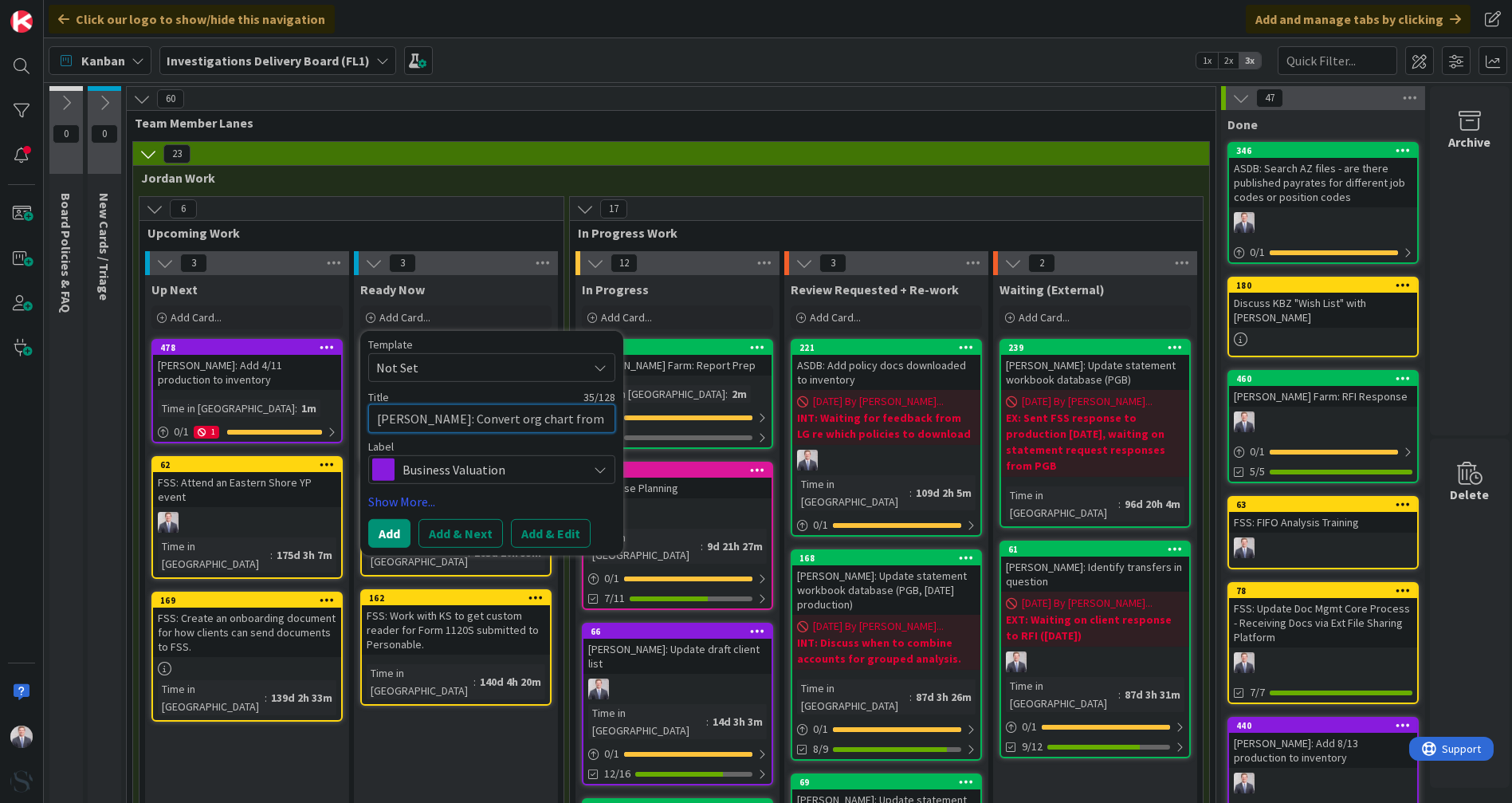
type textarea "x"
type textarea "Cornett: Convert org chart from hand"
type textarea "x"
type textarea "Cornett: Convert org chart from handw"
type textarea "x"
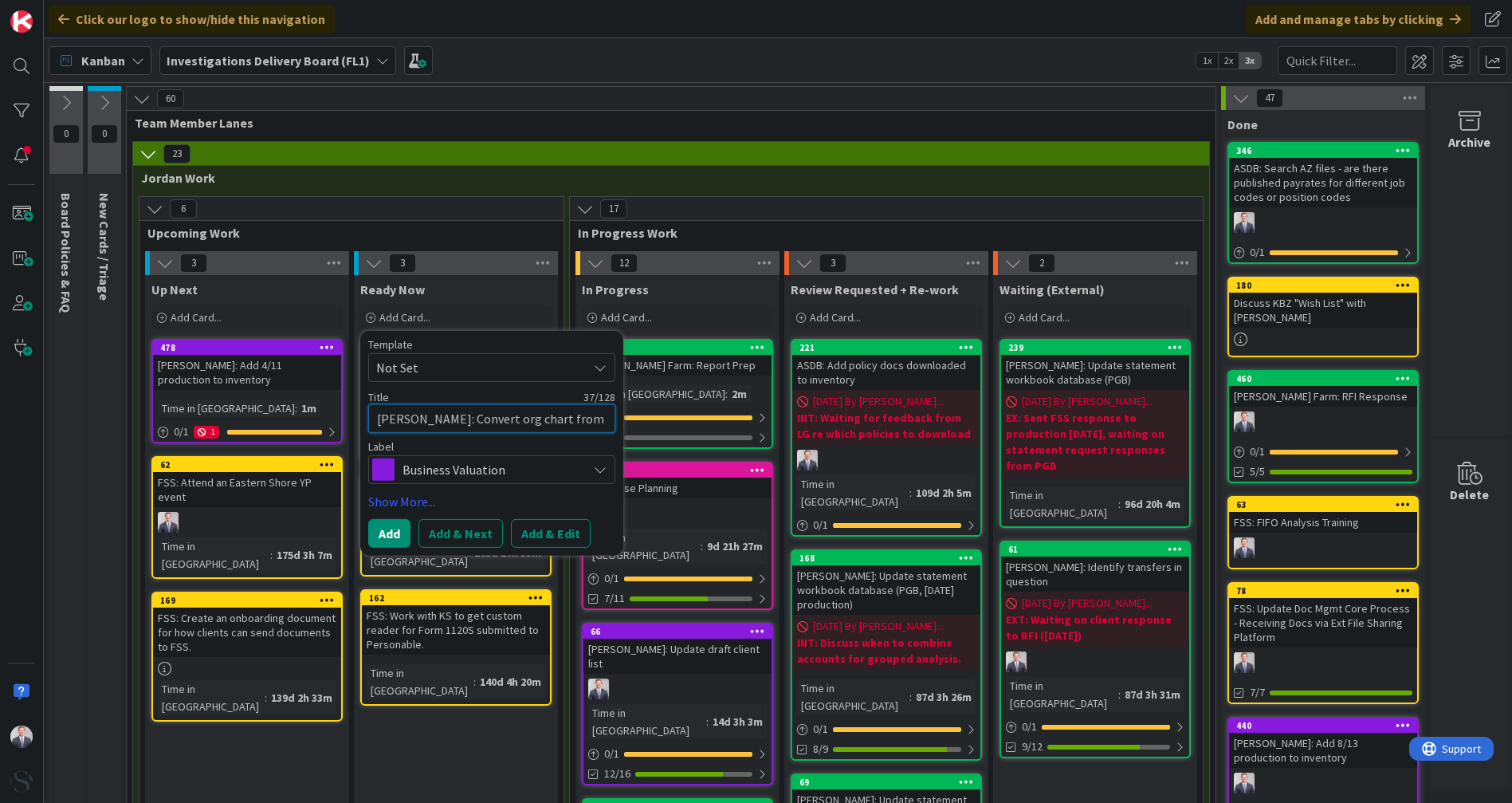
type textarea "Cornett: Convert org chart from handwr"
type textarea "x"
type textarea "Cornett: Convert org chart from handwrit"
type textarea "x"
type textarea "Cornett: Convert org chart from handwritt"
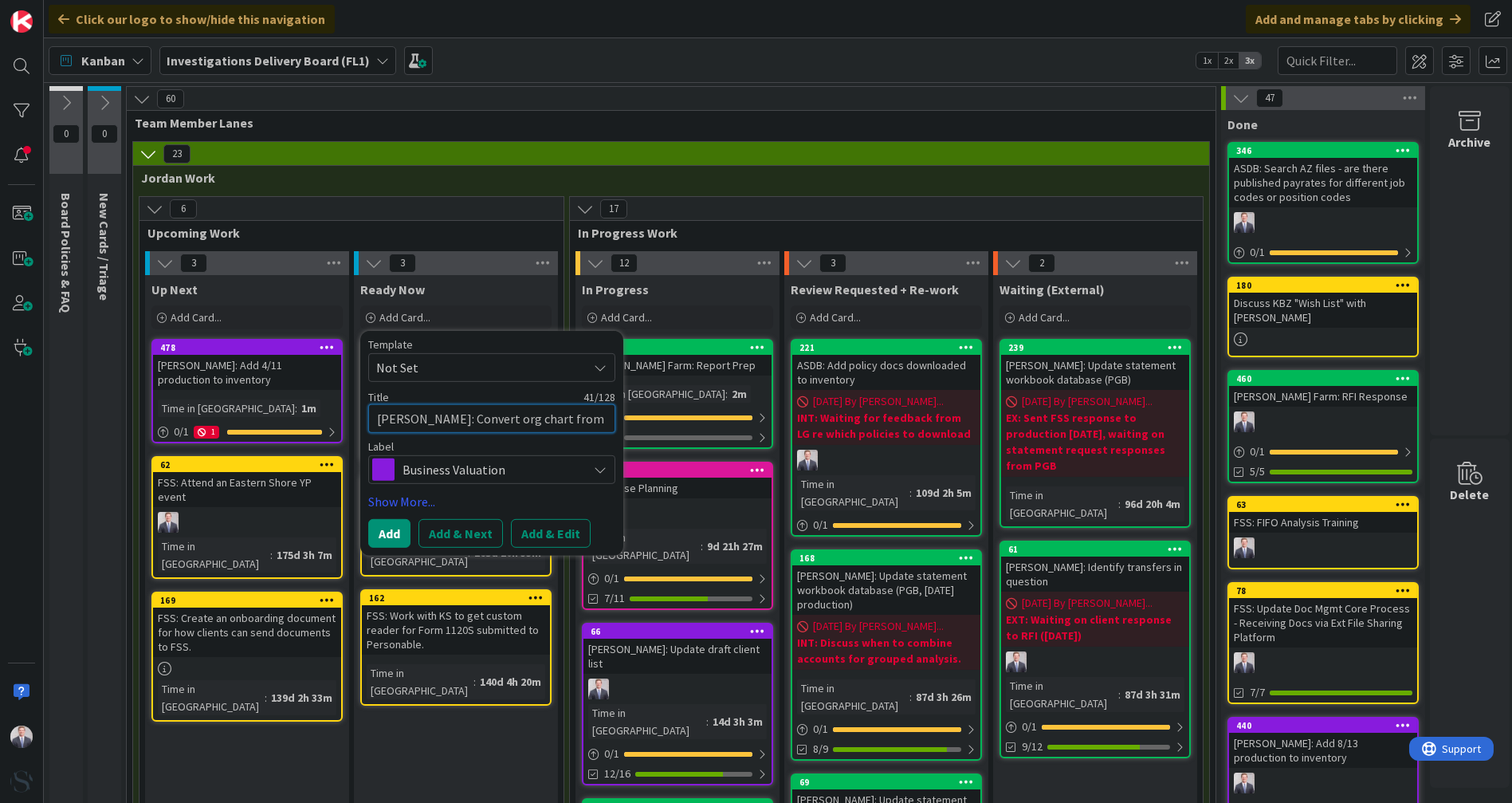
type textarea "x"
type textarea "Cornett: Convert org chart from handwritte"
type textarea "x"
type textarea "Cornett: Convert org chart from handwritten"
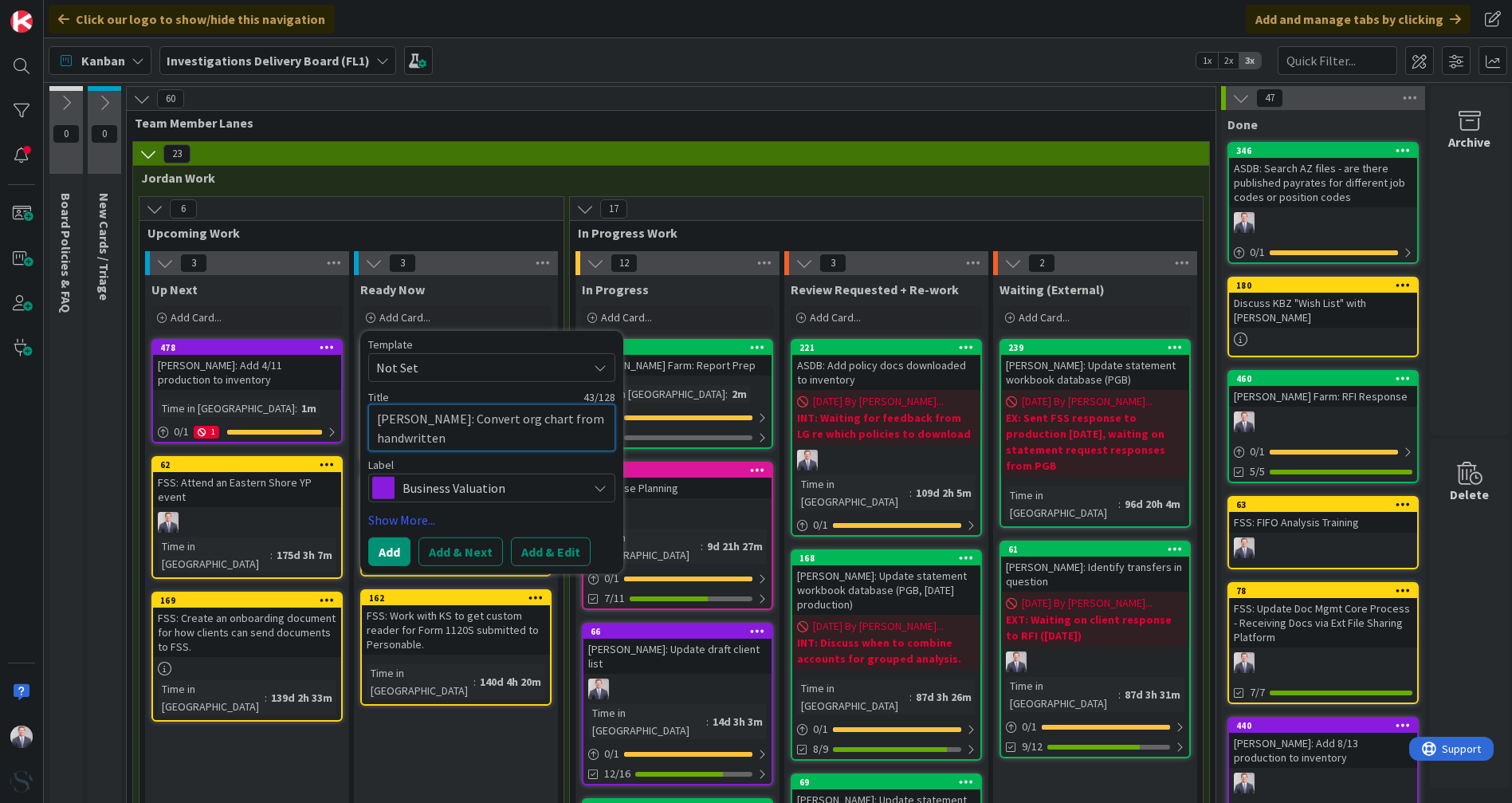
type textarea "x"
type textarea "Cornett: Convert org chart from handwritten"
type textarea "x"
type textarea "Cornett: Convert org chart from handwritten t"
type textarea "x"
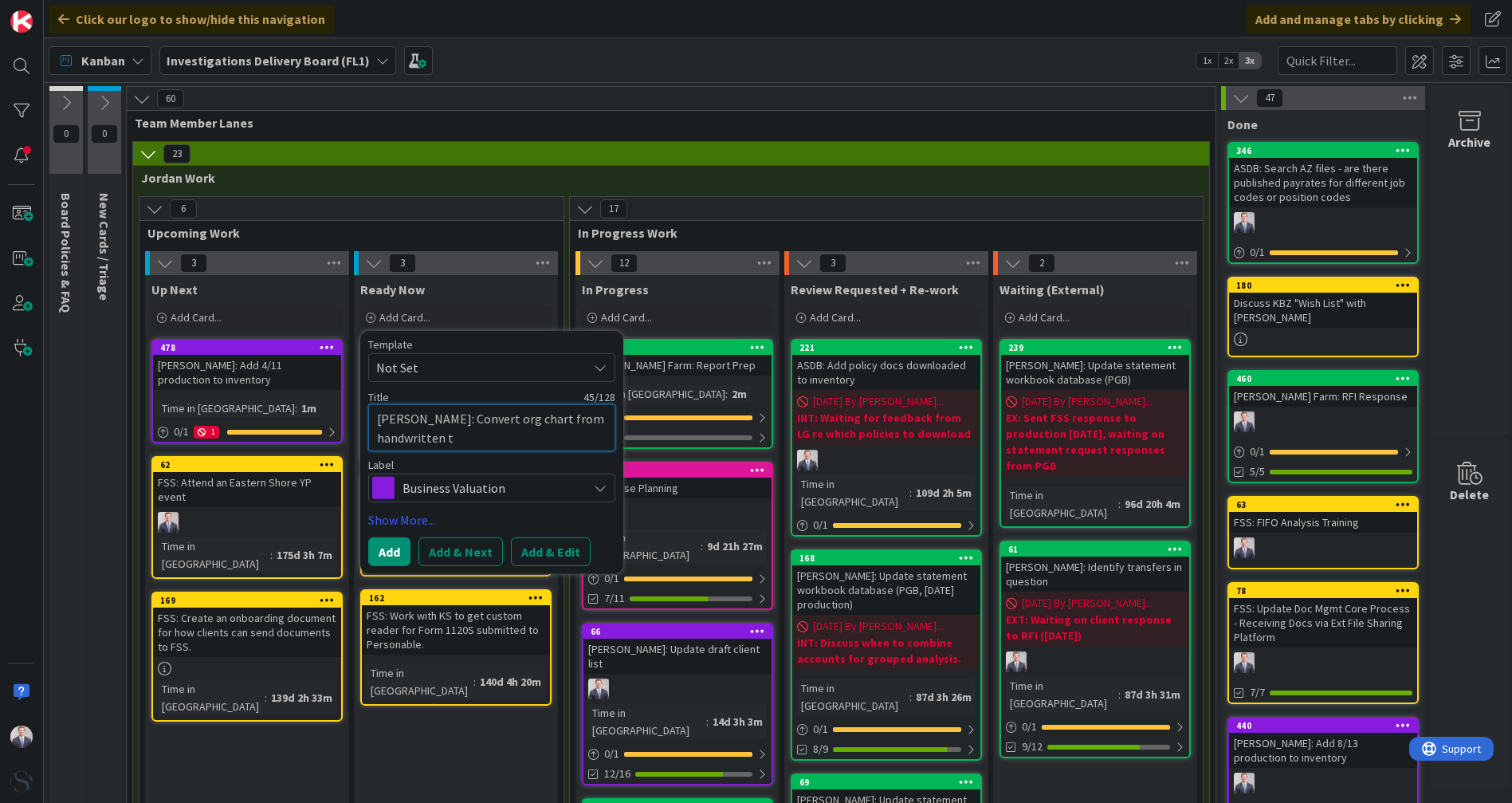
type textarea "Cornett: Convert org chart from handwritten to"
type textarea "x"
type textarea "Cornett: Convert org chart from handwritten to"
type textarea "x"
type textarea "Cornett: Convert org chart from handwritten to d"
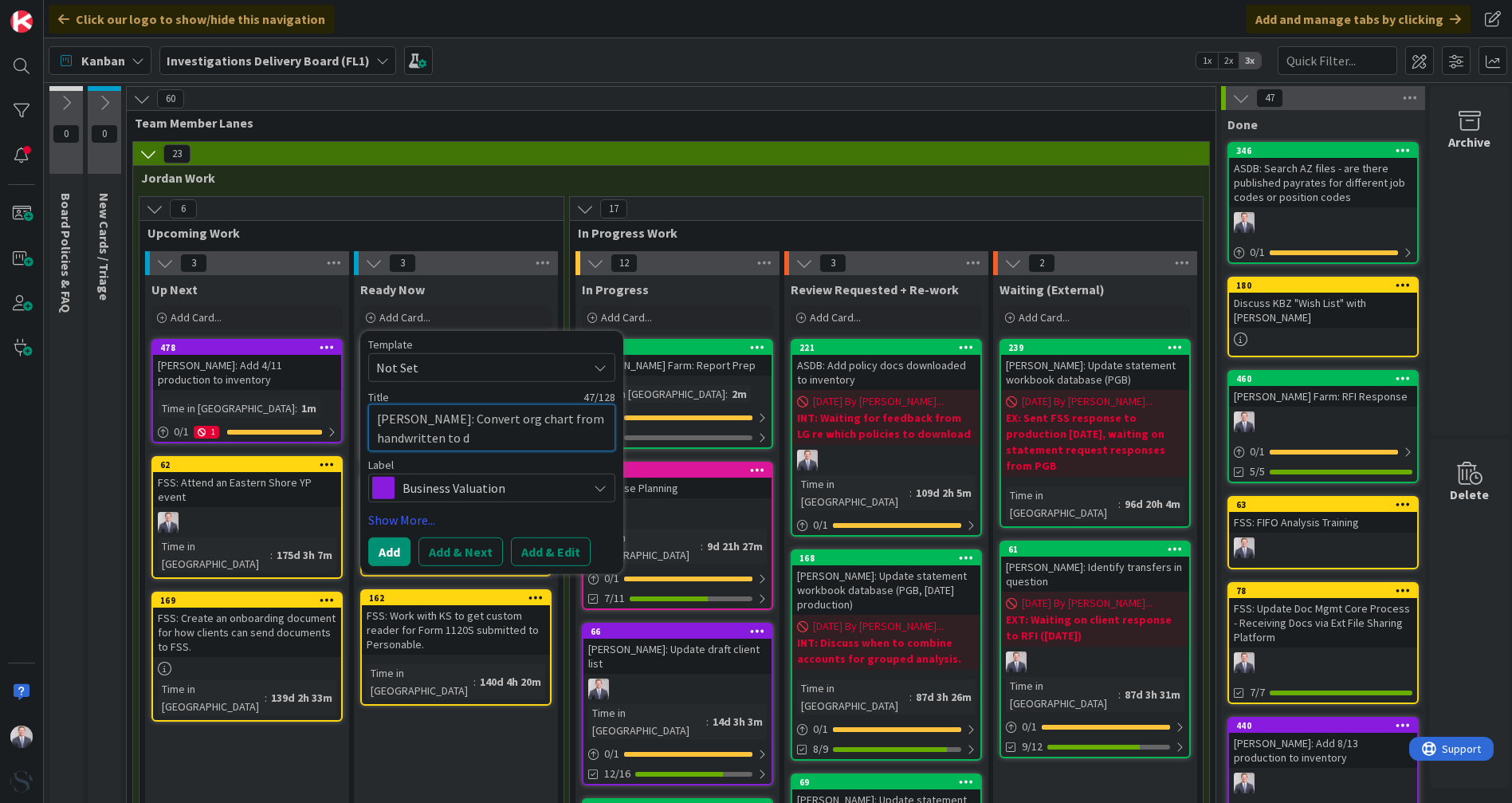
type textarea "x"
type textarea "Cornett: Convert org chart from handwritten to di"
type textarea "x"
type textarea "Cornett: Convert org chart from handwritten to dig"
type textarea "x"
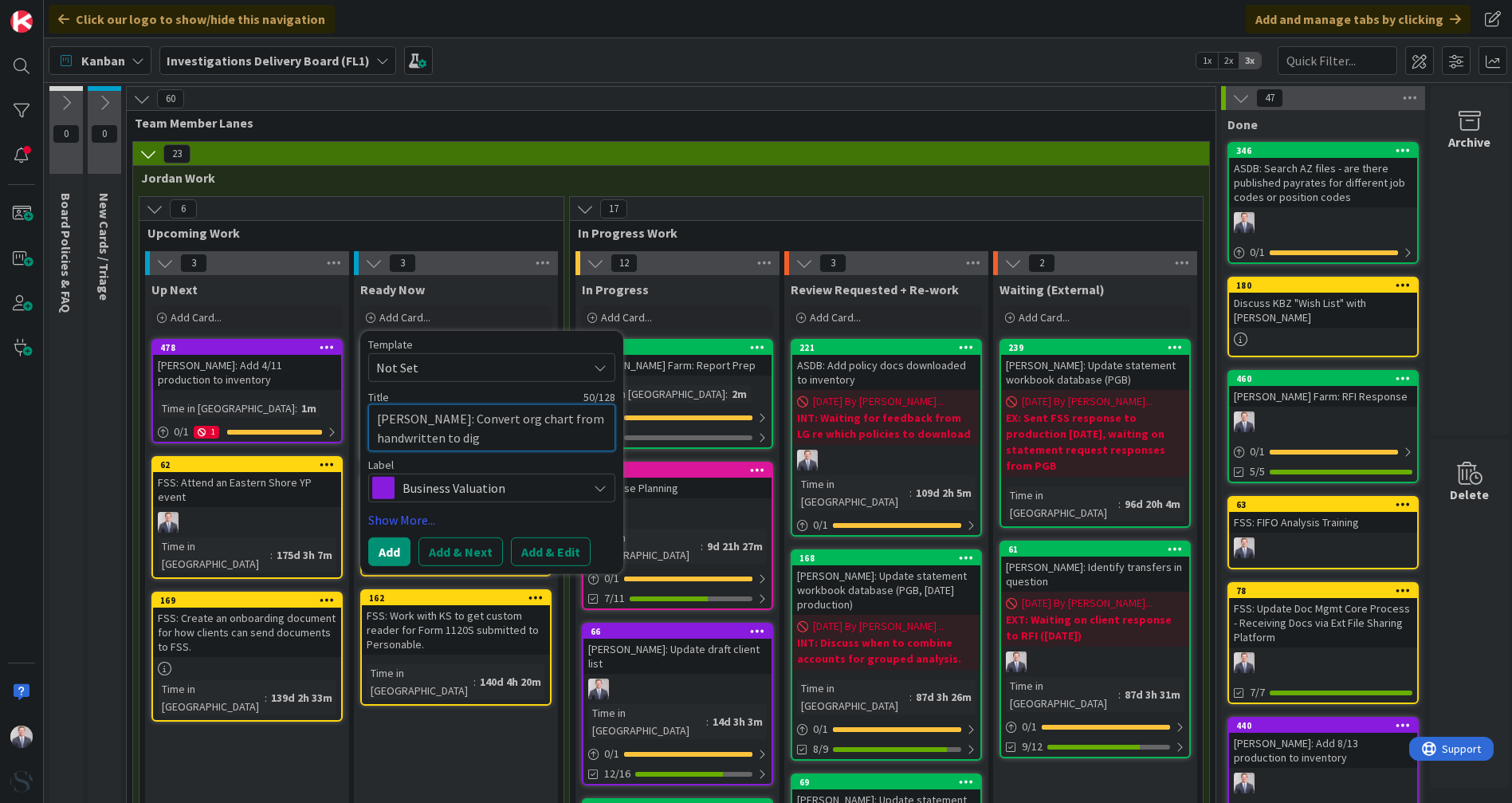
type textarea "Cornett: Convert org chart from handwritten to digi"
type textarea "x"
type textarea "Cornett: Convert org chart from handwritten to digit"
type textarea "x"
type textarea "Cornett: Convert org chart from handwritten to digita"
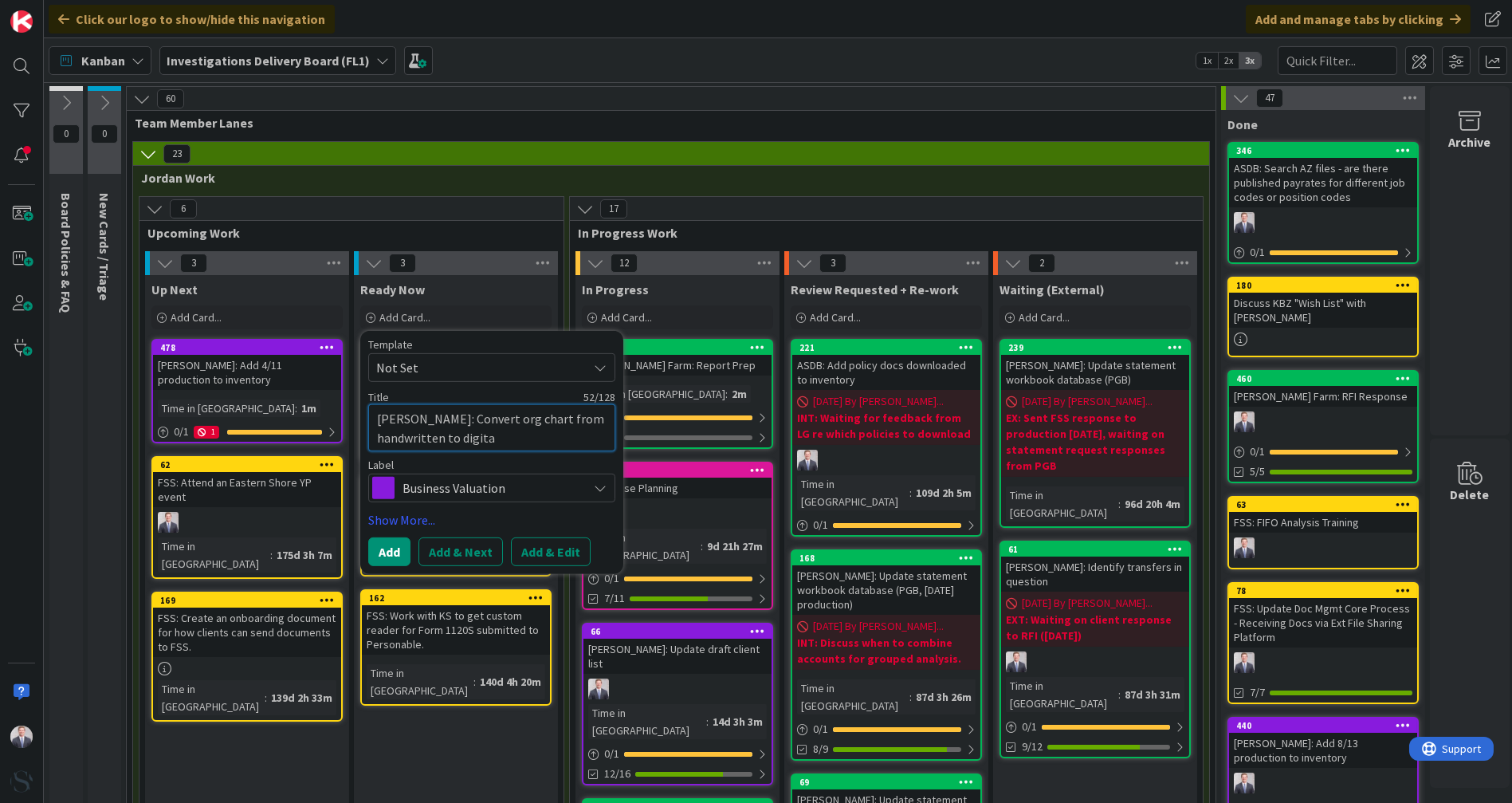
type textarea "x"
type textarea "Cornett: Convert org chart from handwritten to digital"
click at [389, 510] on link "Show More..." at bounding box center [491, 519] width 247 height 19
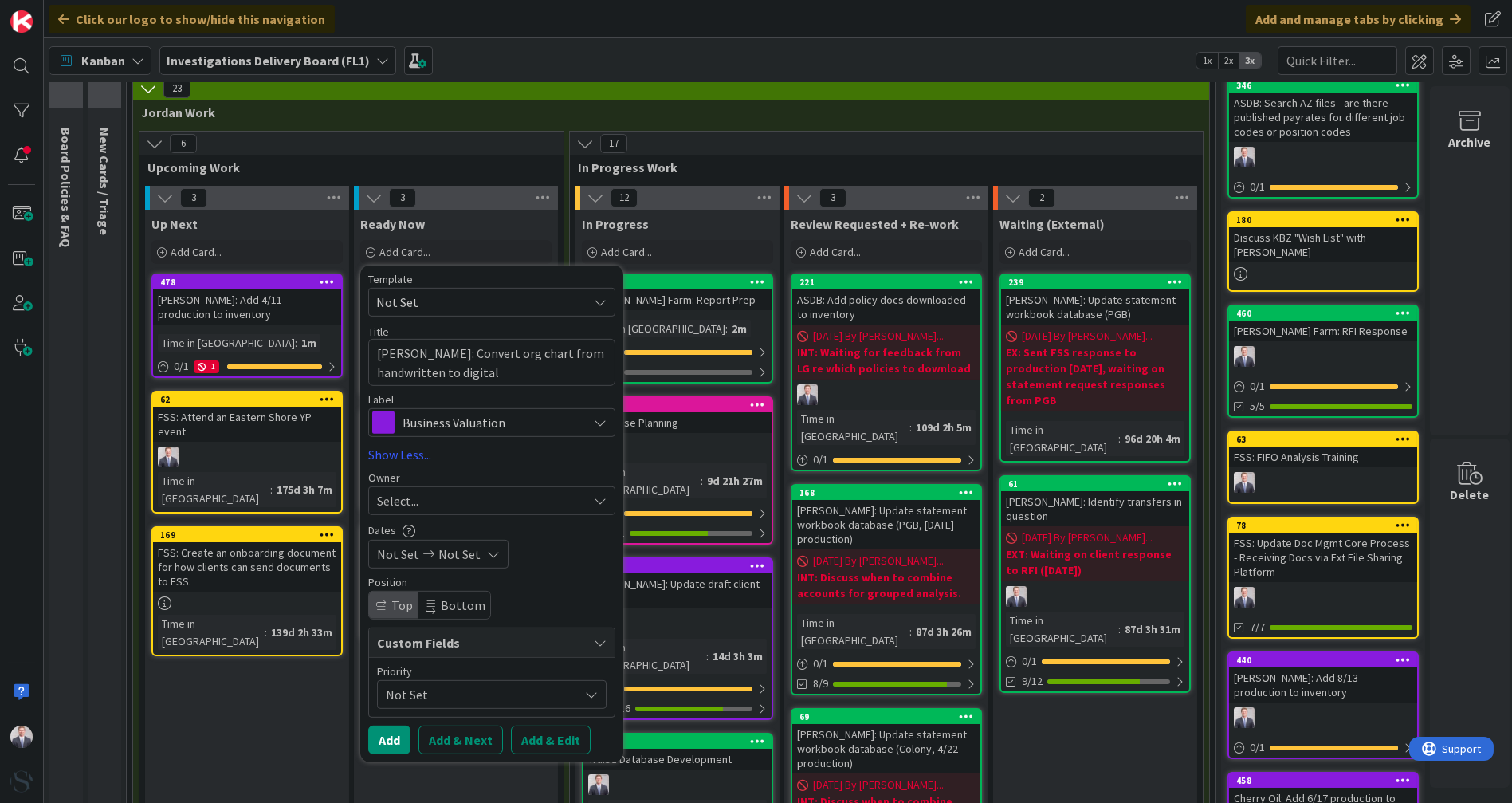
scroll to position [89, 0]
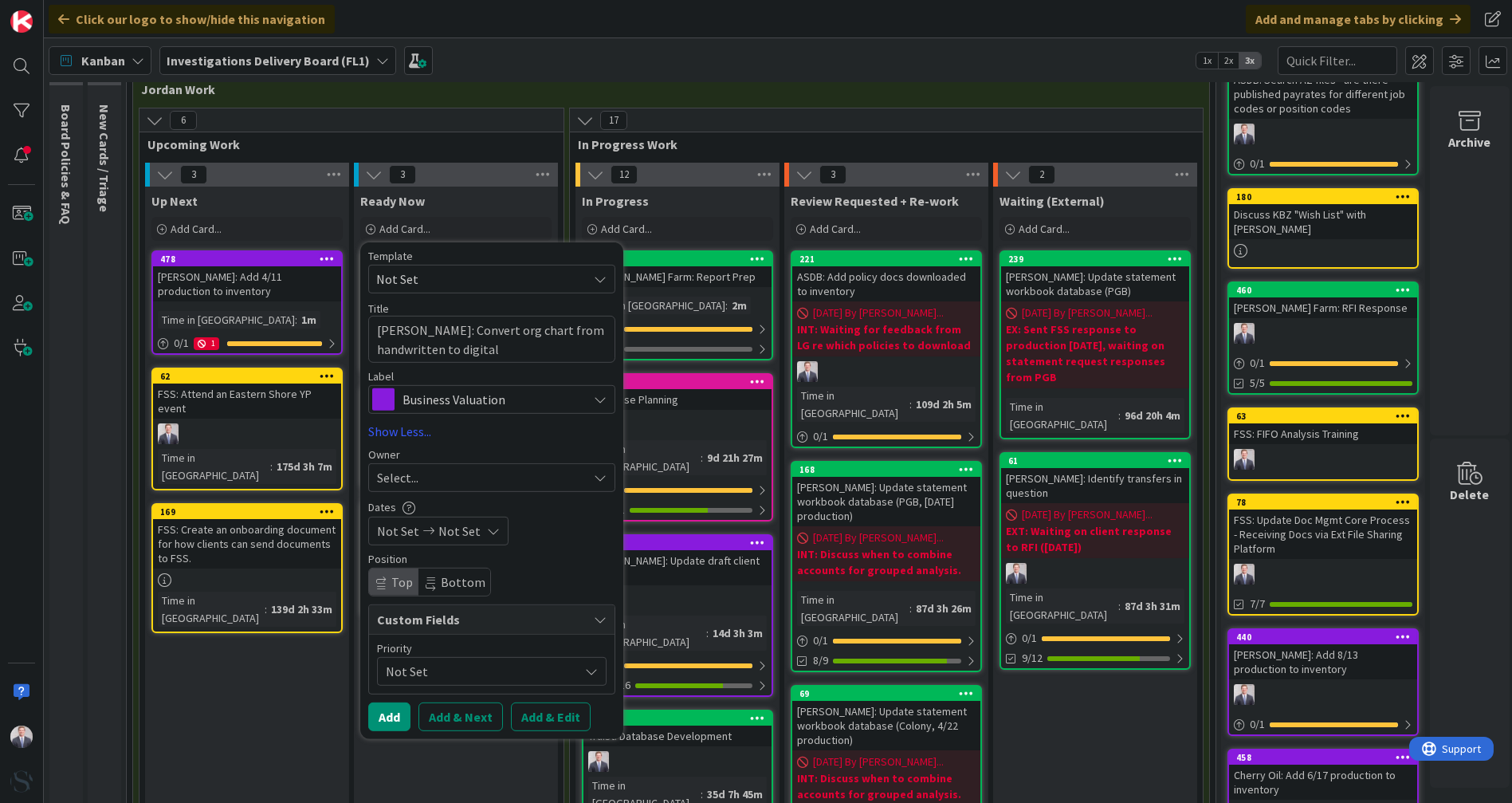
click at [542, 486] on div "Select..." at bounding box center [482, 477] width 211 height 19
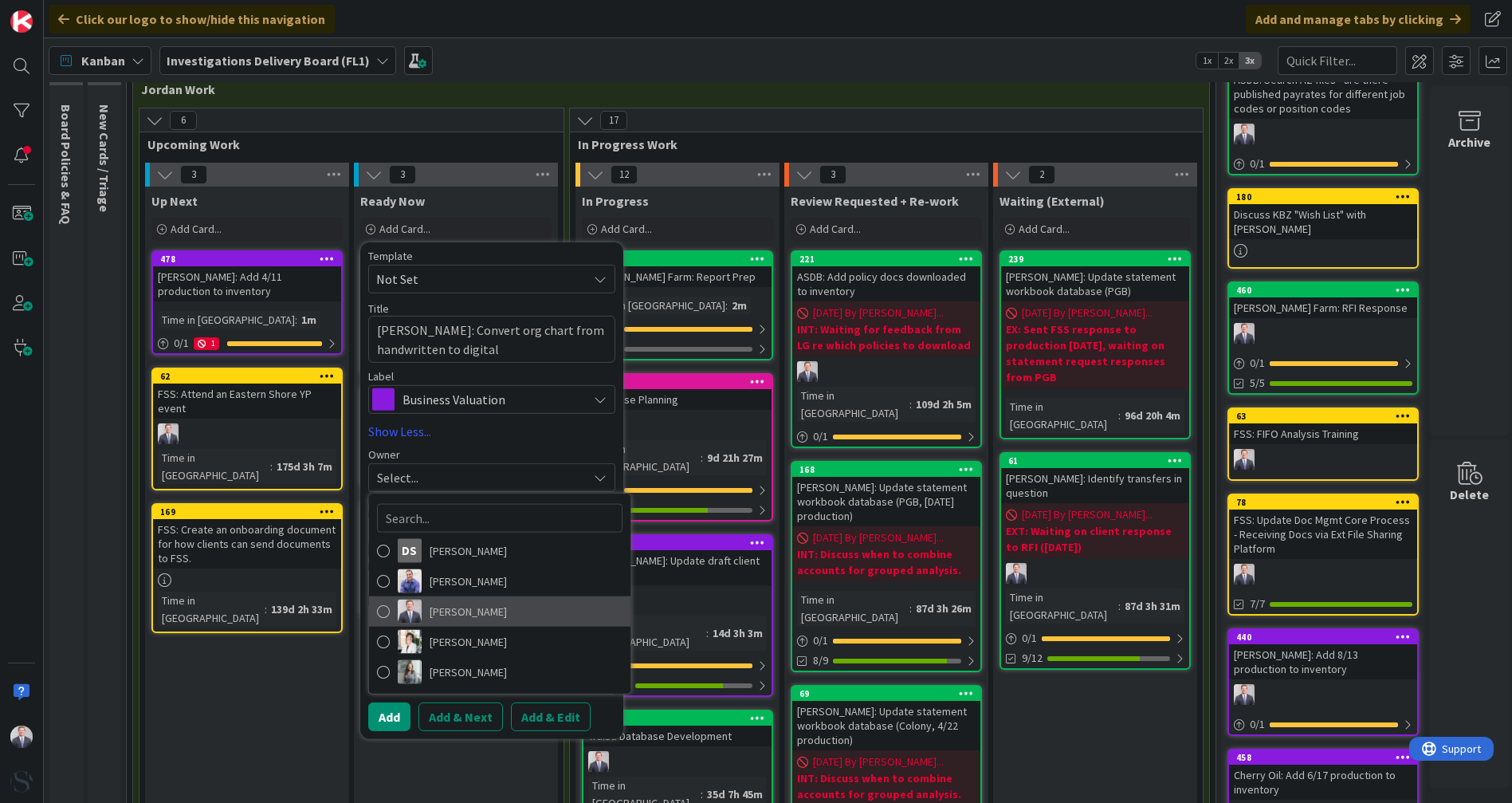
click at [440, 613] on span "[PERSON_NAME]" at bounding box center [468, 611] width 78 height 24
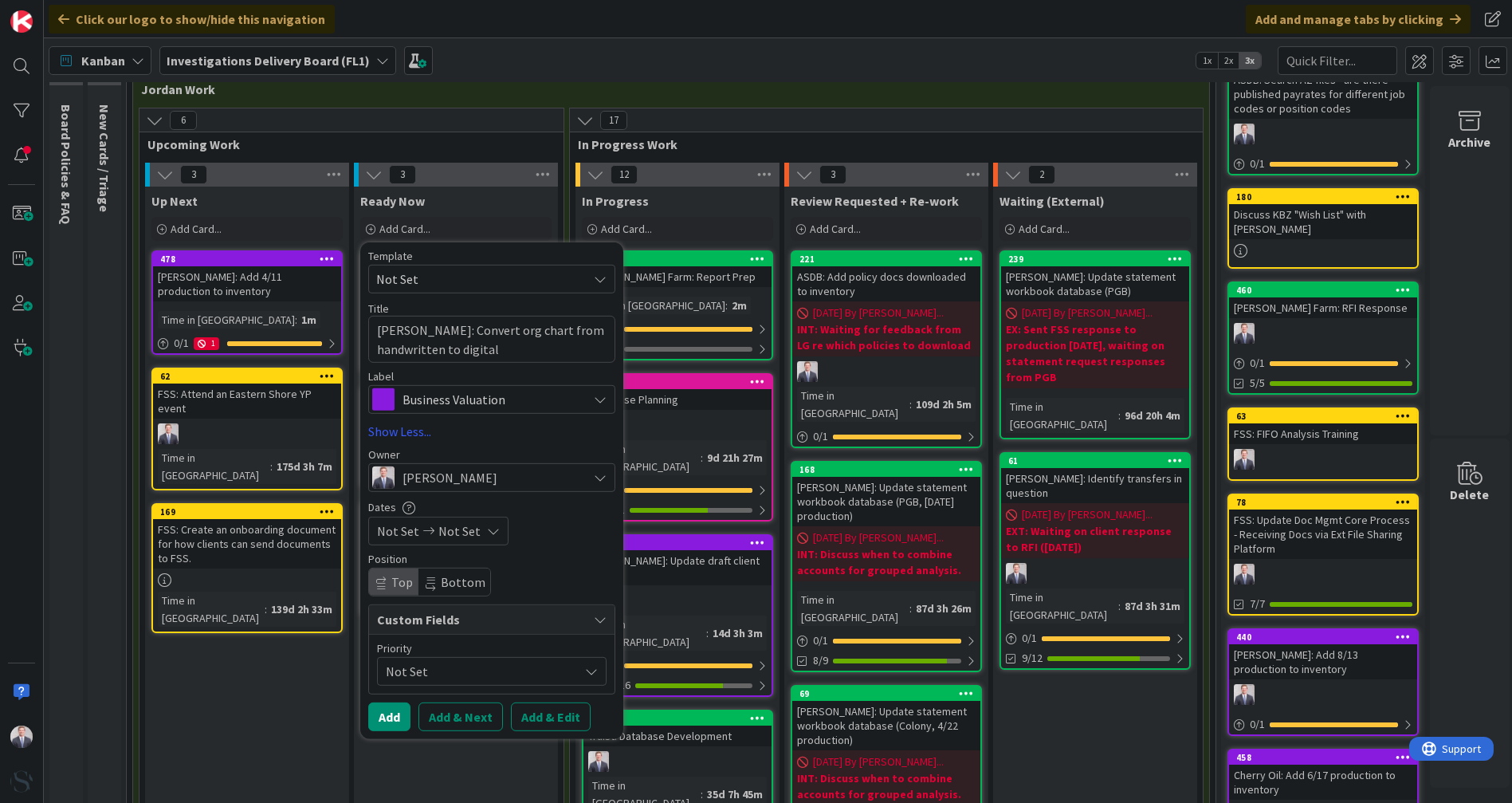
click at [553, 712] on button "Add & Edit" at bounding box center [551, 717] width 80 height 29
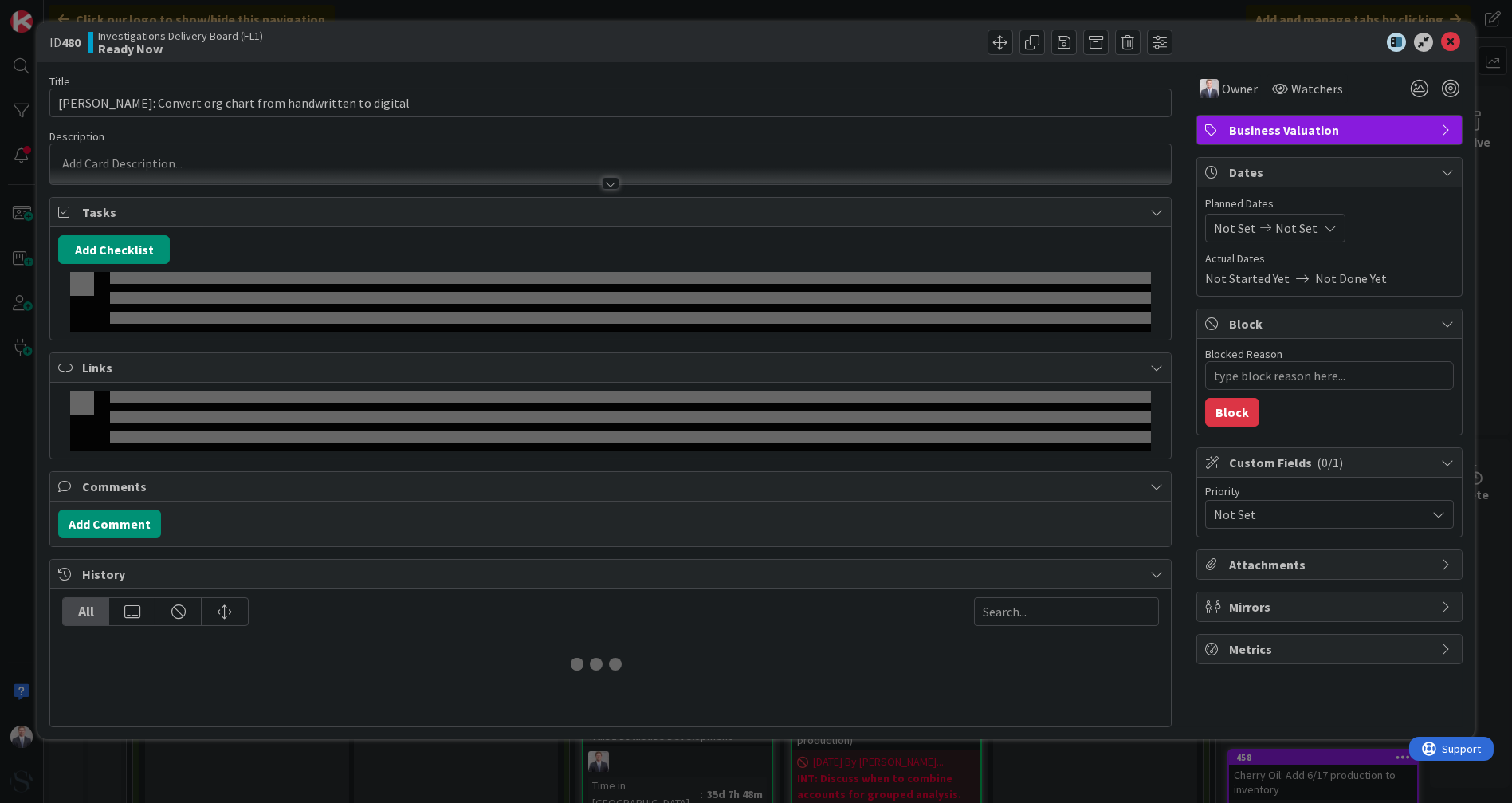
type textarea "x"
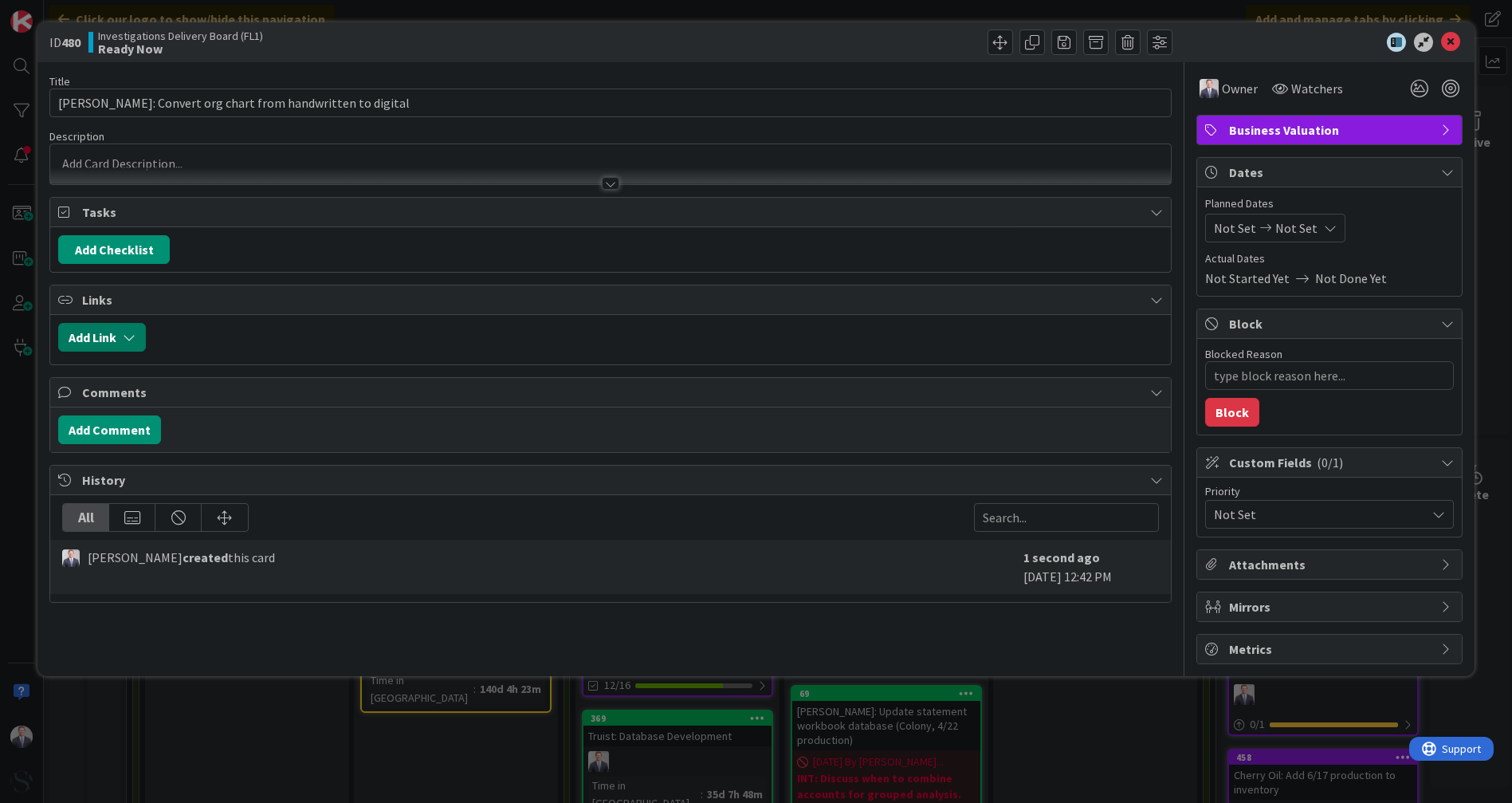
click at [123, 331] on icon "button" at bounding box center [129, 337] width 13 height 13
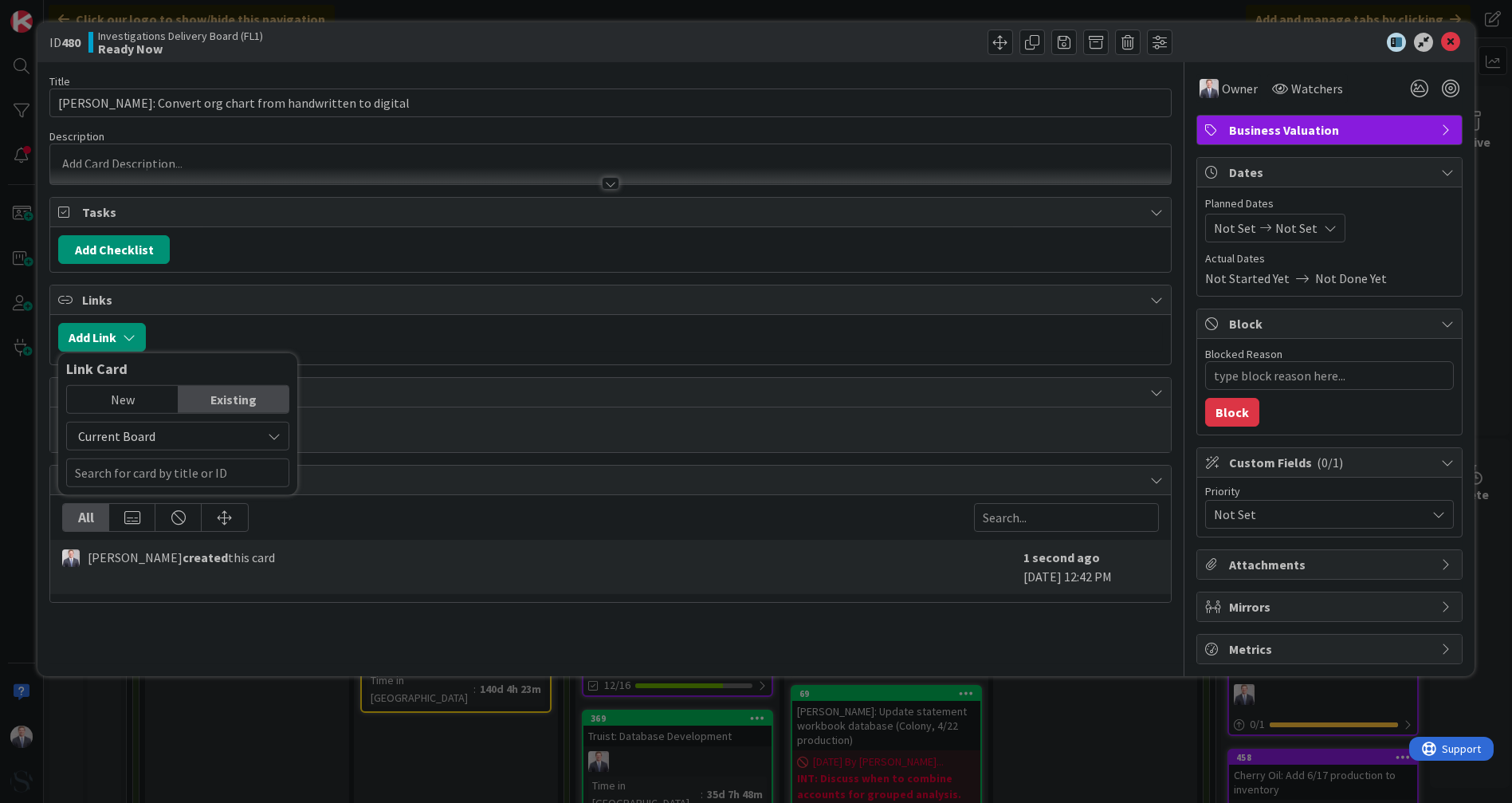
click at [128, 385] on div "New Existing" at bounding box center [177, 400] width 223 height 29
click at [220, 425] on span "Current Board" at bounding box center [164, 436] width 178 height 23
click at [212, 495] on span "All Boards" at bounding box center [185, 502] width 222 height 24
click at [141, 397] on div "New" at bounding box center [122, 400] width 111 height 27
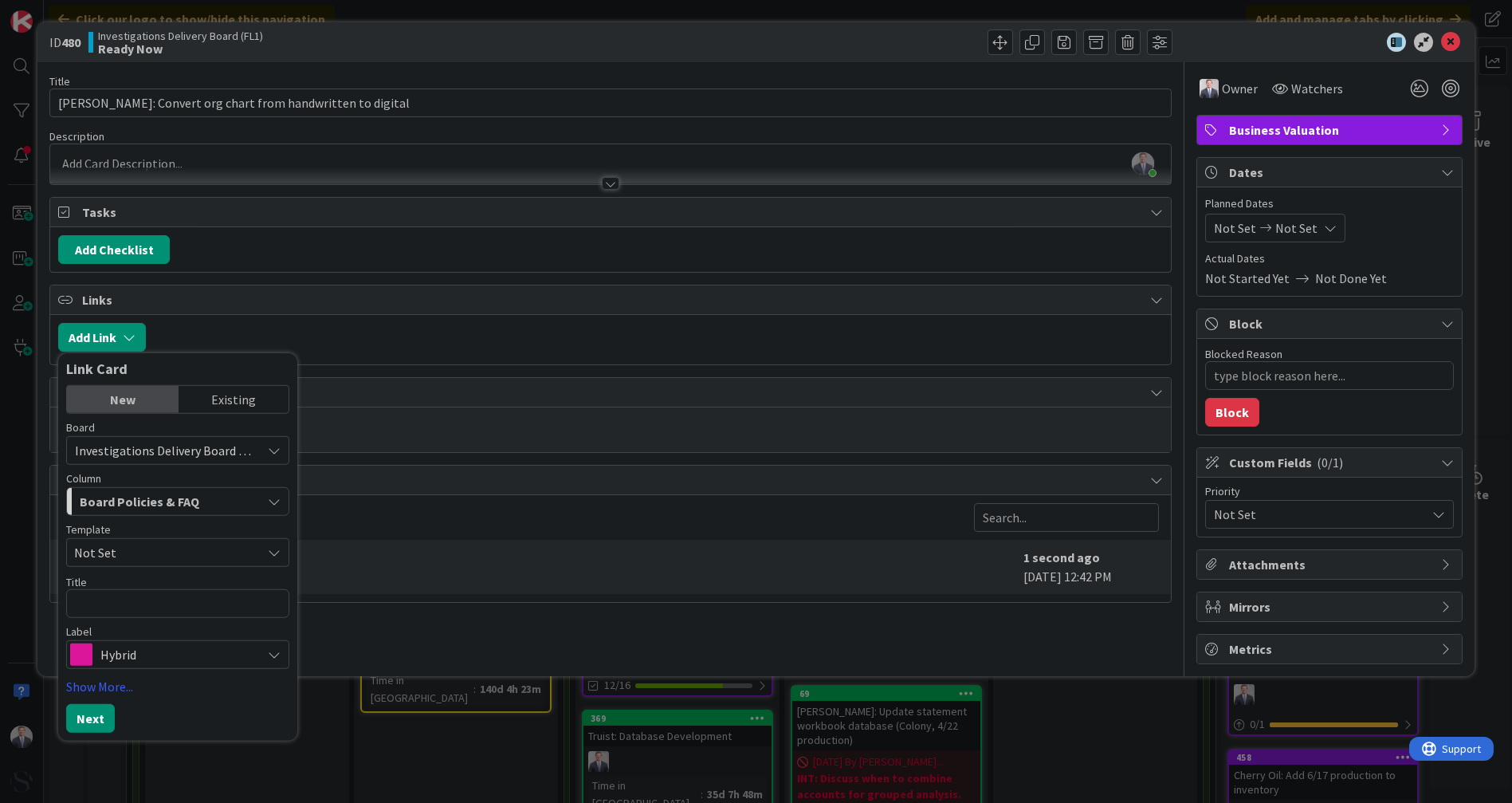
click at [232, 391] on div "Existing" at bounding box center [233, 400] width 111 height 27
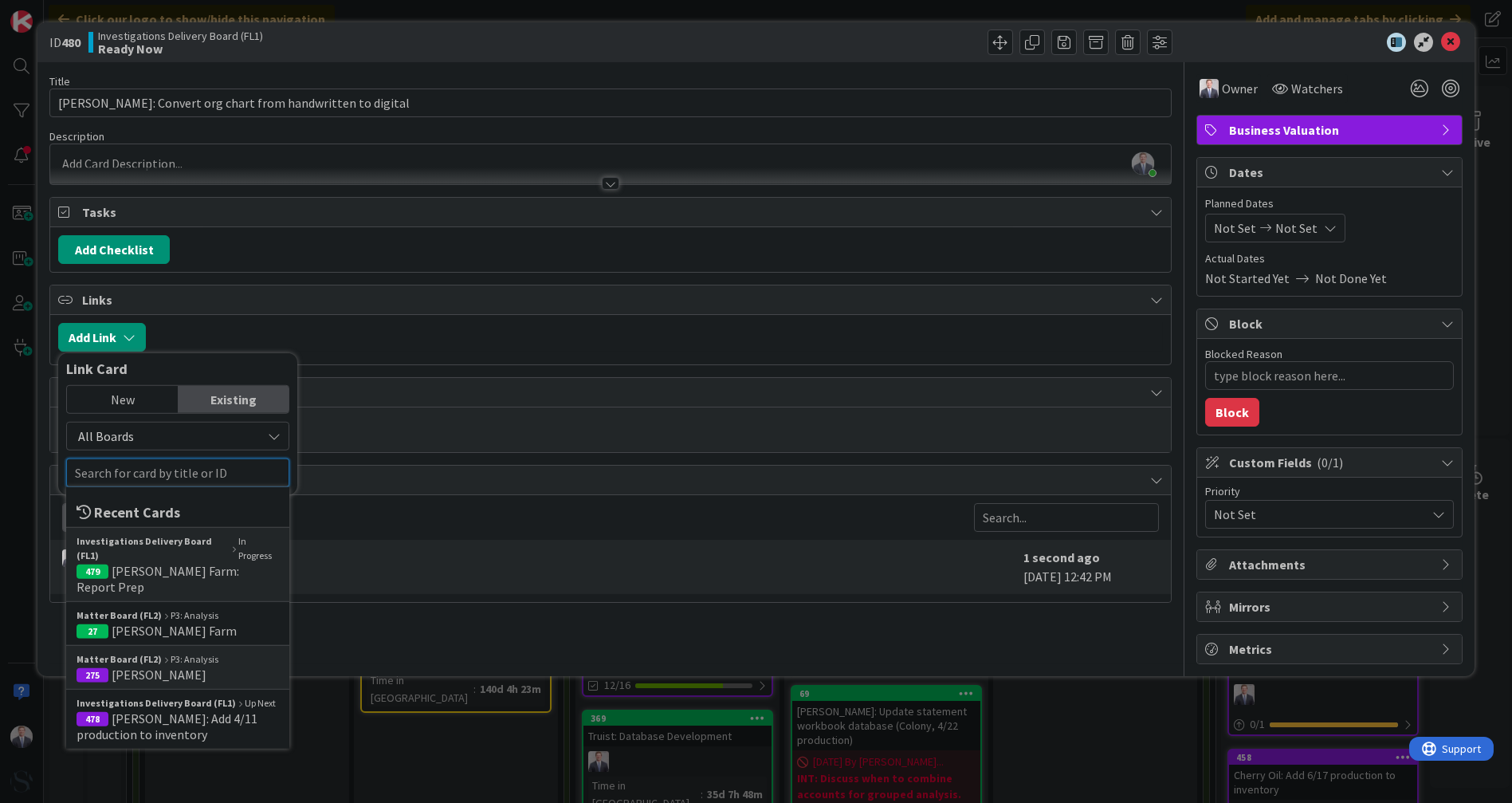
click at [144, 481] on input "text" at bounding box center [177, 473] width 223 height 29
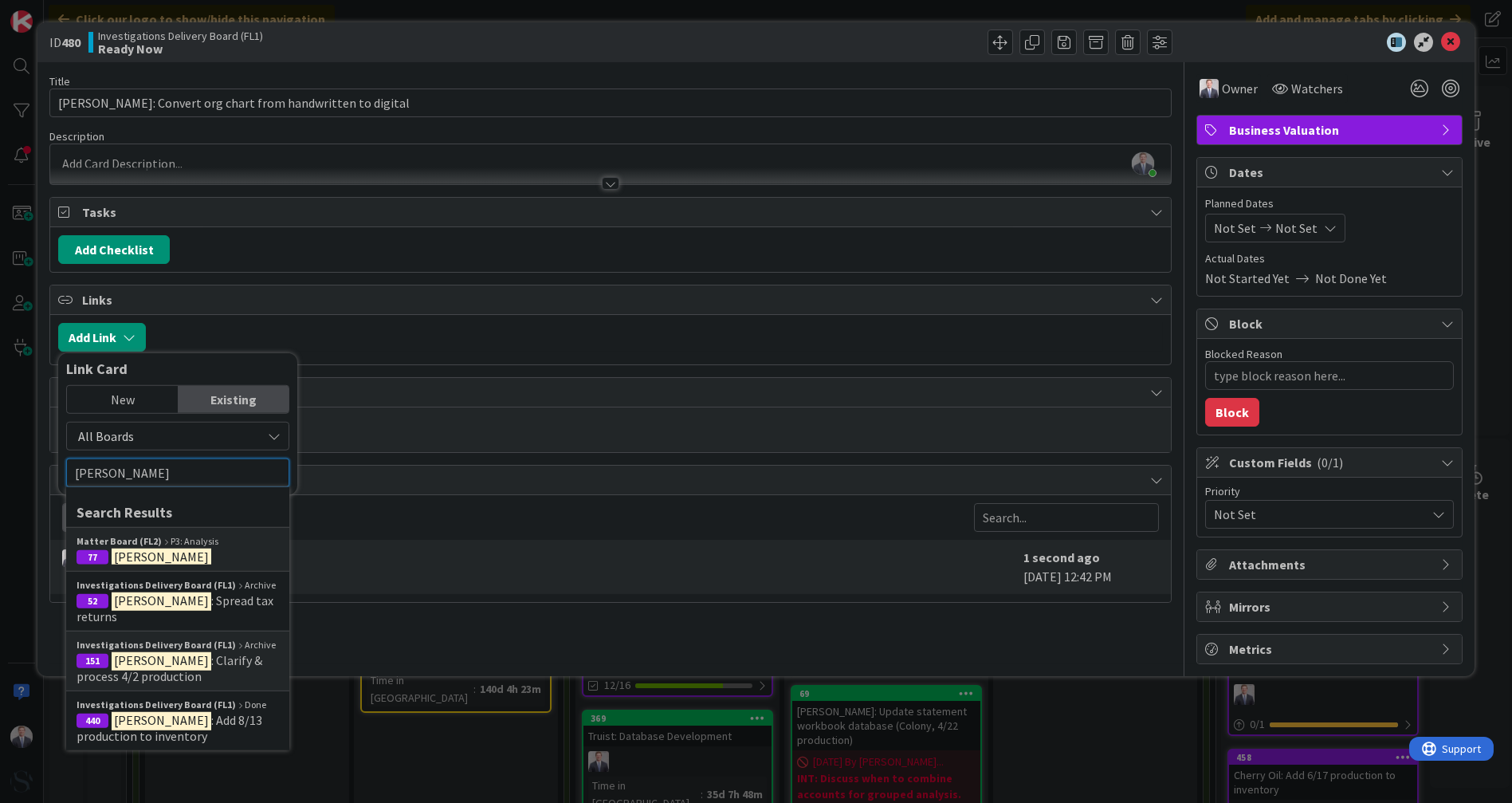
type input "cornett"
click at [219, 550] on span "77 Cornett" at bounding box center [178, 556] width 203 height 16
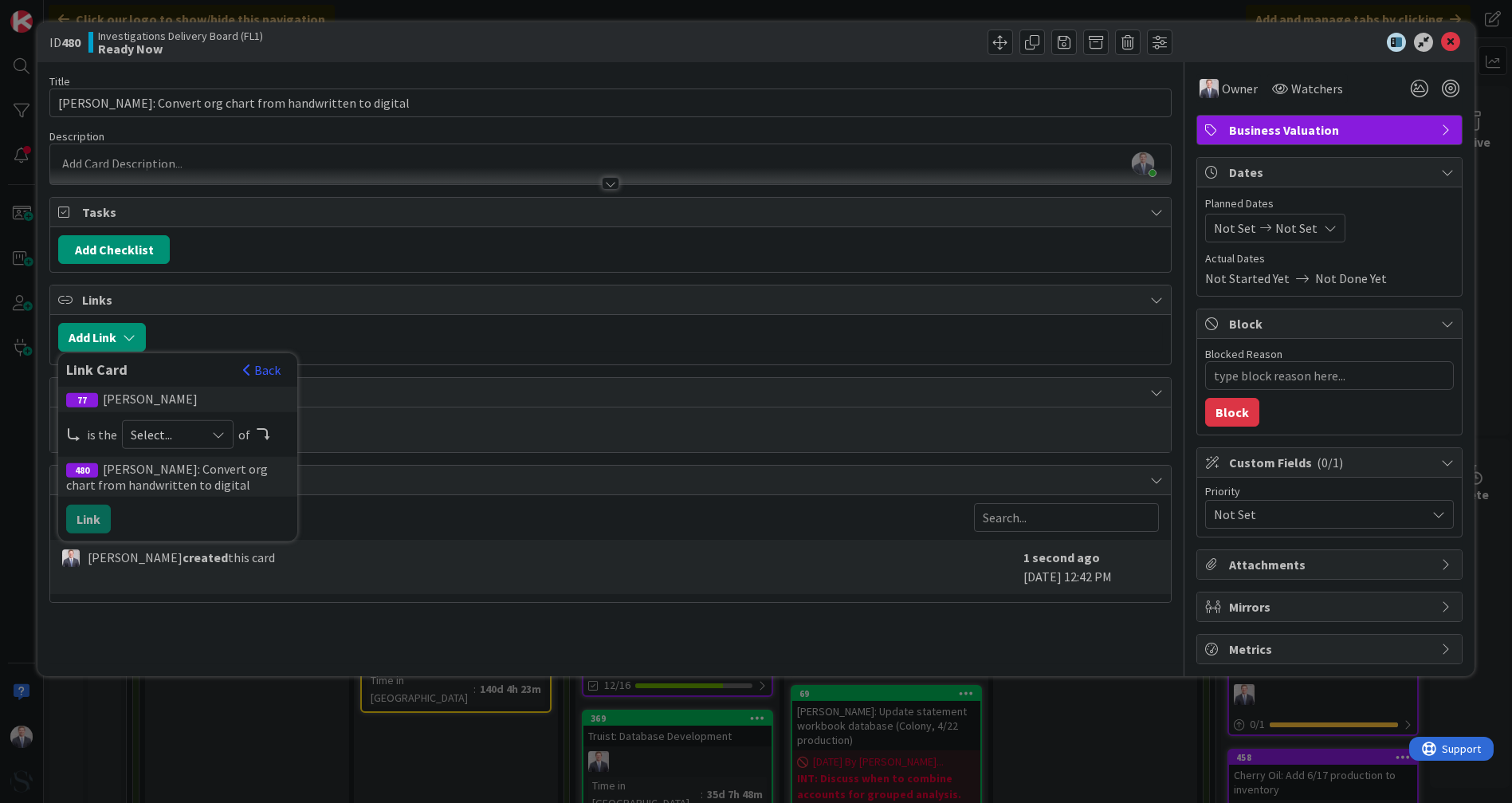
click at [156, 434] on span "Select..." at bounding box center [165, 434] width 67 height 23
click at [168, 468] on link "parent" at bounding box center [241, 472] width 238 height 29
click at [83, 514] on button "Link" at bounding box center [88, 519] width 44 height 29
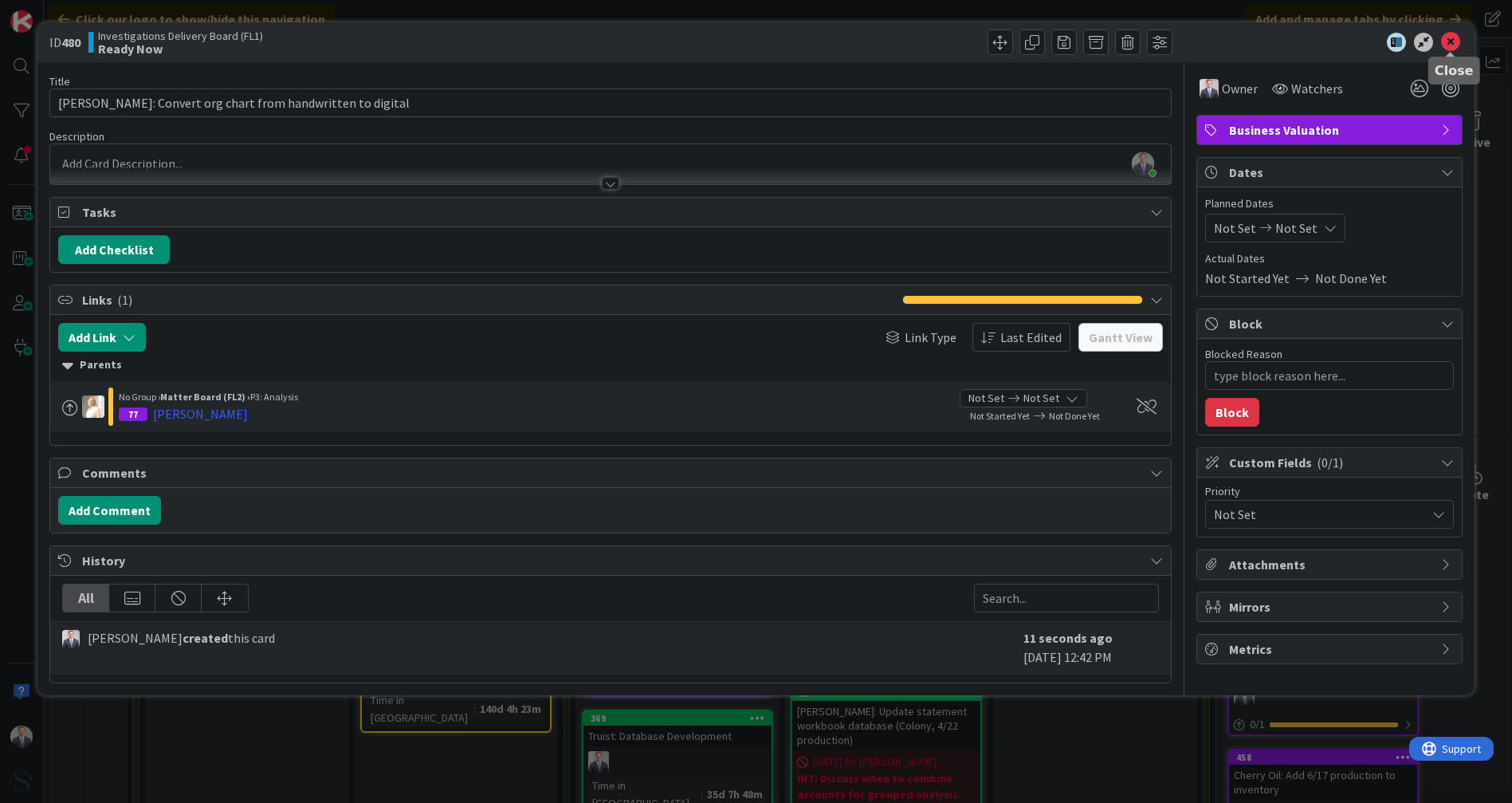
click at [1449, 43] on icon at bounding box center [1451, 42] width 19 height 19
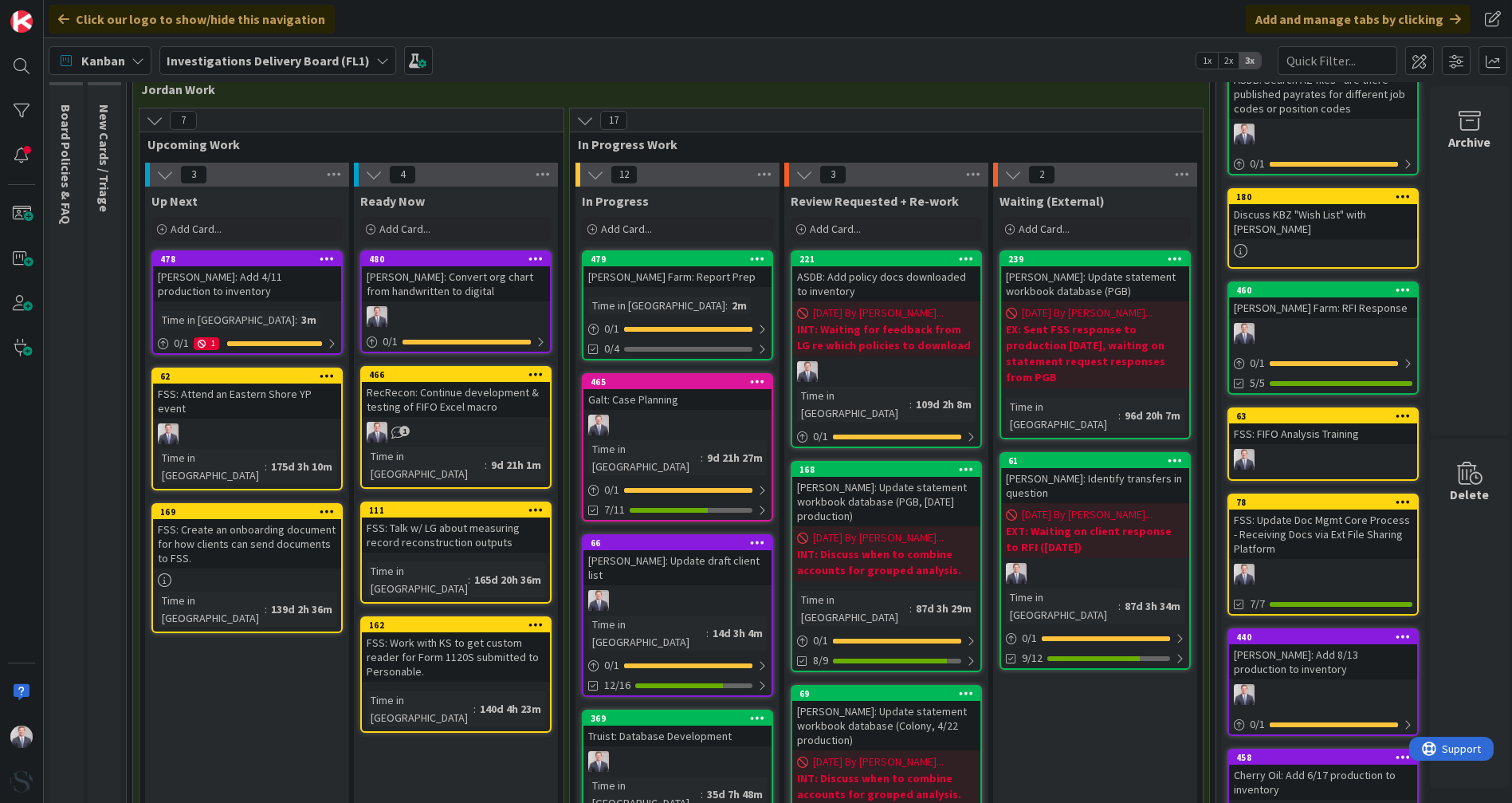
click at [700, 421] on div at bounding box center [677, 424] width 188 height 21
type textarea "x"
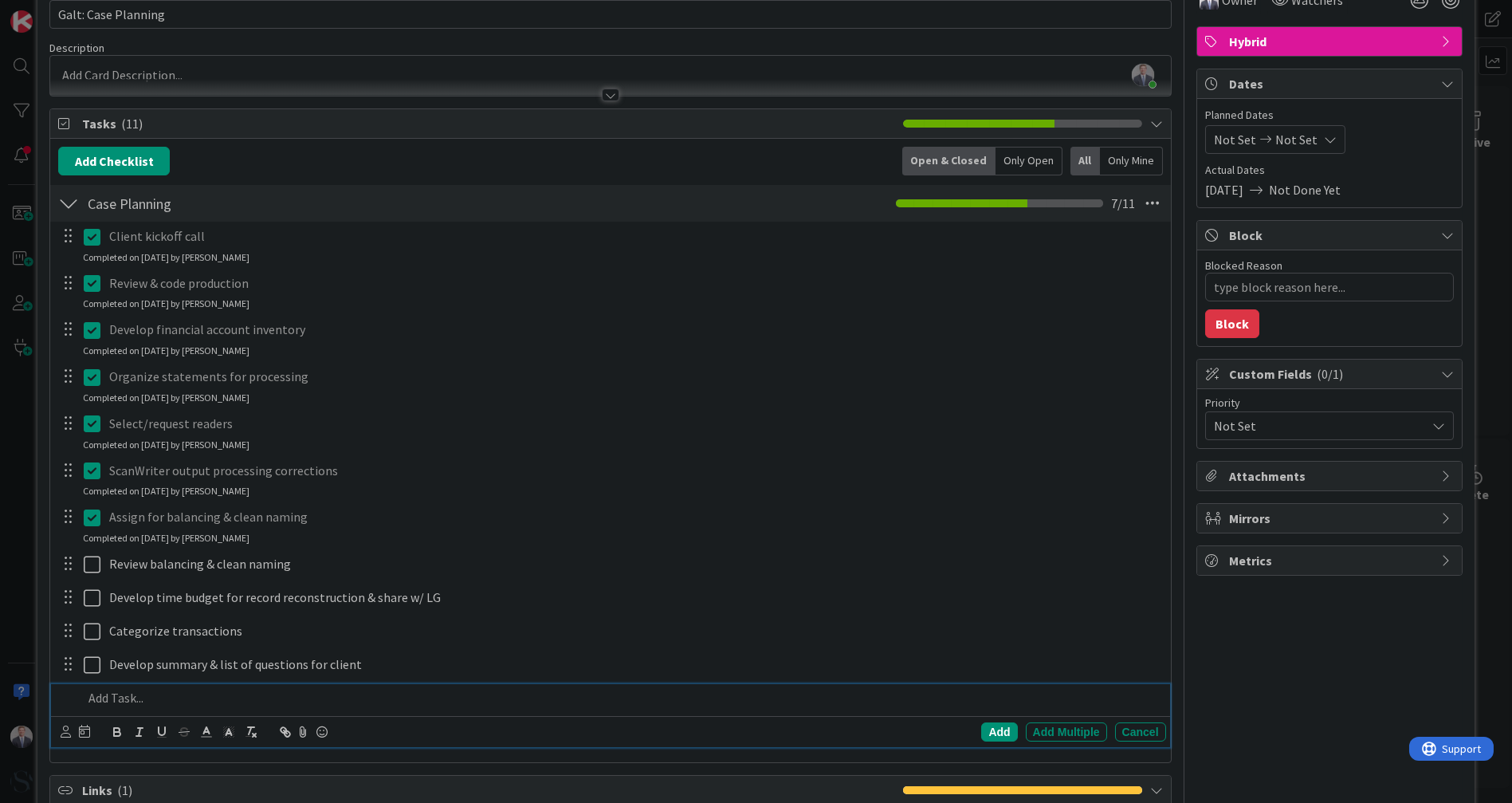
click at [144, 696] on p at bounding box center [621, 698] width 1076 height 18
click at [981, 730] on div "Add" at bounding box center [999, 732] width 36 height 19
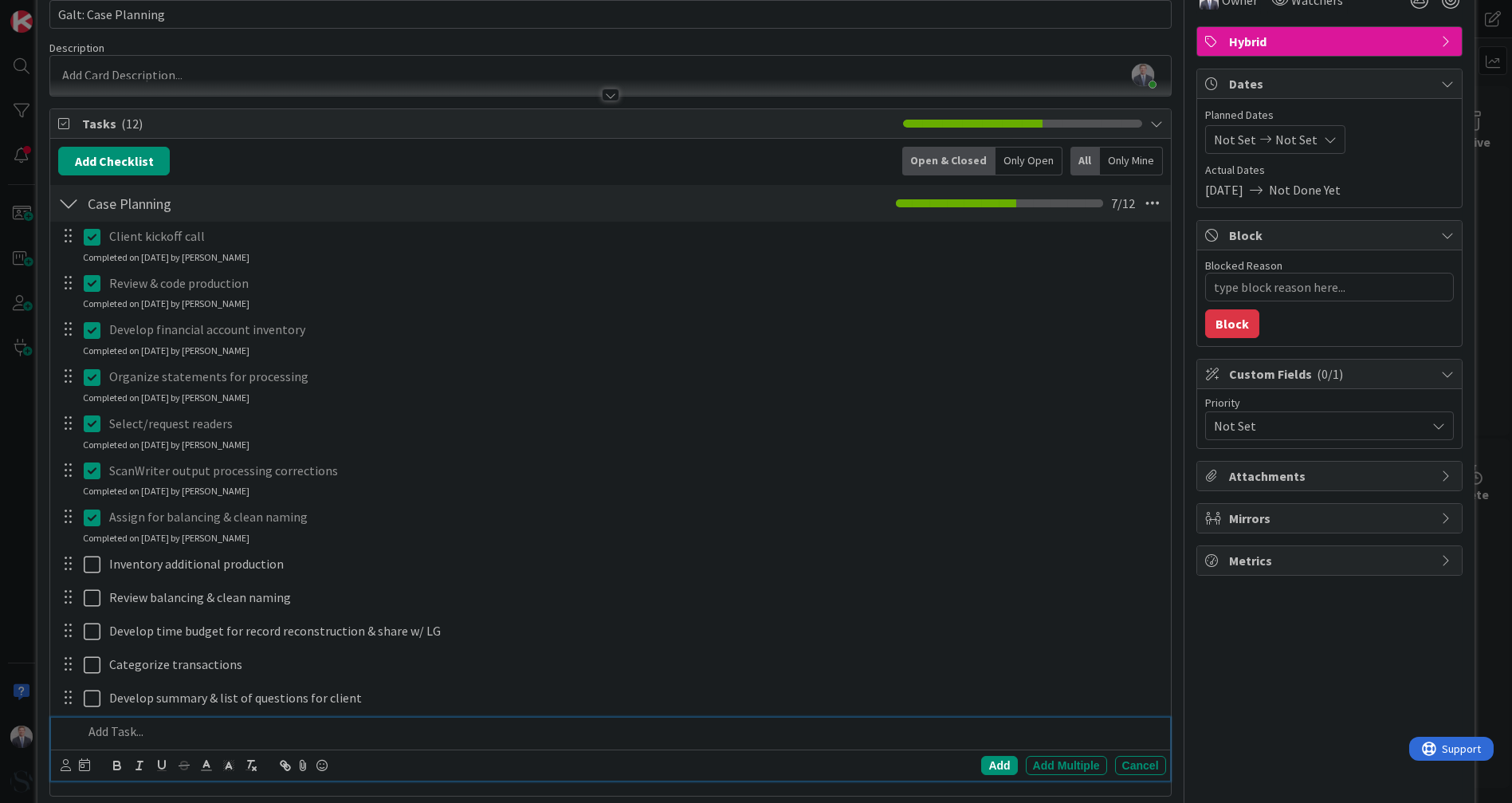
click at [118, 725] on p at bounding box center [621, 732] width 1076 height 18
click at [984, 762] on div "Add" at bounding box center [999, 765] width 36 height 19
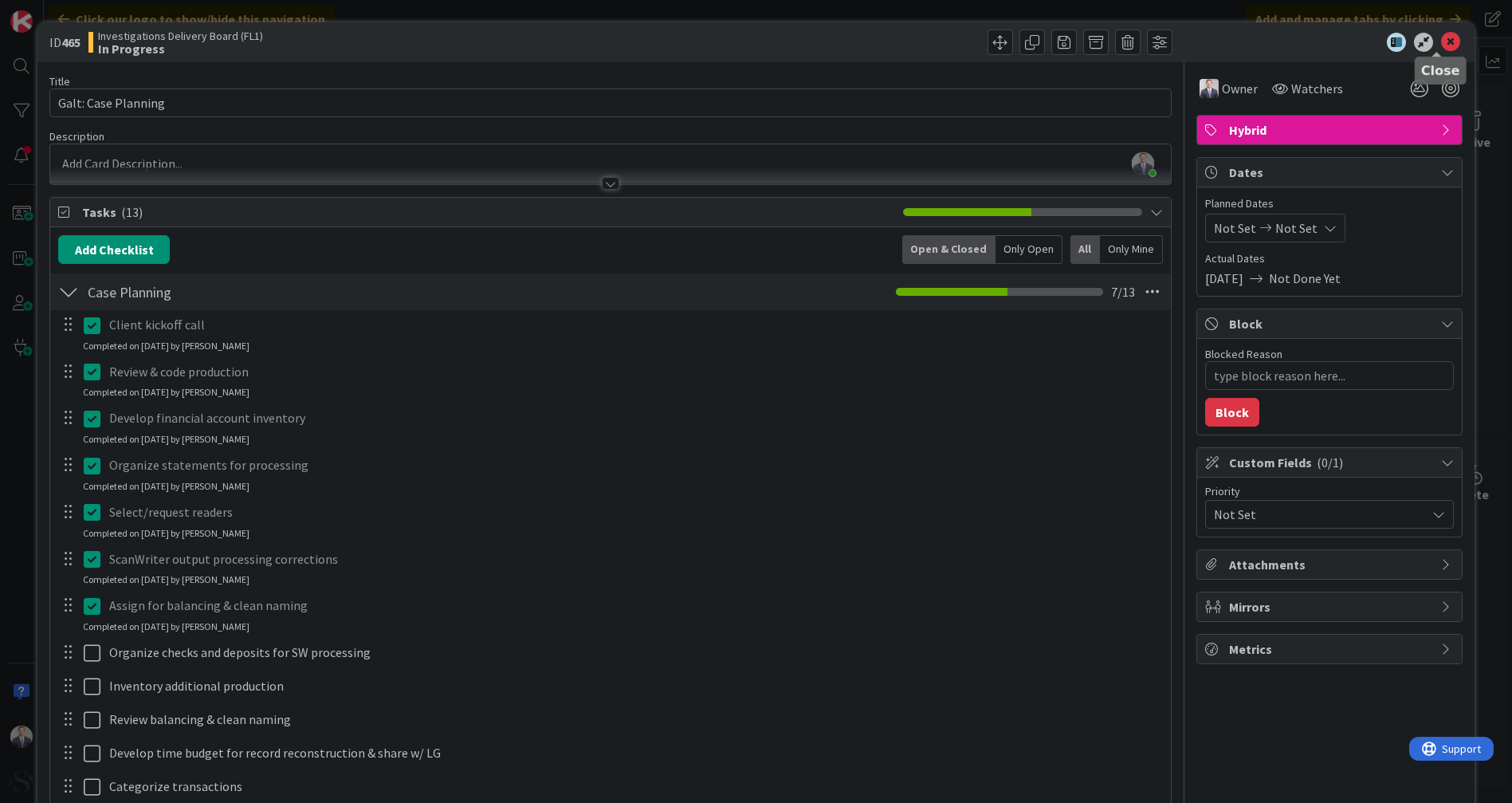
click at [1441, 43] on icon at bounding box center [1451, 42] width 19 height 19
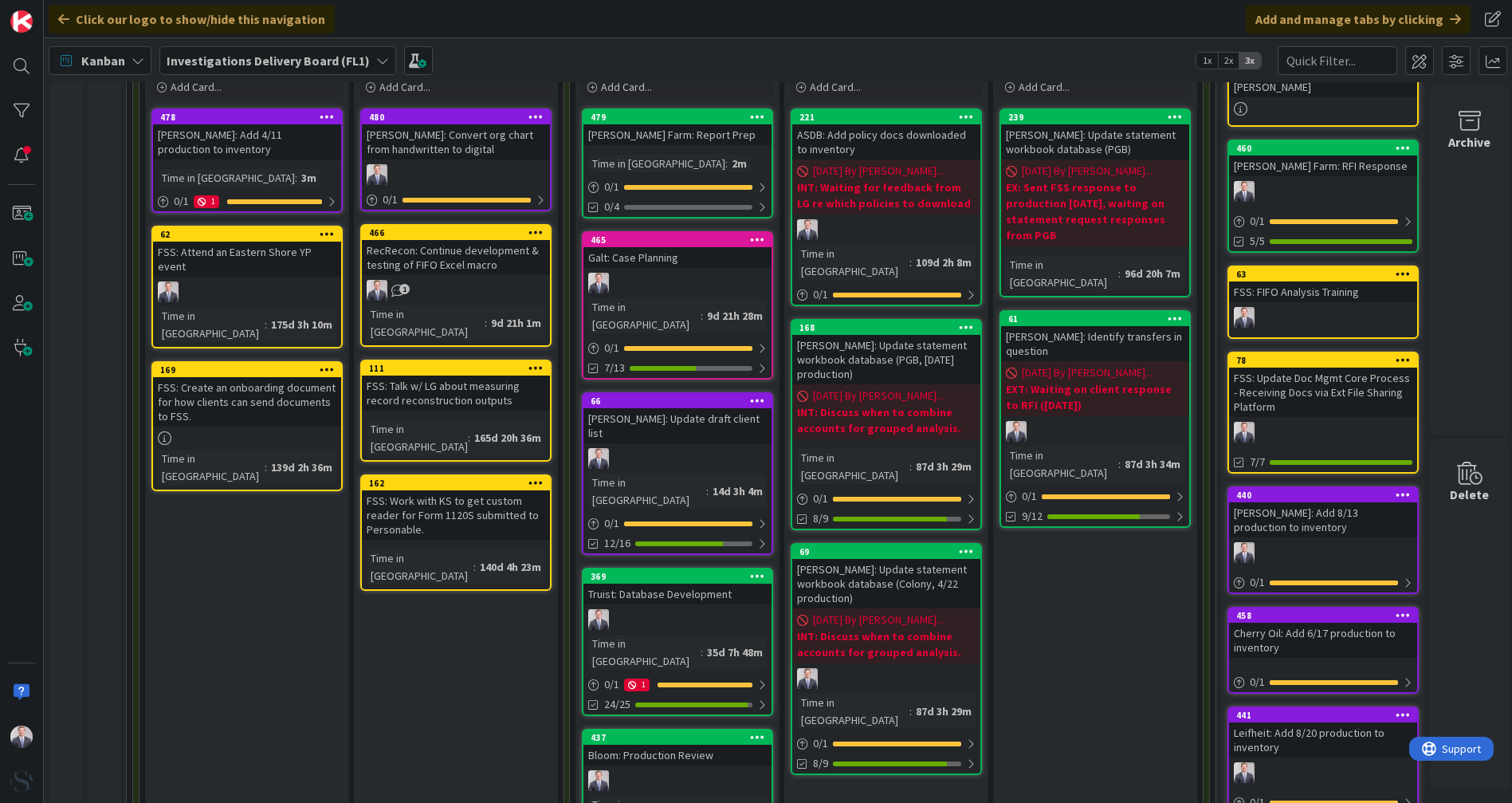
scroll to position [442, 0]
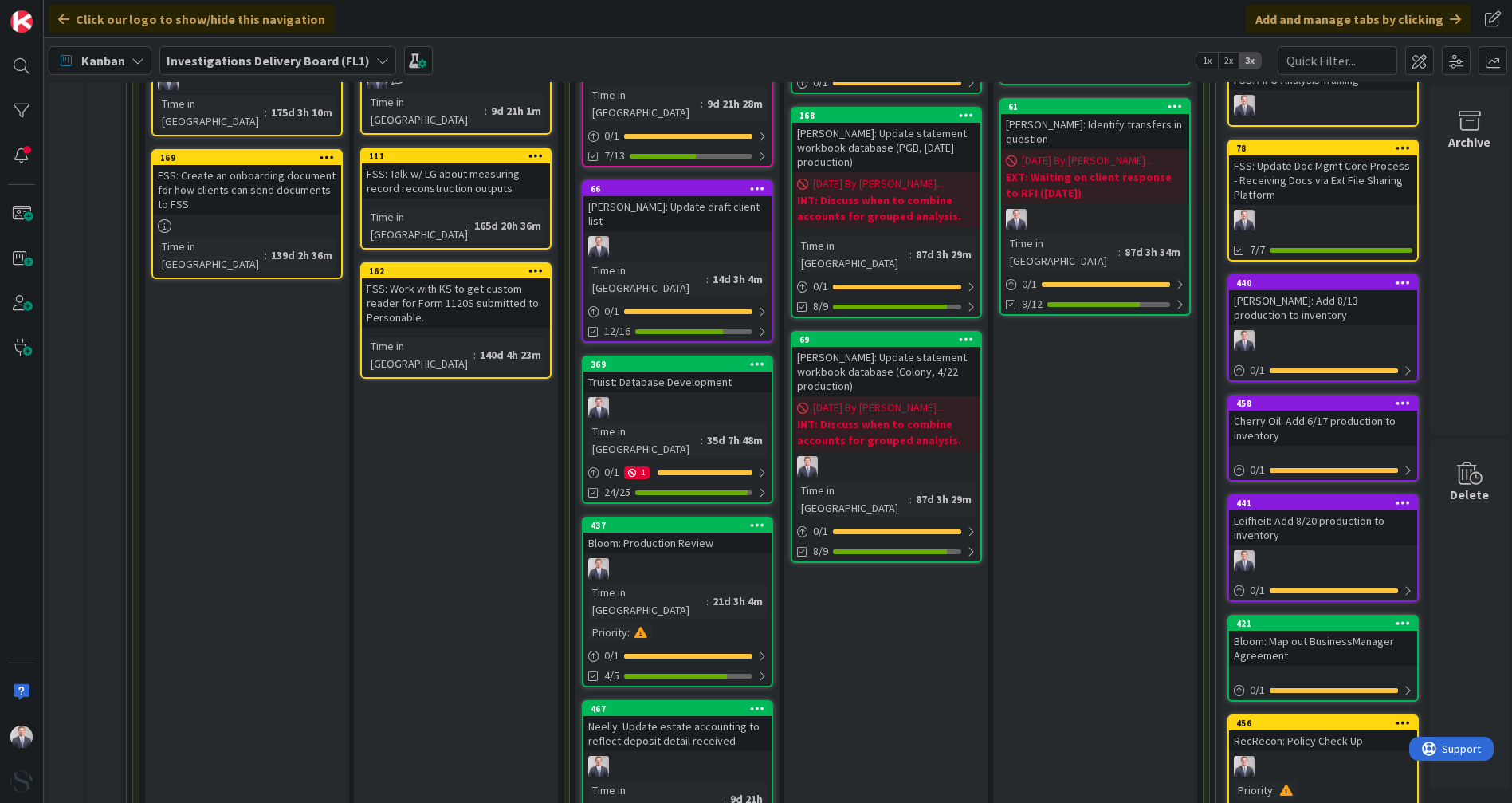
click at [694, 533] on div "Bloom: Production Review" at bounding box center [677, 543] width 188 height 21
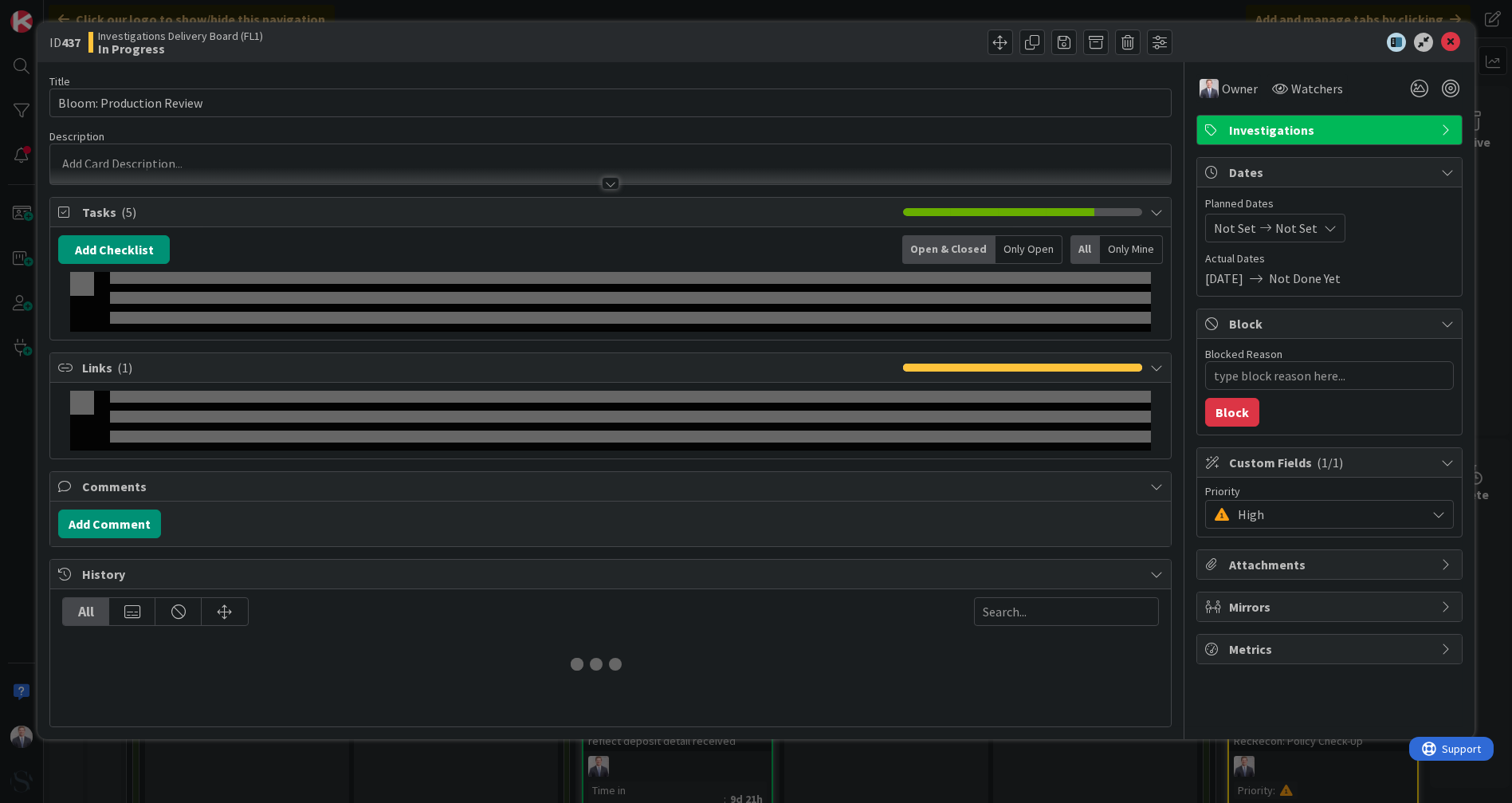
type textarea "x"
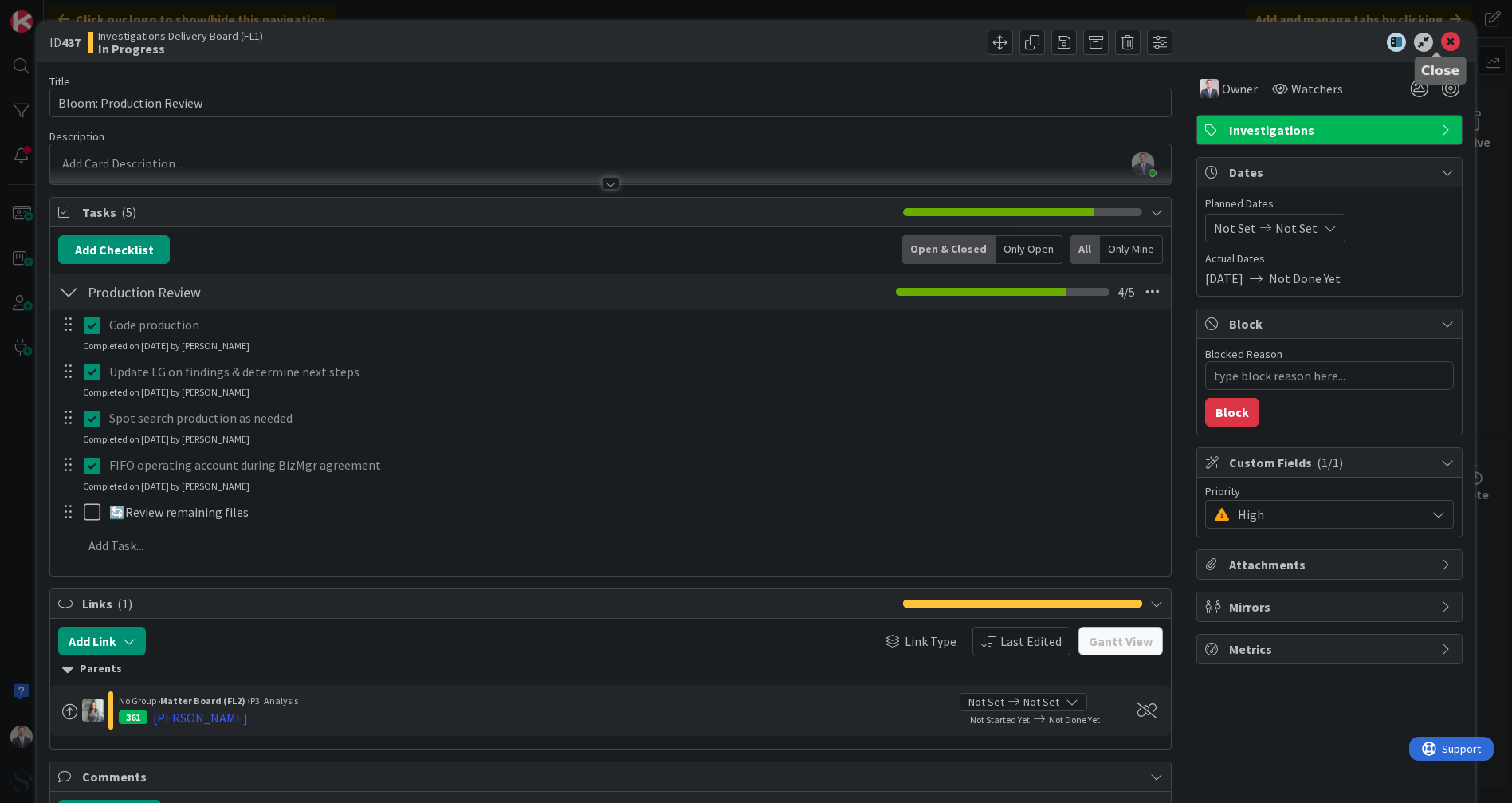
click at [1441, 41] on icon at bounding box center [1451, 42] width 19 height 19
